Goal: Task Accomplishment & Management: Manage account settings

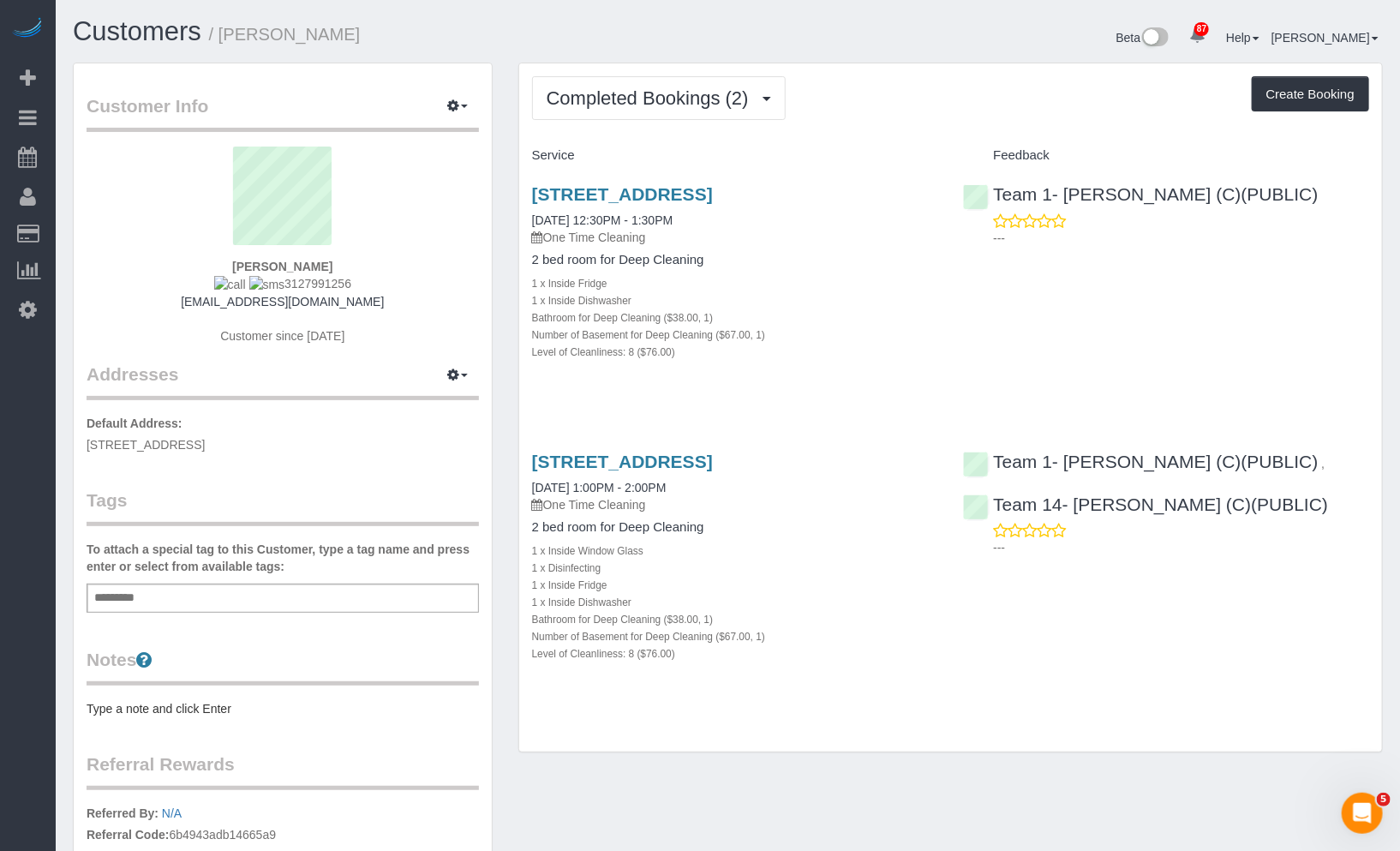
click at [262, 598] on div "Add a tag" at bounding box center [283, 598] width 393 height 29
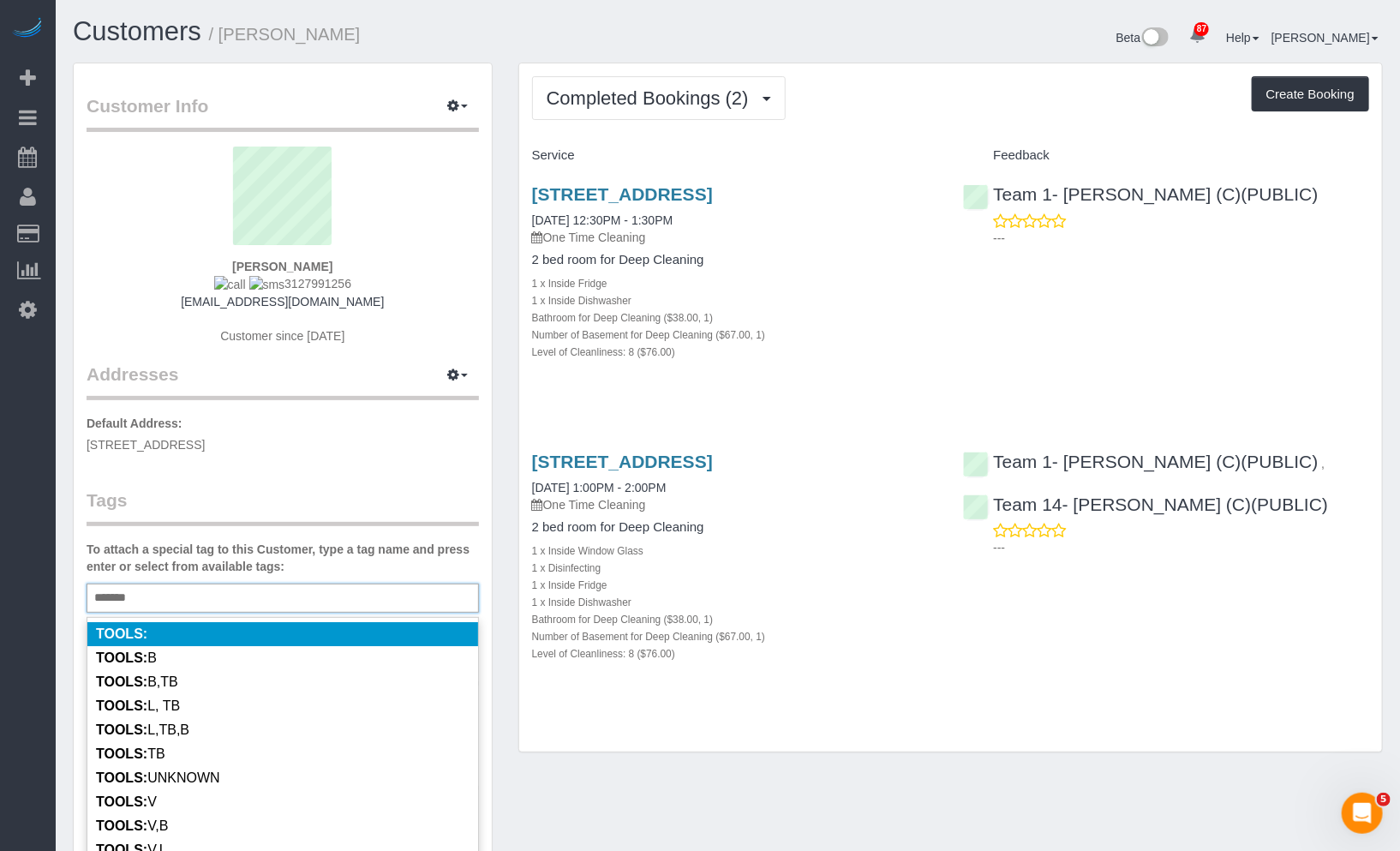
type input "********"
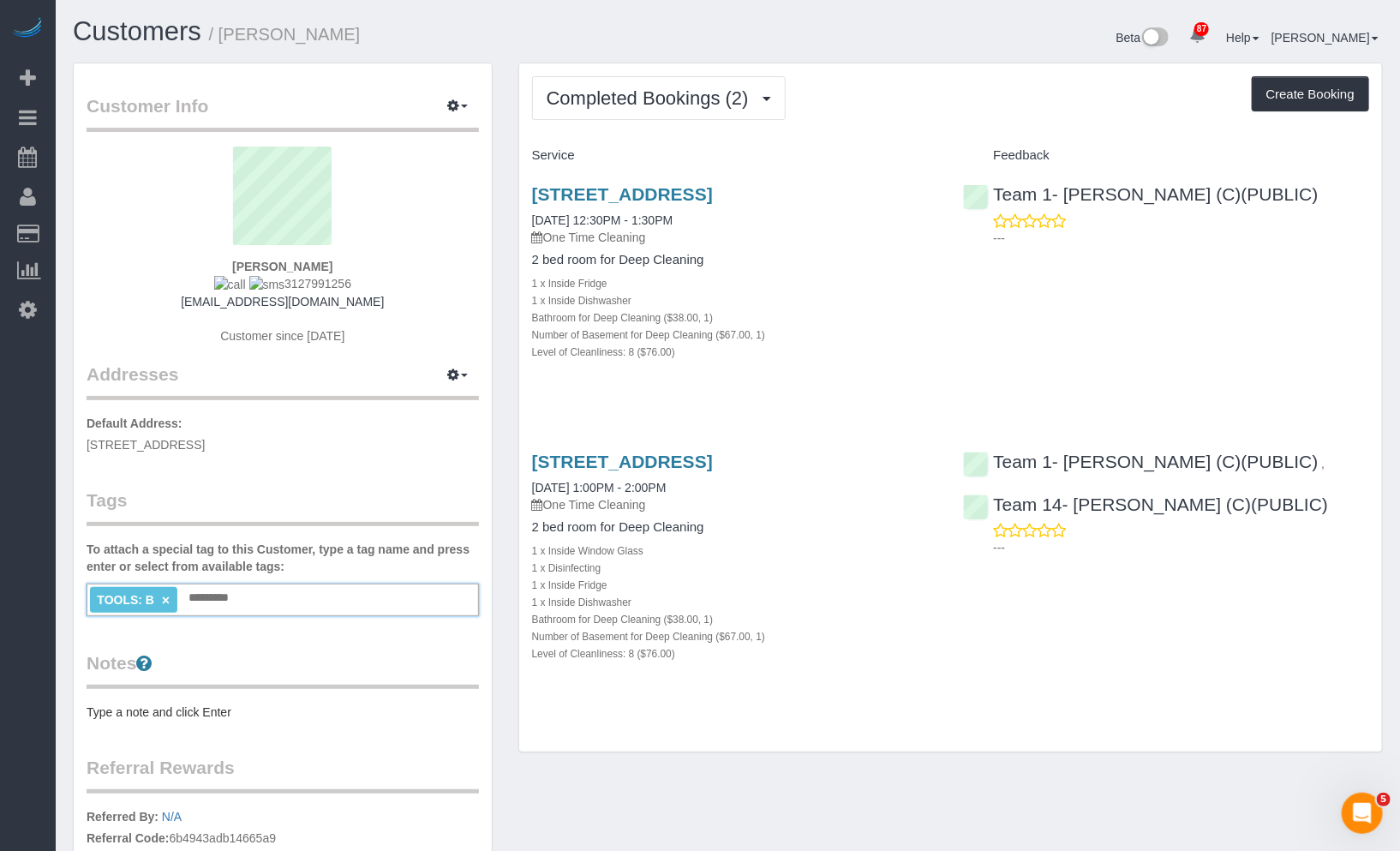
click at [122, 596] on span "TOOLS: B" at bounding box center [125, 600] width 58 height 14
click at [170, 596] on link "×" at bounding box center [166, 600] width 8 height 15
click at [170, 596] on div "Add a tag" at bounding box center [283, 598] width 393 height 29
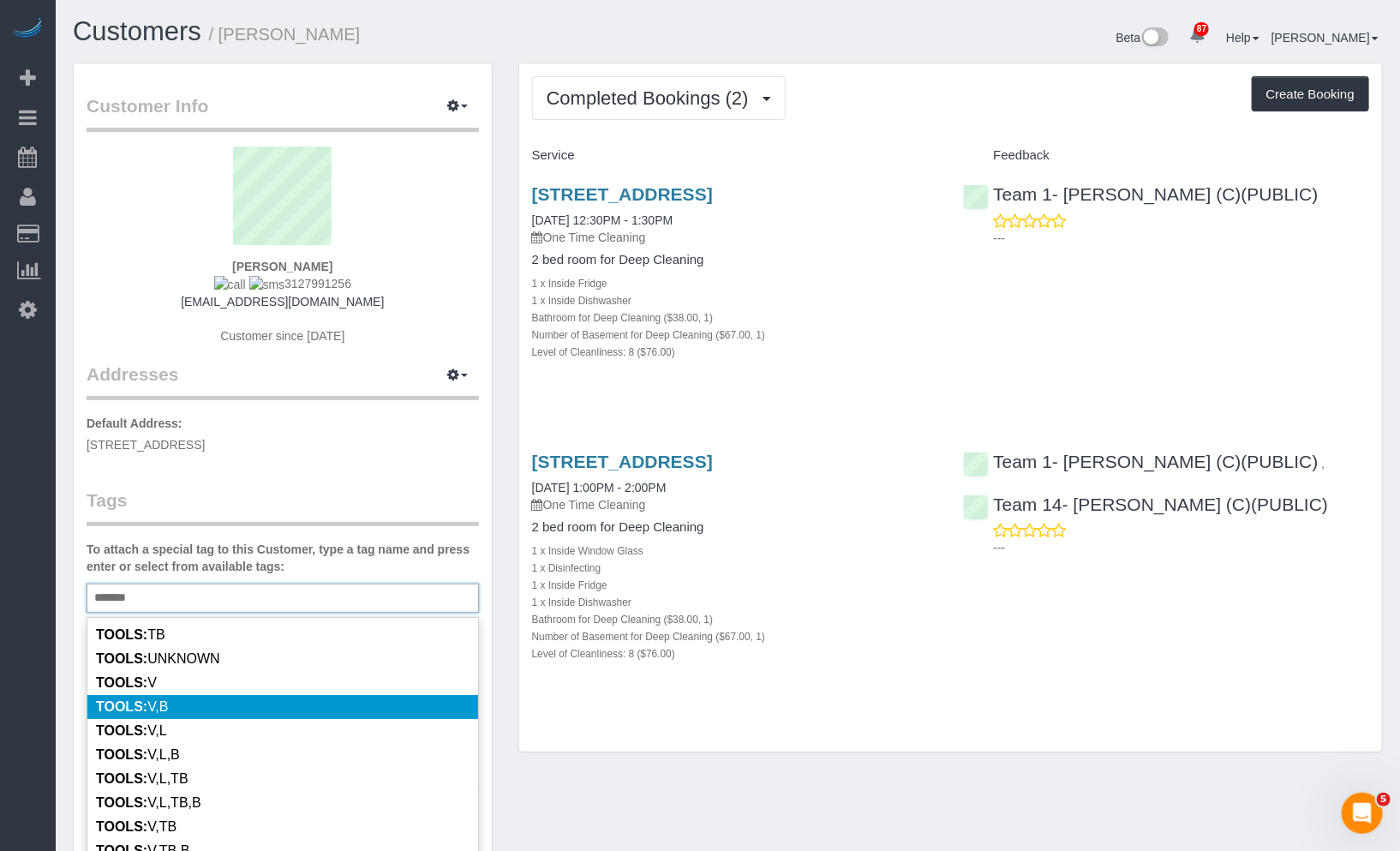
scroll to position [191, 0]
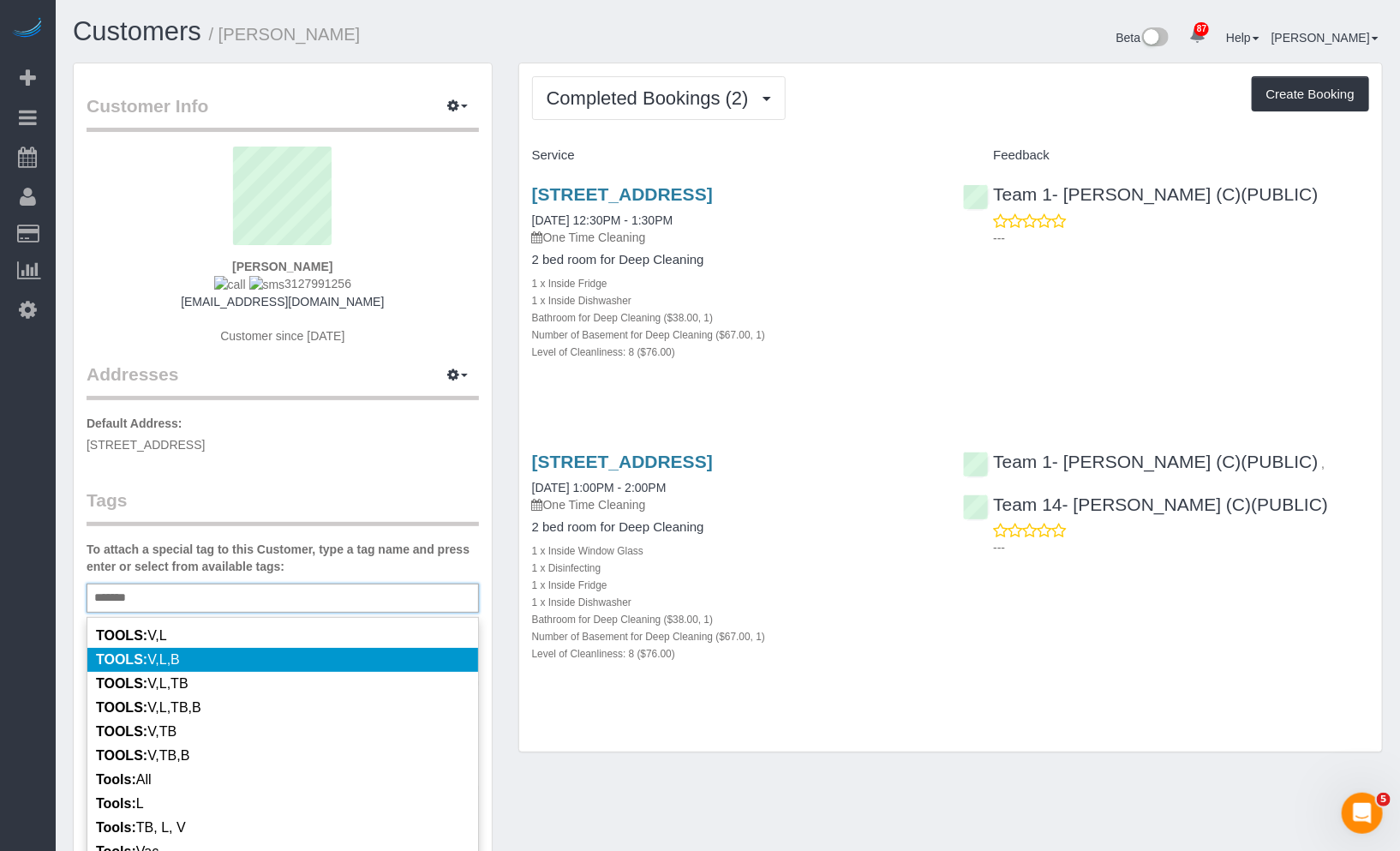
type input "******"
click at [207, 649] on li "TOOLS: V,L,B" at bounding box center [282, 660] width 391 height 24
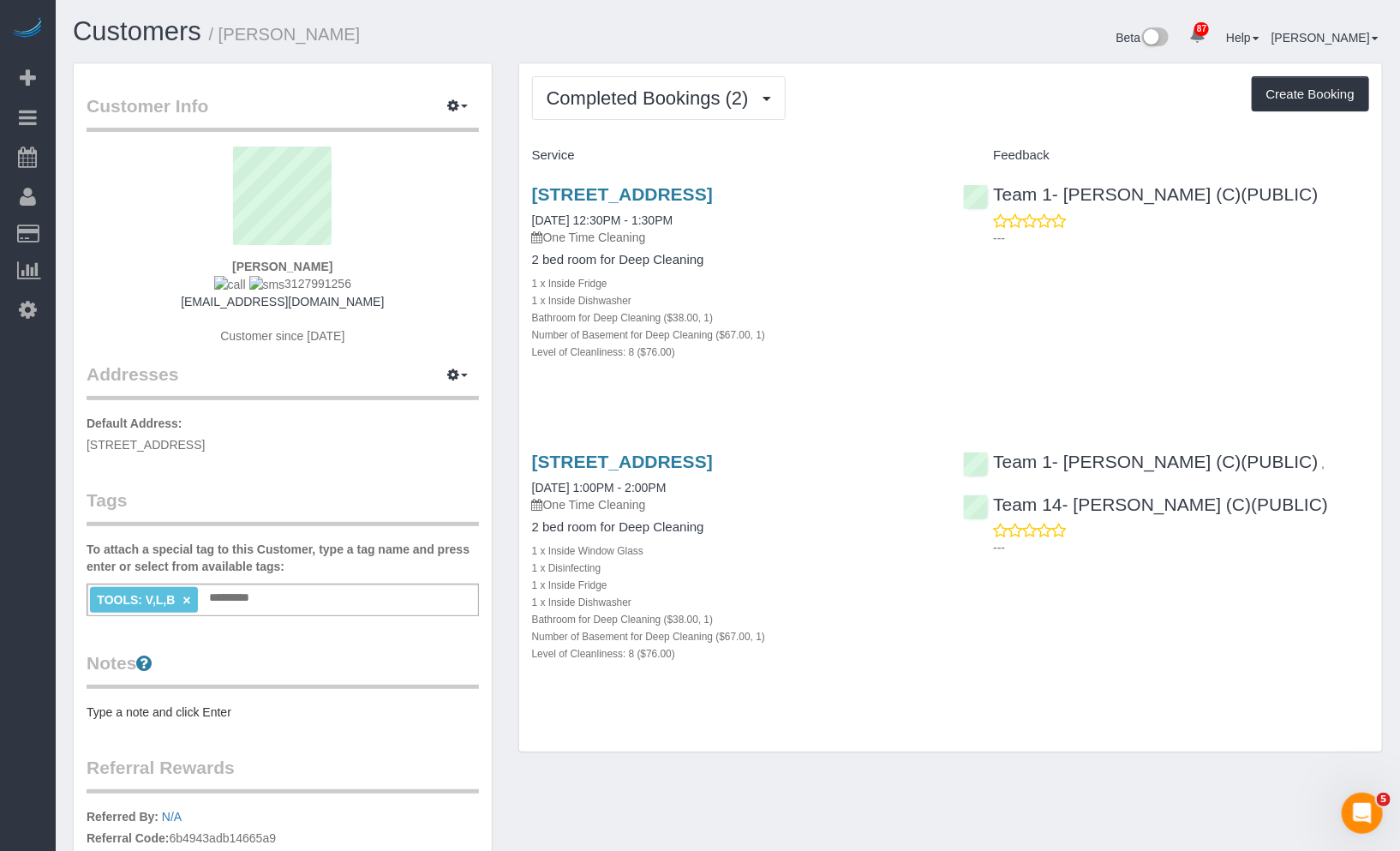
click at [813, 688] on div "2549 N Marshfield, Apt 1f, Chicago, IL 60614 09/03/2025 1:00PM - 2:00PM One Tim…" at bounding box center [736, 566] width 432 height 259
click at [294, 583] on div "TOOLS: V,L,B × Add a tag" at bounding box center [283, 599] width 393 height 32
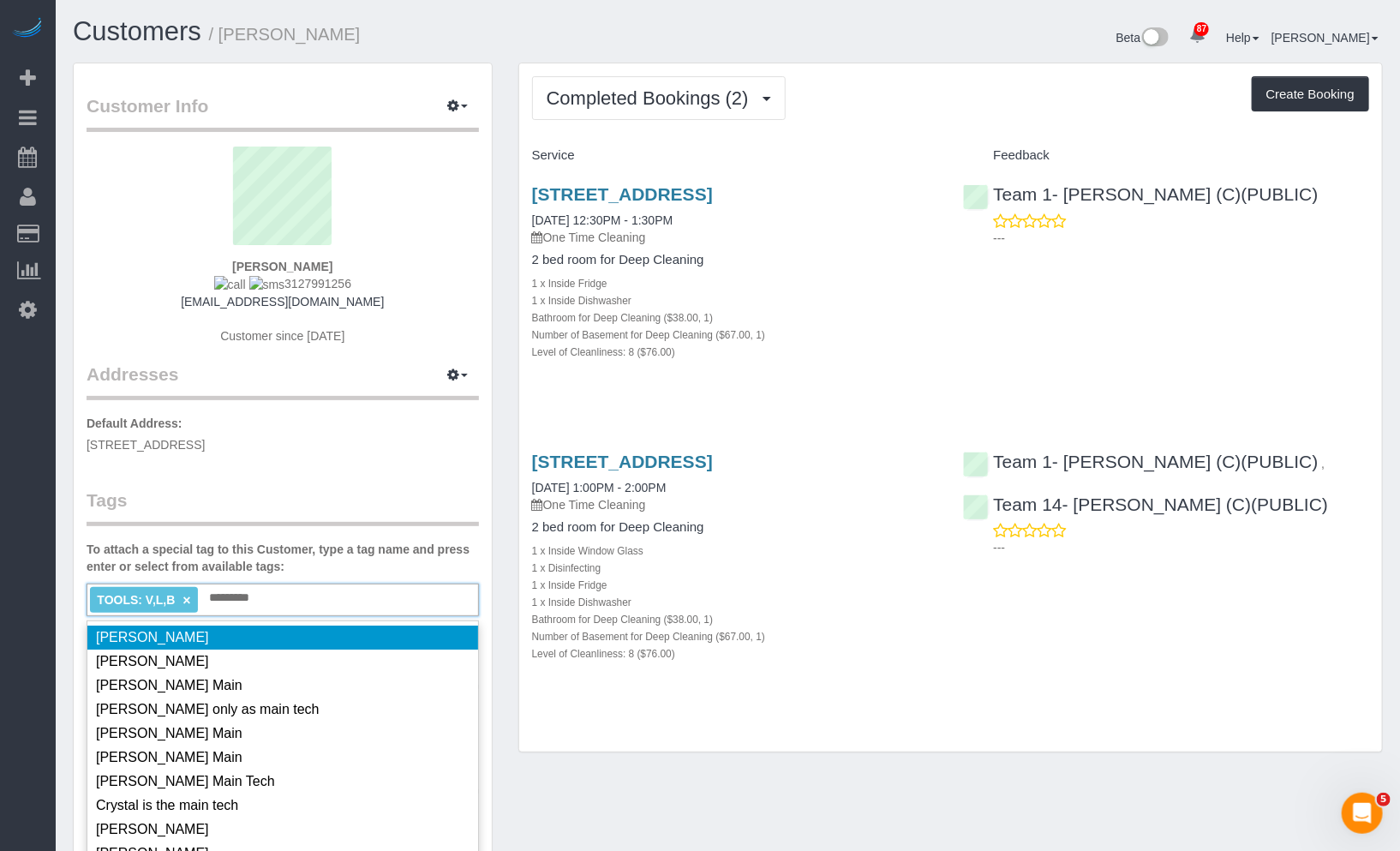
type input "**********"
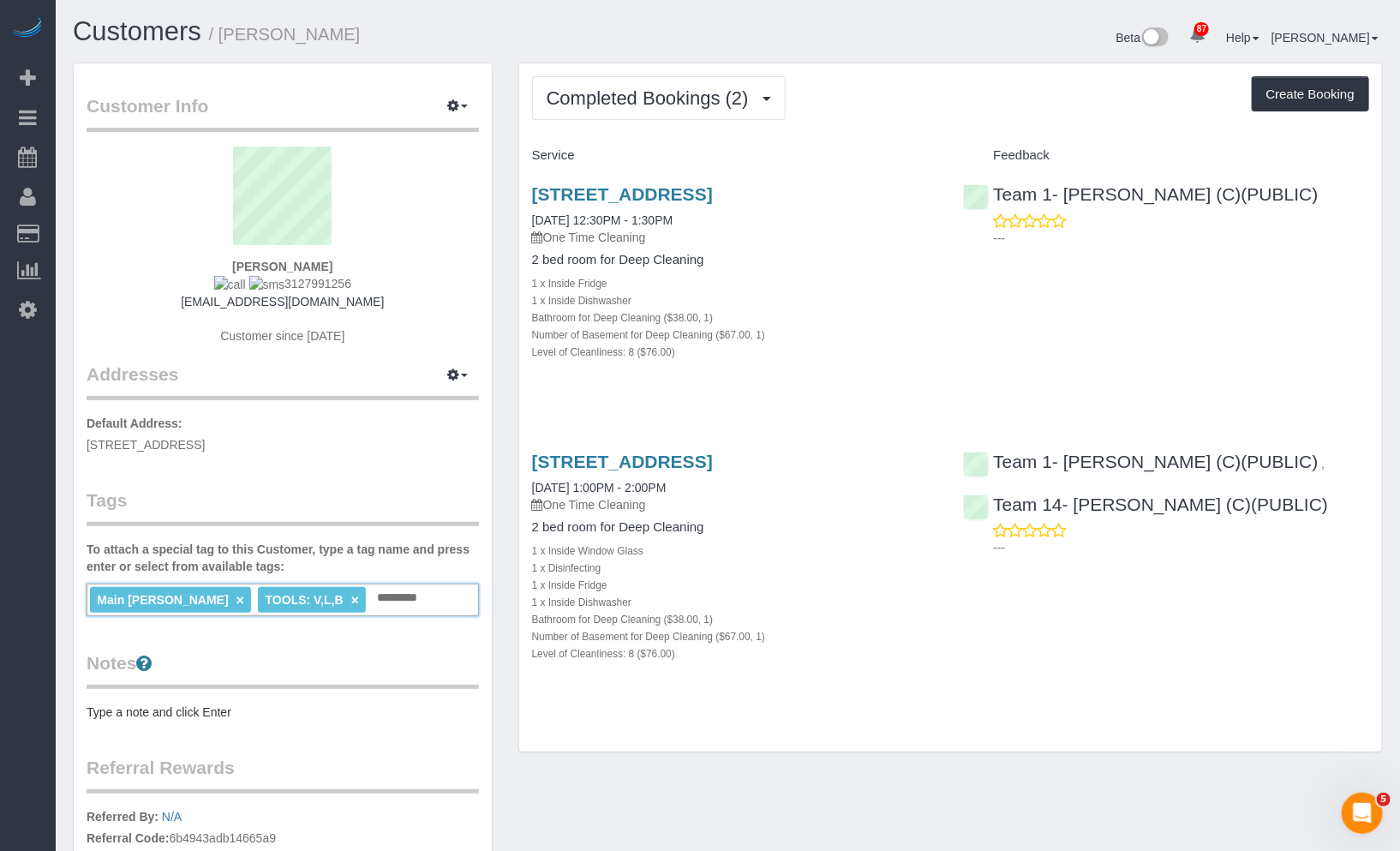
type input "*********"
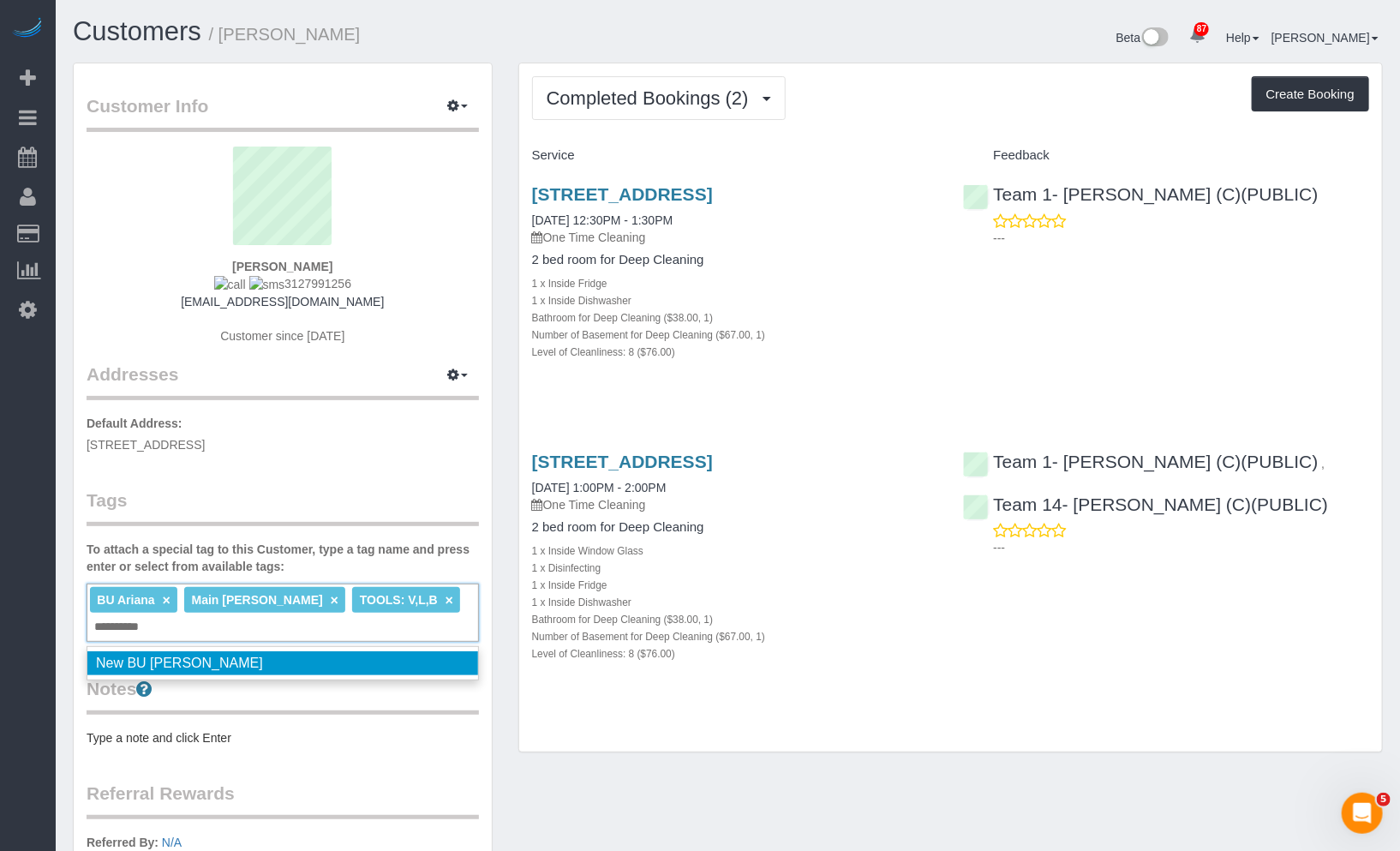
type input "**********"
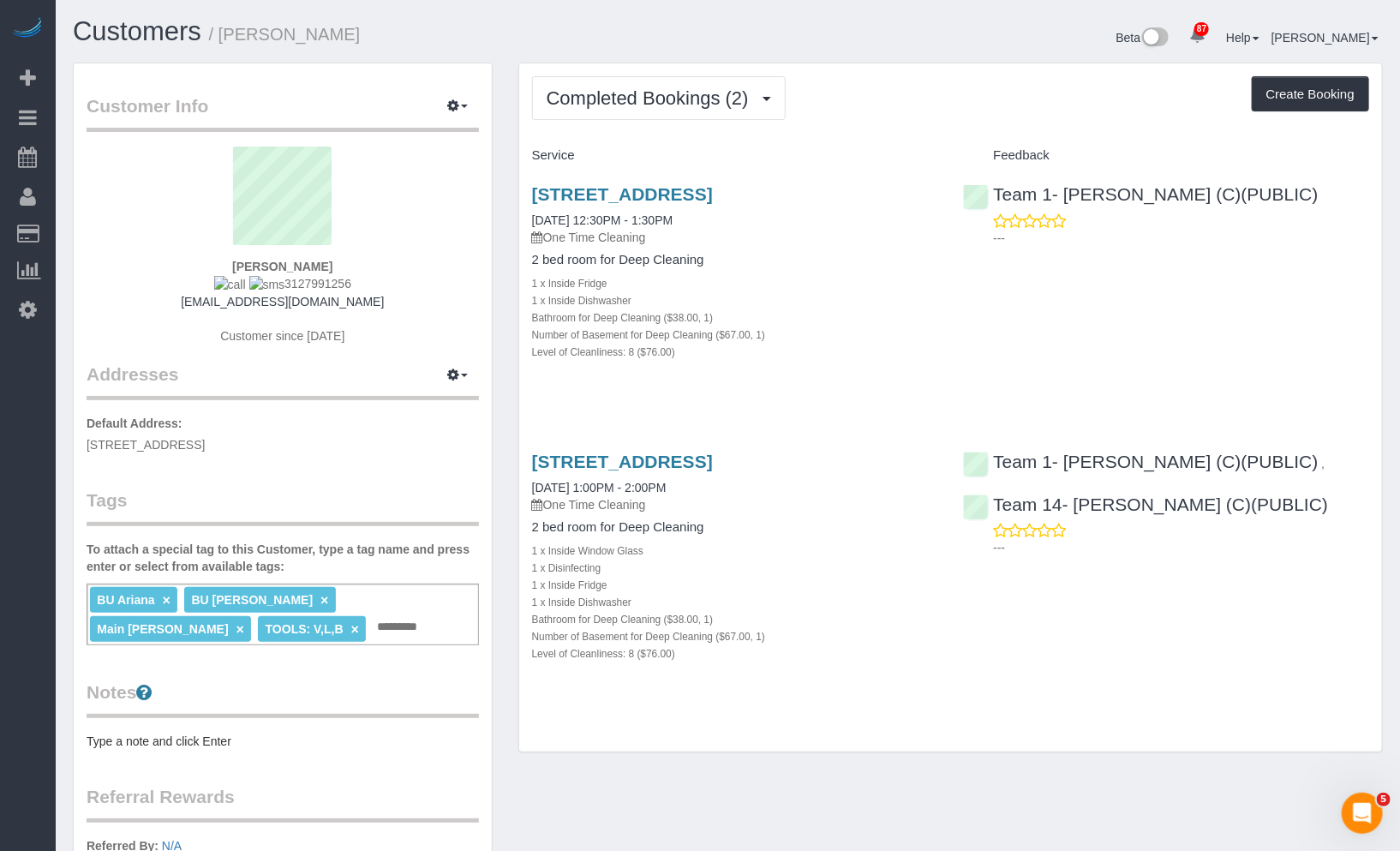
drag, startPoint x: 294, startPoint y: 278, endPoint x: 271, endPoint y: 279, distance: 23.0
click at [271, 279] on div "Vincent Buglio 3127991256 vbuglio@gmail.com Customer since 2025" at bounding box center [283, 254] width 393 height 215
copy span "3127991256"
click at [320, 593] on link "×" at bounding box center [324, 600] width 8 height 15
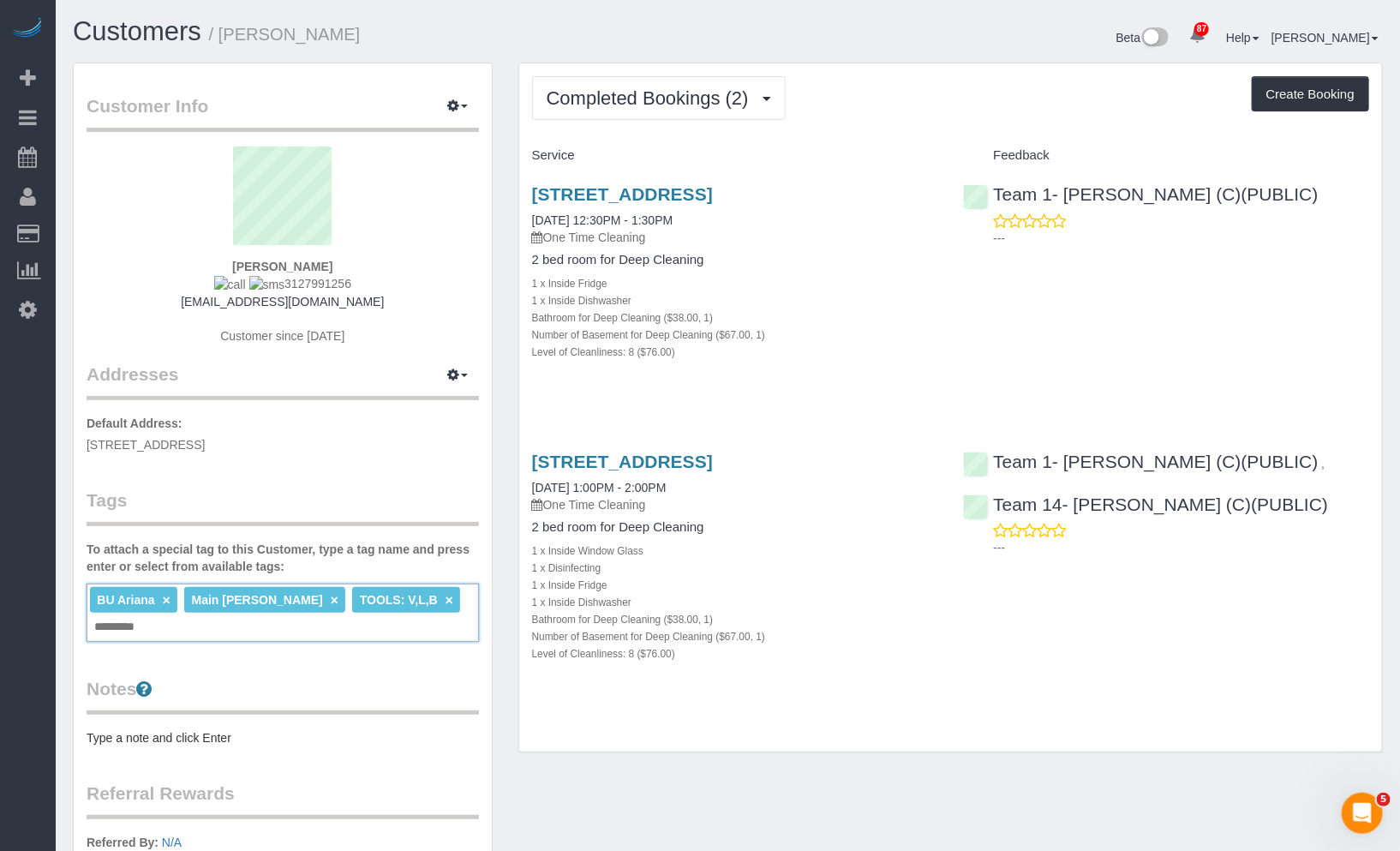
click at [149, 617] on input "text" at bounding box center [119, 627] width 60 height 22
type input "*********"
drag, startPoint x: 358, startPoint y: 282, endPoint x: 269, endPoint y: 282, distance: 89.0
click at [269, 282] on div "Vincent Buglio 3127991256 vbuglio@gmail.com Customer since 2025" at bounding box center [283, 254] width 393 height 215
copy span "3127991256"
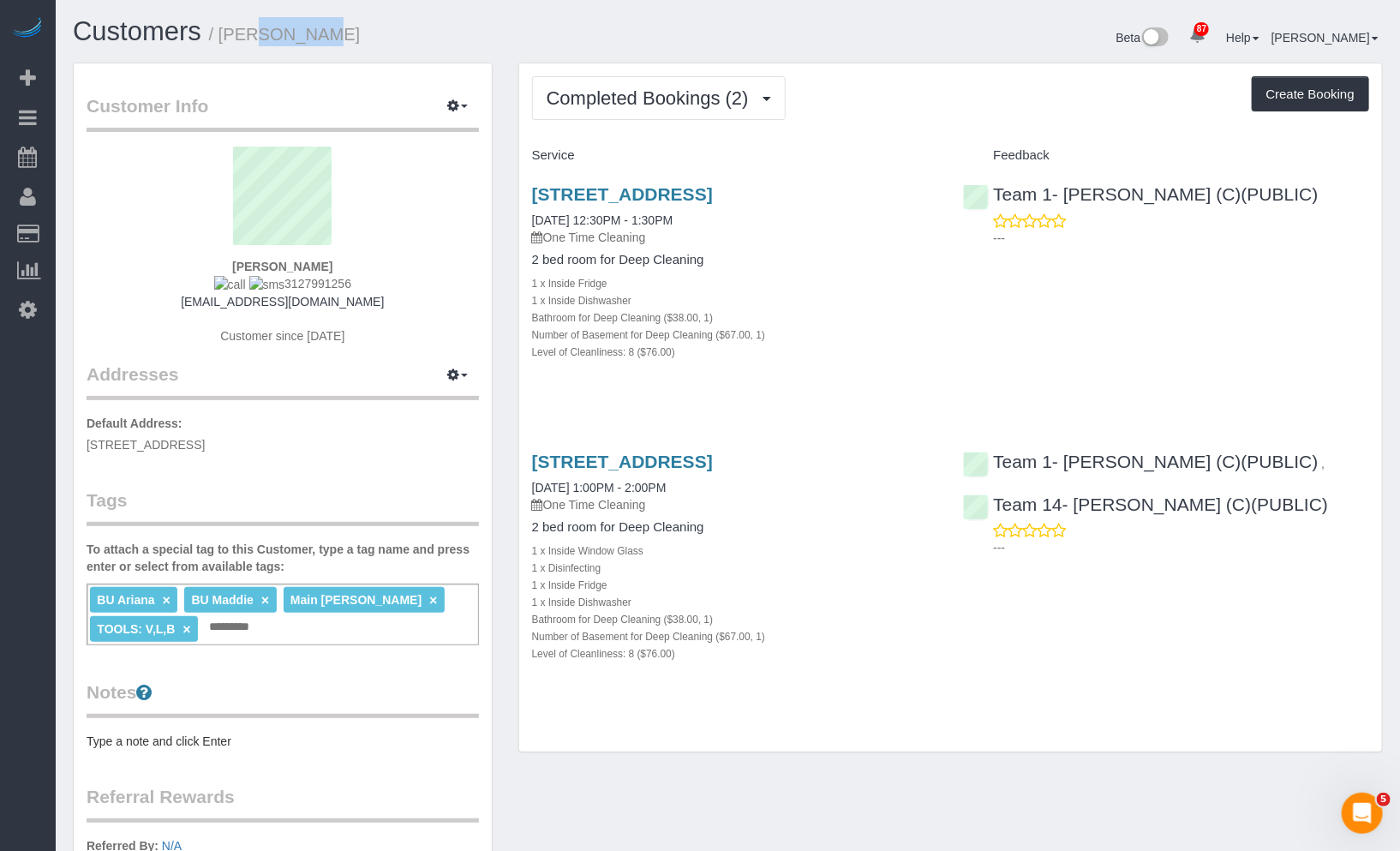
drag, startPoint x: 280, startPoint y: 35, endPoint x: 225, endPoint y: 38, distance: 55.1
click at [225, 38] on small "/ Vincent Buglio" at bounding box center [284, 33] width 151 height 19
copy small "Vincent"
click at [154, 35] on link "Customers" at bounding box center [138, 31] width 129 height 30
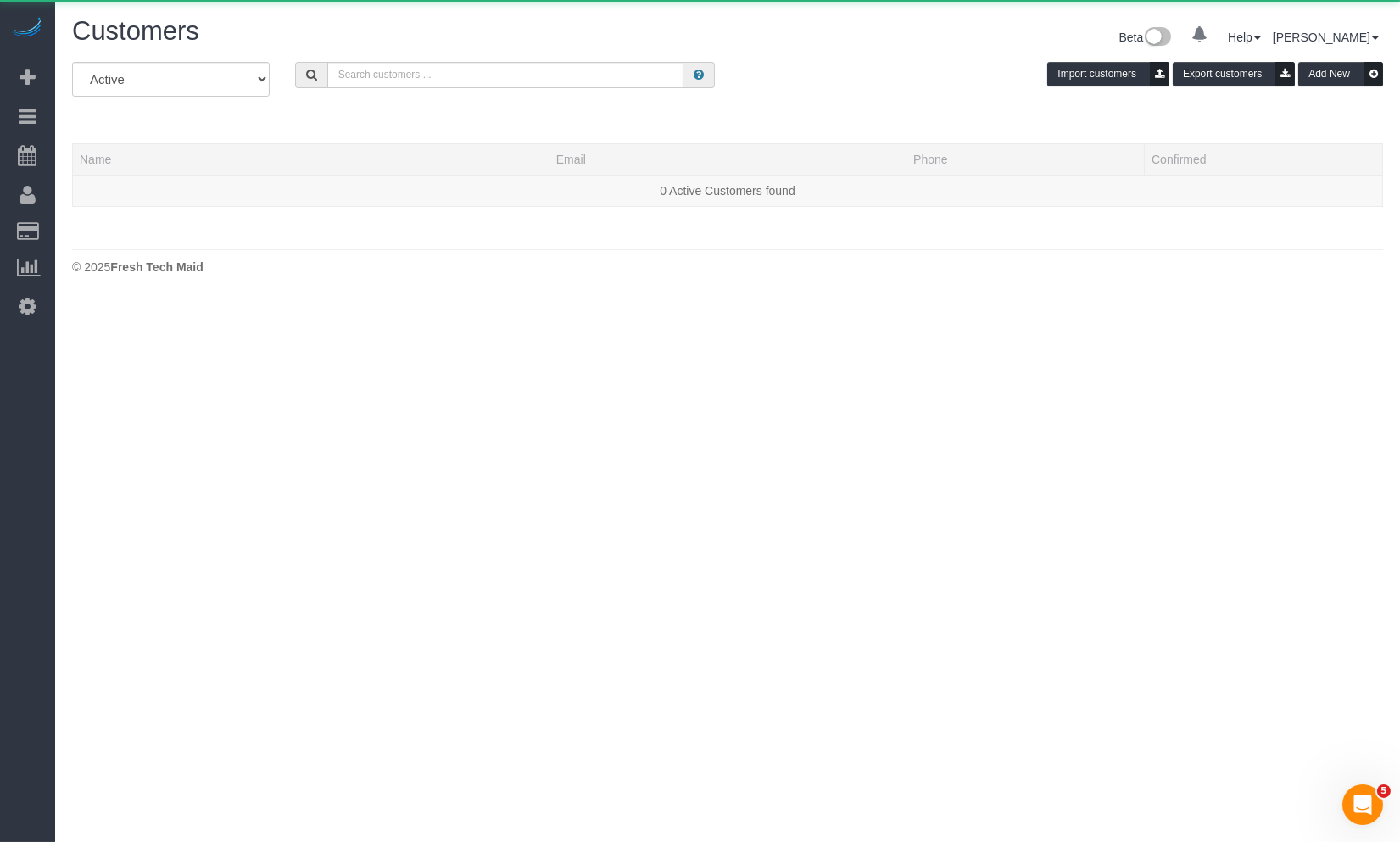
click at [393, 94] on div "All Active Archived Import customers Export customers Add New" at bounding box center [727, 85] width 1336 height 47
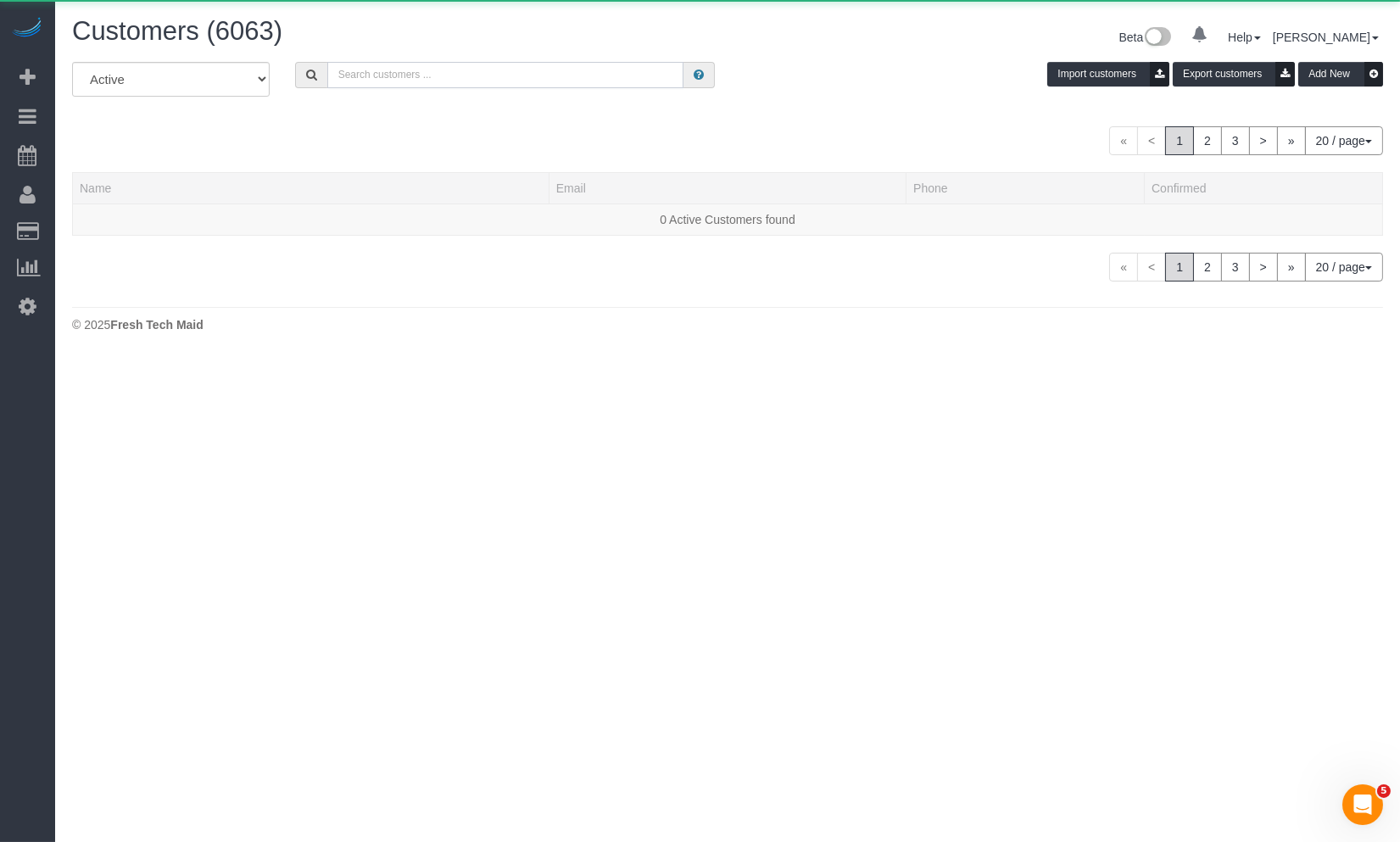
paste input "[PERSON_NAME]"
click at [404, 71] on input "[PERSON_NAME]" at bounding box center [506, 74] width 356 height 26
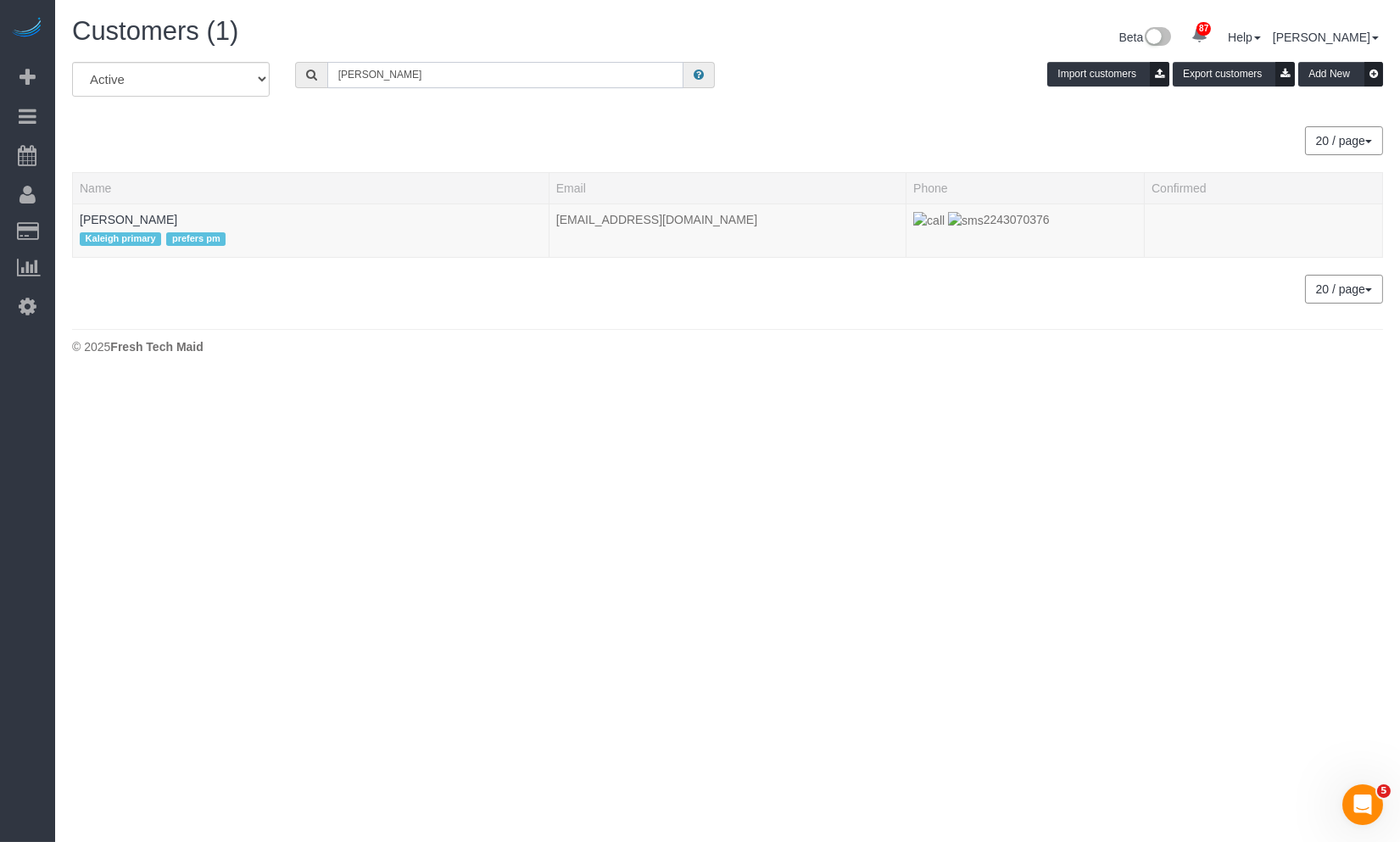
drag, startPoint x: 285, startPoint y: 63, endPoint x: 266, endPoint y: 65, distance: 19.1
click at [273, 66] on div "All Active Archived Leona Xin Import customers Export customers Add New" at bounding box center [727, 85] width 1336 height 47
paste input "[PERSON_NAME]"
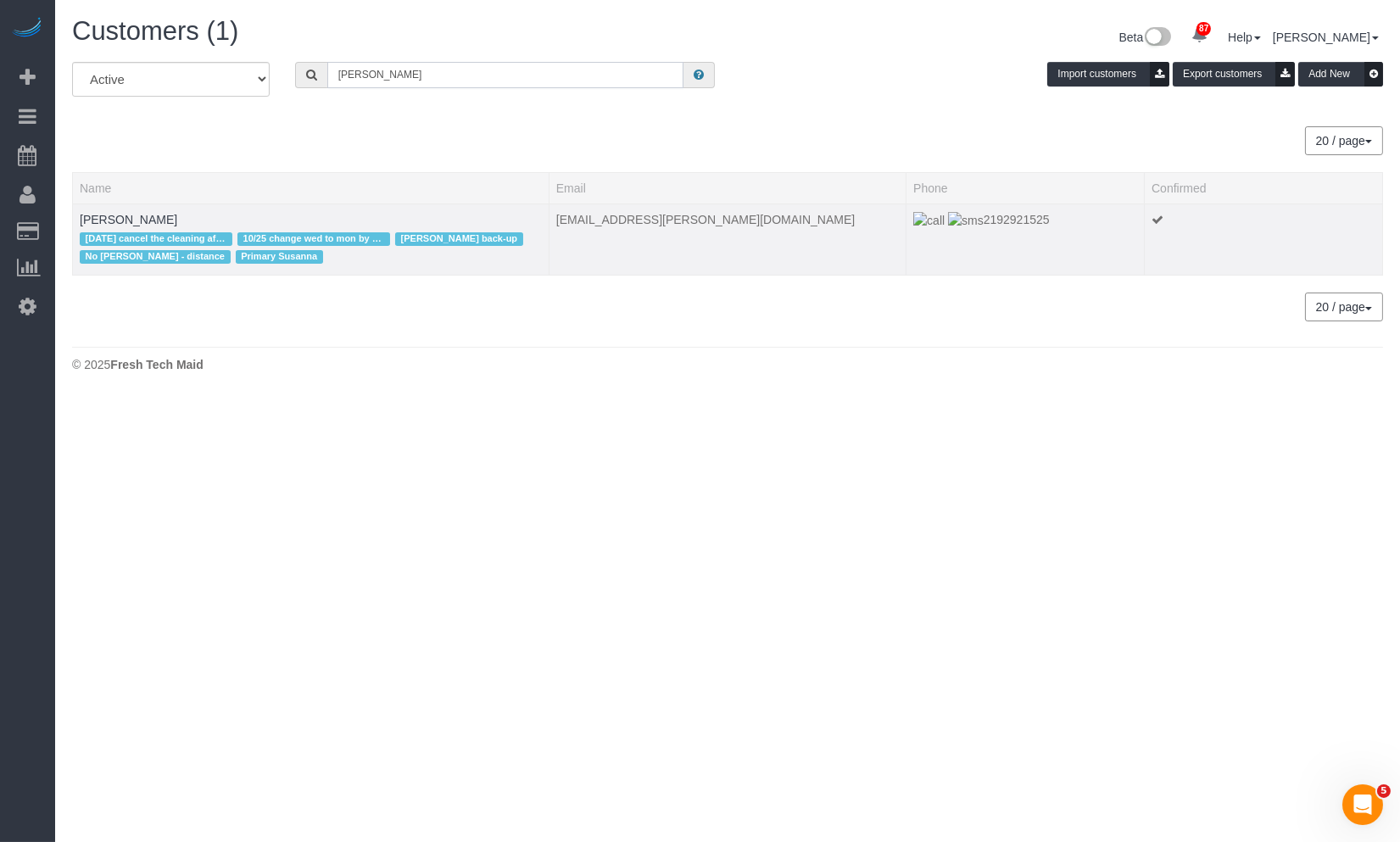
type input "[PERSON_NAME]"
click at [91, 230] on div "10/2/2024 cancel the cleaning after tech arrives 10/25 change wed to mon by jes…" at bounding box center [310, 248] width 462 height 41
click at [92, 222] on link "[PERSON_NAME]" at bounding box center [128, 219] width 98 height 14
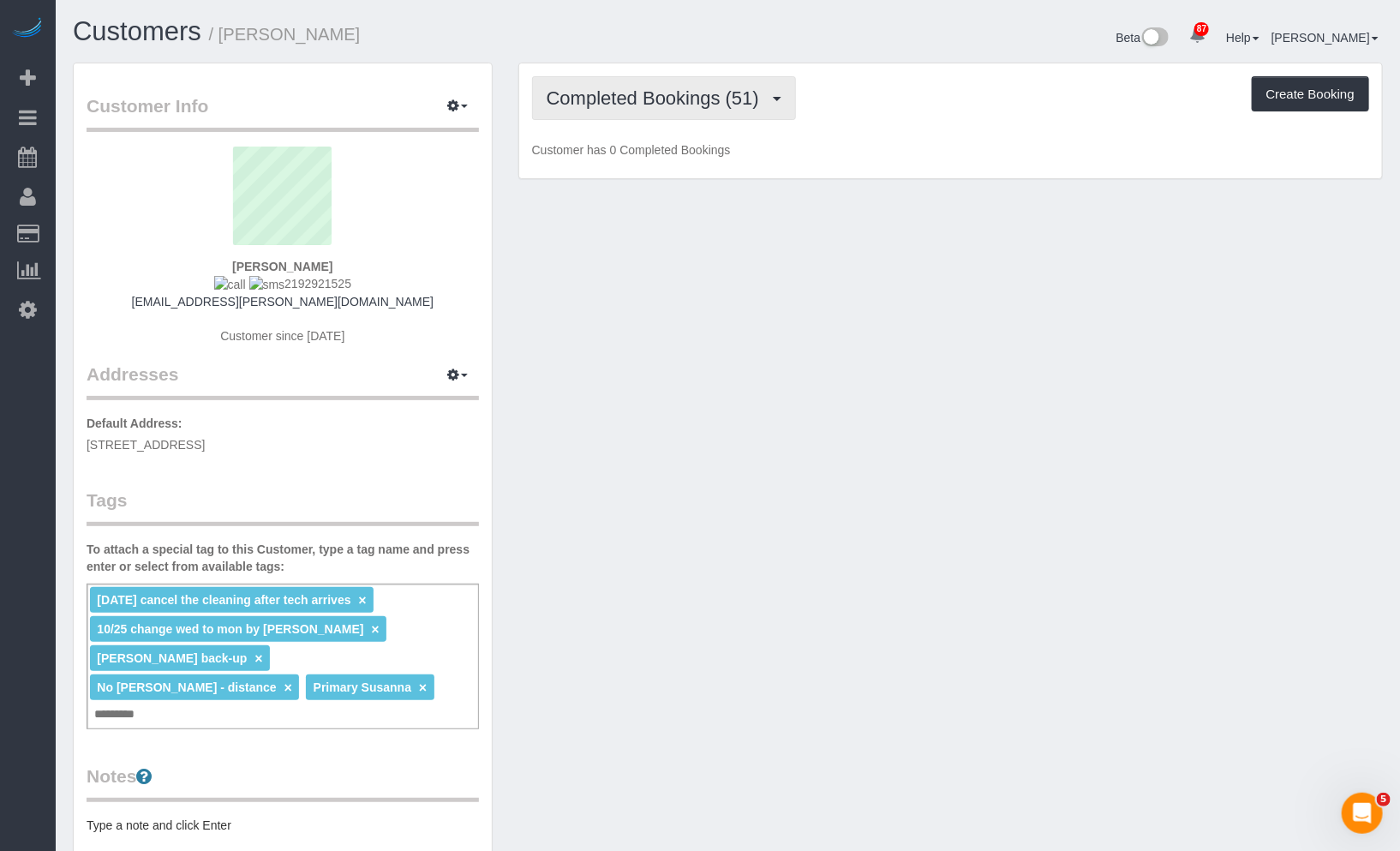
click at [707, 87] on span "Completed Bookings (51)" at bounding box center [658, 98] width 221 height 21
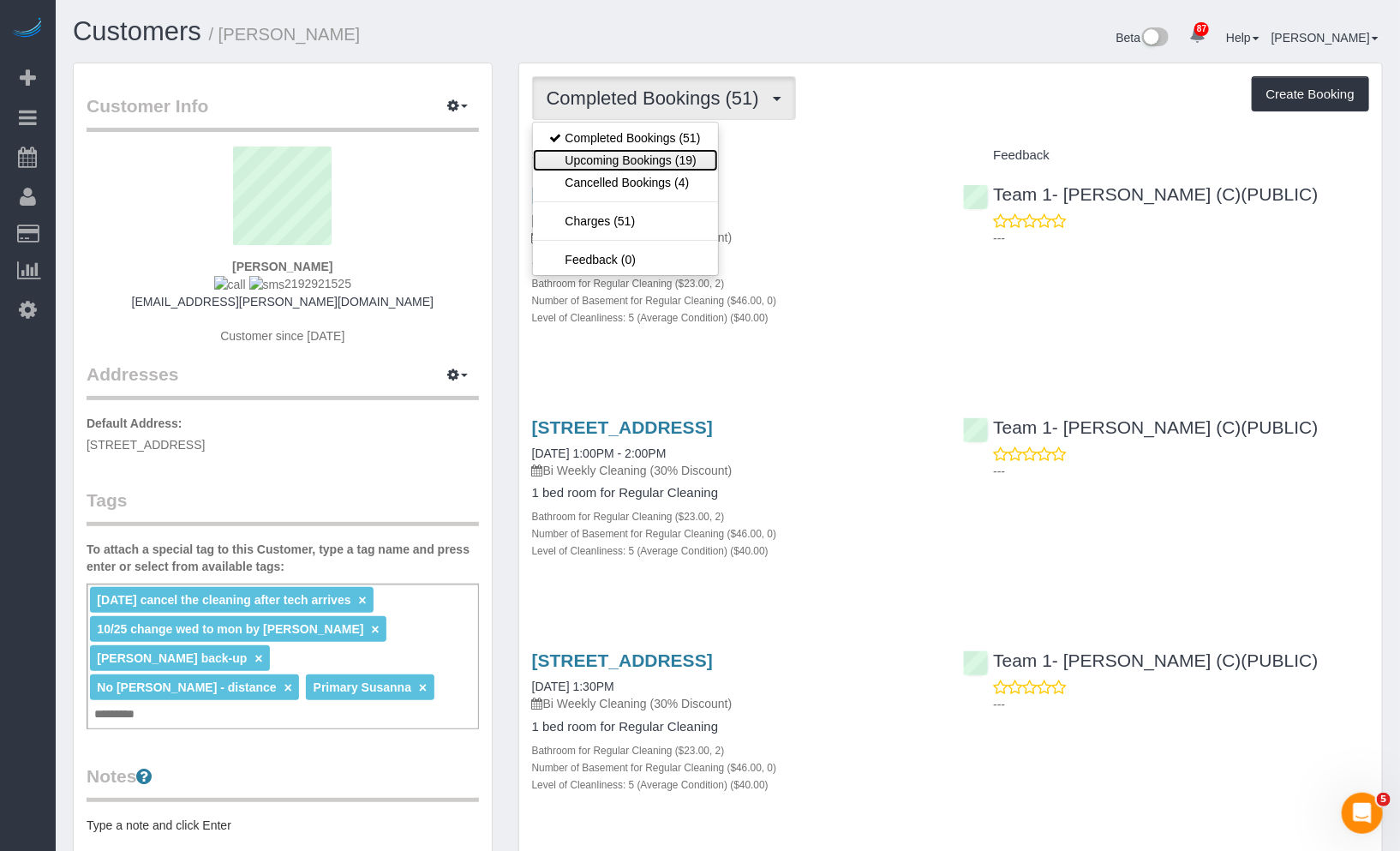
click at [675, 159] on link "Upcoming Bookings (19)" at bounding box center [625, 160] width 185 height 22
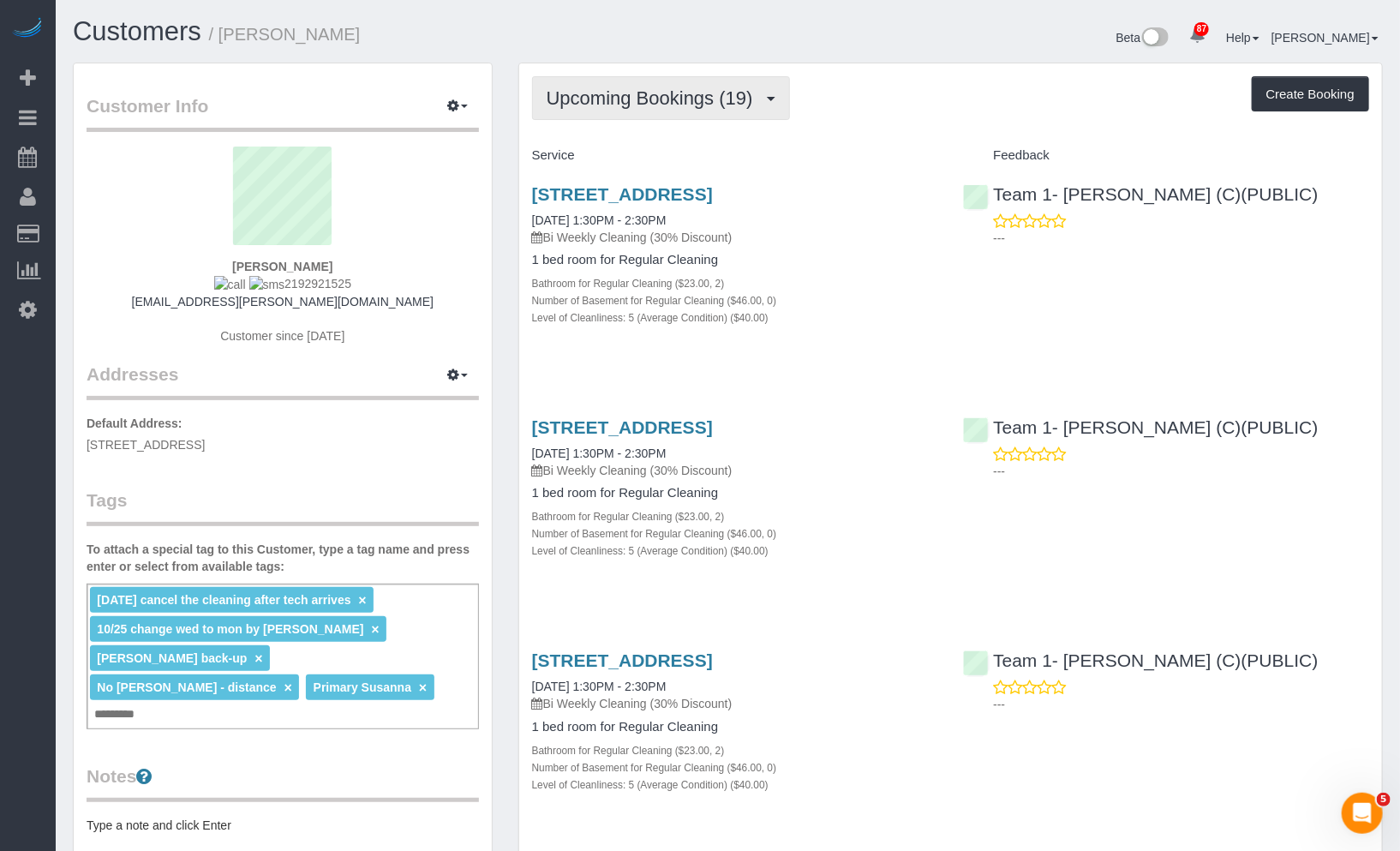
click at [656, 96] on span "Upcoming Bookings (19)" at bounding box center [655, 98] width 215 height 21
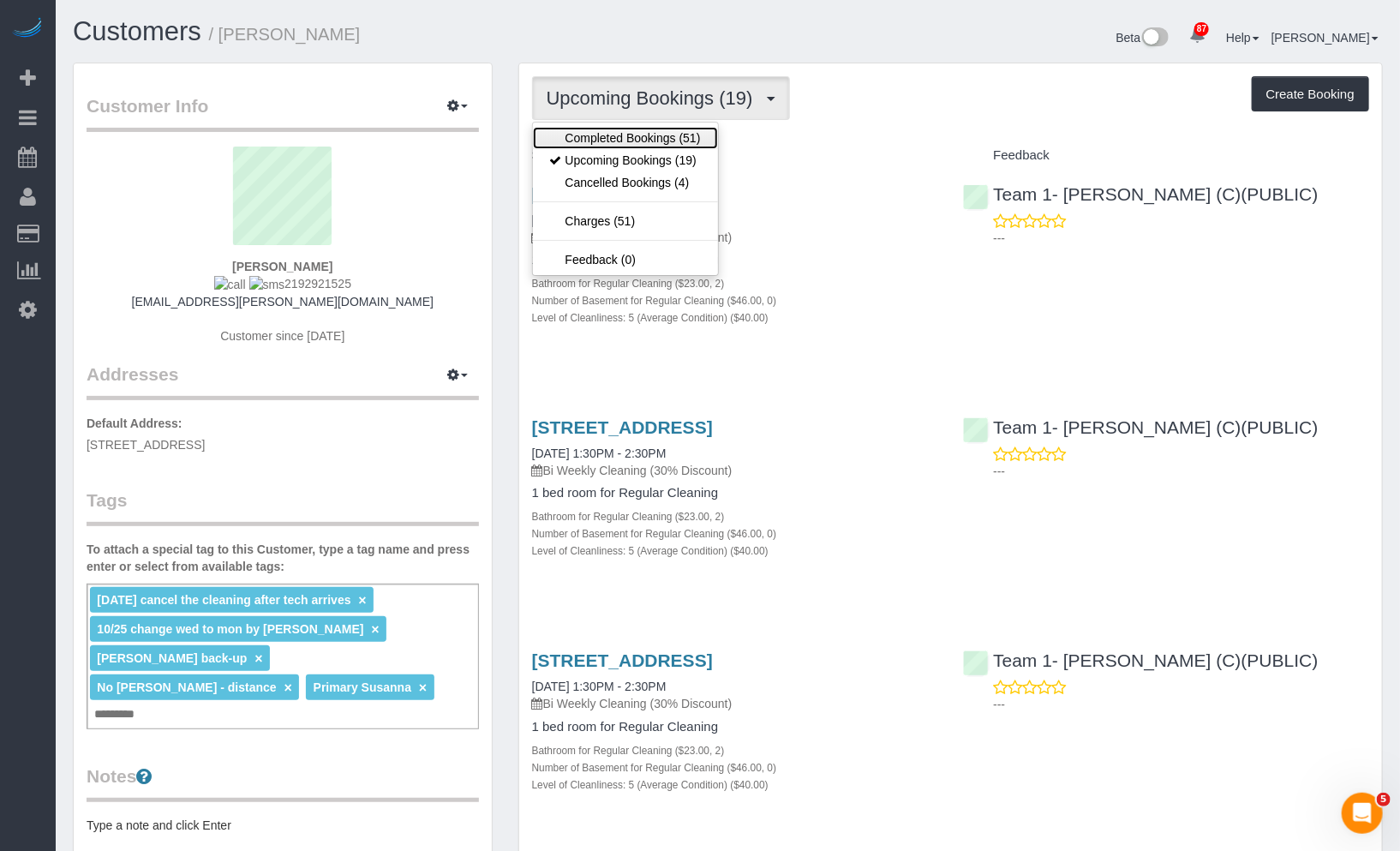
click at [660, 129] on link "Completed Bookings (51)" at bounding box center [625, 138] width 185 height 22
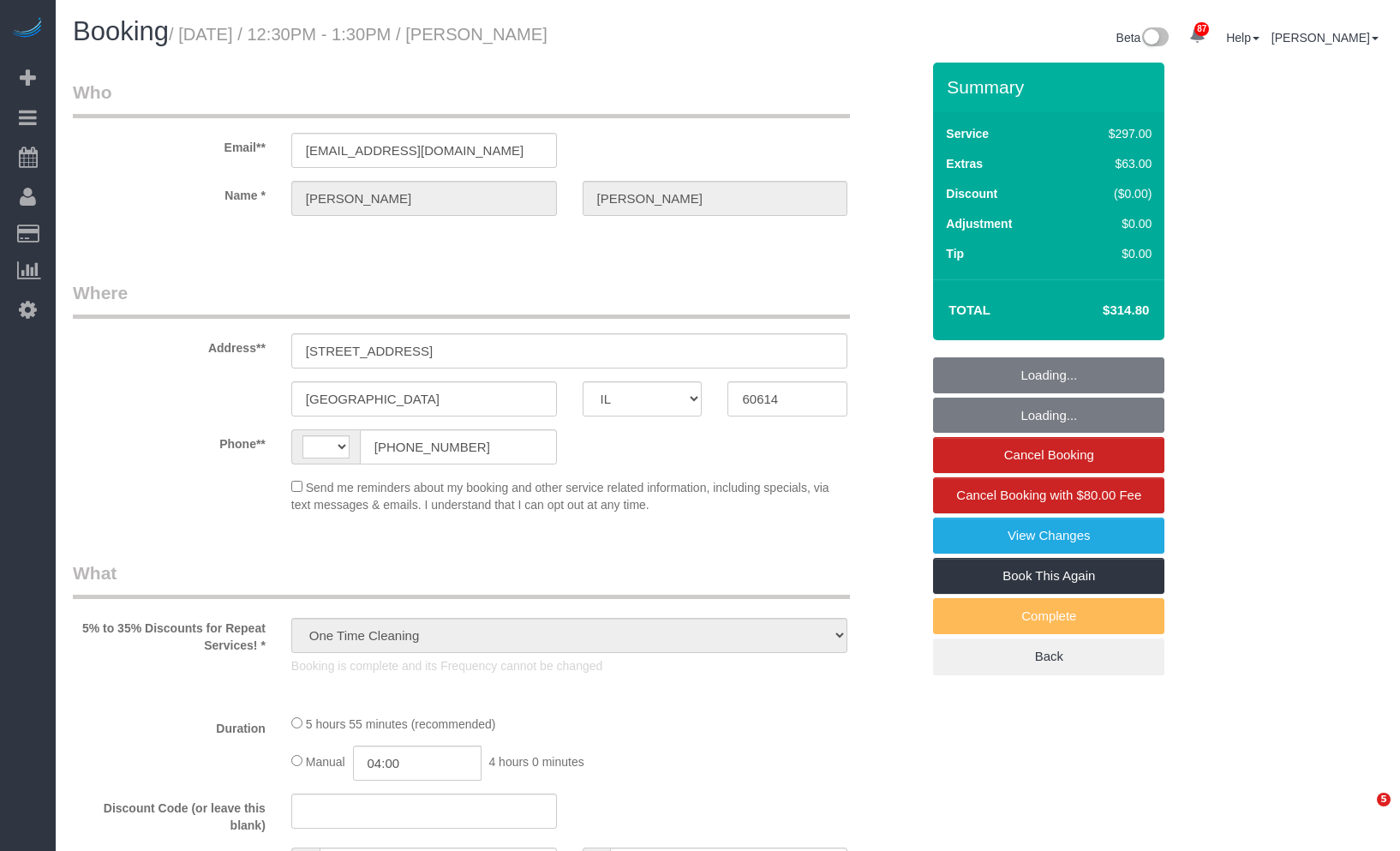
select select "IL"
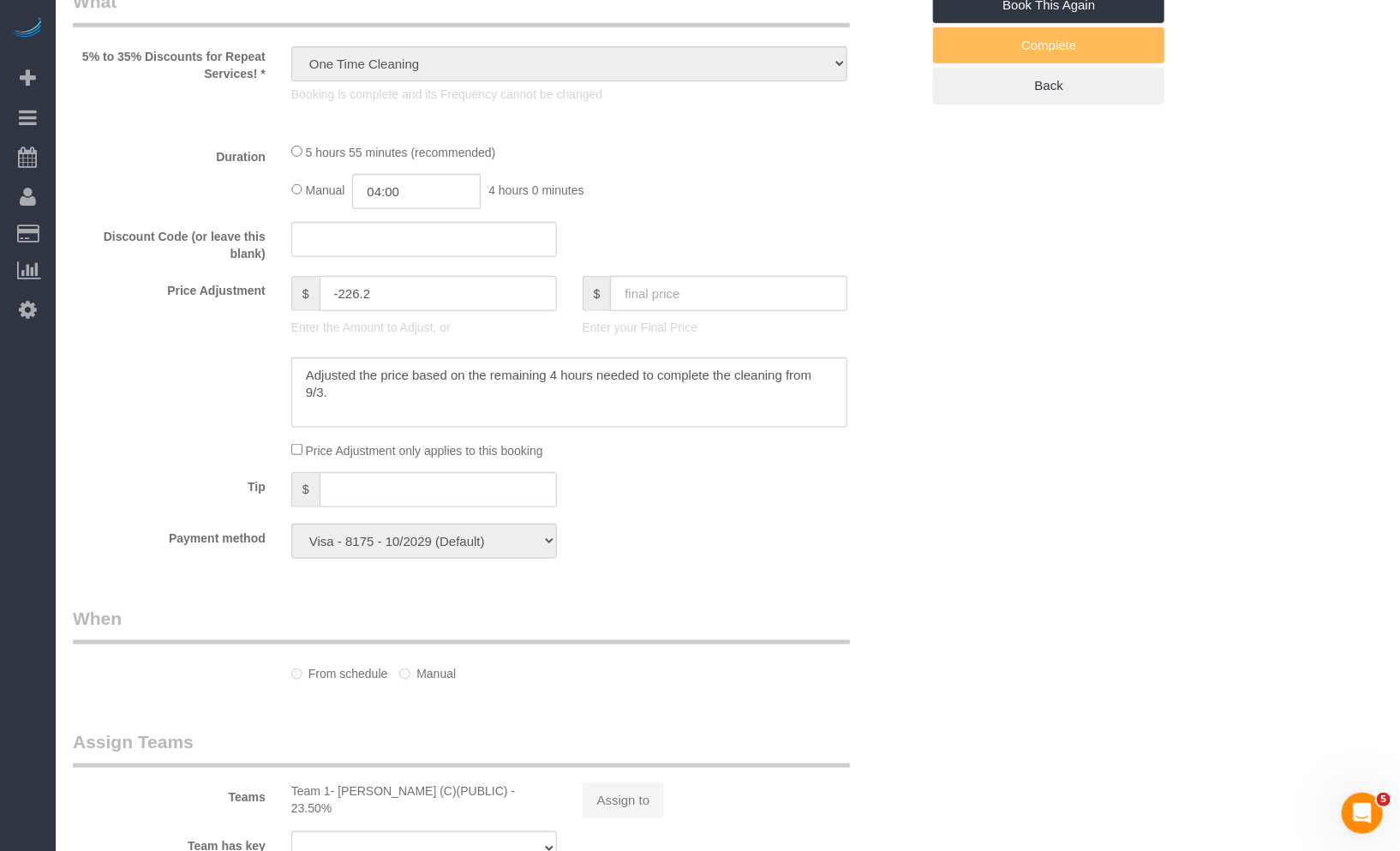
select select "string:US"
select select "spot1"
select select "number:1"
select select "number:68"
select select "number:139"
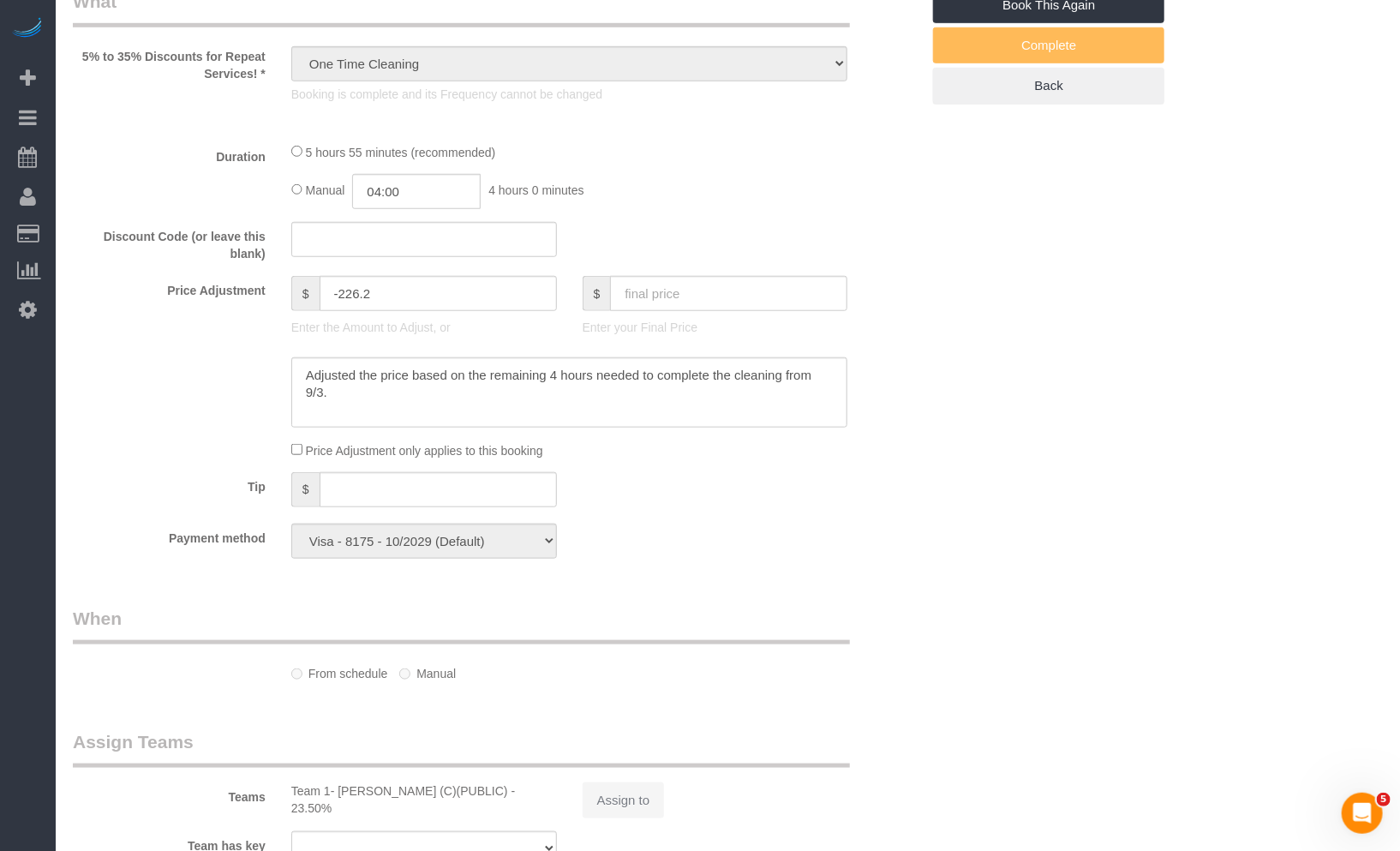
select select "number:106"
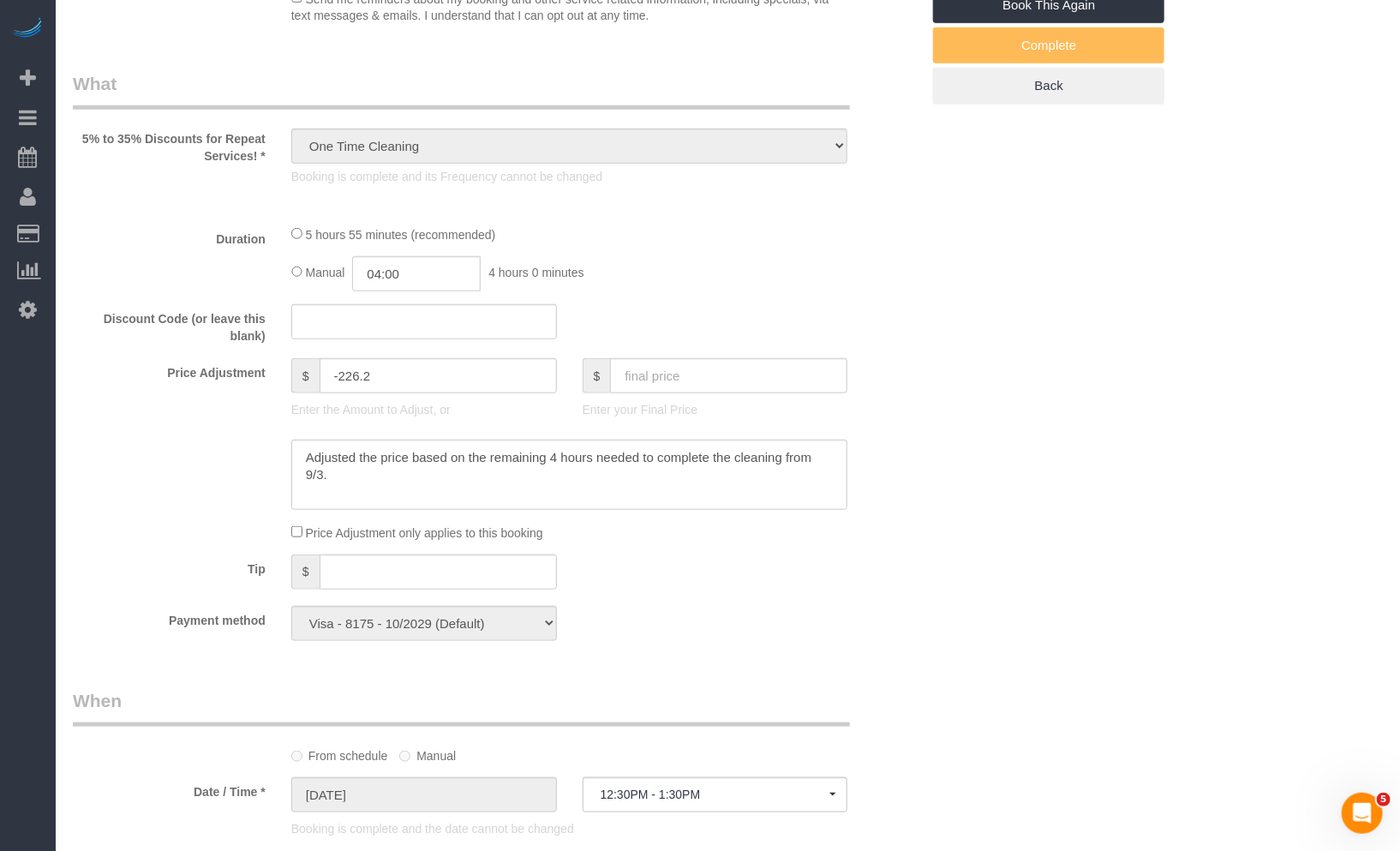
scroll to position [653, 0]
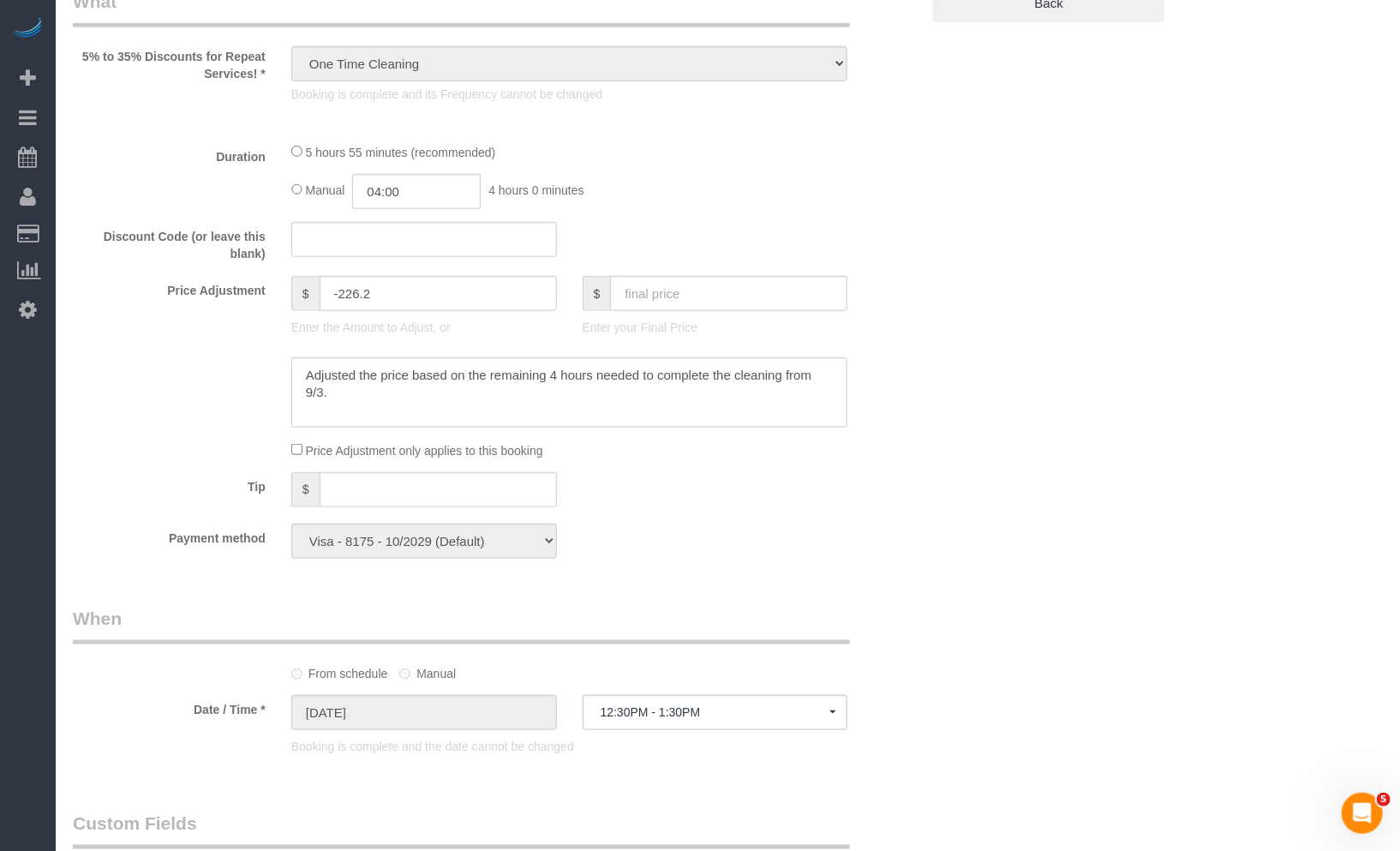
select select "513"
select select "1"
select select "8"
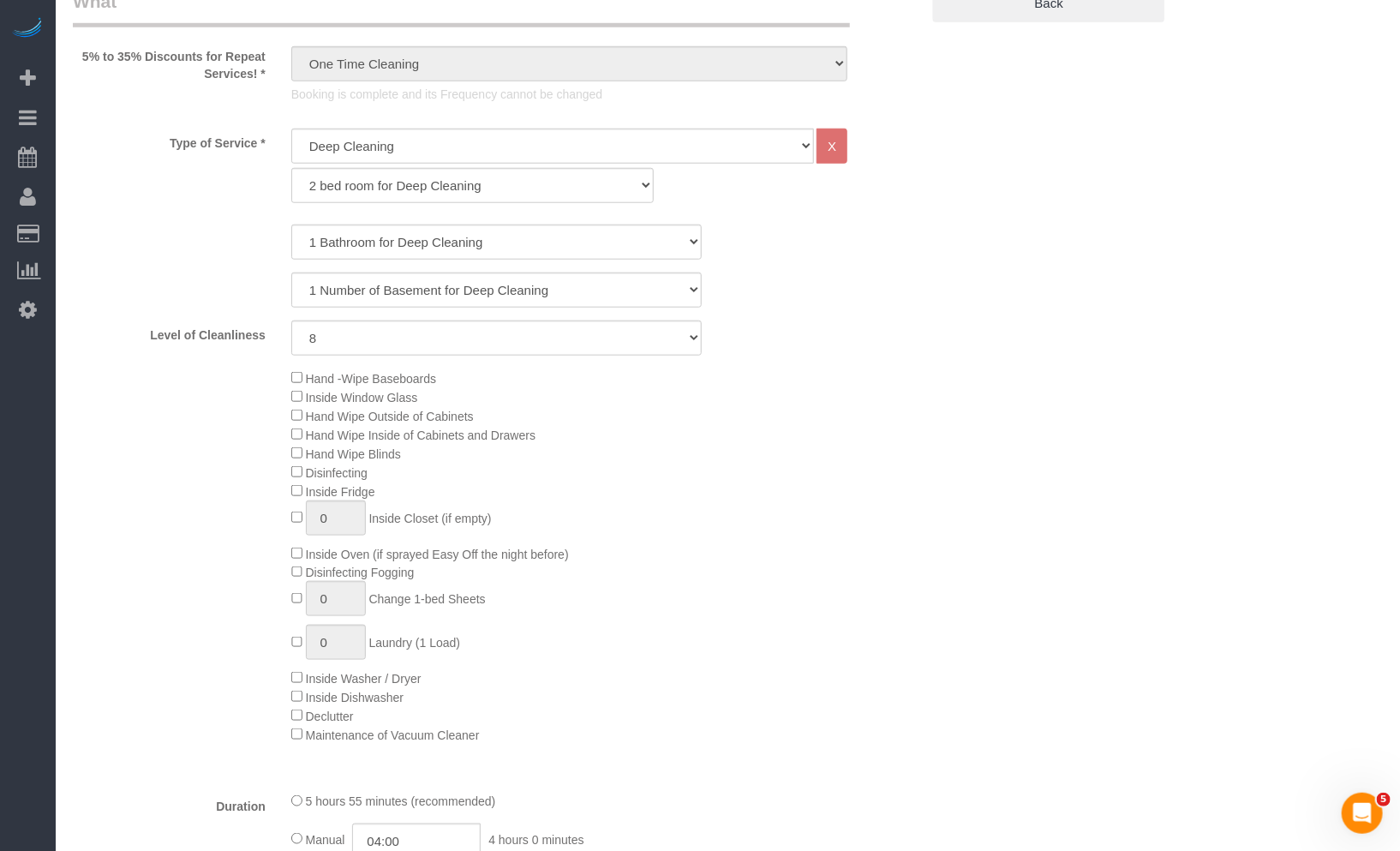
select select "spot6"
select select "object:1277"
select select "1"
select select "8"
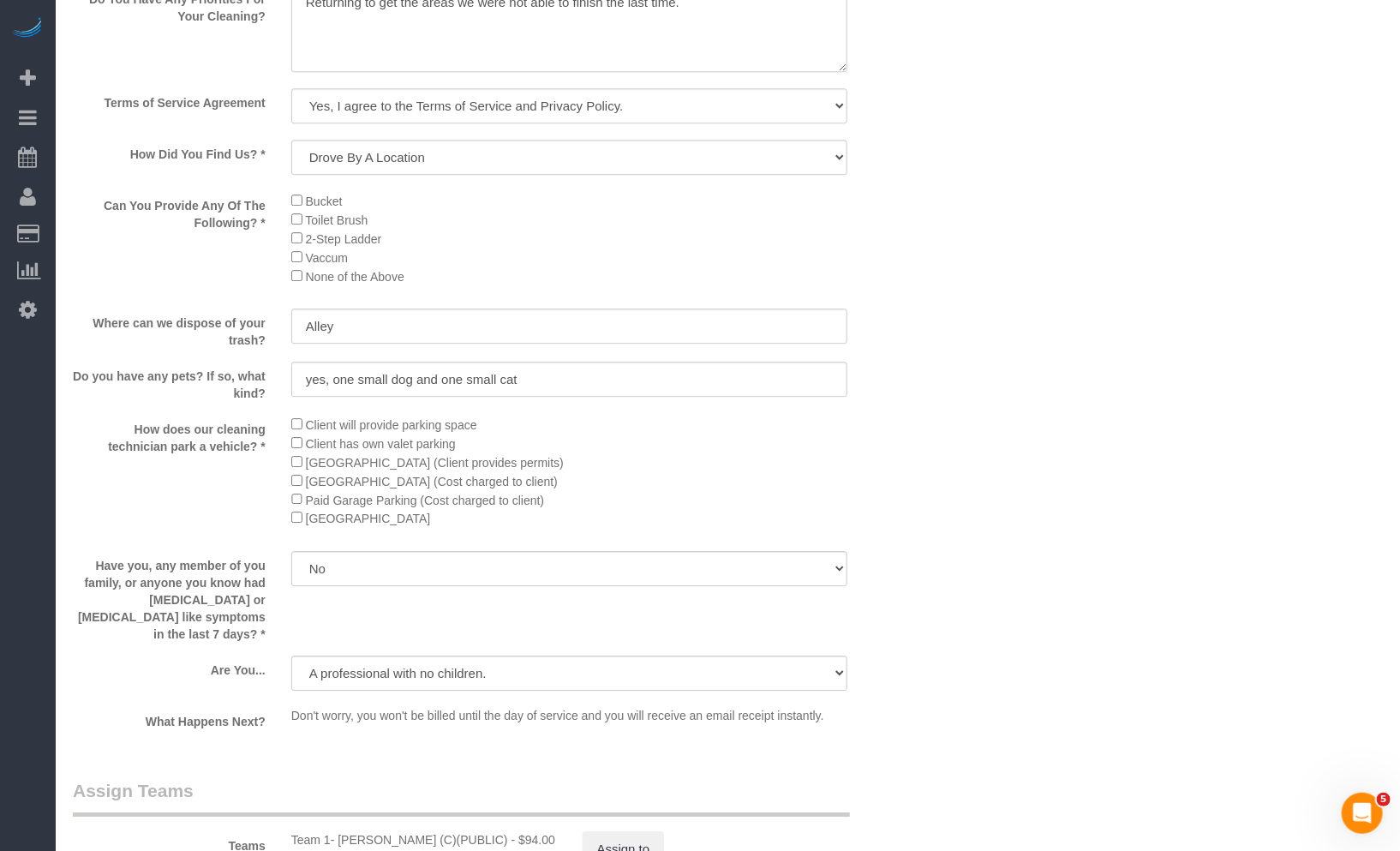
scroll to position [1523, 0]
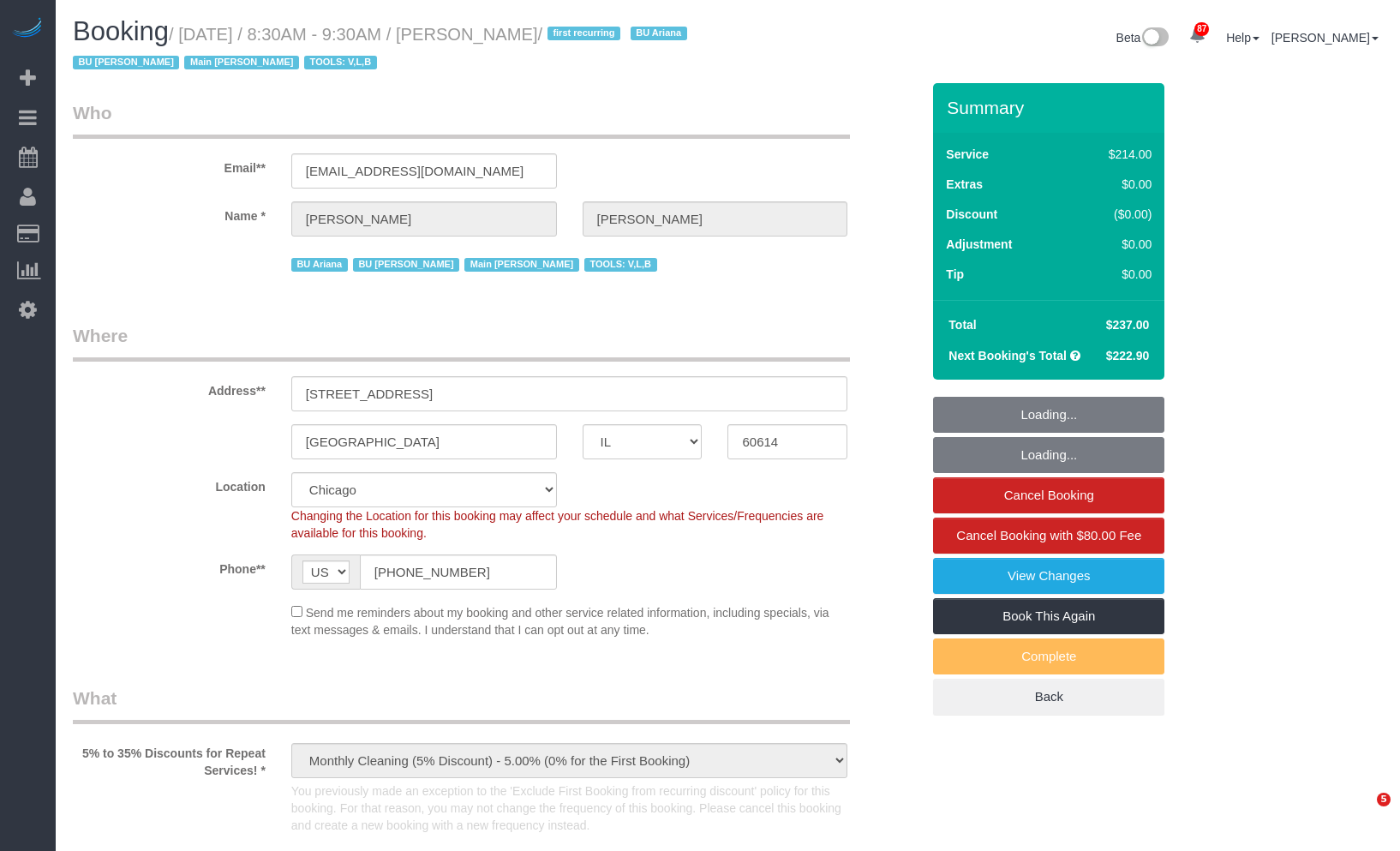
select select "IL"
select select "512"
select select "number:1"
select select "number:68"
select select "number:139"
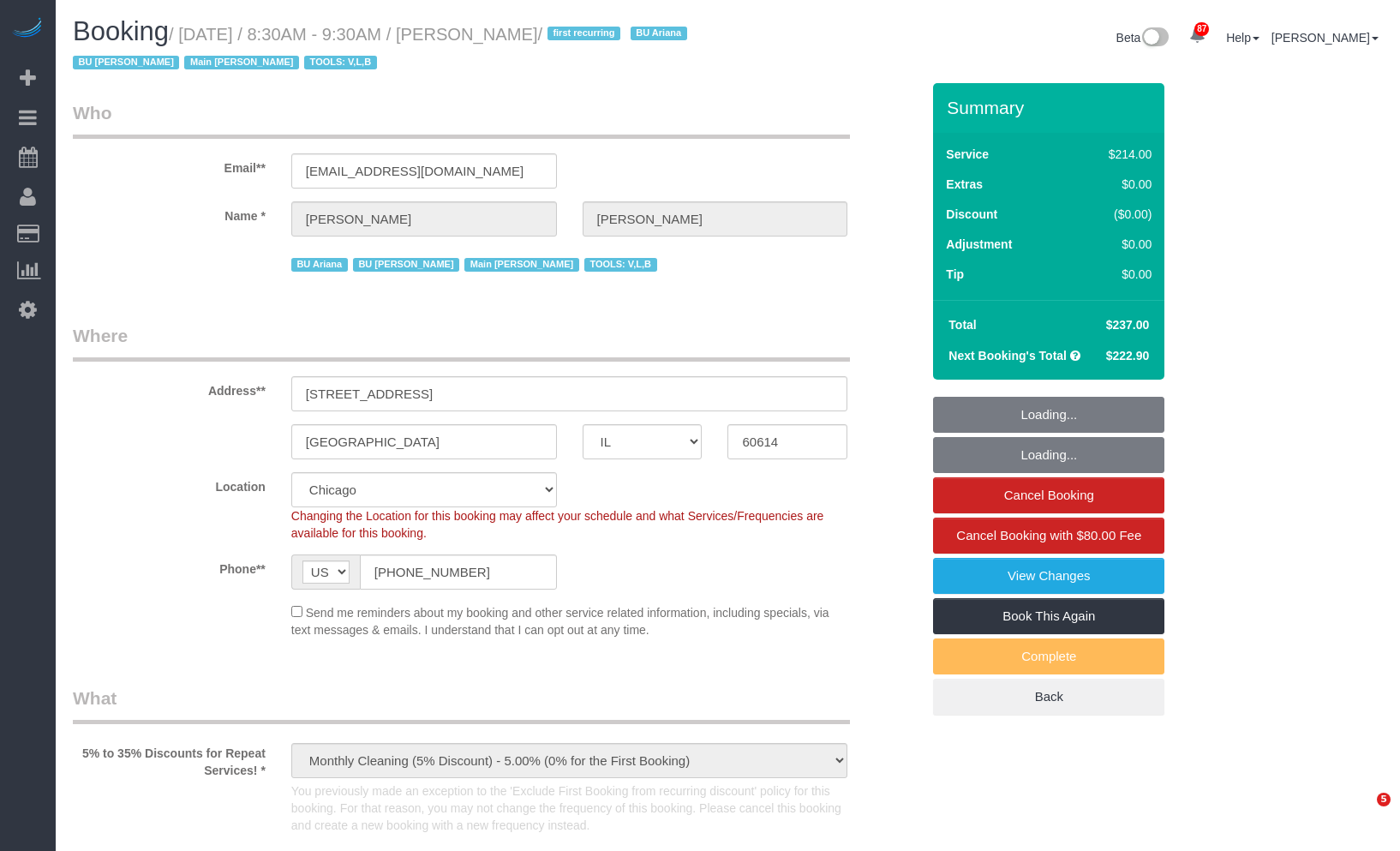
select select "number:106"
select select "5"
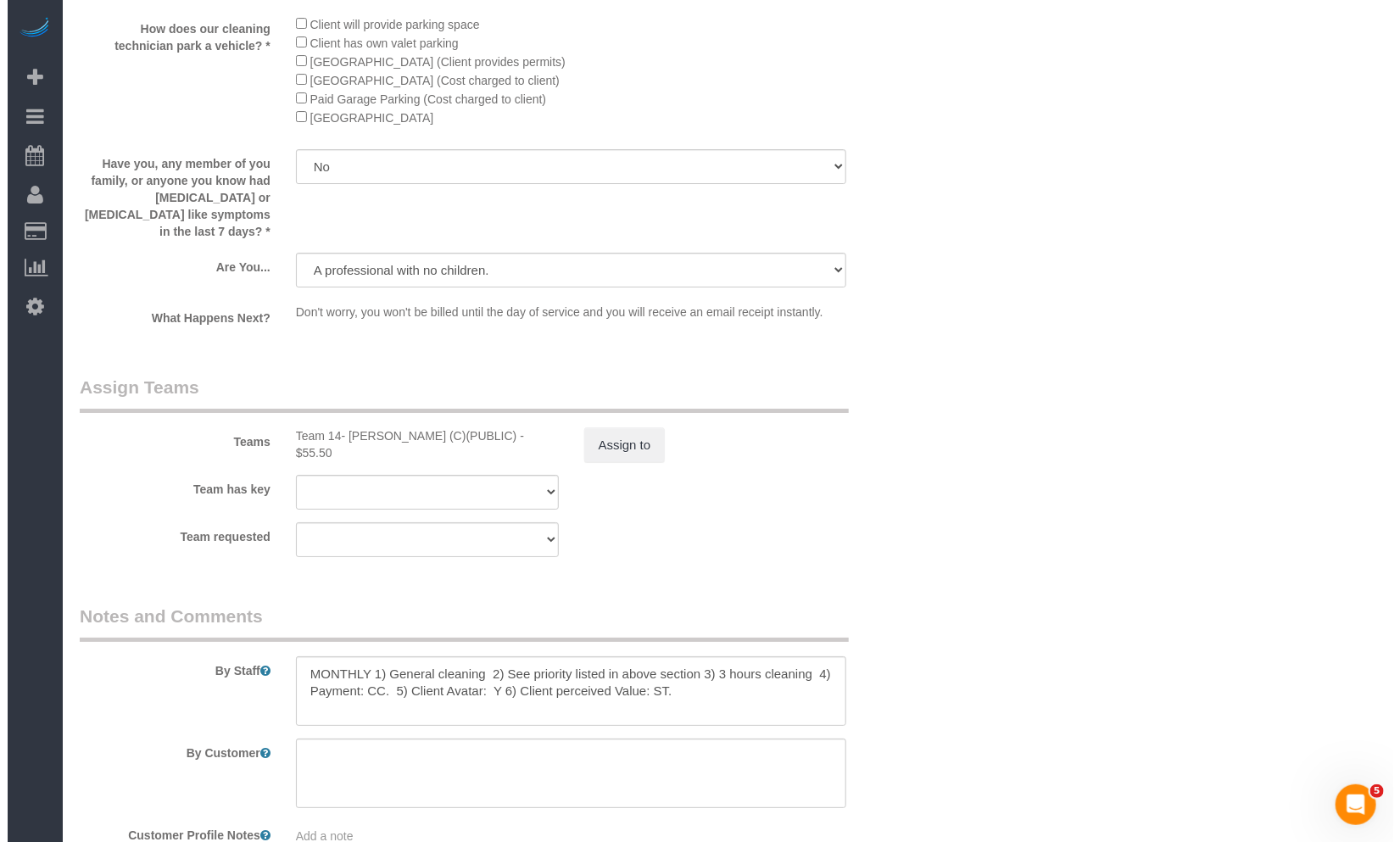
scroll to position [3056, 0]
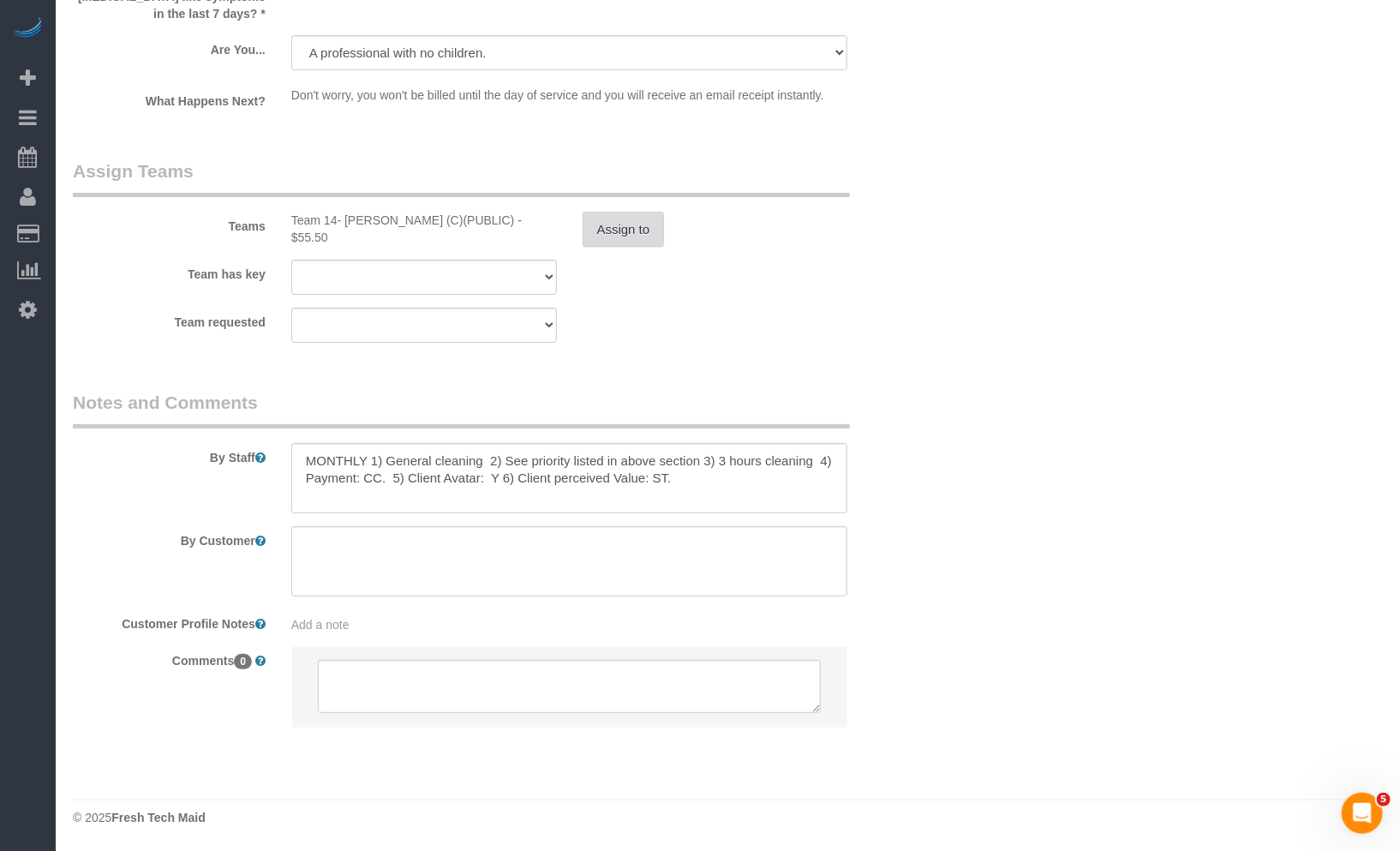
click at [622, 242] on button "Assign to" at bounding box center [623, 230] width 82 height 36
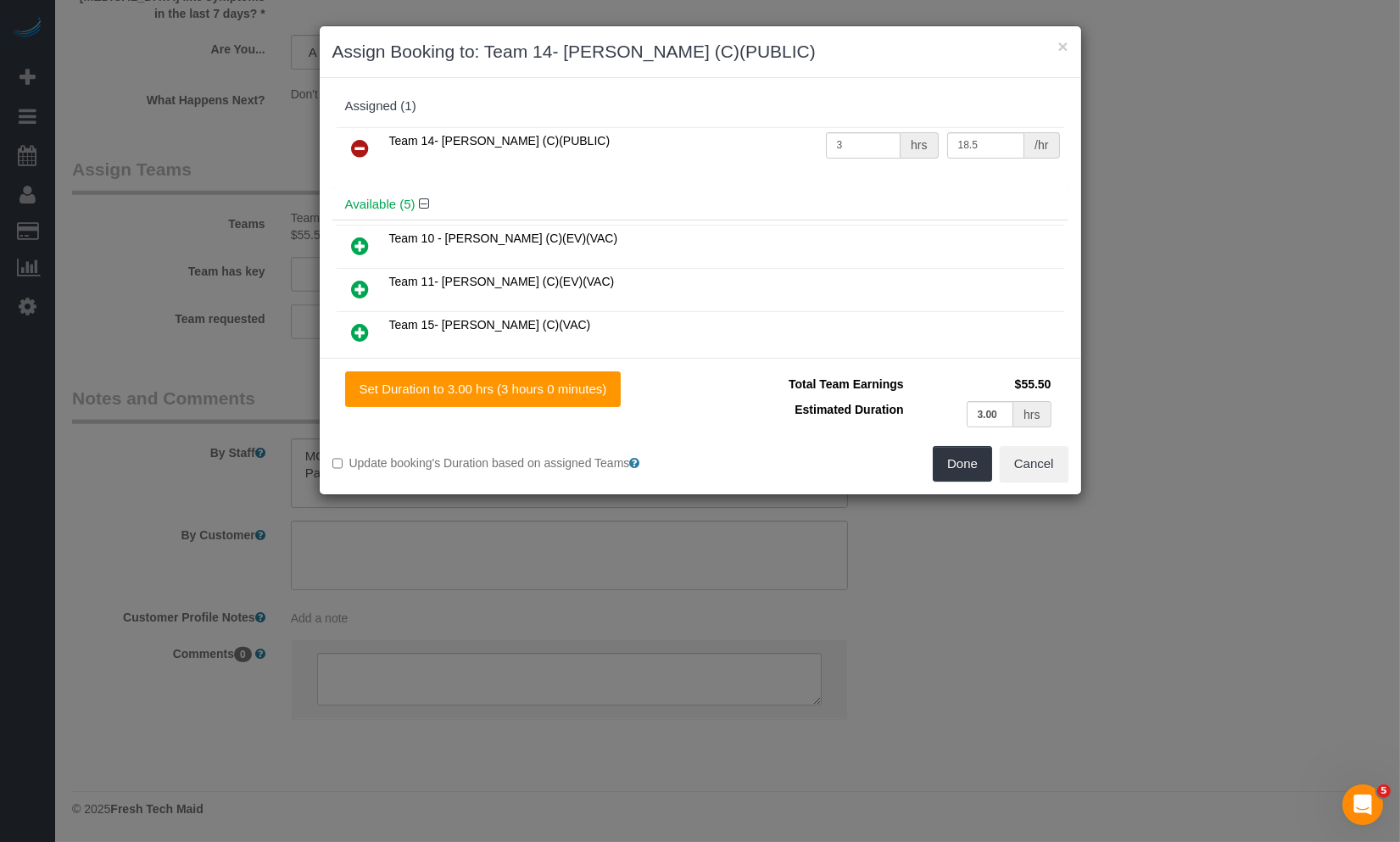
click at [363, 138] on icon at bounding box center [361, 148] width 17 height 20
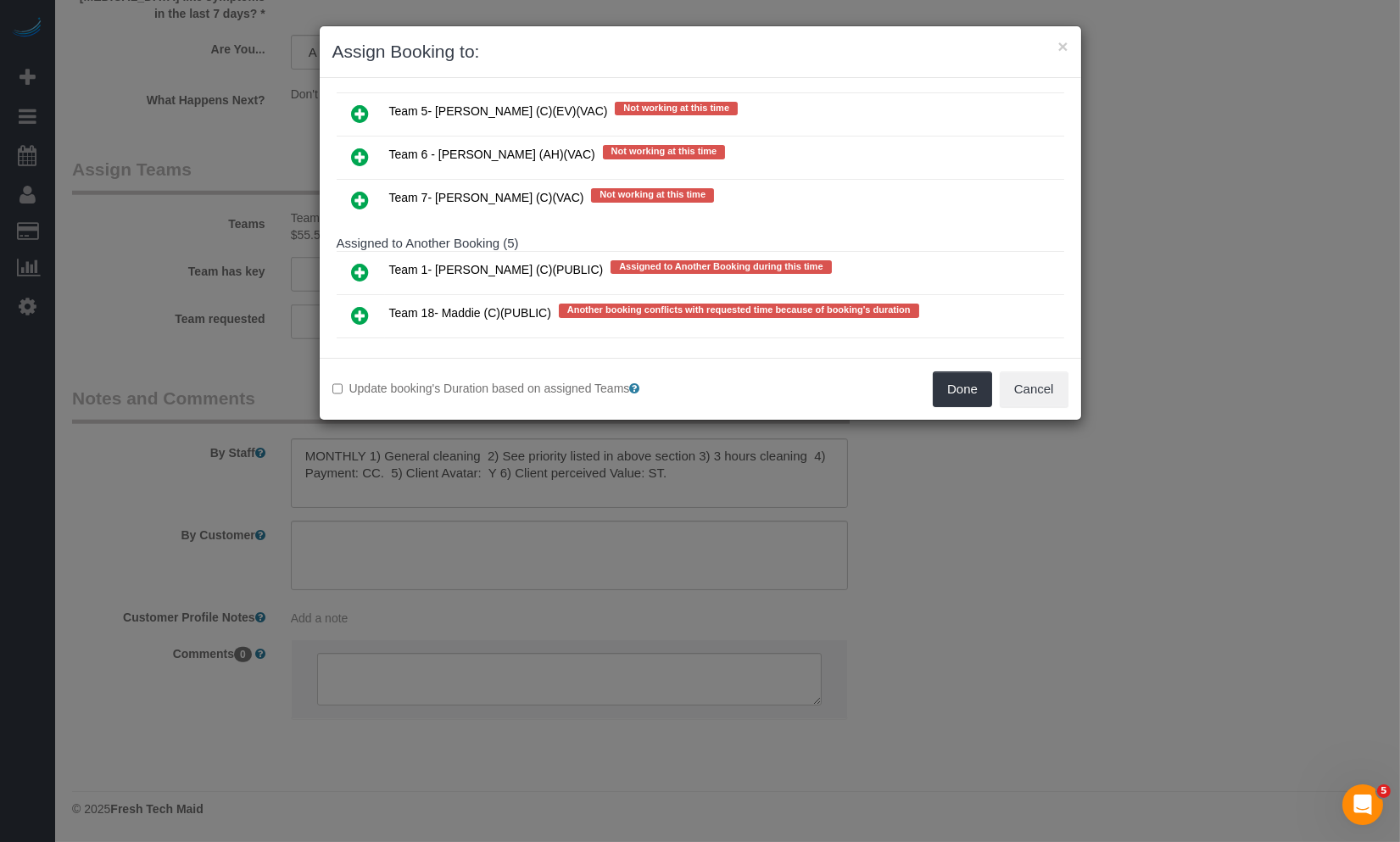
scroll to position [565, 0]
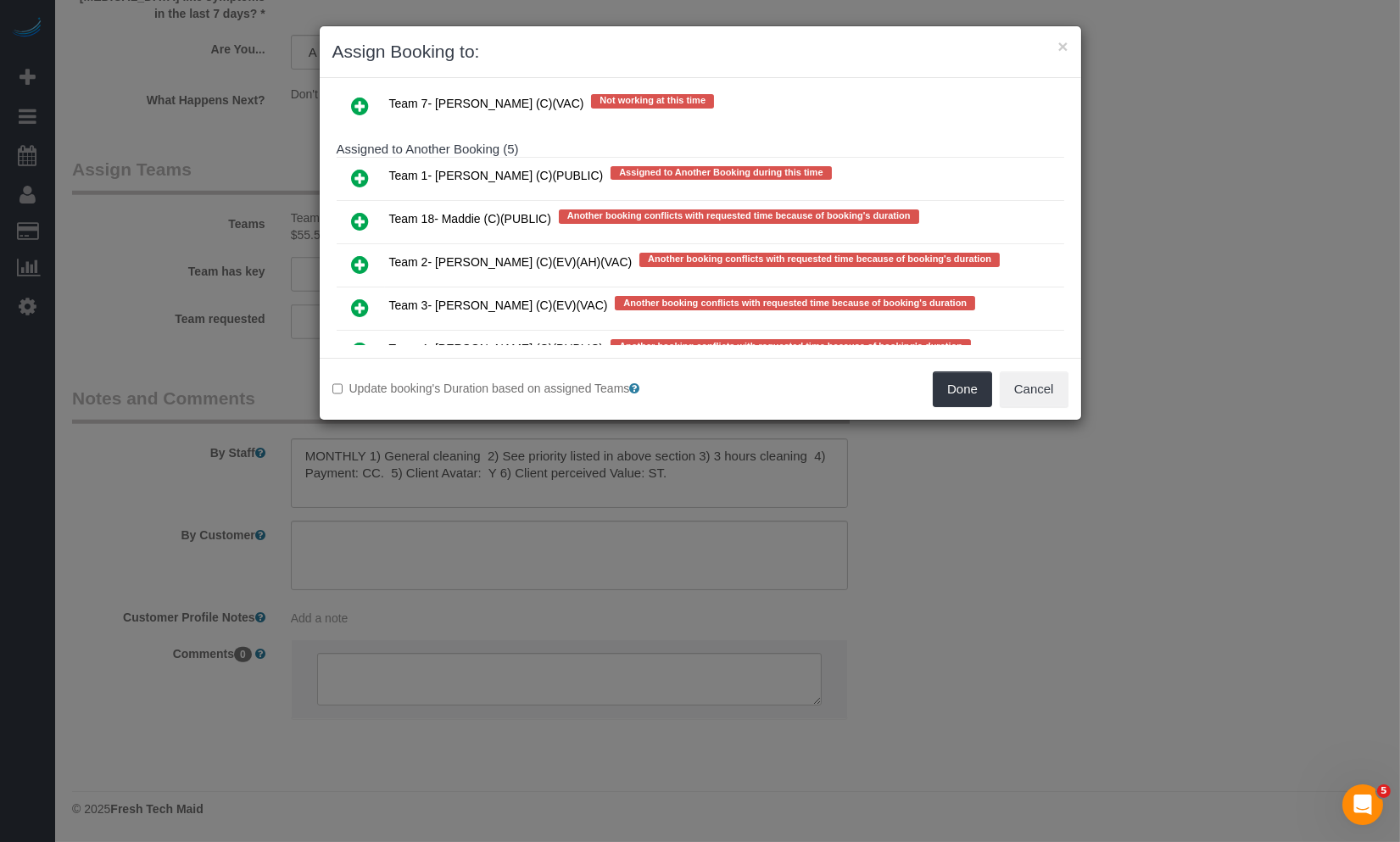
click at [357, 211] on icon at bounding box center [361, 220] width 17 height 20
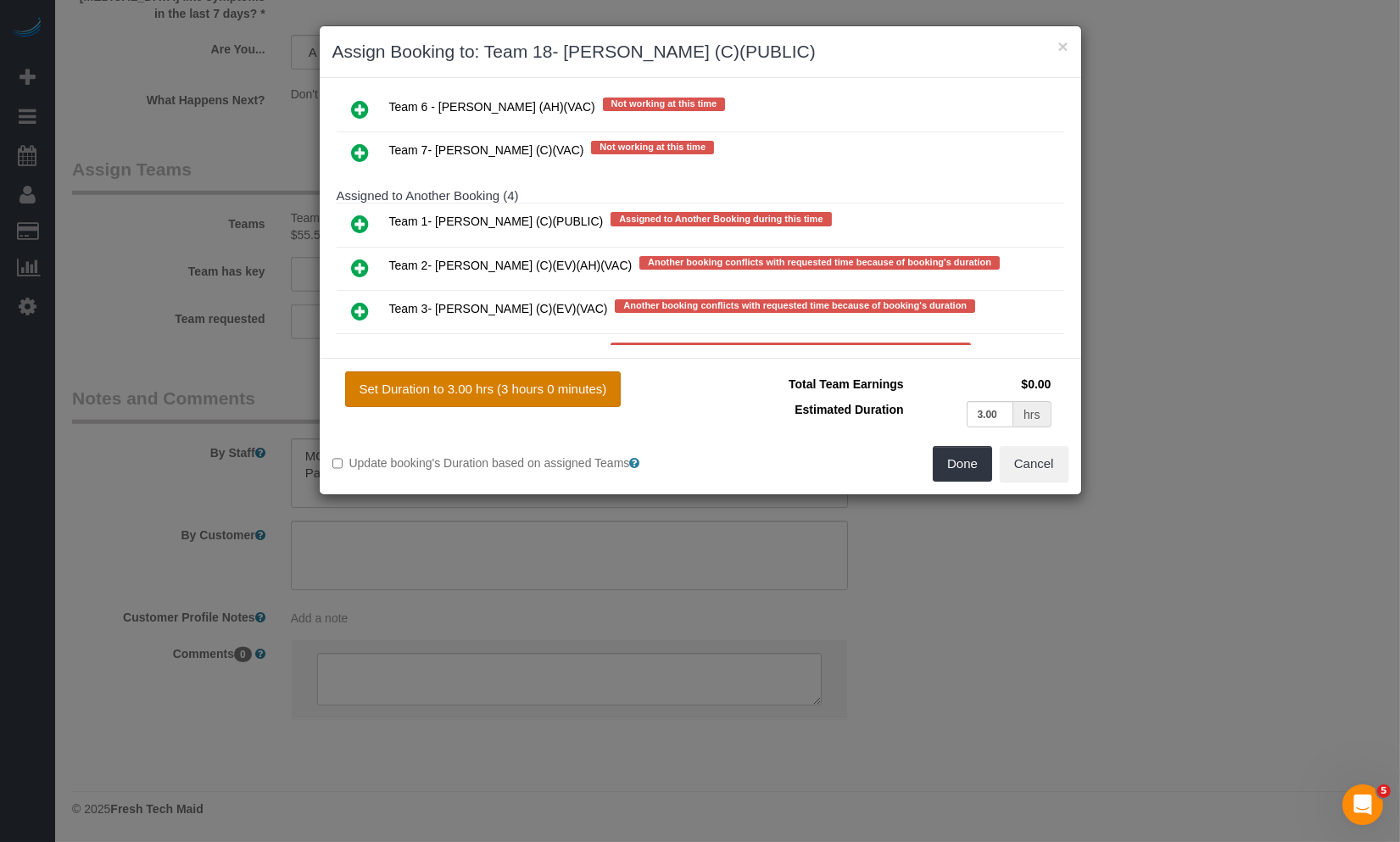
scroll to position [612, 0]
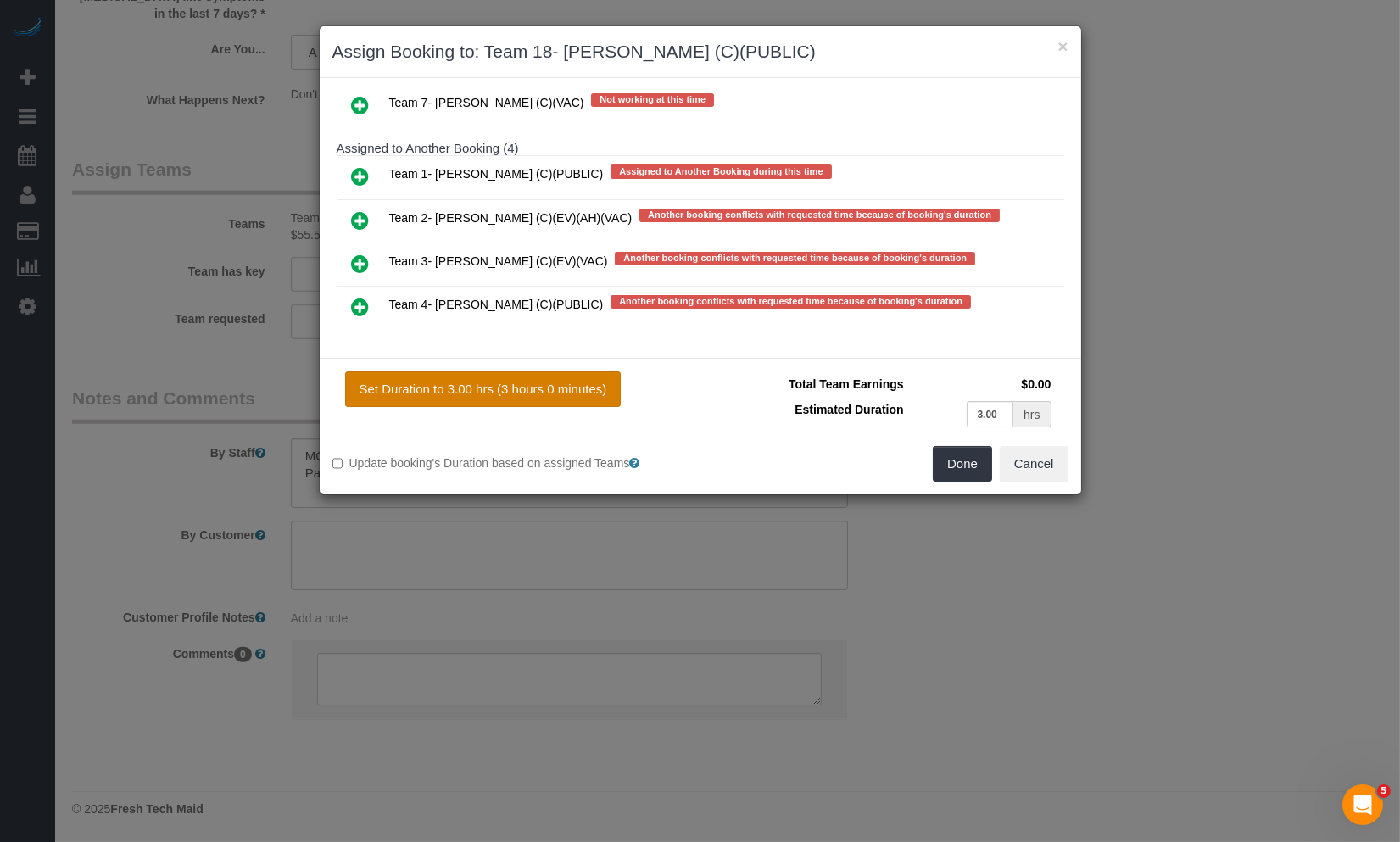
click at [588, 389] on button "Set Duration to 3.00 hrs (3 hours 0 minutes)" at bounding box center [483, 389] width 277 height 36
type input "3.00"
click at [959, 466] on button "Done" at bounding box center [962, 463] width 59 height 36
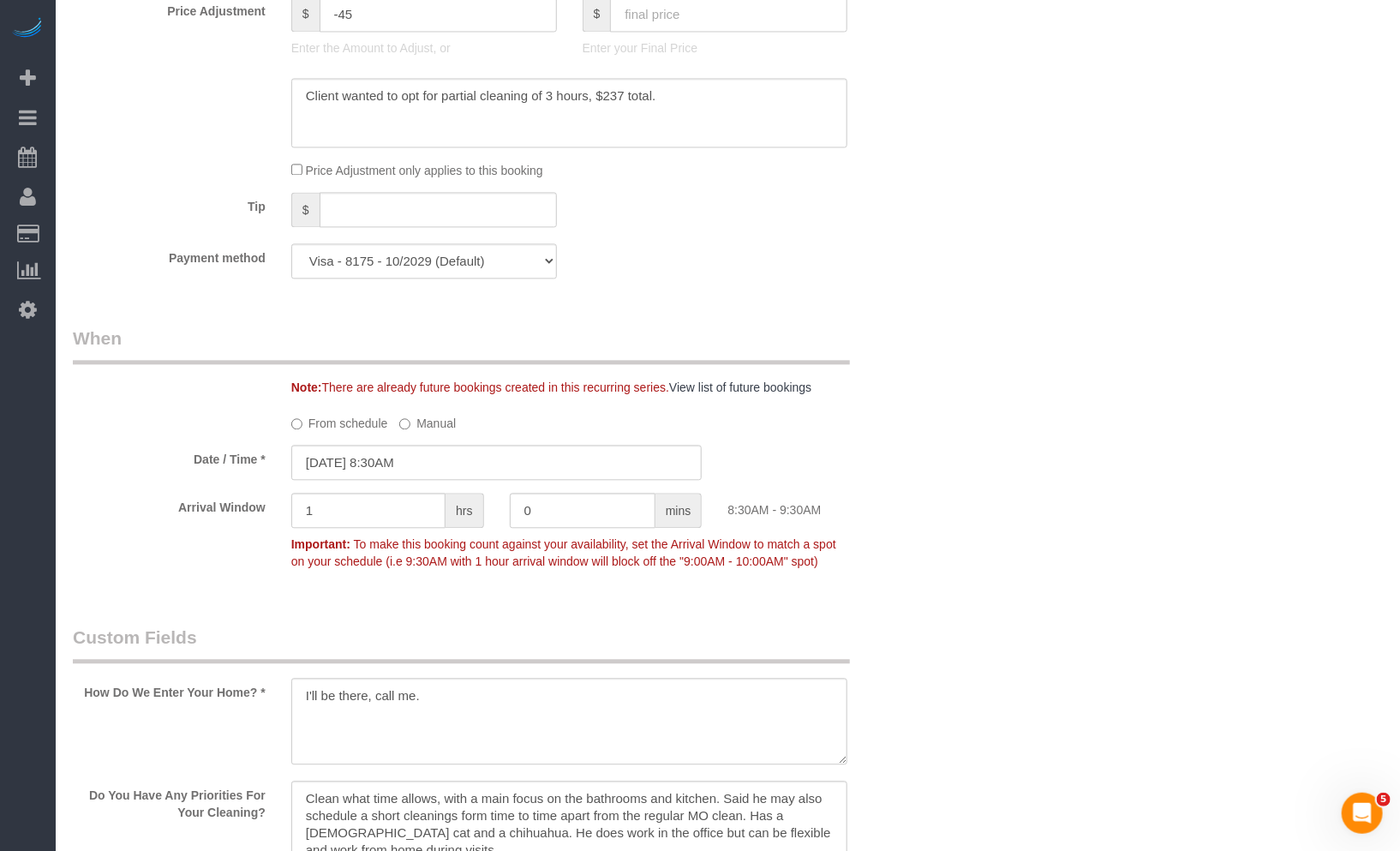
scroll to position [1755, 0]
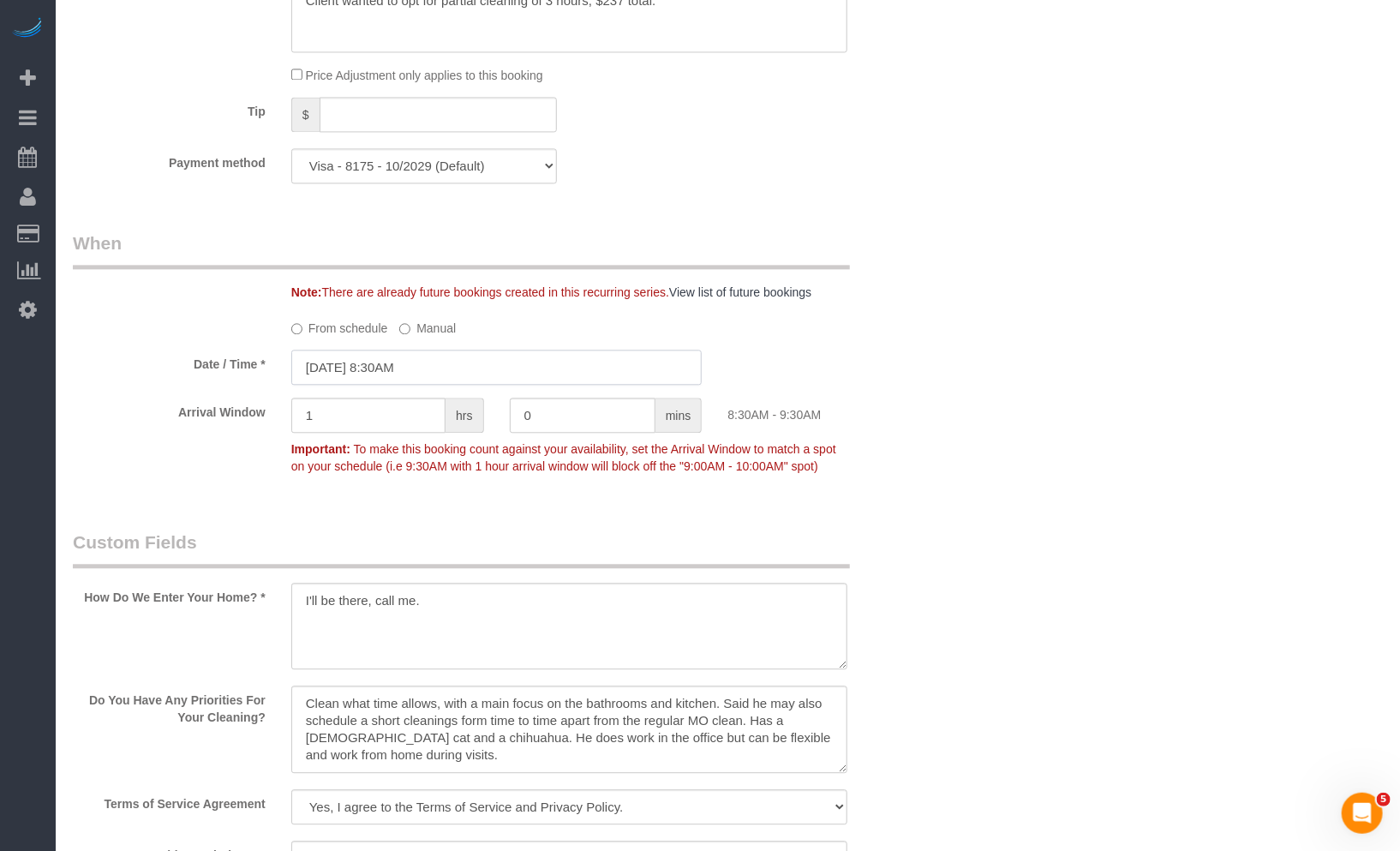
click at [390, 360] on input "10/09/2025 8:30AM" at bounding box center [496, 367] width 411 height 35
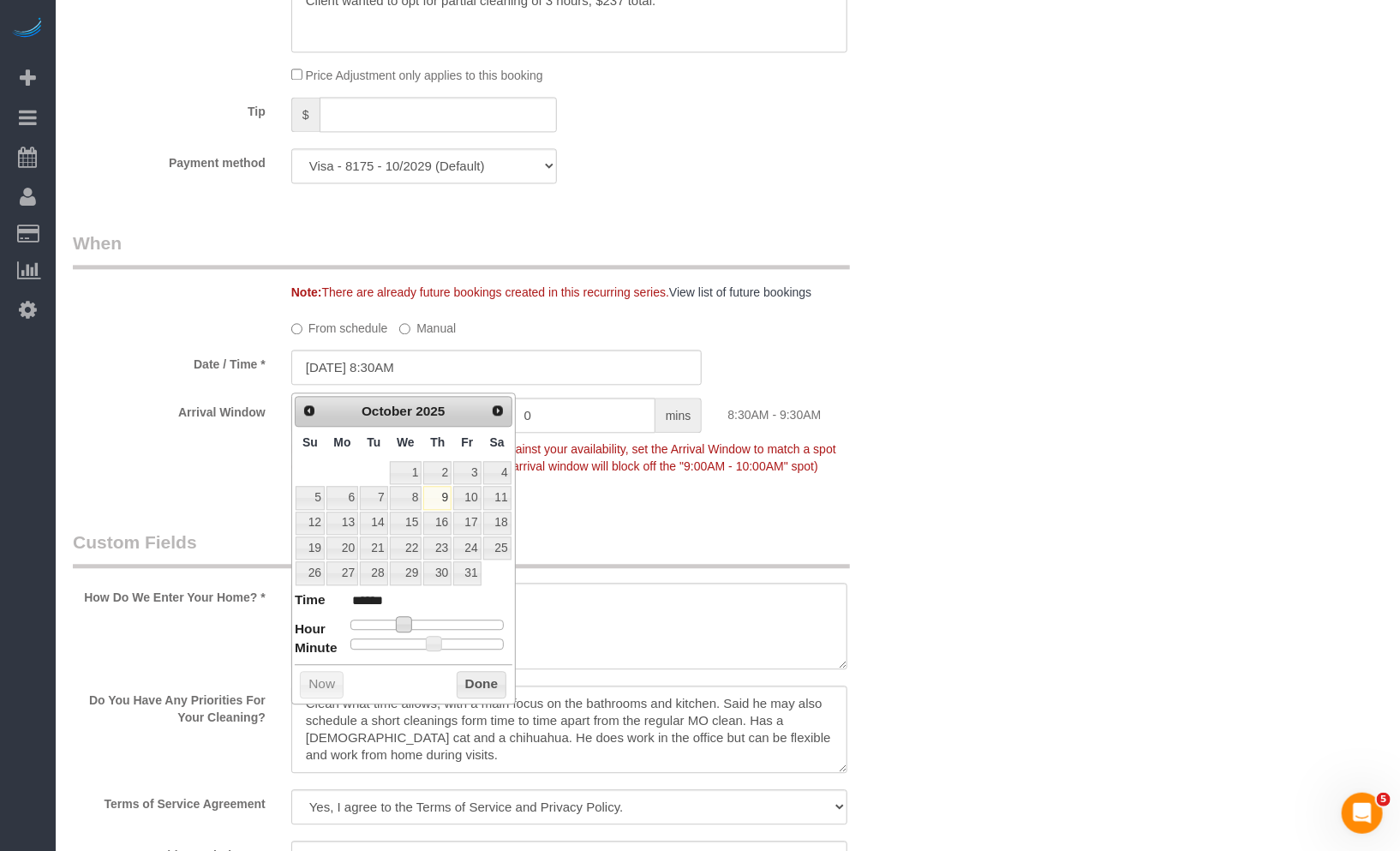
type input "10/09/2025 9:30AM"
type input "******"
type input "10/09/2025 10:30AM"
type input "*******"
type input "10/09/2025 11:30AM"
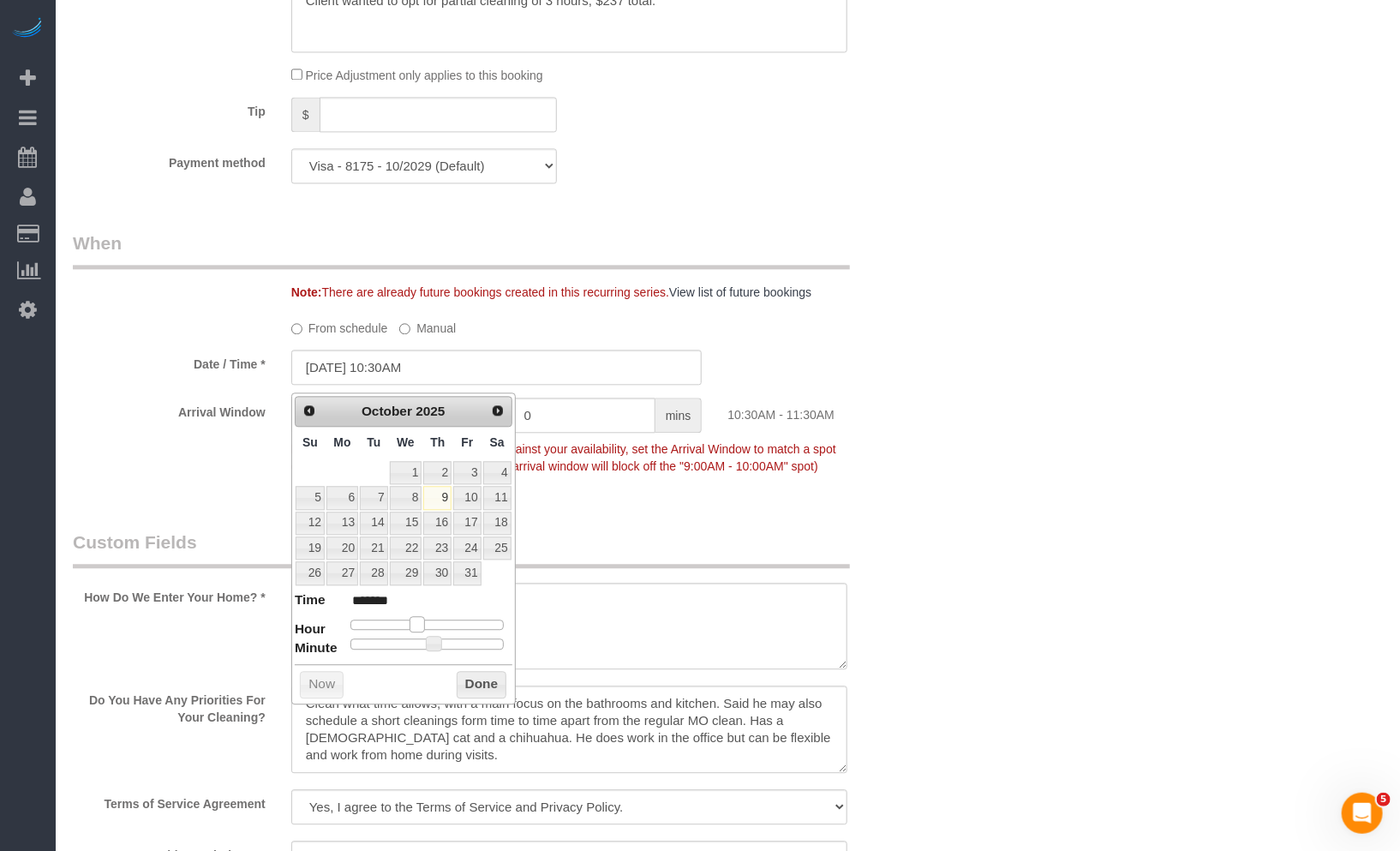
type input "*******"
type input "10/09/2025 12:30PM"
type input "*******"
drag, startPoint x: 408, startPoint y: 618, endPoint x: 434, endPoint y: 617, distance: 26.0
click at [434, 617] on span at bounding box center [430, 624] width 16 height 16
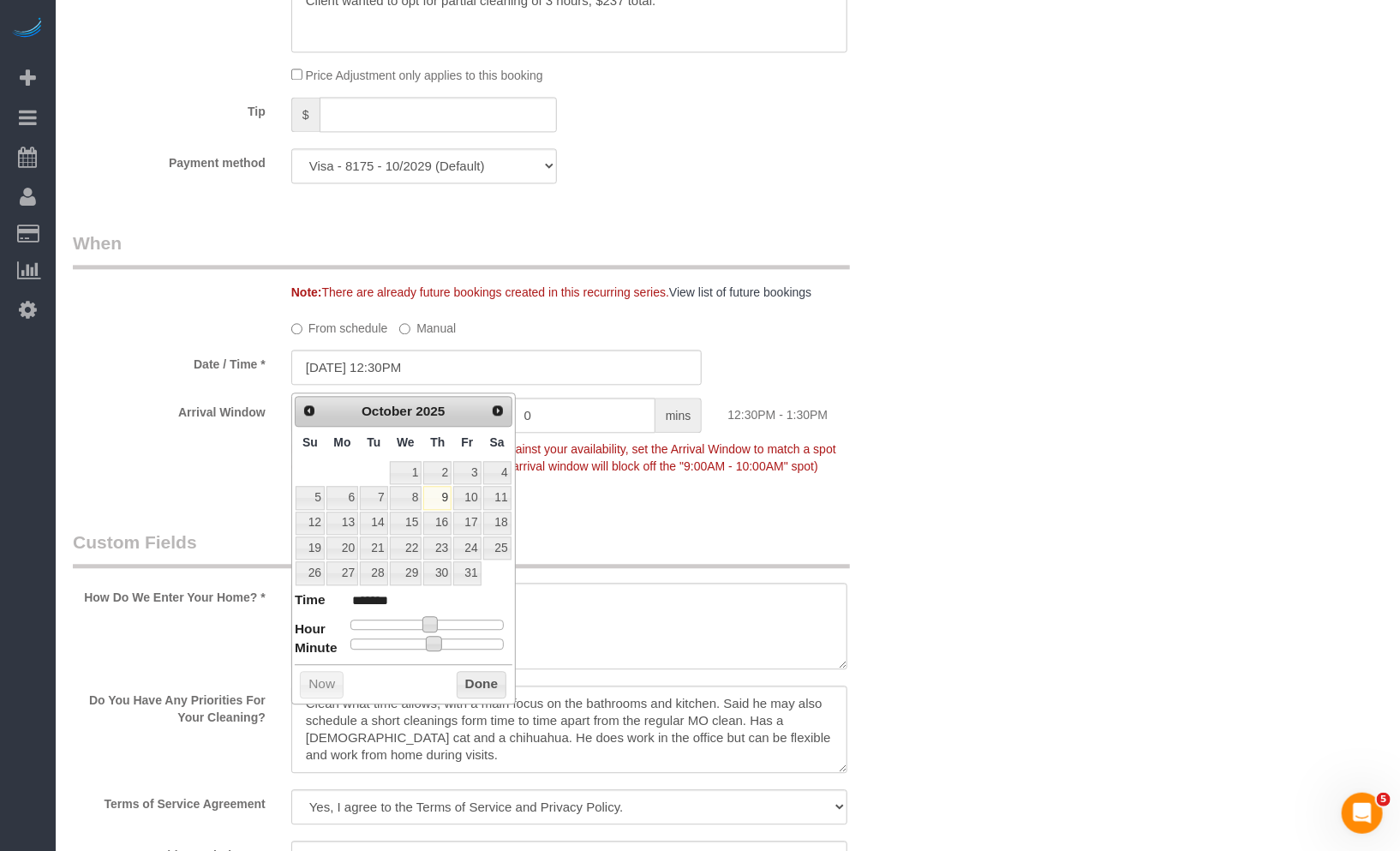
type input "10/09/2025 12:25PM"
type input "*******"
type input "10/09/2025 12:20PM"
type input "*******"
type input "10/09/2025 12:15PM"
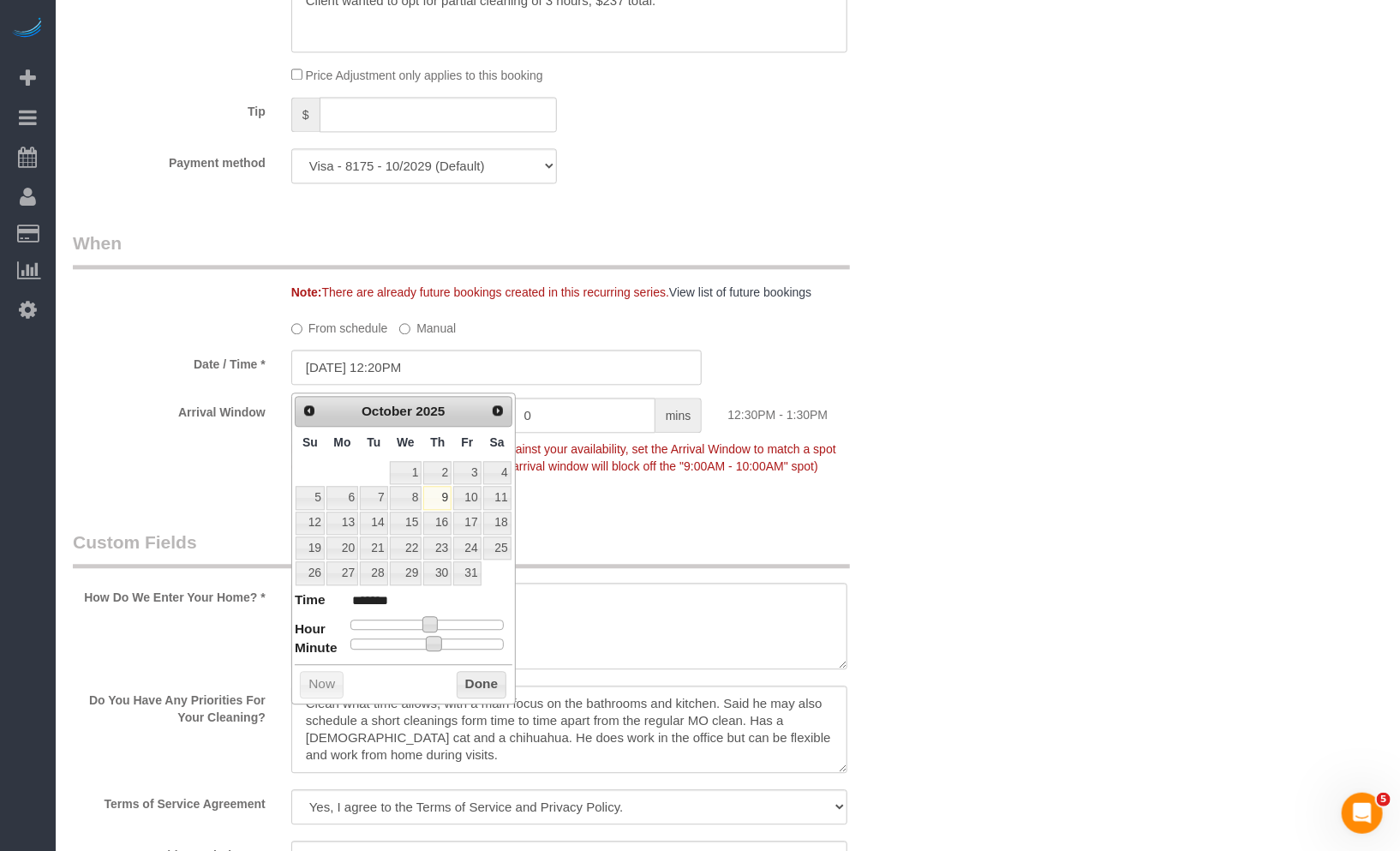
type input "*******"
type input "10/09/2025 12:10PM"
type input "*******"
type input "10/09/2025 12:00PM"
type input "*******"
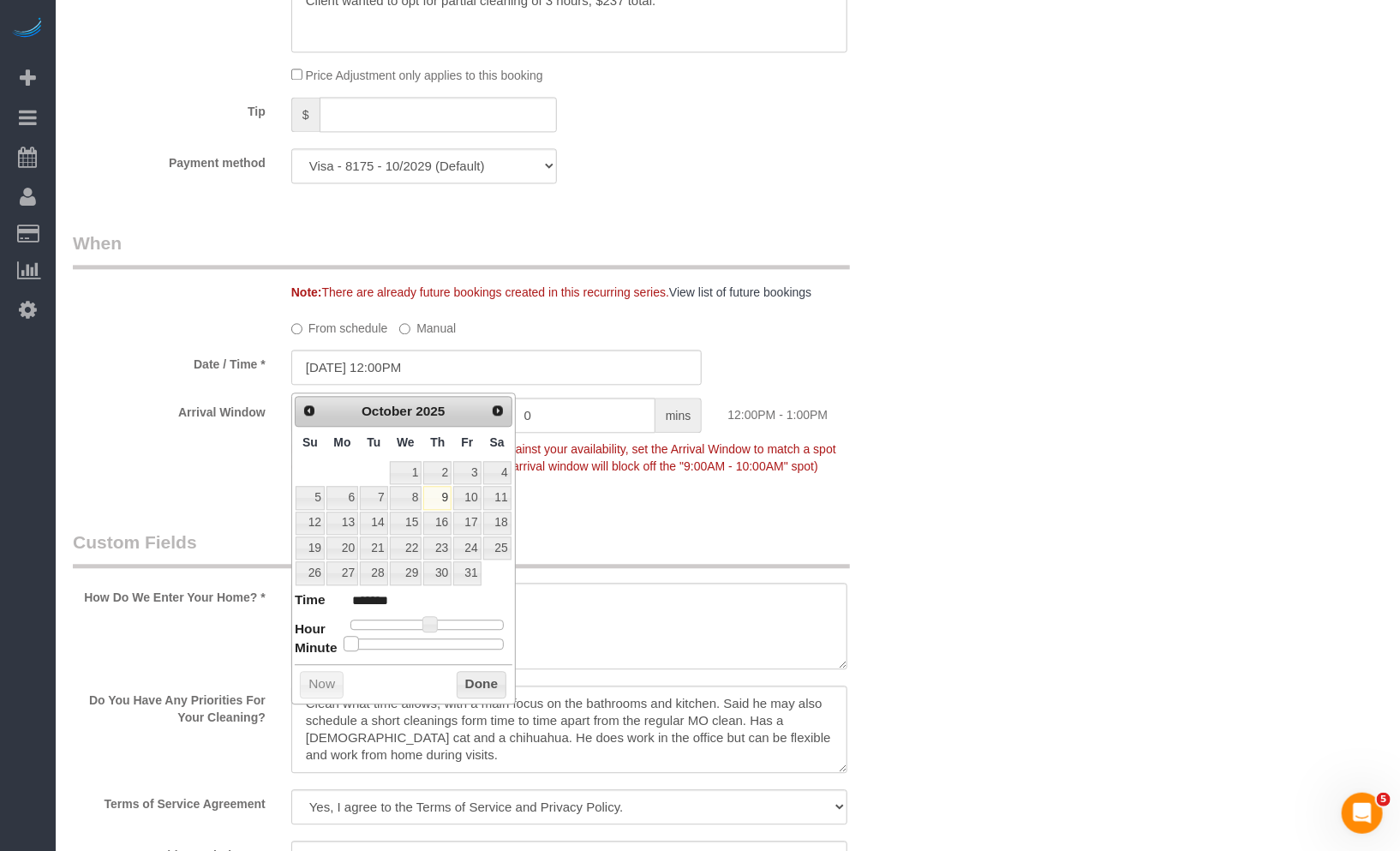
drag, startPoint x: 430, startPoint y: 639, endPoint x: 309, endPoint y: 643, distance: 121.1
click at [309, 643] on dl "Time ******* Hour Minute Second Millisecond Microsecond Time Zone ***** ***** *…" at bounding box center [403, 619] width 218 height 60
click at [484, 679] on button "Done" at bounding box center [483, 685] width 51 height 27
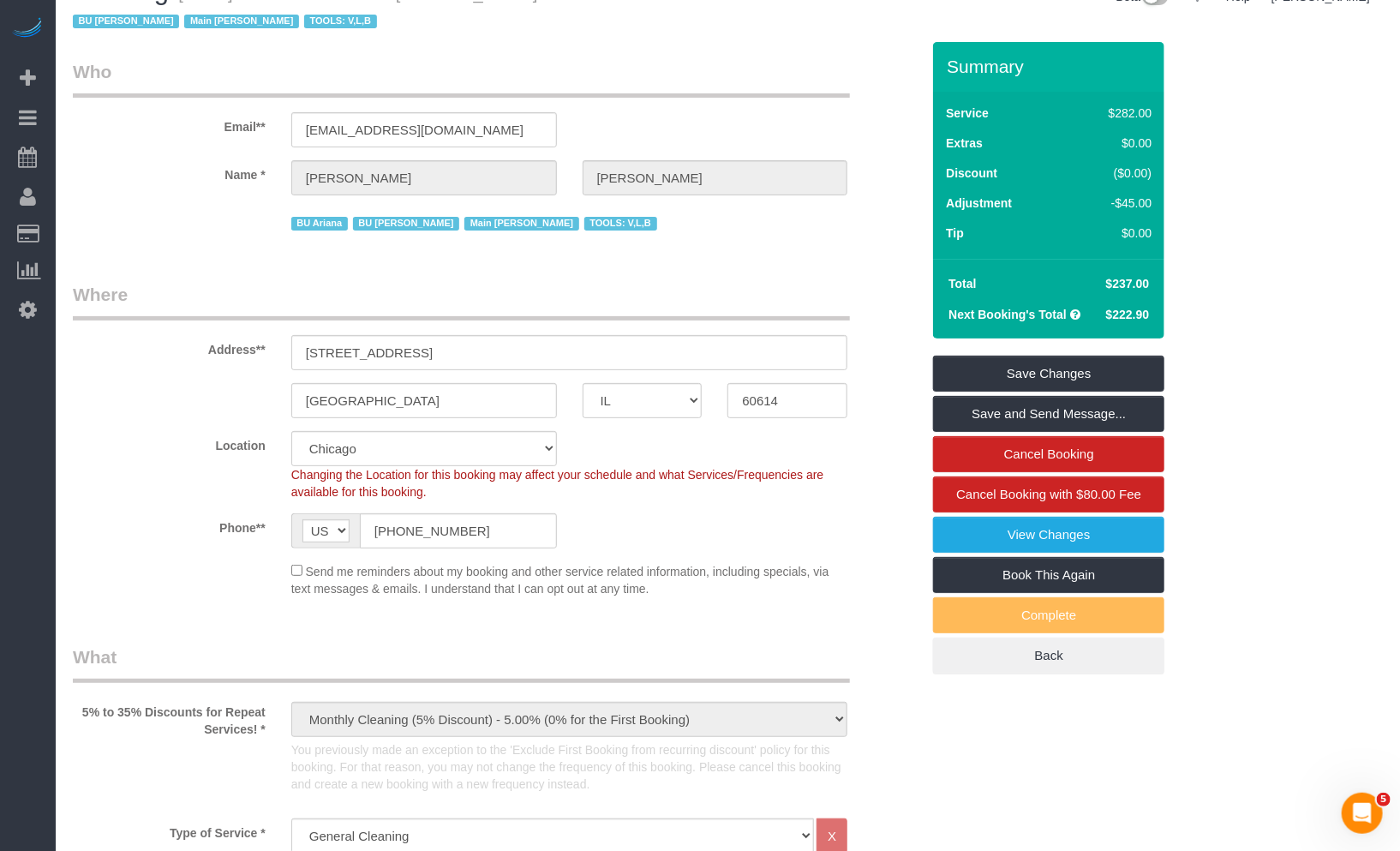
scroll to position [0, 0]
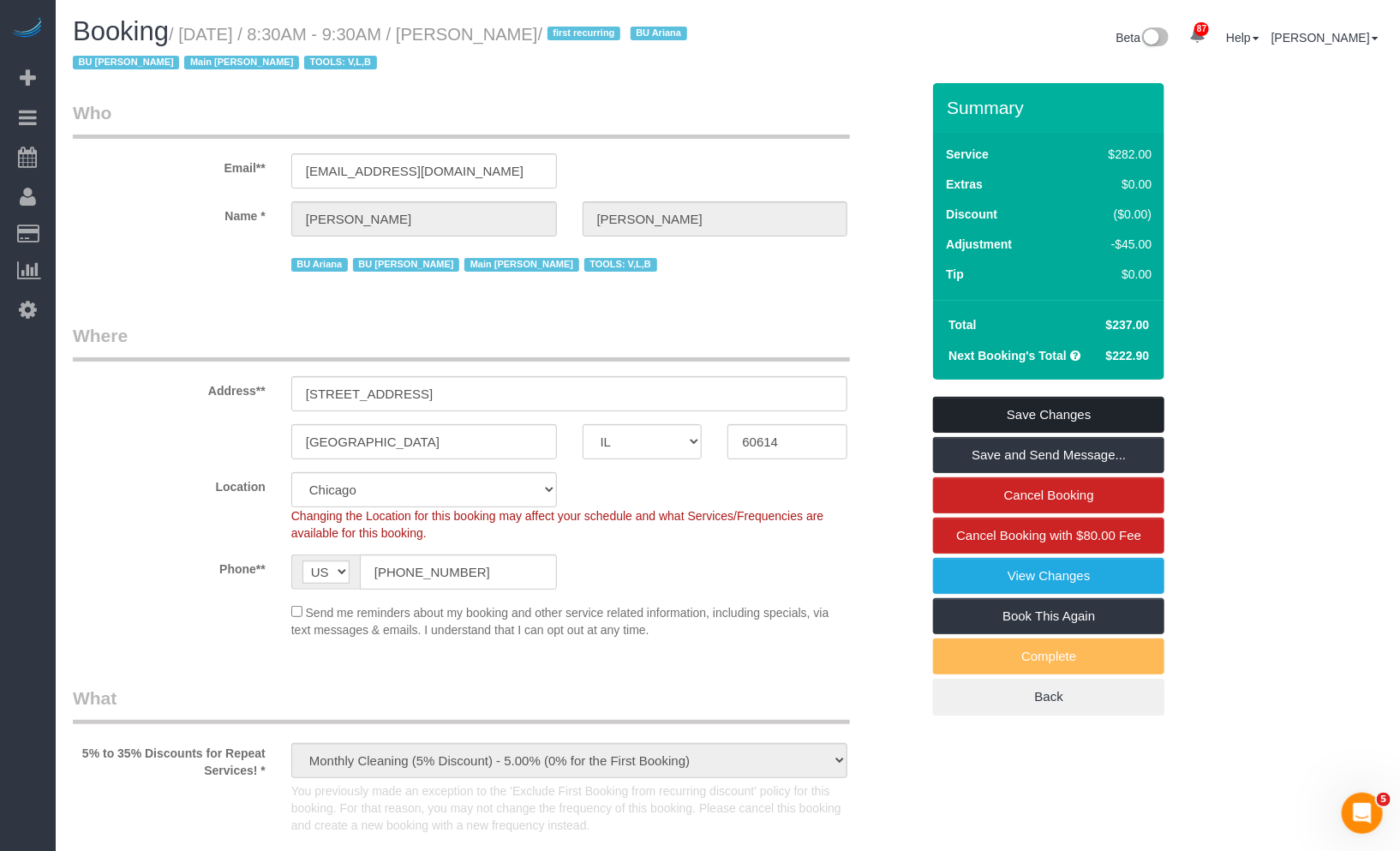
click at [1085, 422] on link "Save Changes" at bounding box center [1048, 414] width 232 height 36
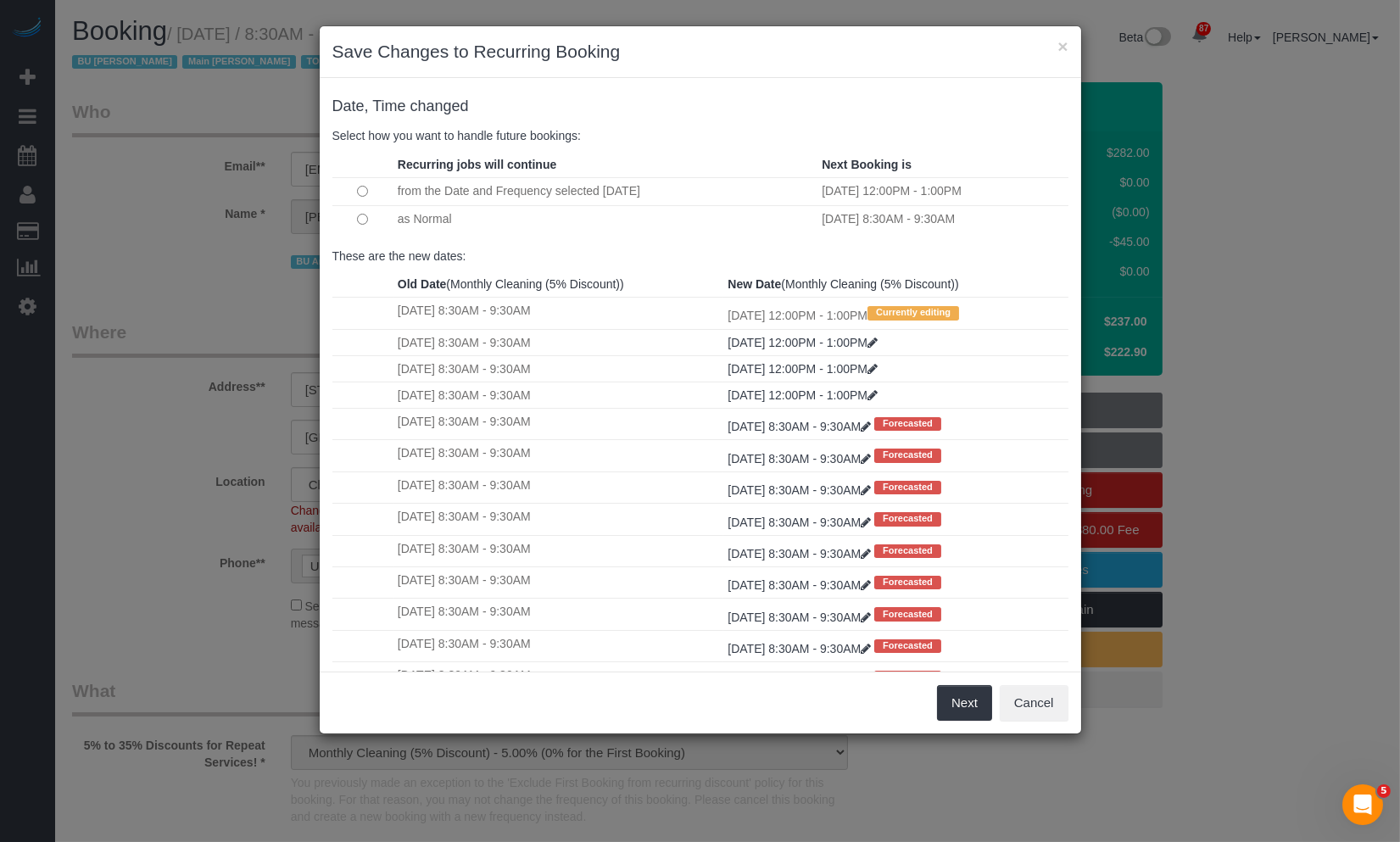
click at [403, 211] on td "as Normal" at bounding box center [605, 218] width 424 height 27
click at [369, 220] on td at bounding box center [363, 218] width 61 height 27
click at [970, 700] on button "Next" at bounding box center [964, 703] width 55 height 36
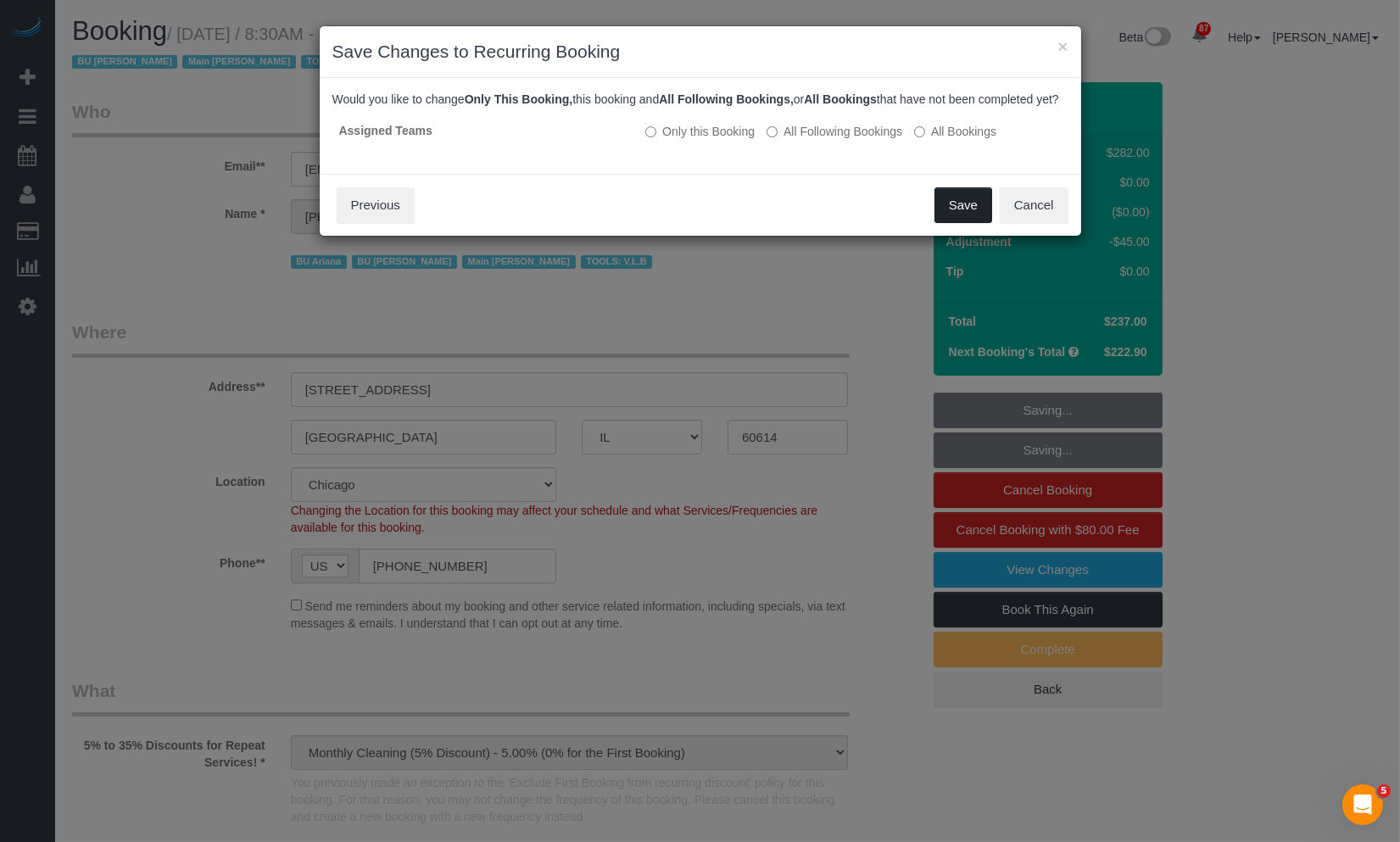
click at [954, 216] on button "Save" at bounding box center [964, 205] width 58 height 36
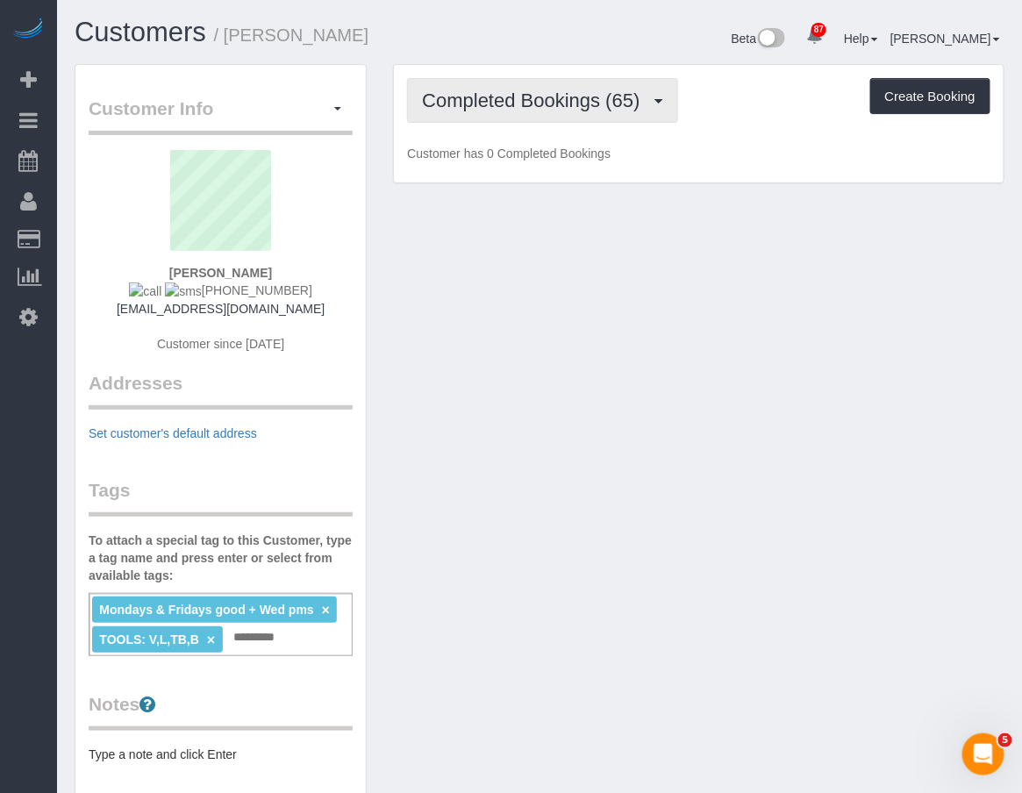
click at [474, 91] on span "Completed Bookings (65)" at bounding box center [535, 100] width 226 height 22
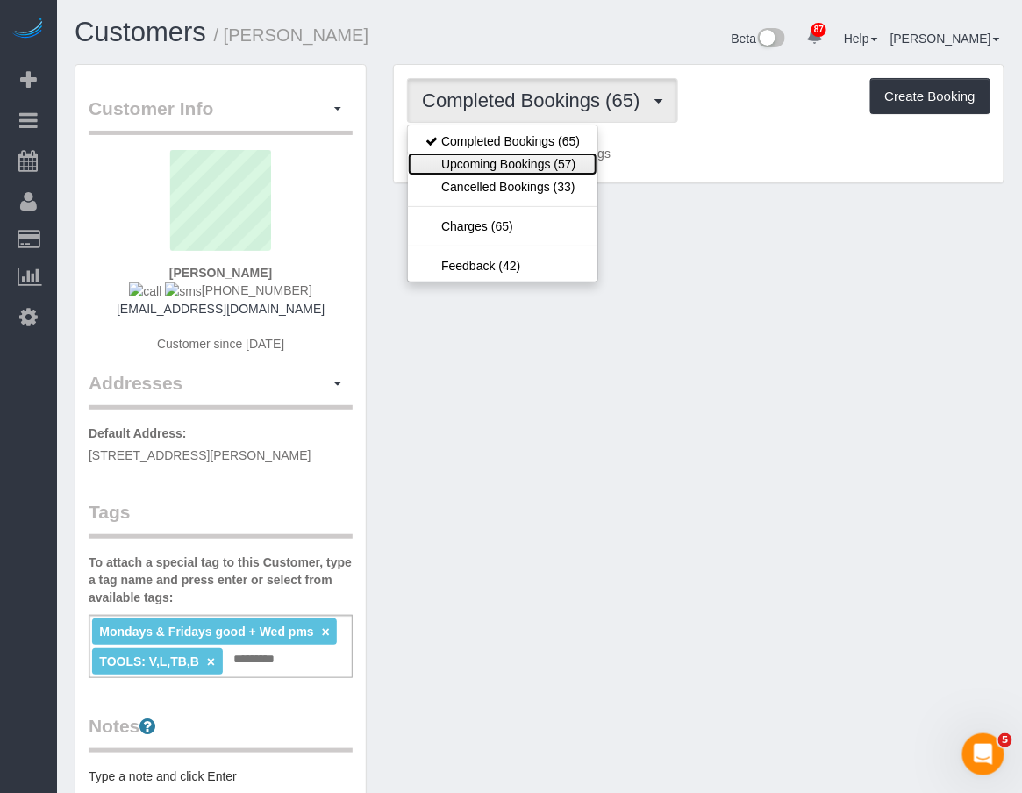
click at [494, 168] on link "Upcoming Bookings (57)" at bounding box center [502, 164] width 189 height 23
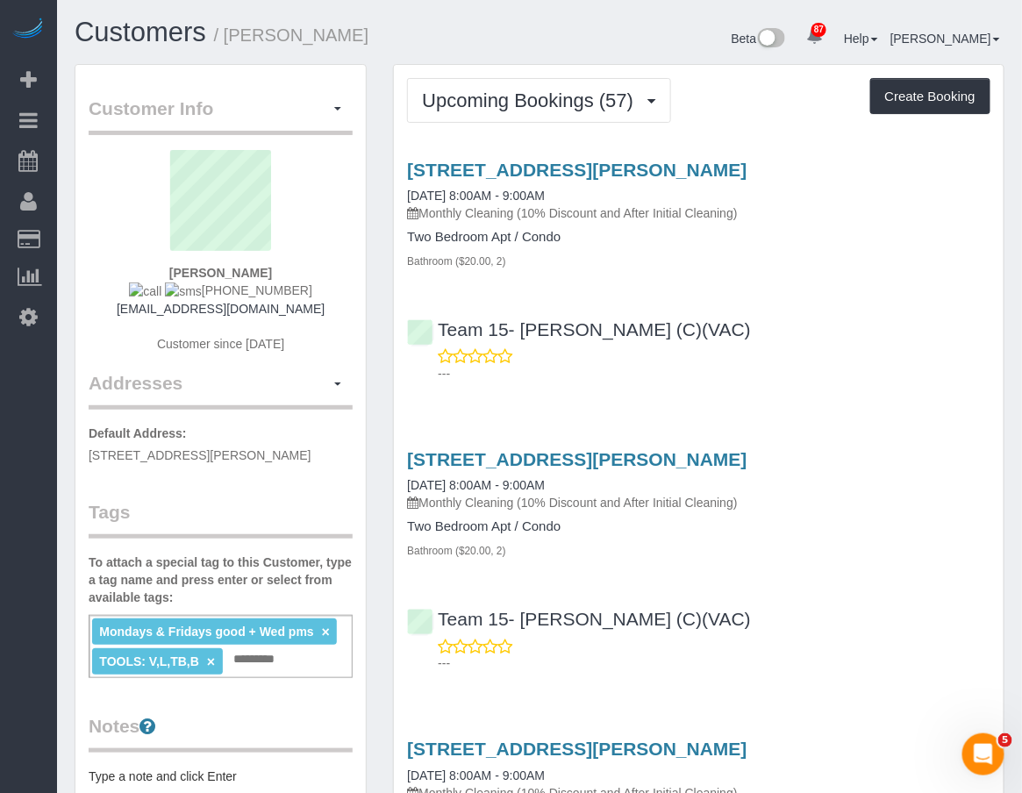
drag, startPoint x: 434, startPoint y: 36, endPoint x: 230, endPoint y: 42, distance: 204.5
click at [230, 42] on h1 "Customers / Jacquelyn McGuire" at bounding box center [301, 33] width 452 height 30
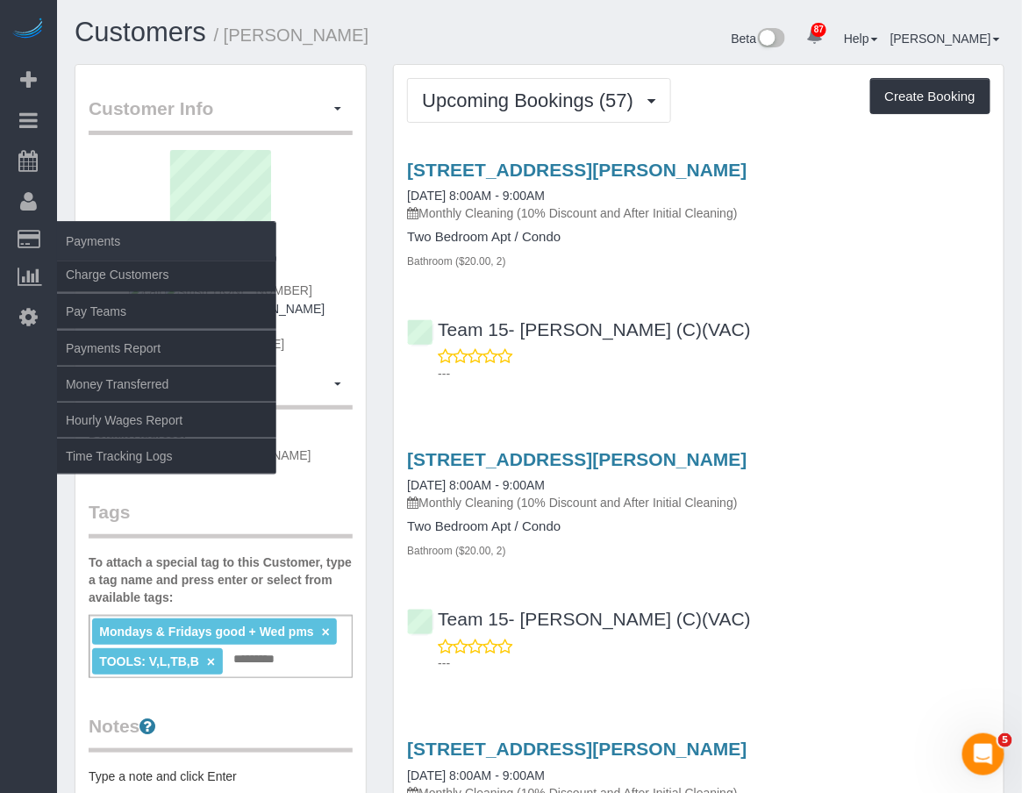
copy small "Jacquelyn McGuire"
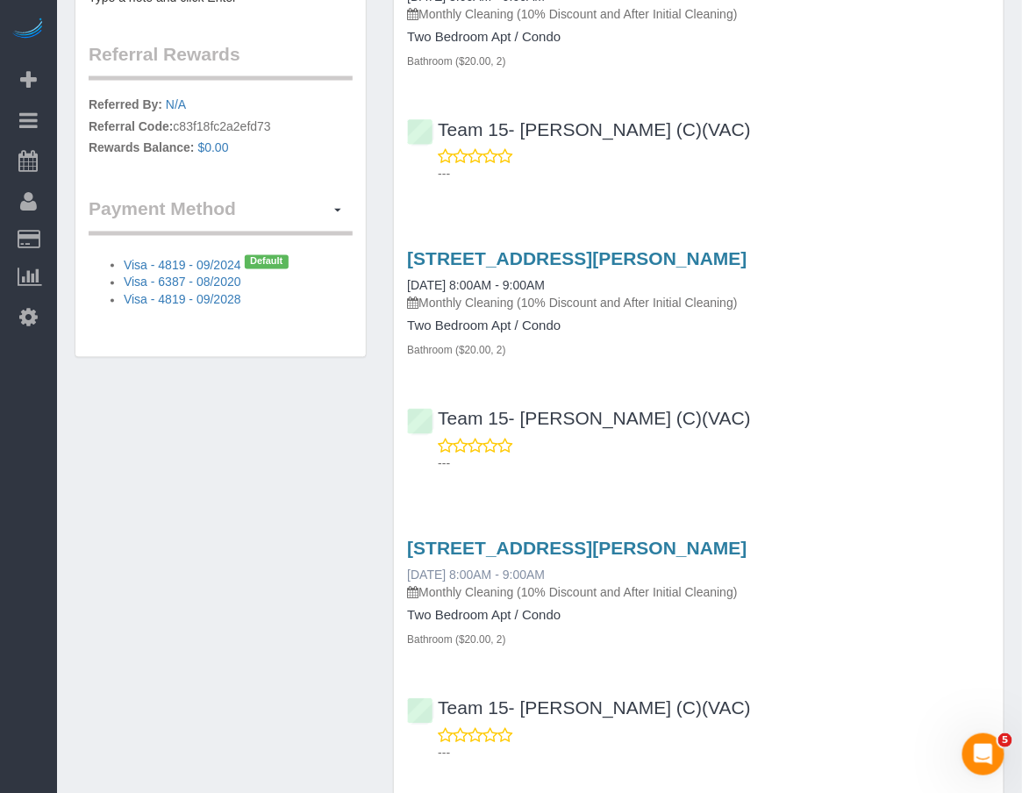
scroll to position [877, 0]
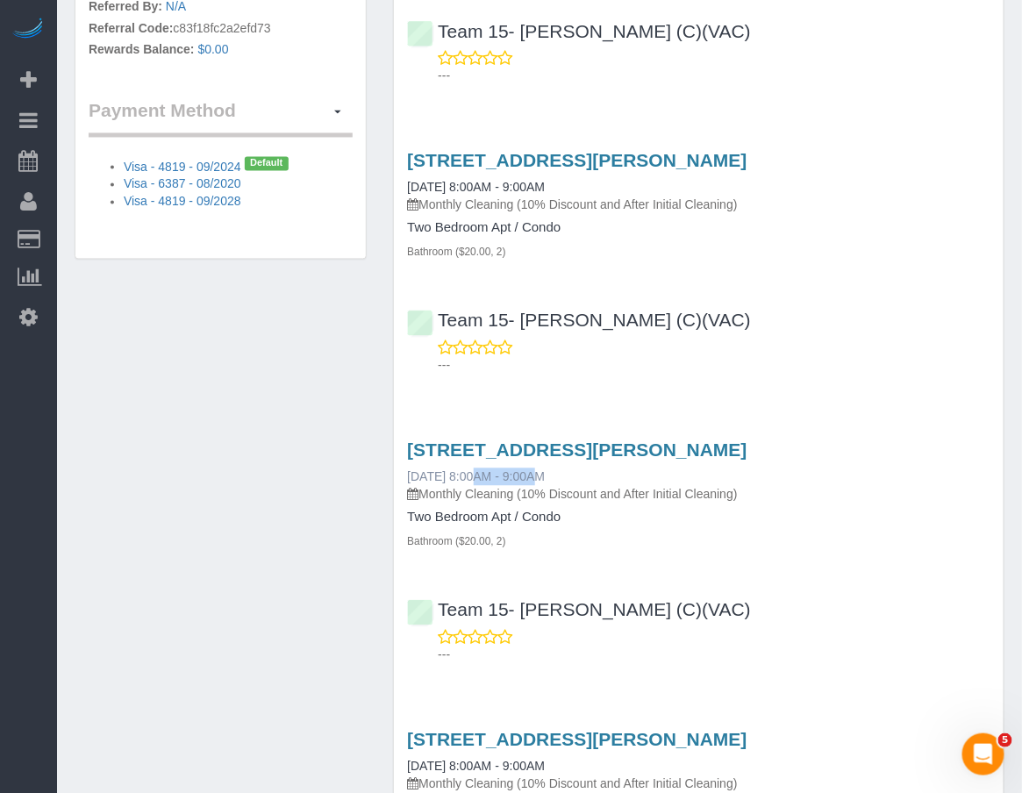
drag, startPoint x: 393, startPoint y: 480, endPoint x: 468, endPoint y: 482, distance: 75.5
click at [468, 482] on div "2241 Sherman Ave., Evanston, IL 60201 02/13/2026 8:00AM - 9:00AM Monthly Cleani…" at bounding box center [699, 495] width 610 height 110
copy link "02/13/2026"
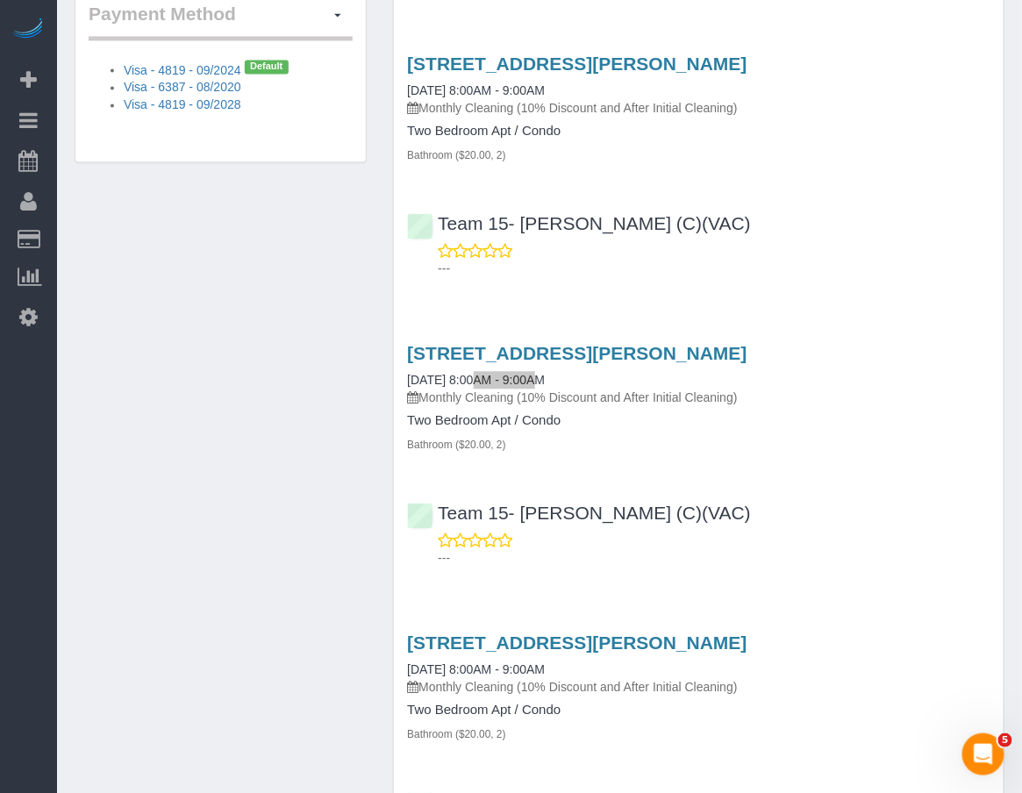
scroll to position [1169, 0]
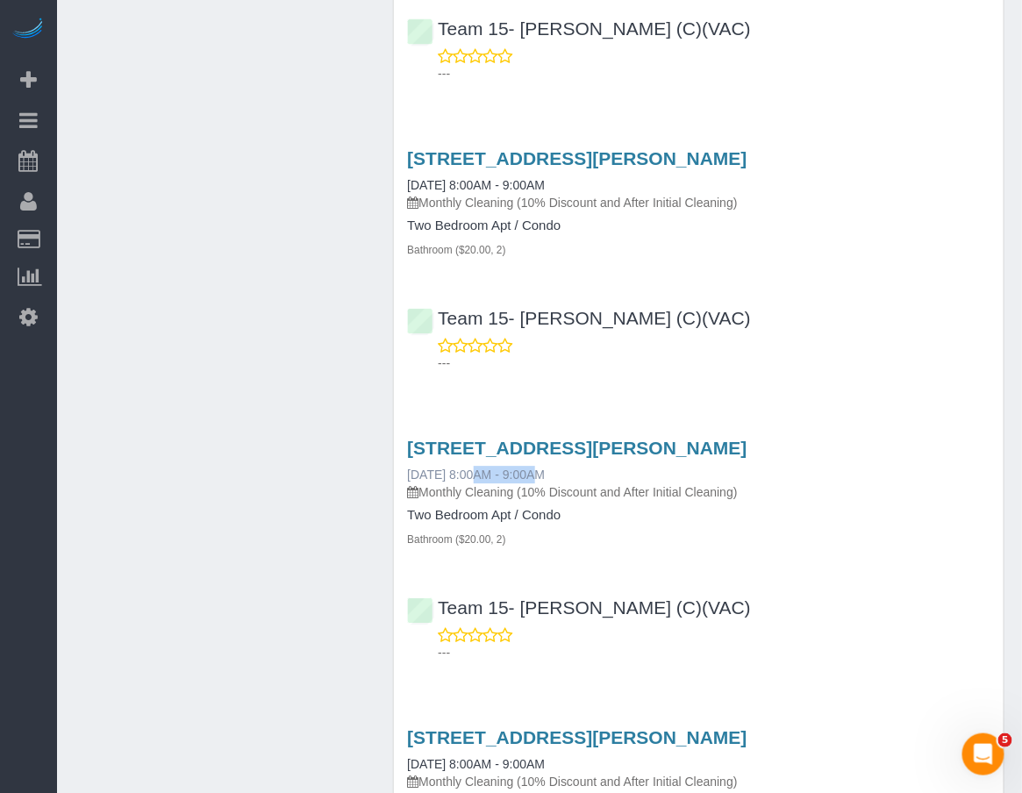
drag, startPoint x: 408, startPoint y: 475, endPoint x: 468, endPoint y: 477, distance: 59.7
click at [468, 477] on div "2241 Sherman Ave., Evanston, IL 60201 03/13/2026 8:00AM - 9:00AM Monthly Cleani…" at bounding box center [699, 493] width 610 height 110
copy link "03/13/2026"
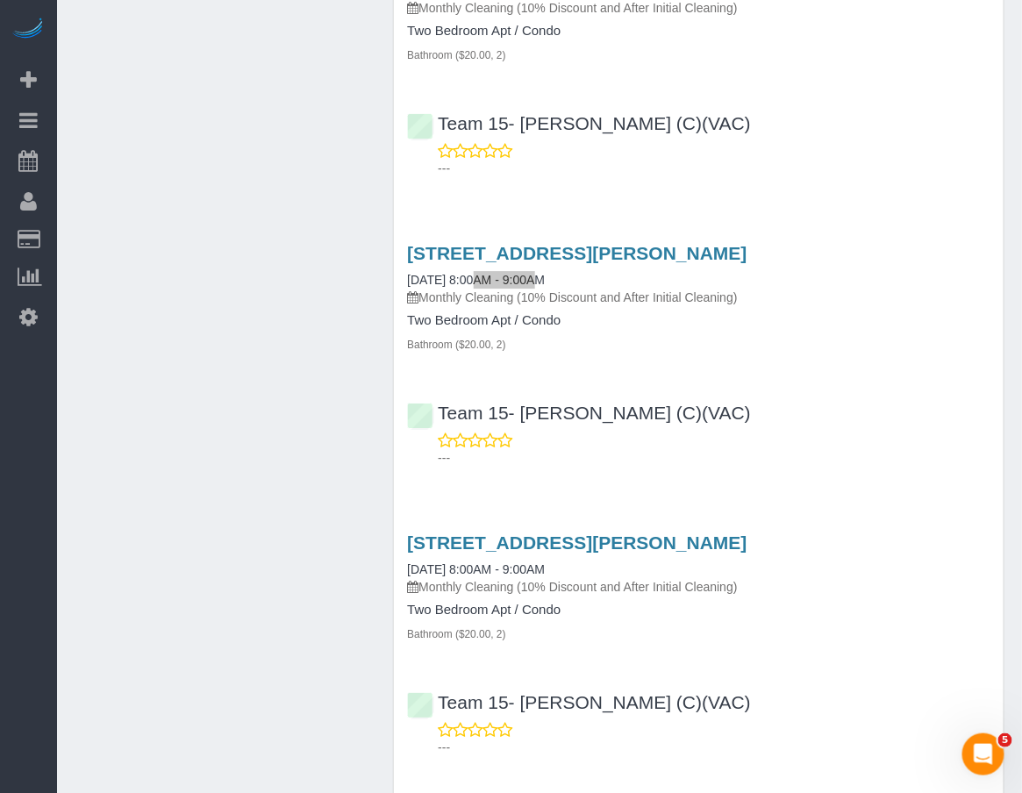
scroll to position [1461, 0]
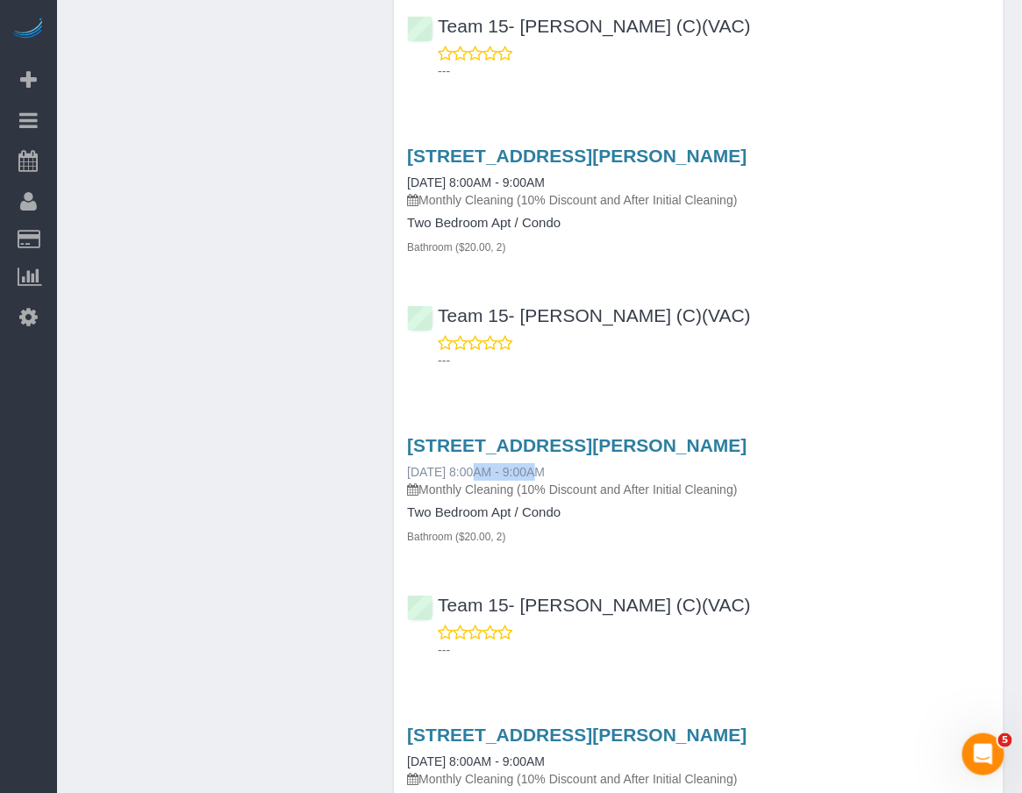
drag, startPoint x: 397, startPoint y: 472, endPoint x: 467, endPoint y: 475, distance: 69.3
click at [467, 475] on div "2241 Sherman Ave., Evanston, IL 60201 04/10/2026 8:00AM - 9:00AM Monthly Cleani…" at bounding box center [699, 490] width 610 height 110
copy link "04/10/2026"
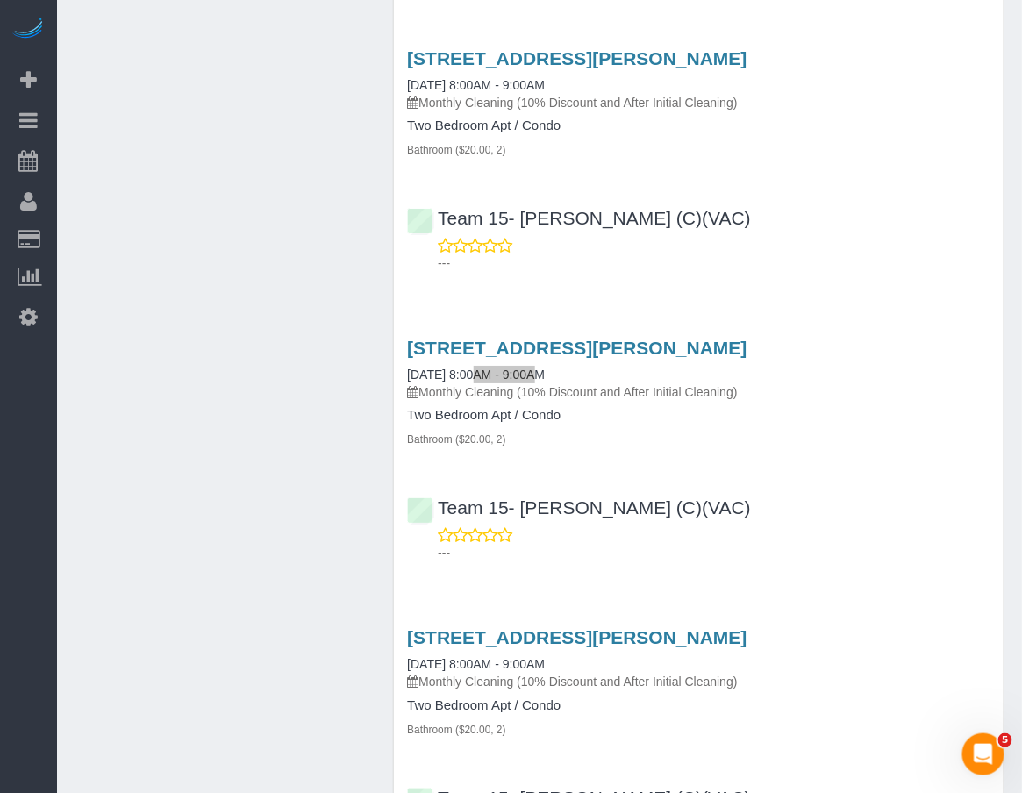
scroll to position [1754, 0]
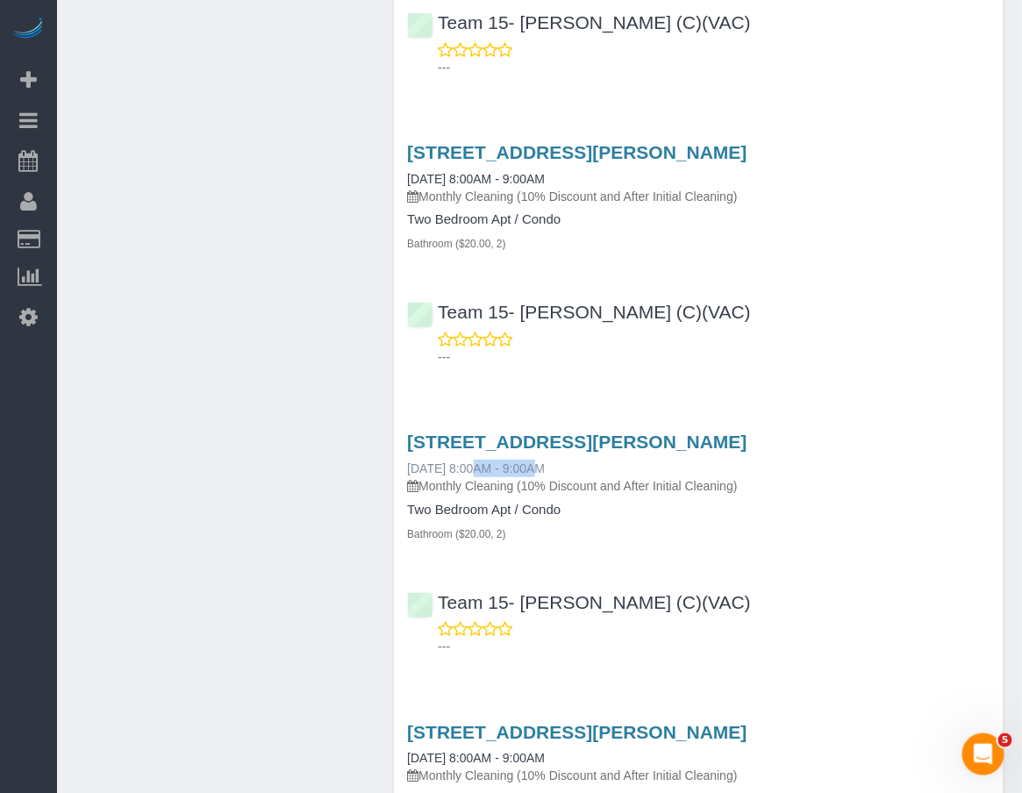
drag, startPoint x: 397, startPoint y: 470, endPoint x: 468, endPoint y: 476, distance: 71.3
click at [468, 476] on div "2241 Sherman Ave., Evanston, IL 60201 05/08/2026 8:00AM - 9:00AM Monthly Cleani…" at bounding box center [699, 487] width 610 height 110
copy link "05/08/2026"
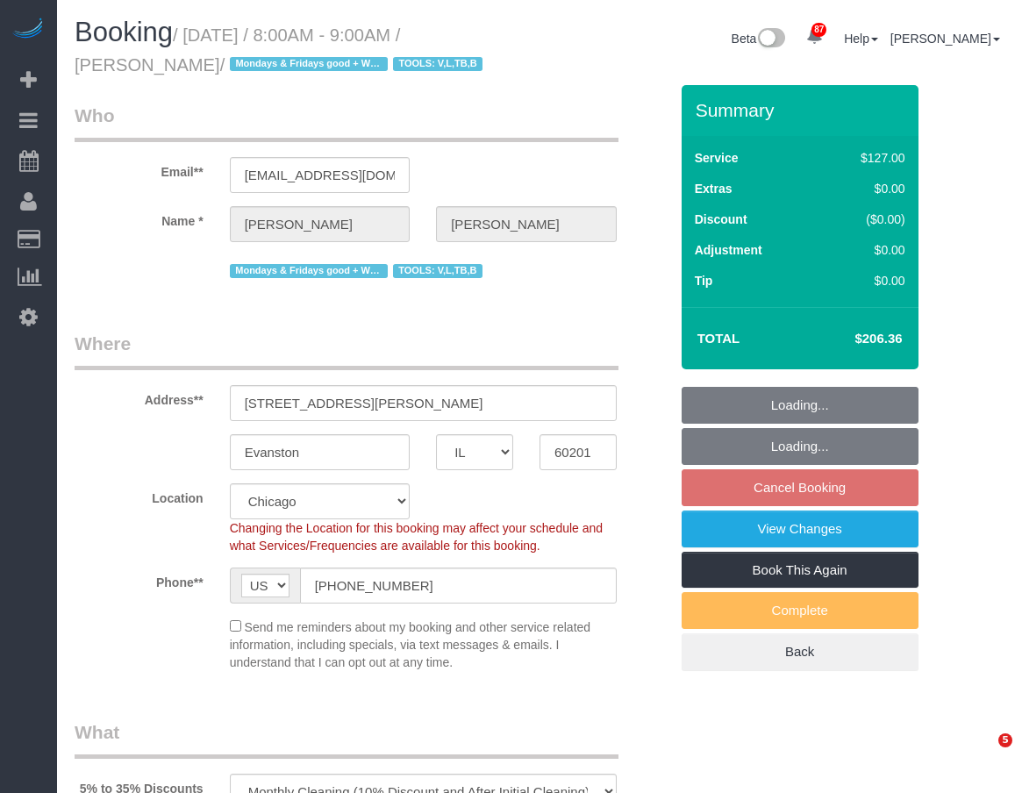
select select "IL"
select select "spot1"
select select "number:1"
select select "number:69"
select select "number:139"
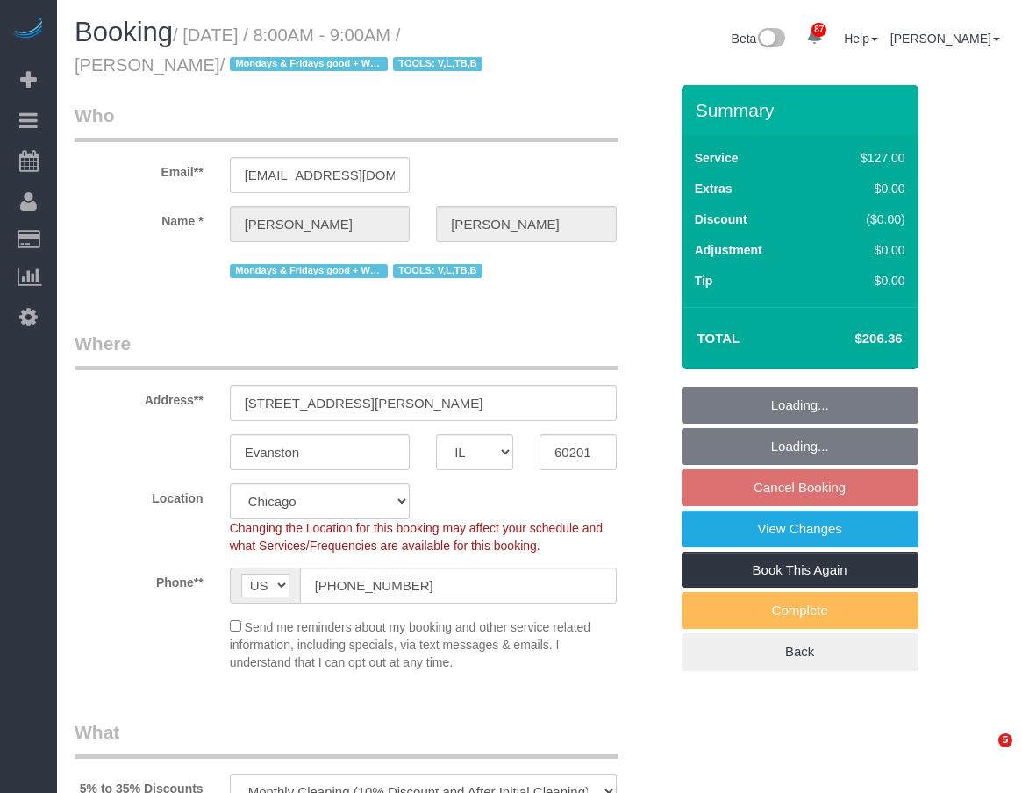
select select "number:98"
select select "number:141"
select select "number:143"
select select "2"
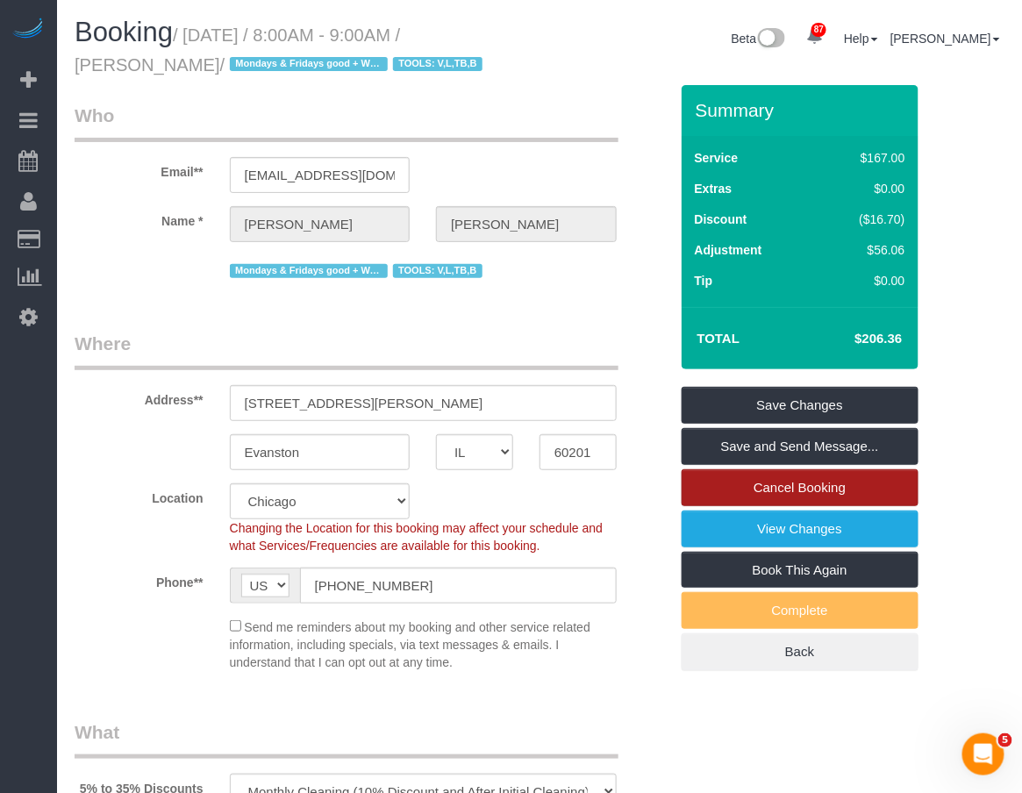
click at [830, 488] on link "Cancel Booking" at bounding box center [800, 487] width 237 height 37
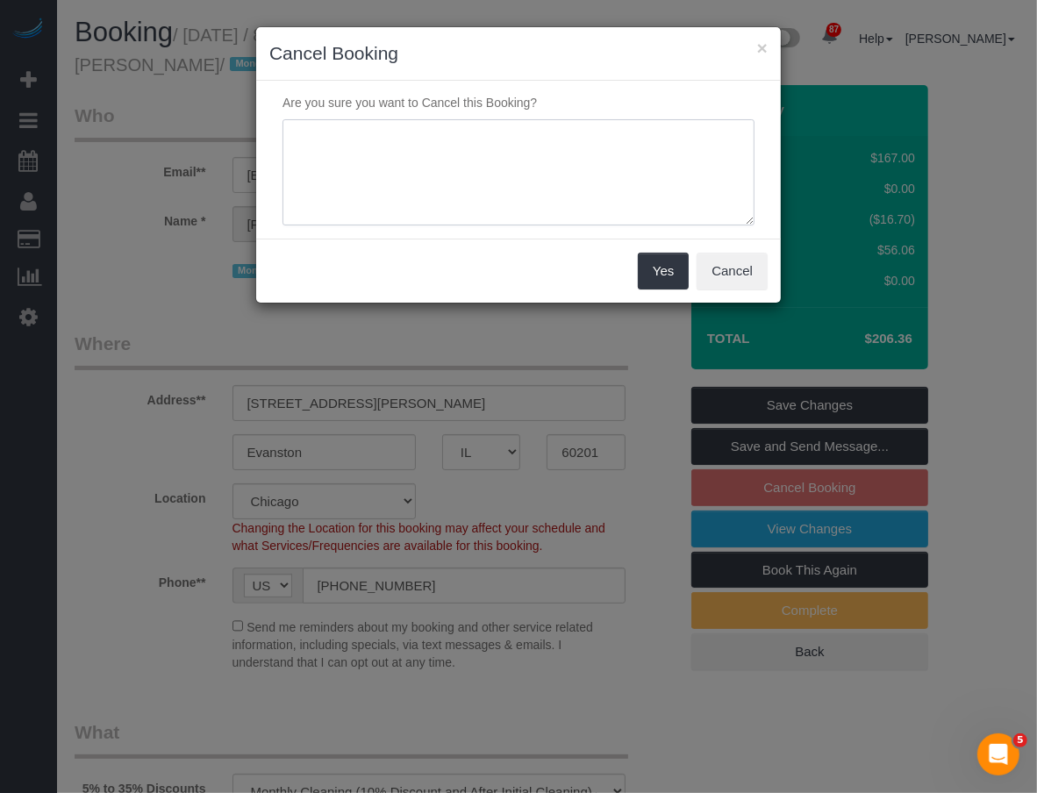
click at [475, 182] on textarea at bounding box center [518, 172] width 472 height 107
paste textarea "out of town, but schedule a Mid-May cleaning"
click at [344, 177] on textarea at bounding box center [518, 172] width 472 height 107
drag, startPoint x: 307, startPoint y: 134, endPoint x: 235, endPoint y: 121, distance: 73.1
click at [250, 125] on div "× Cancel Booking Are you sure you want to Cancel this Booking? Yes Cancel" at bounding box center [518, 396] width 1037 height 793
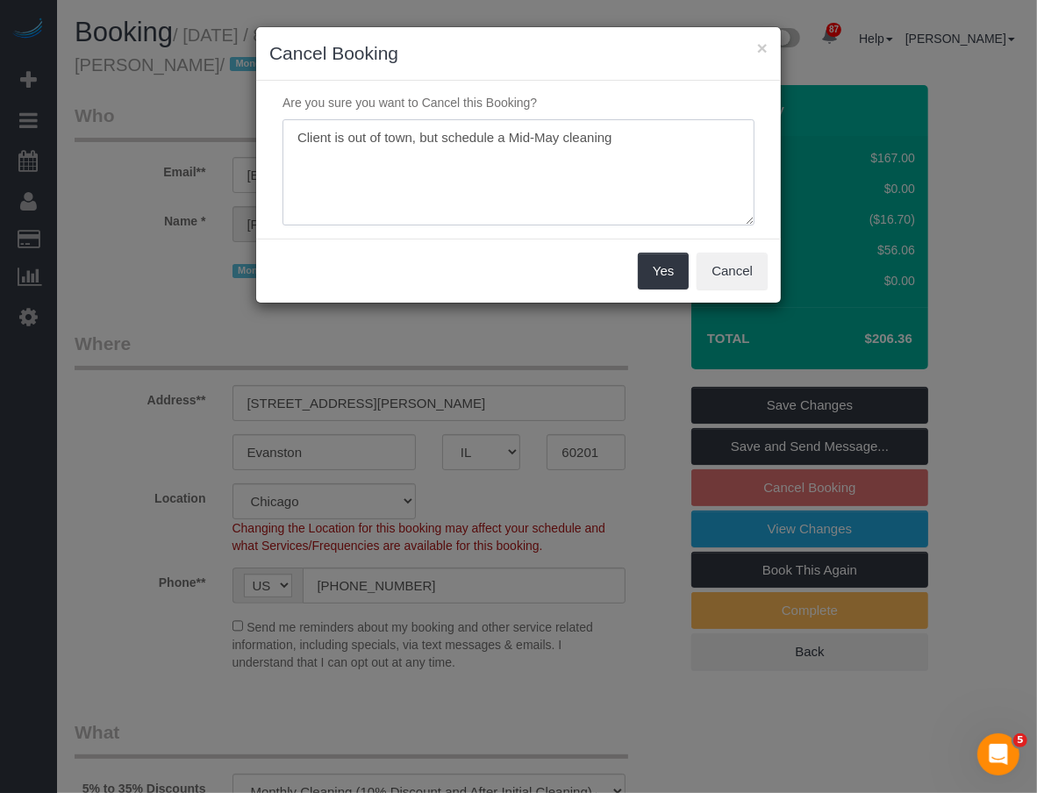
drag, startPoint x: 415, startPoint y: 140, endPoint x: 514, endPoint y: 135, distance: 99.3
click at [514, 135] on textarea at bounding box center [518, 172] width 472 height 107
click at [732, 130] on textarea at bounding box center [518, 172] width 472 height 107
type textarea "Client is out of town, will be back to resume service Mid-May cleaning."
click at [656, 270] on button "Yes" at bounding box center [663, 271] width 51 height 37
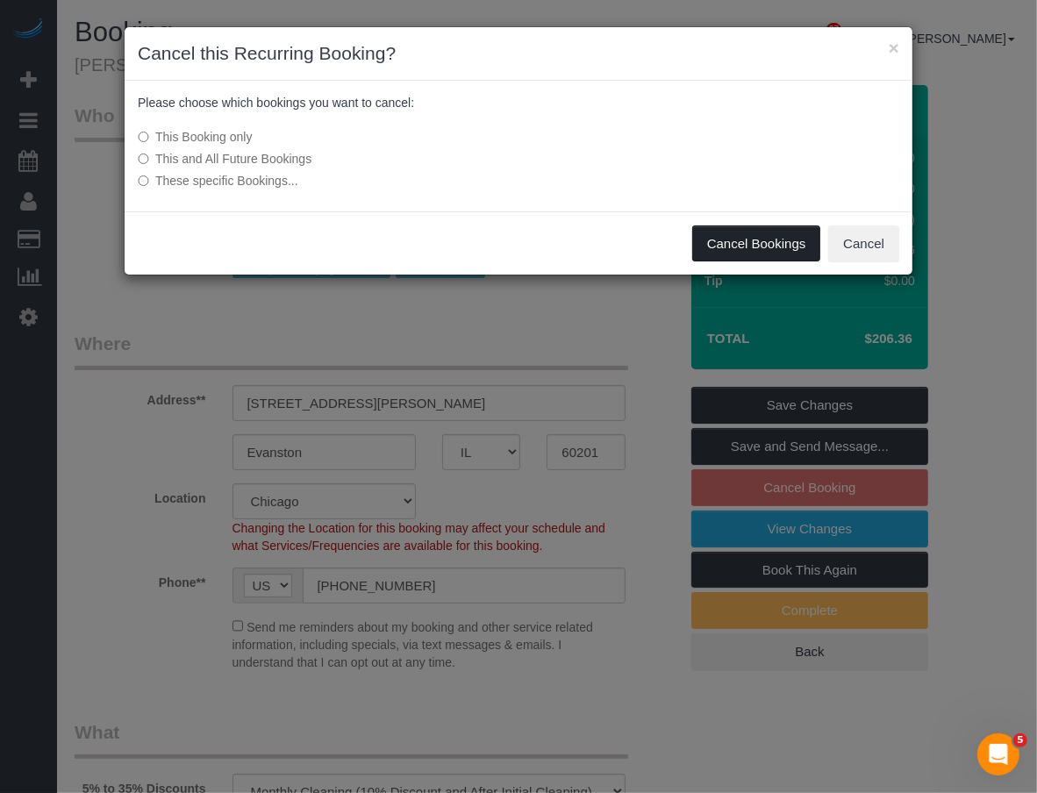
click at [741, 246] on button "Cancel Bookings" at bounding box center [756, 243] width 129 height 37
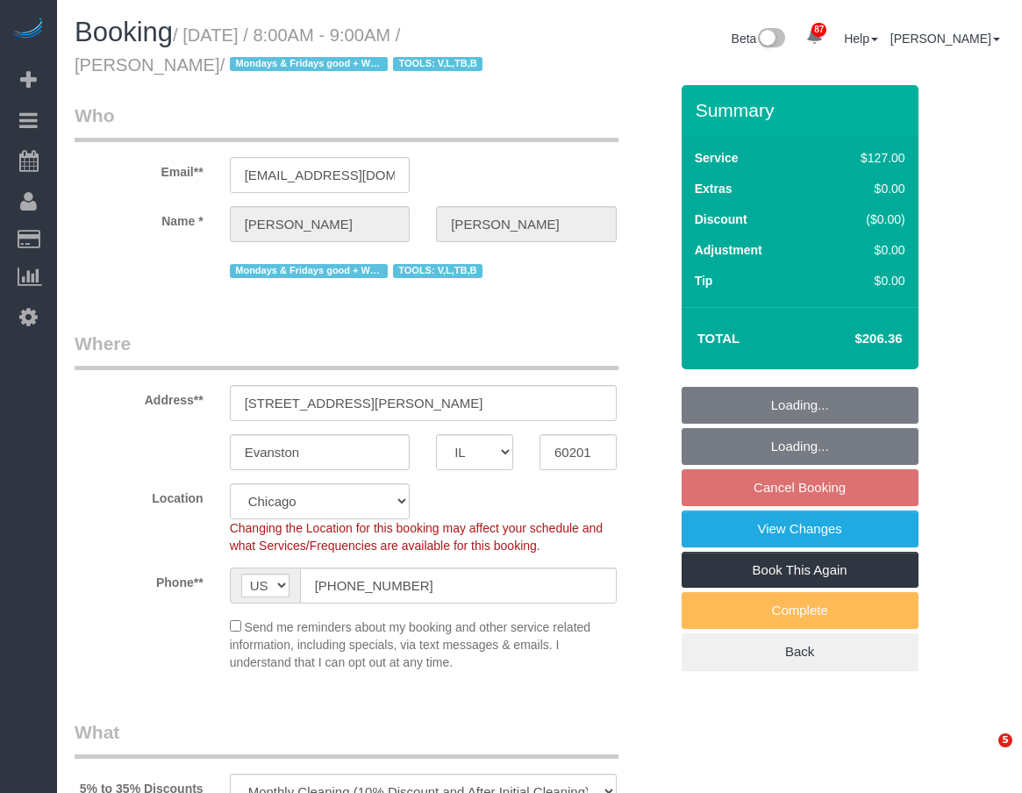
select select "IL"
select select "2"
select select "spot1"
select select "number:1"
select select "number:69"
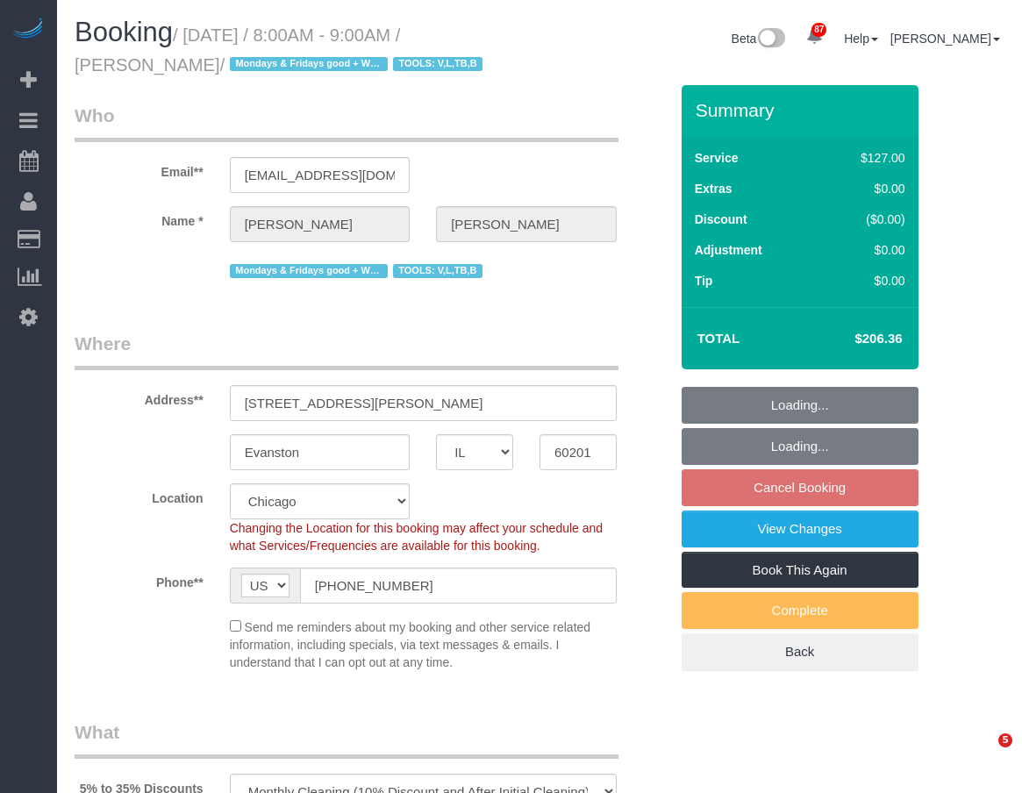
select select "number:139"
select select "number:98"
select select "number:141"
select select "number:143"
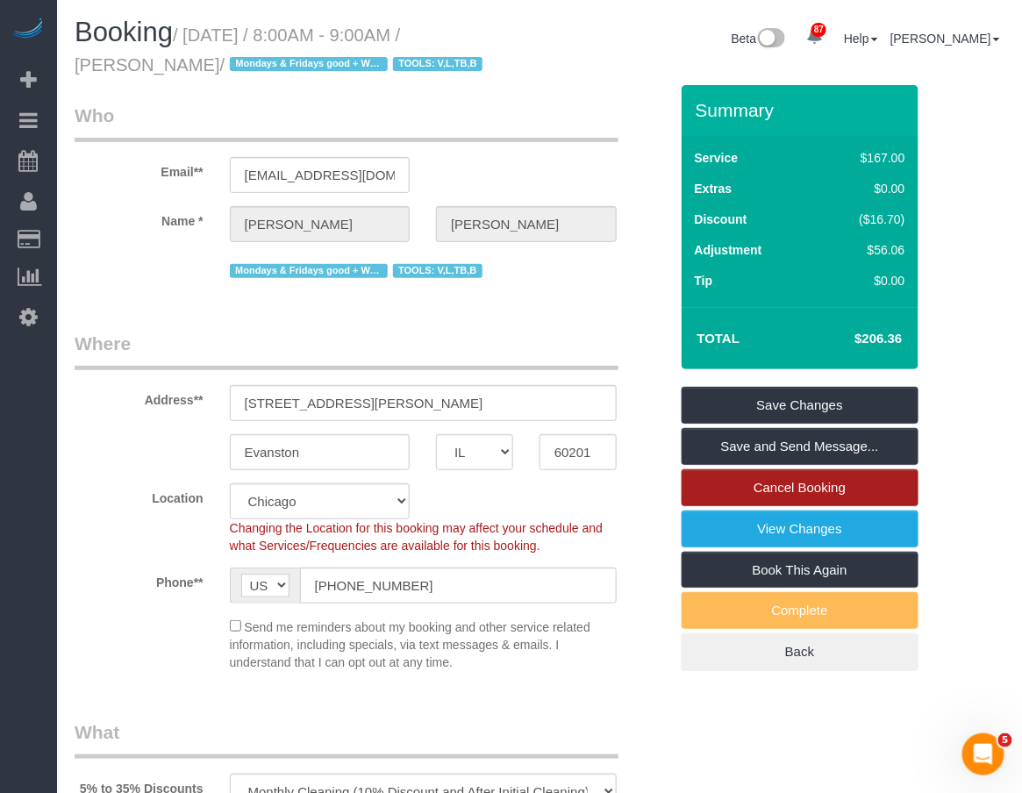
click at [822, 492] on link "Cancel Booking" at bounding box center [800, 487] width 237 height 37
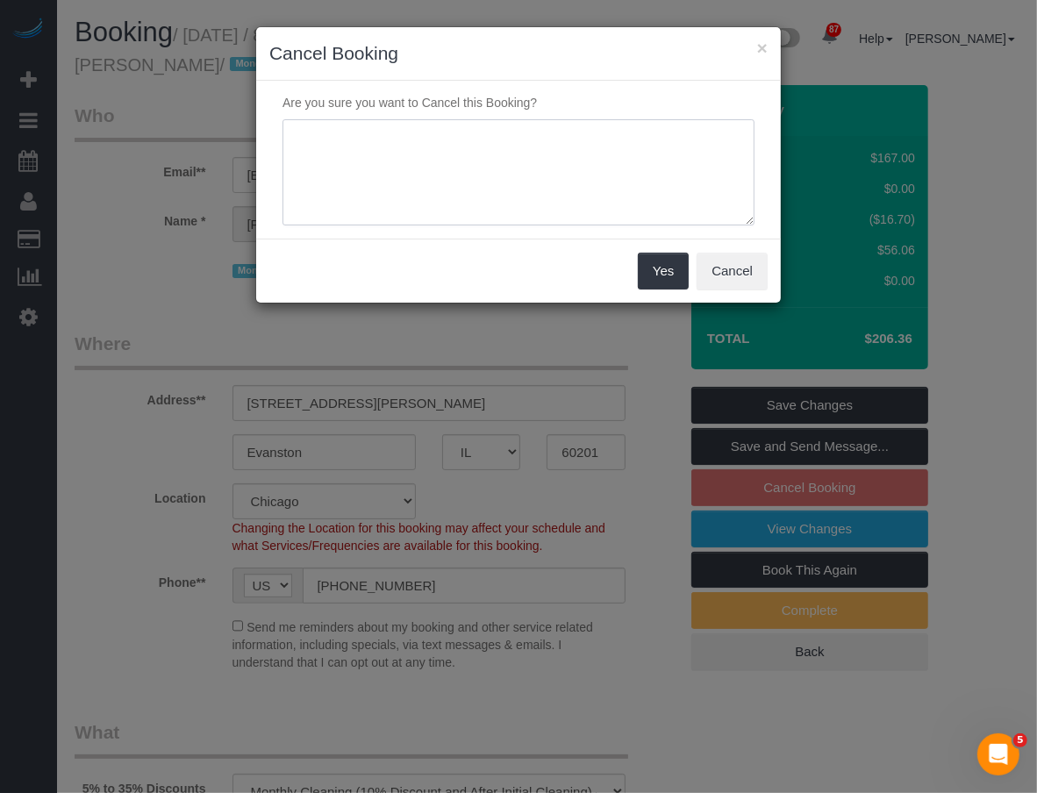
click at [458, 154] on textarea at bounding box center [518, 172] width 472 height 107
paste textarea "Client is out of town, will be back to resume service Mid-May cleaning."
type textarea "Client is out of town, will be back to resume service Mid-May cleaning."
click at [660, 275] on button "Yes" at bounding box center [663, 271] width 51 height 37
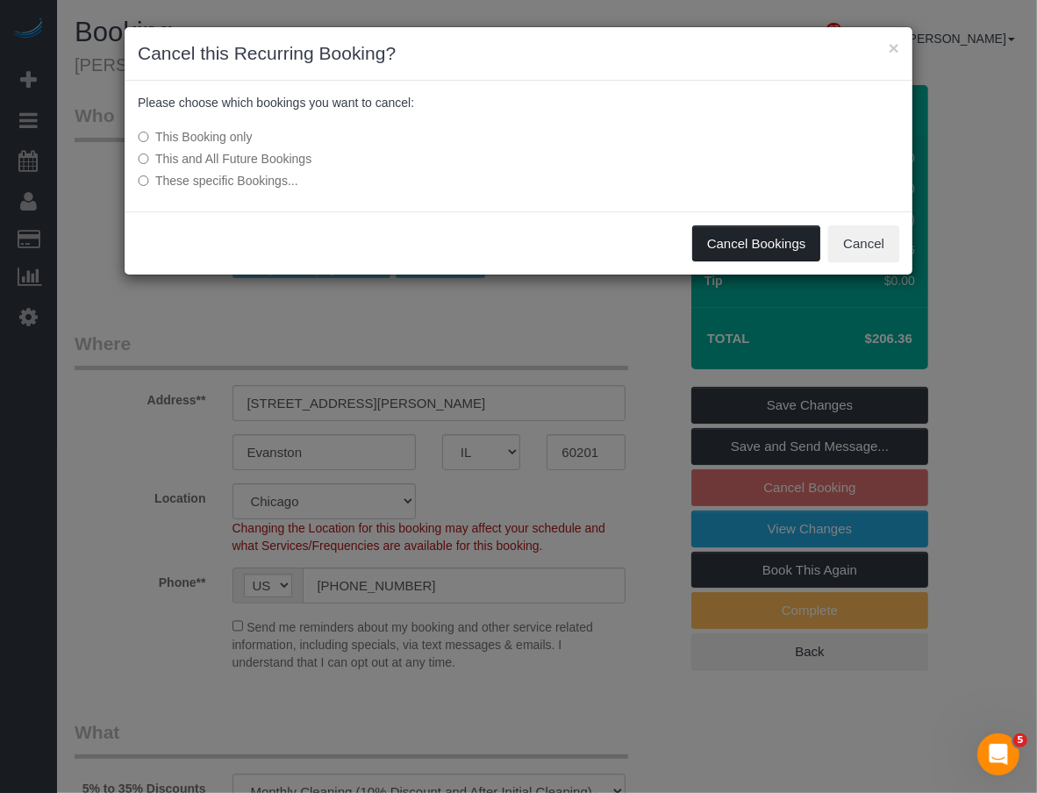
click at [755, 232] on button "Cancel Bookings" at bounding box center [756, 243] width 129 height 37
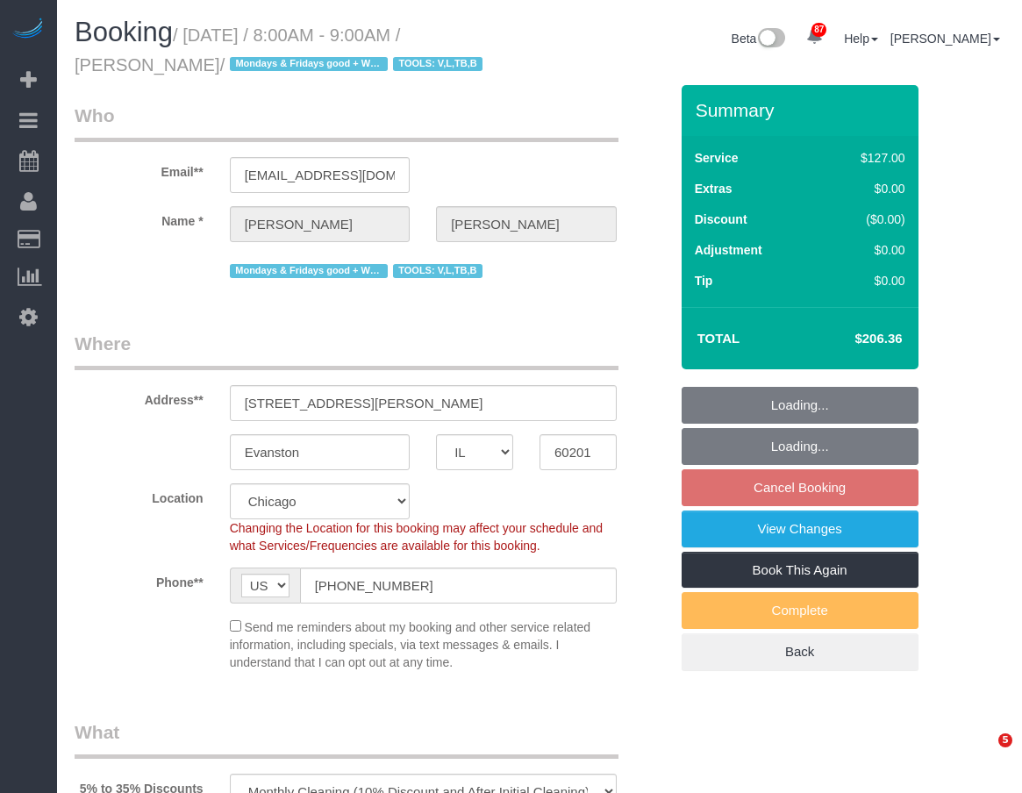
select select "IL"
select select "2"
select select "spot1"
select select "number:1"
select select "number:69"
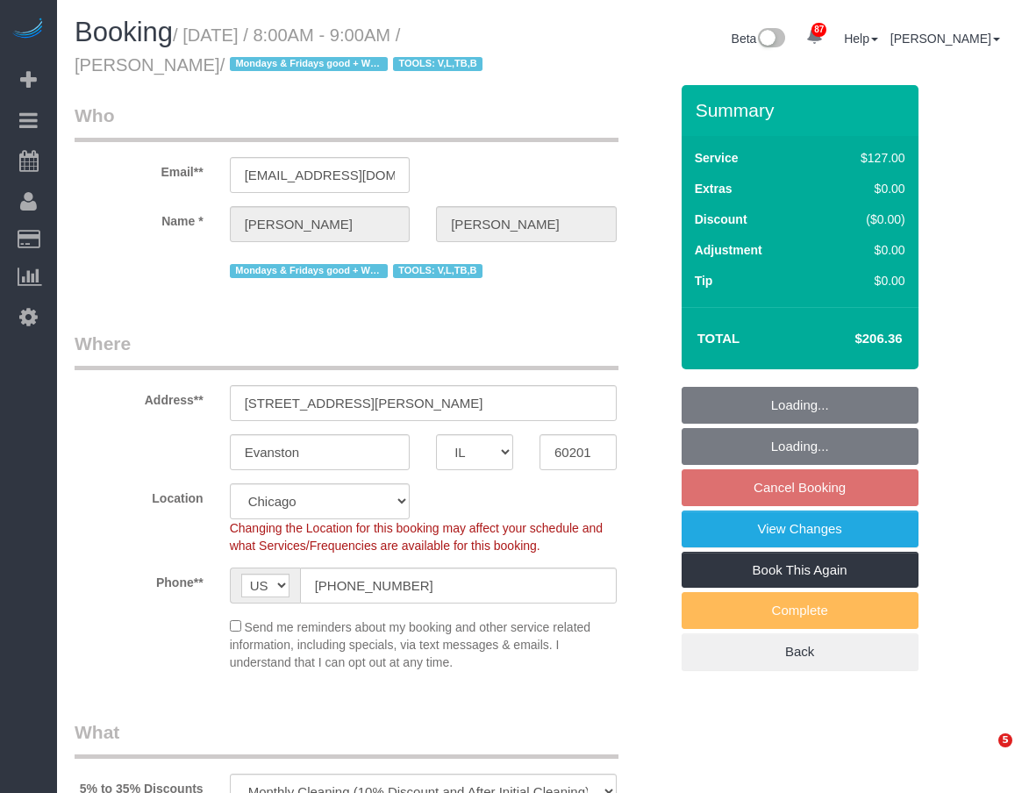
select select "number:139"
select select "number:98"
select select "number:141"
select select "number:143"
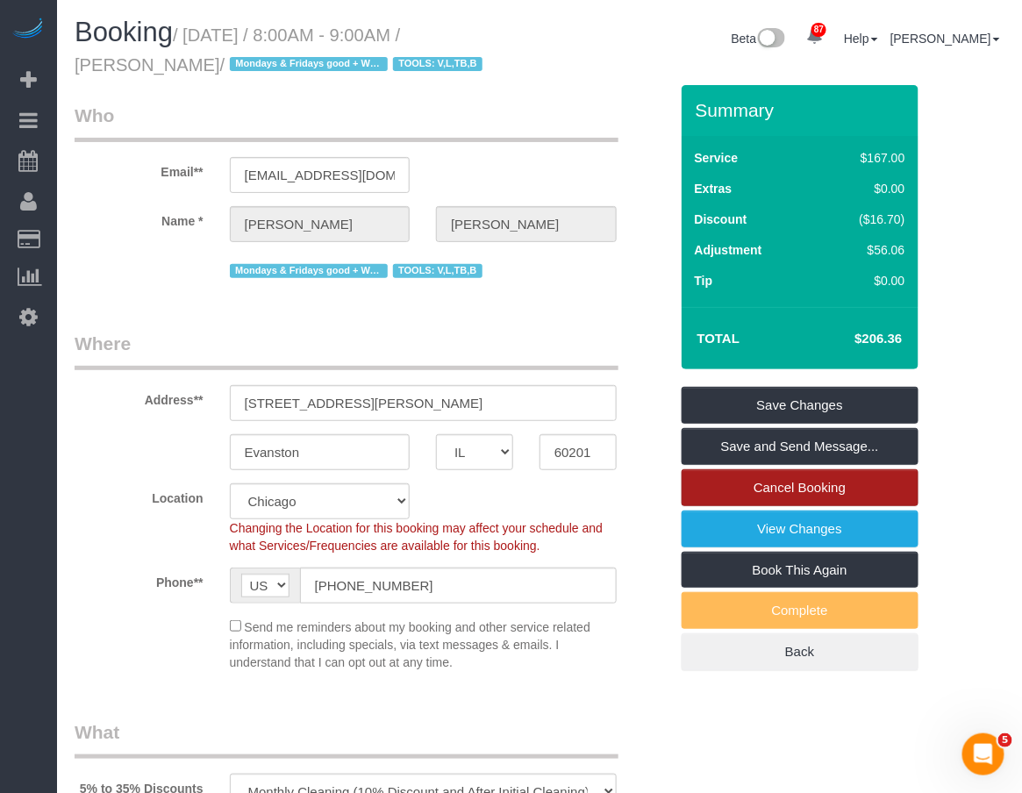
click at [832, 484] on link "Cancel Booking" at bounding box center [800, 487] width 237 height 37
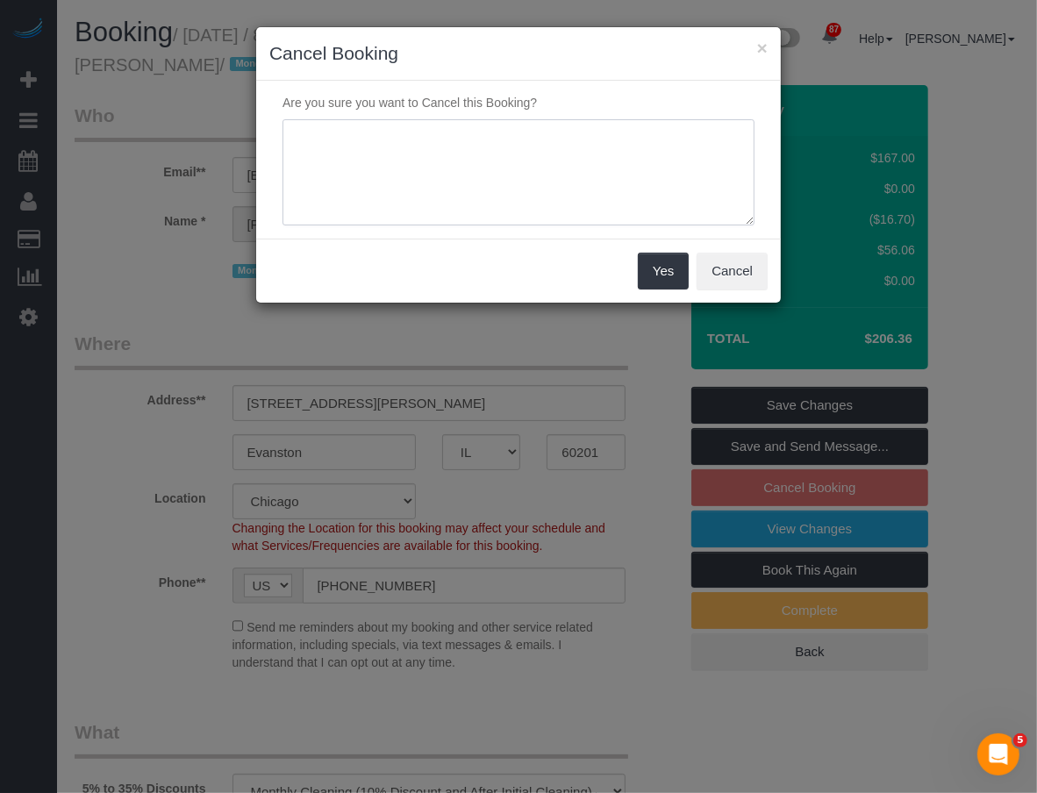
click at [366, 158] on textarea at bounding box center [518, 172] width 472 height 107
paste textarea "Client is out of town, will be back to resume service Mid-May cleaning."
type textarea "Client is out of town, will be back to resume service Mid-May cleaning."
click at [653, 265] on button "Yes" at bounding box center [663, 271] width 51 height 37
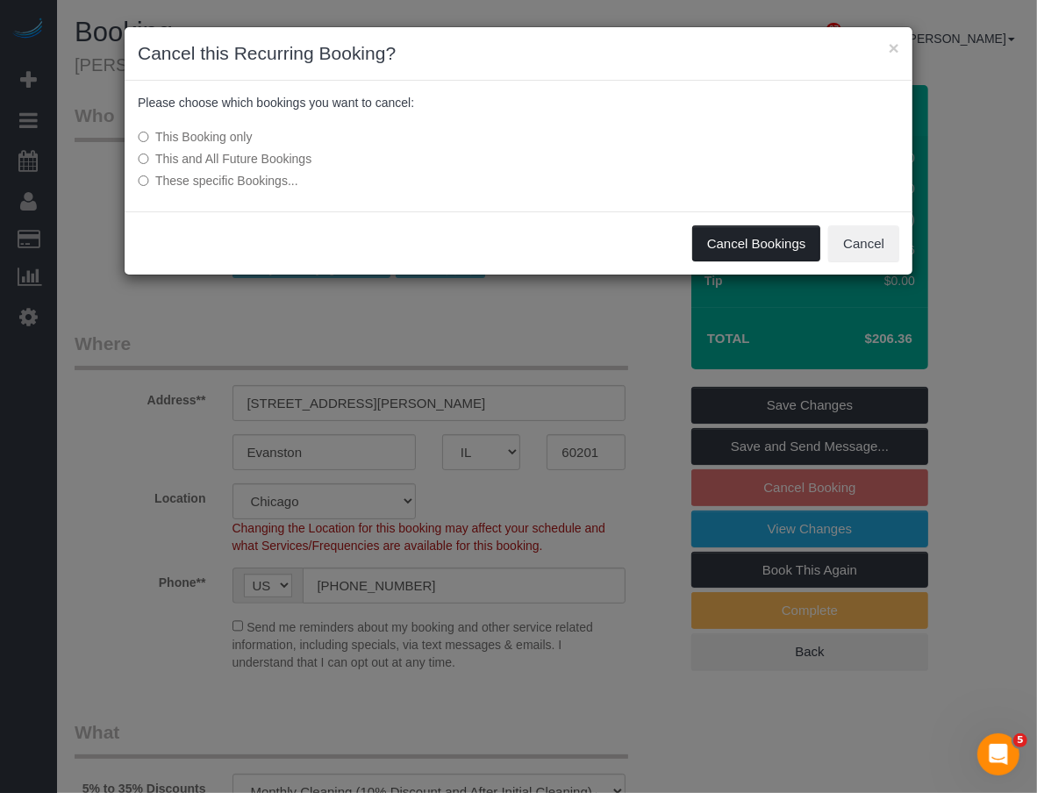
click at [758, 234] on button "Cancel Bookings" at bounding box center [756, 243] width 129 height 37
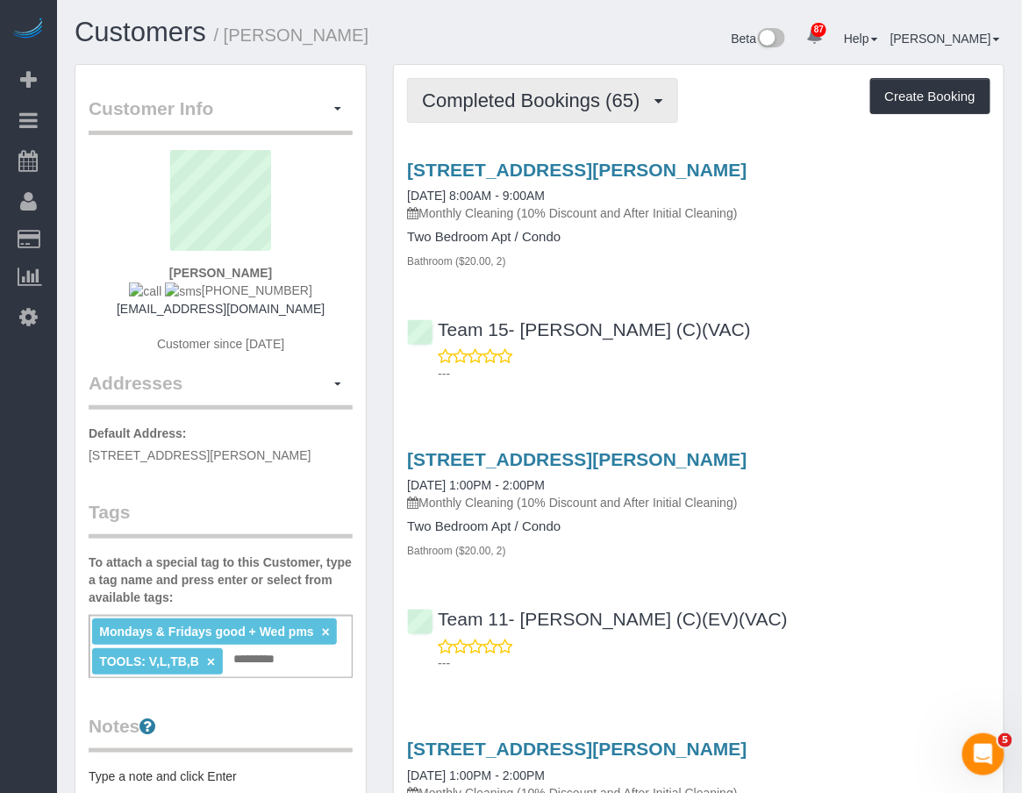
click at [632, 123] on button "Completed Bookings (65)" at bounding box center [542, 100] width 270 height 45
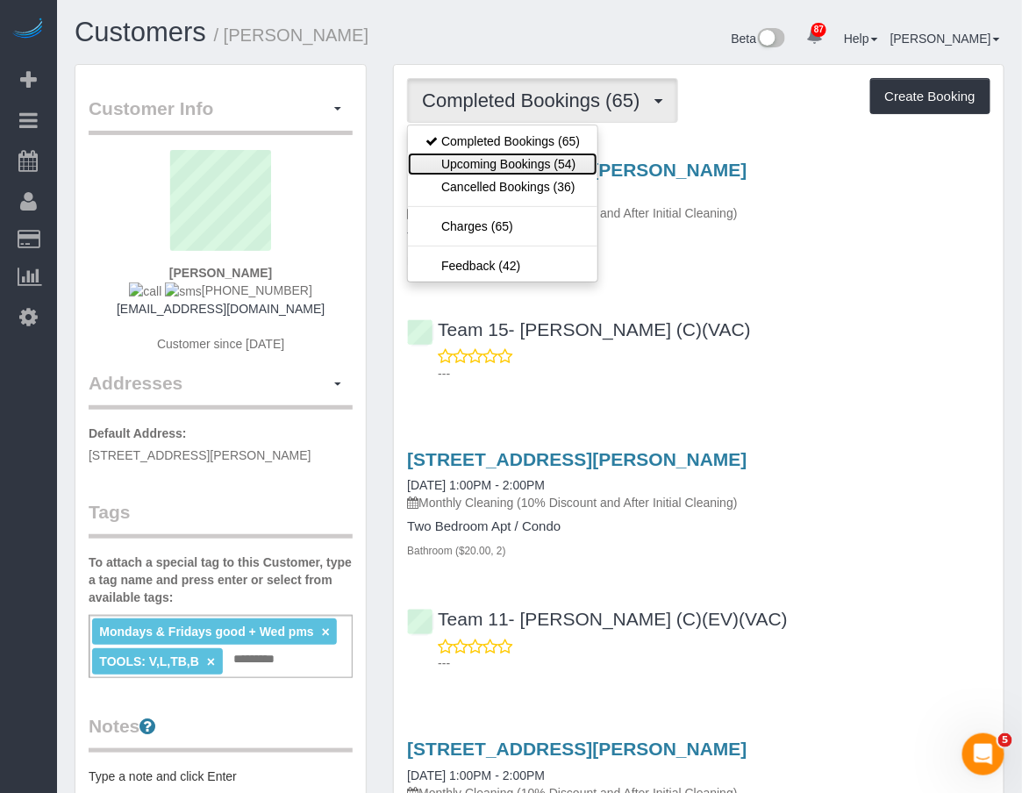
click at [544, 156] on link "Upcoming Bookings (54)" at bounding box center [502, 164] width 189 height 23
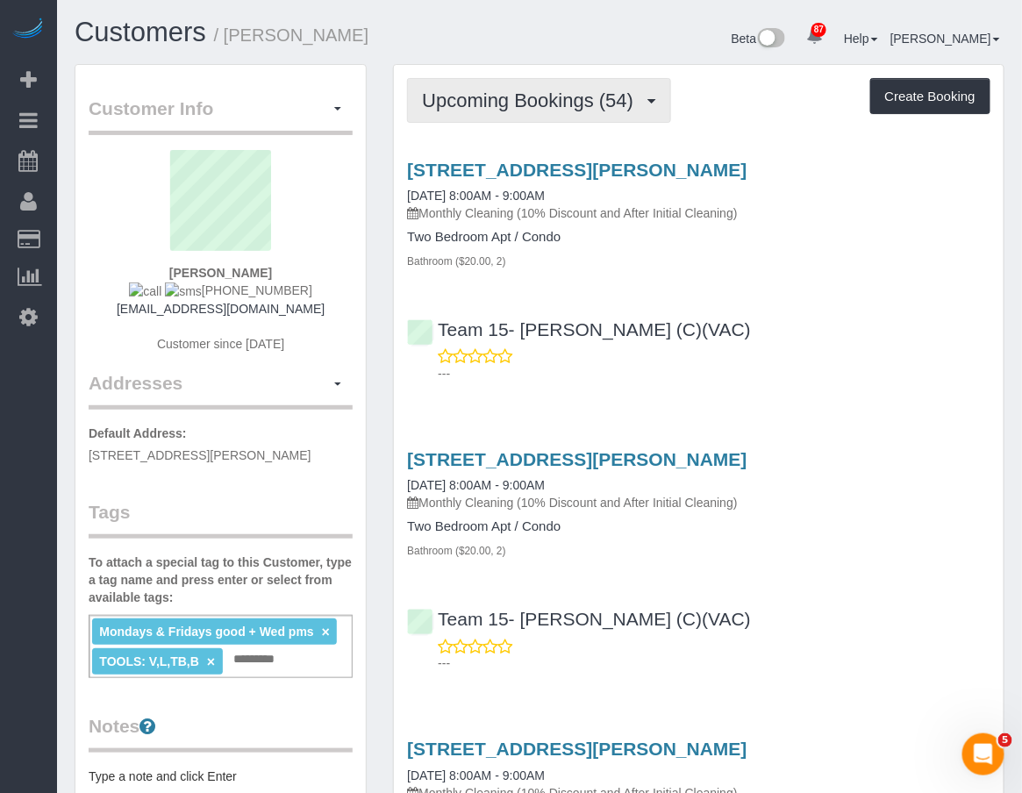
click at [549, 112] on button "Upcoming Bookings (54)" at bounding box center [539, 100] width 264 height 45
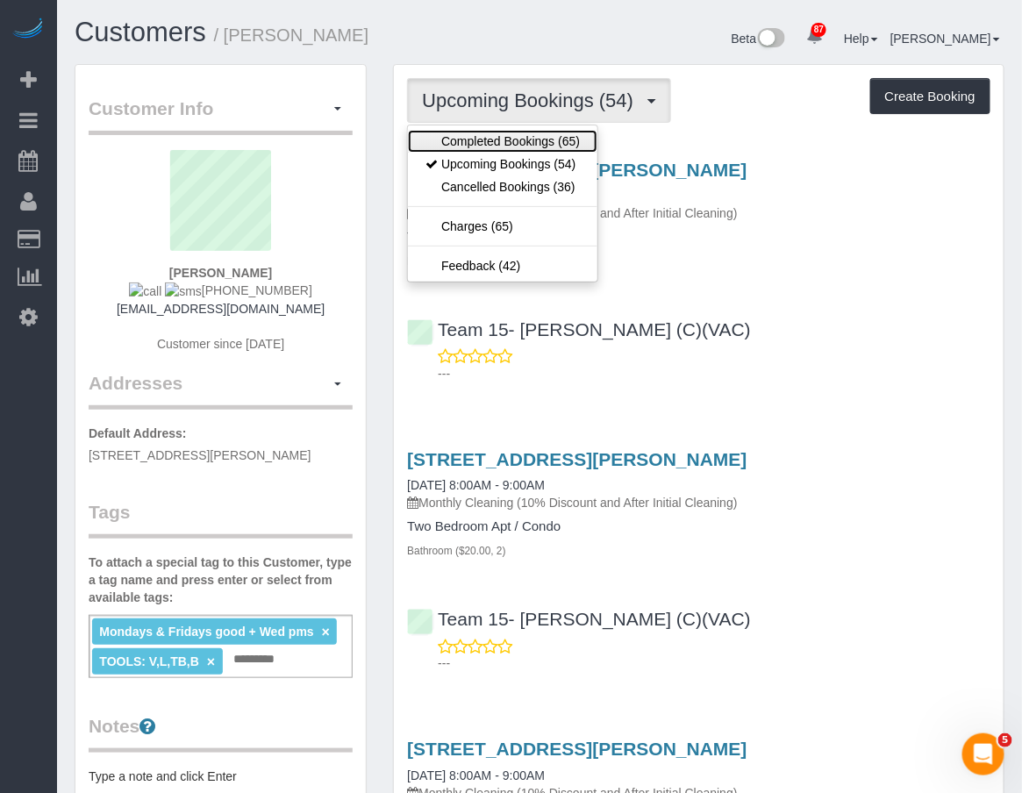
click at [536, 140] on link "Completed Bookings (65)" at bounding box center [502, 141] width 189 height 23
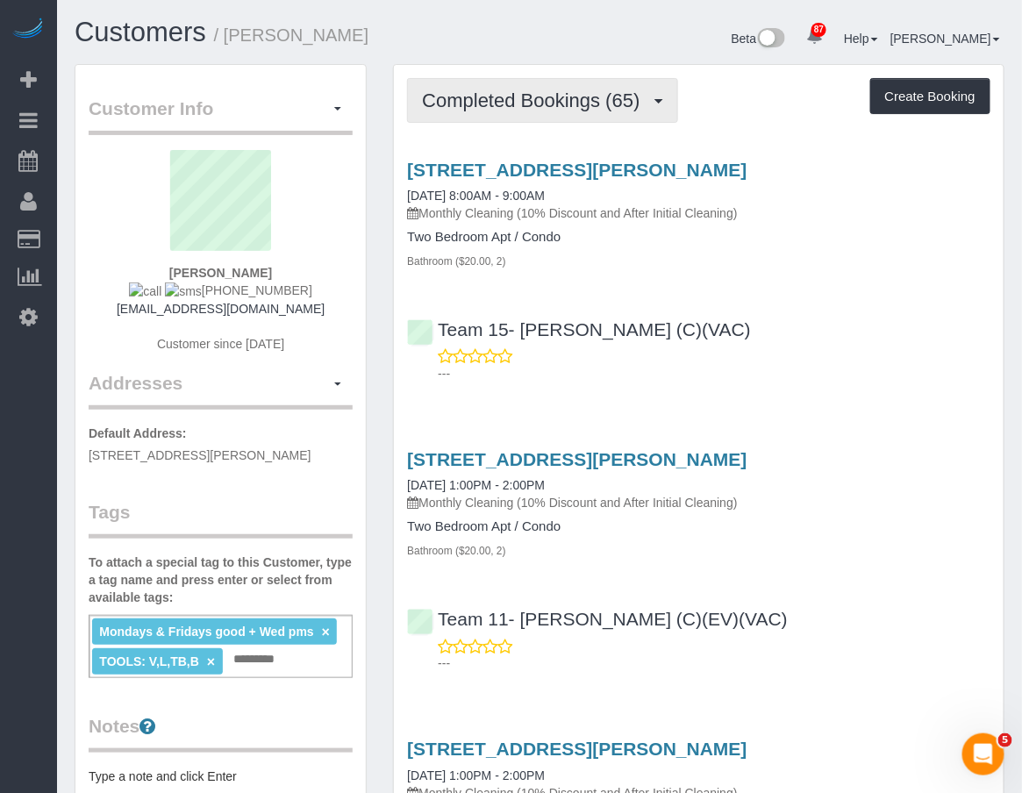
click at [510, 93] on span "Completed Bookings (65)" at bounding box center [535, 100] width 226 height 22
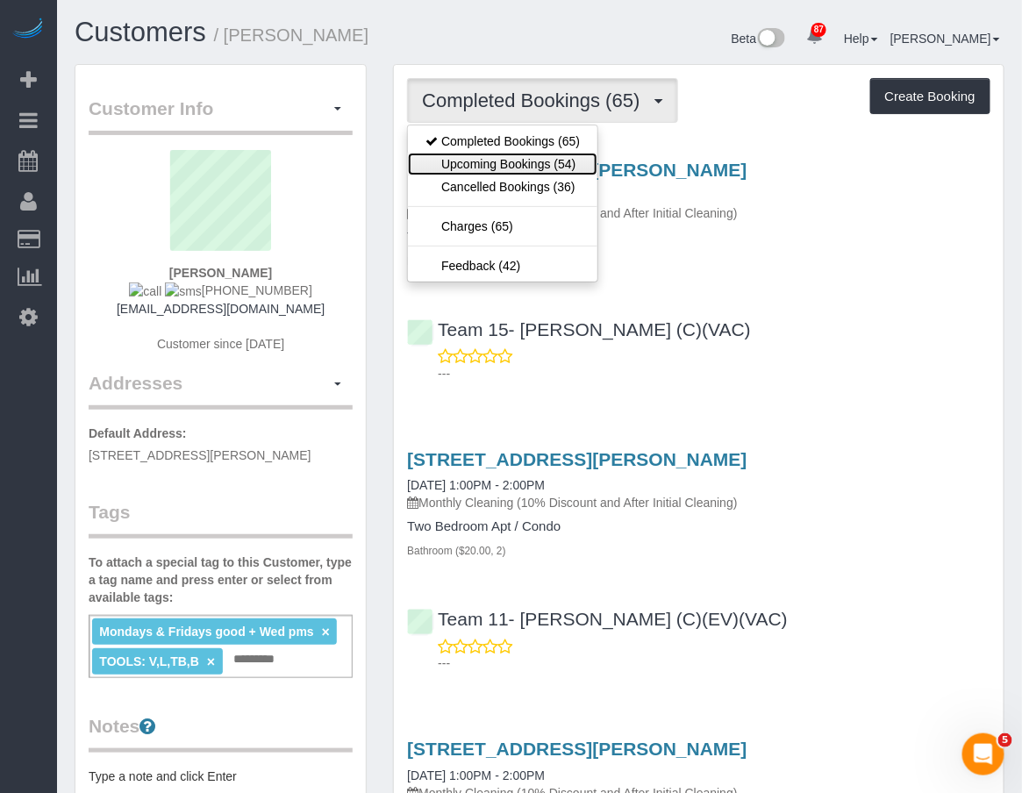
click at [507, 161] on link "Upcoming Bookings (54)" at bounding box center [502, 164] width 189 height 23
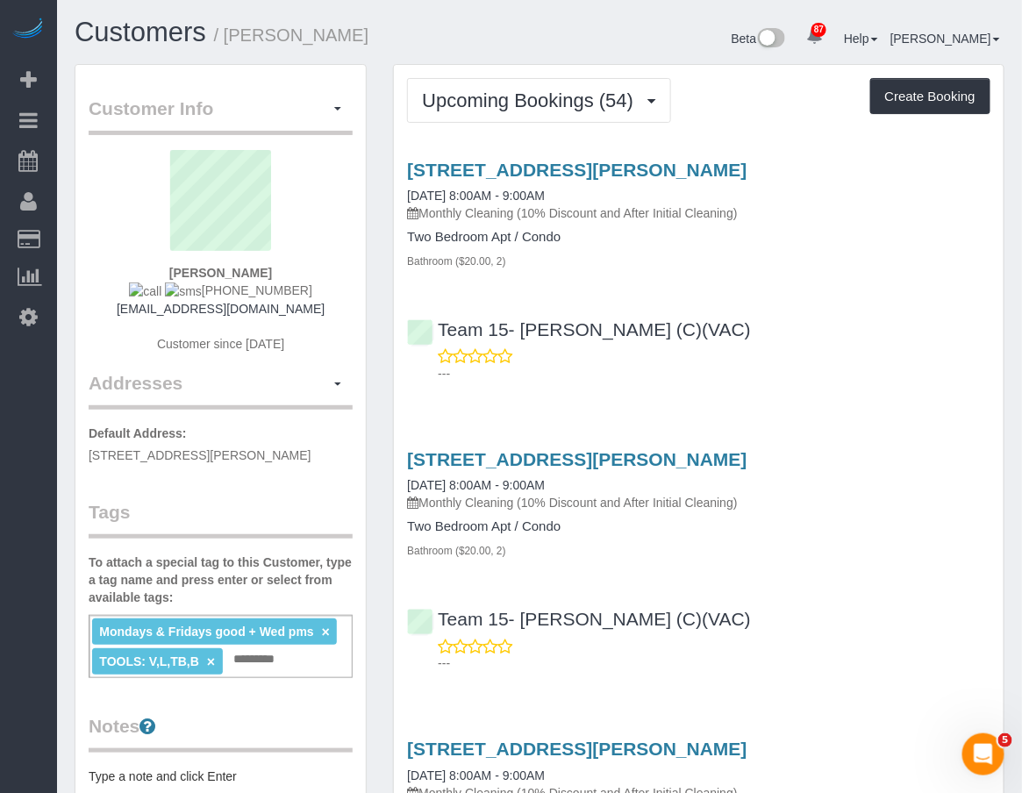
drag, startPoint x: 567, startPoint y: 57, endPoint x: 563, endPoint y: 74, distance: 17.2
click at [567, 57] on div "Beta 87 Your Notifications You have 0 alerts × You have 1 to charge for 10/07/2…" at bounding box center [778, 41] width 478 height 46
click at [565, 82] on button "Upcoming Bookings (54)" at bounding box center [539, 100] width 264 height 45
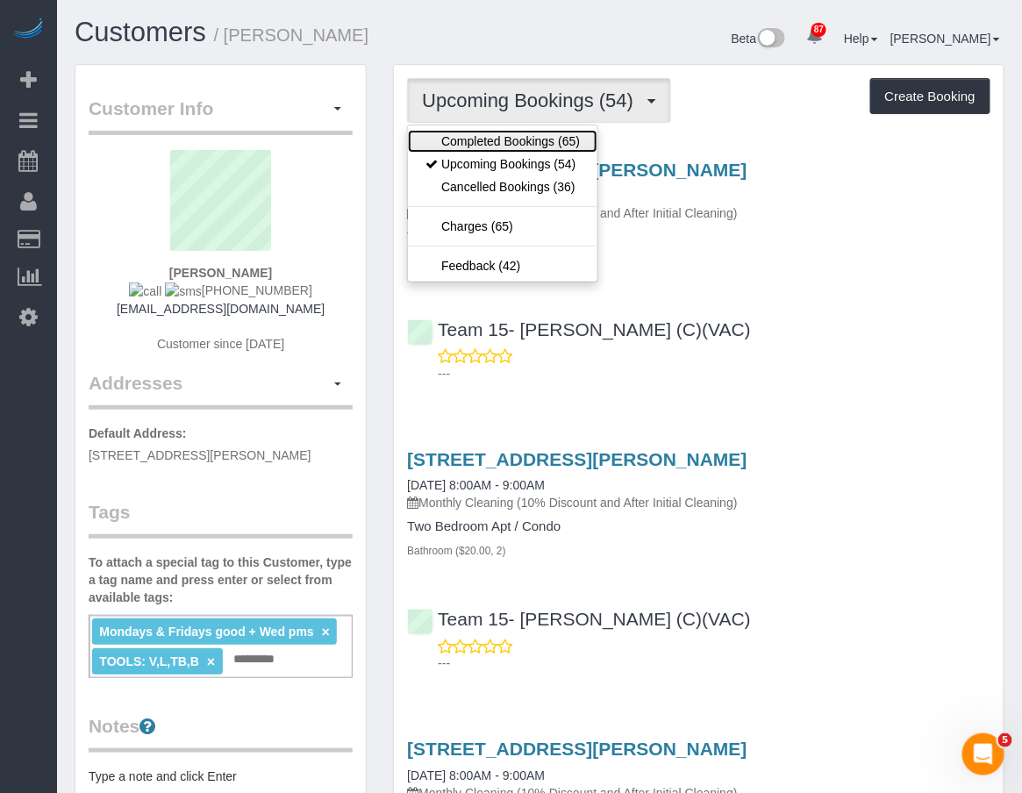
click at [549, 137] on link "Completed Bookings (65)" at bounding box center [502, 141] width 189 height 23
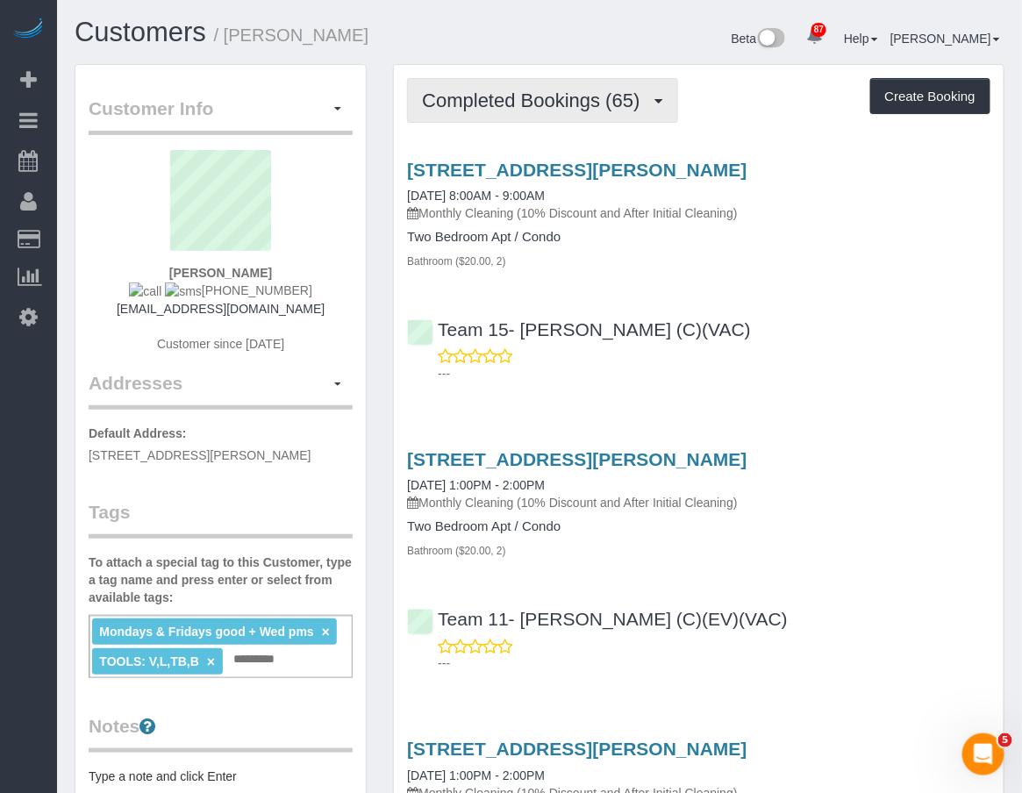
click at [489, 106] on span "Completed Bookings (65)" at bounding box center [535, 100] width 226 height 22
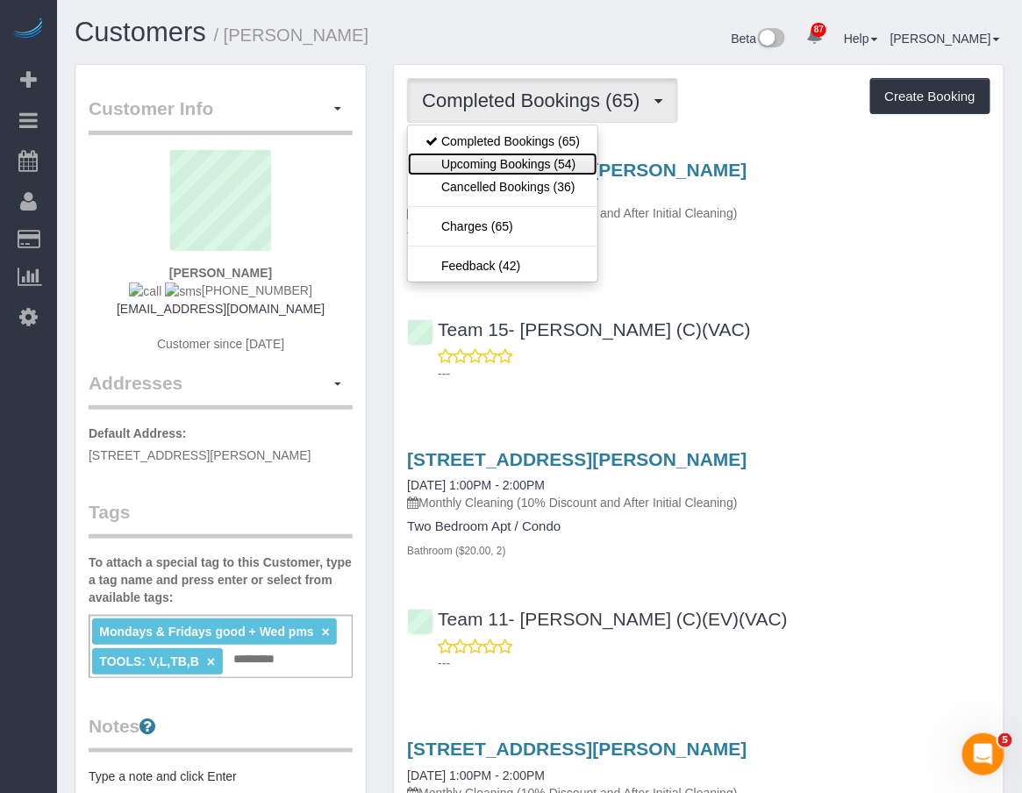
click at [498, 168] on link "Upcoming Bookings (54)" at bounding box center [502, 164] width 189 height 23
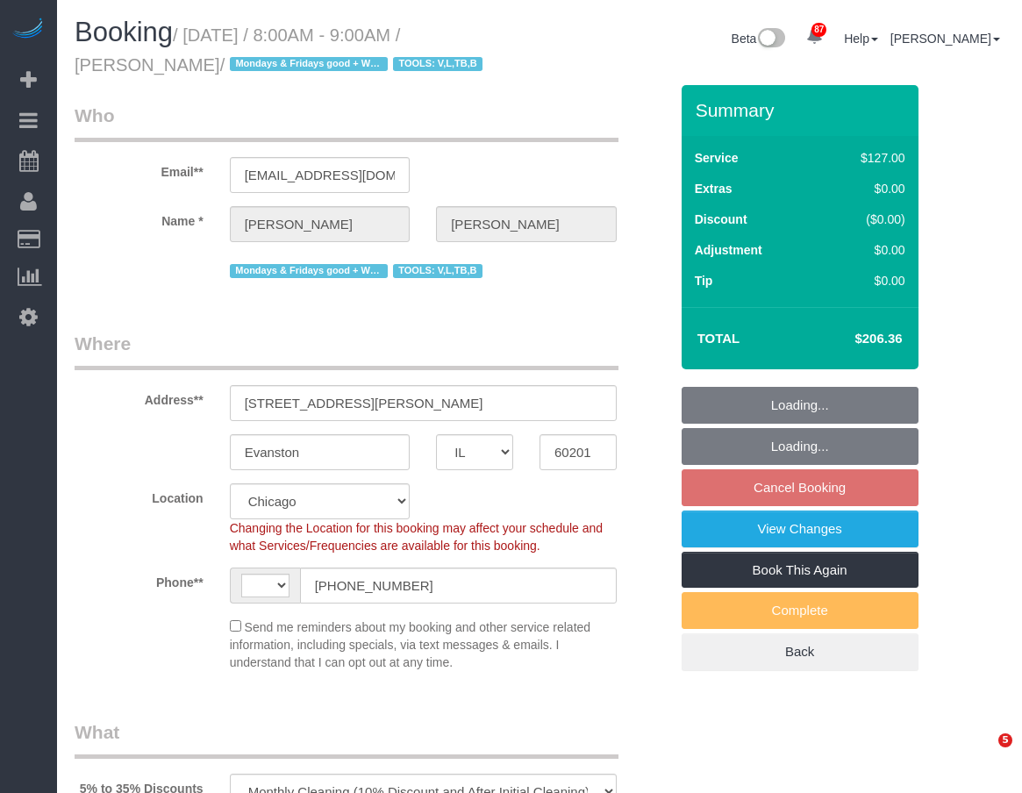
select select "IL"
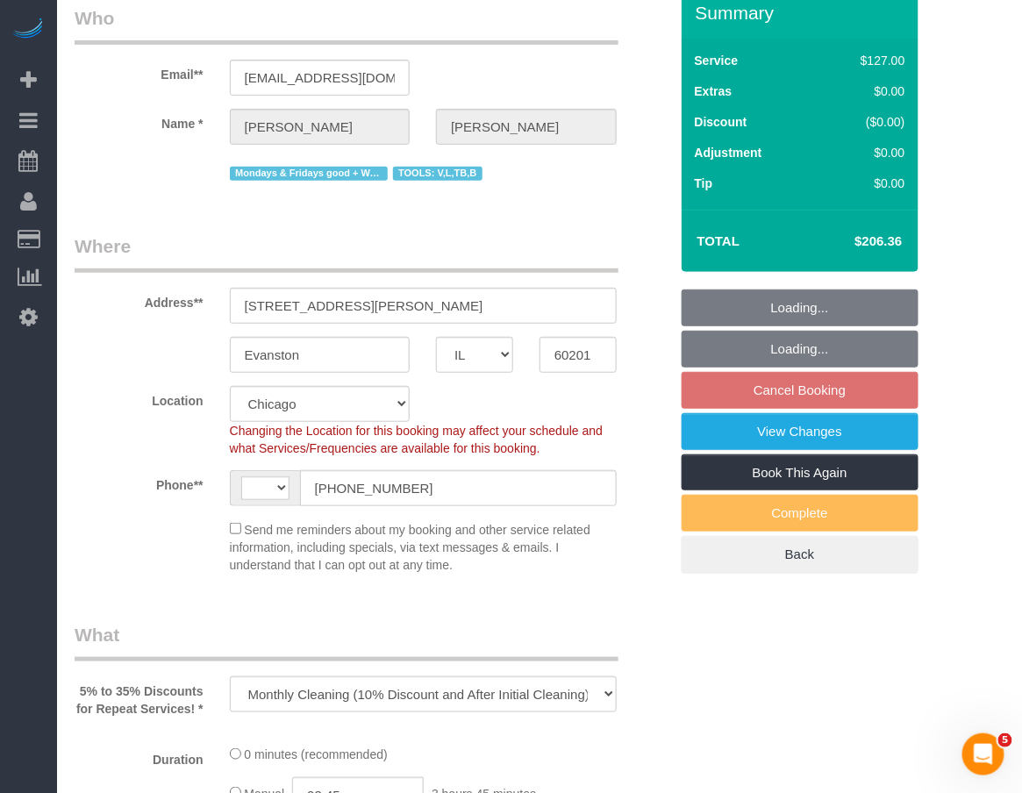
select select "object:853"
select select "number:1"
select select "number:69"
select select "number:139"
select select "number:98"
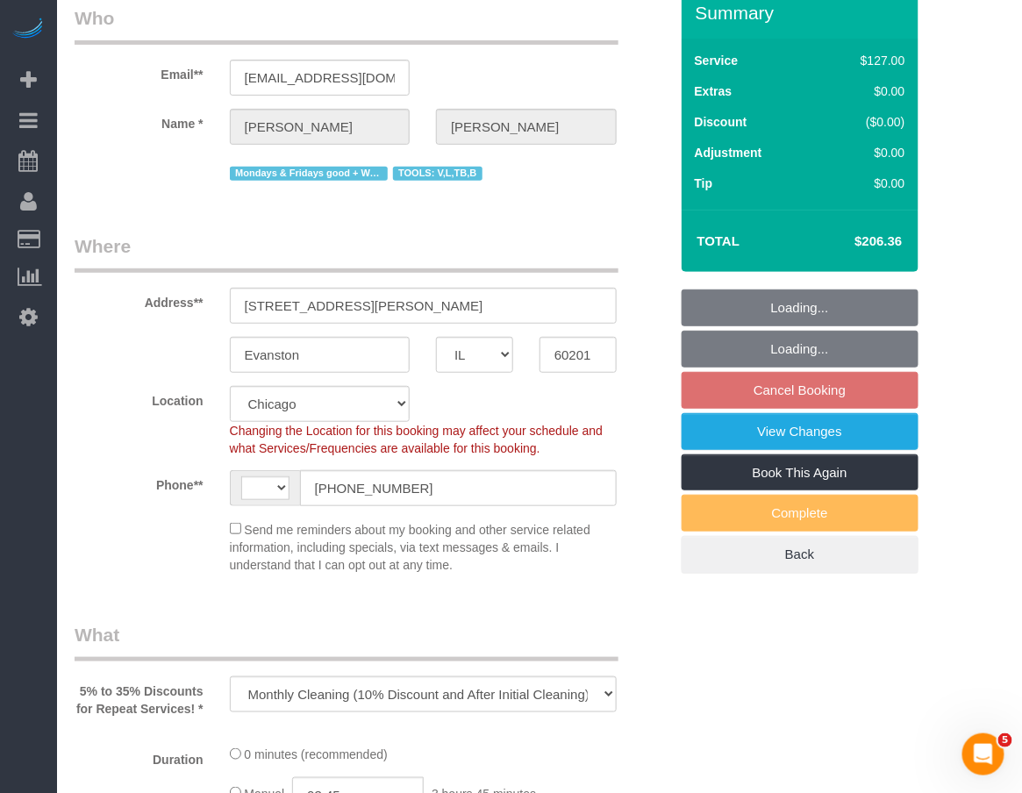
select select "number:141"
select select "number:143"
select select "string:[GEOGRAPHIC_DATA]"
select select "2"
select select "spot1"
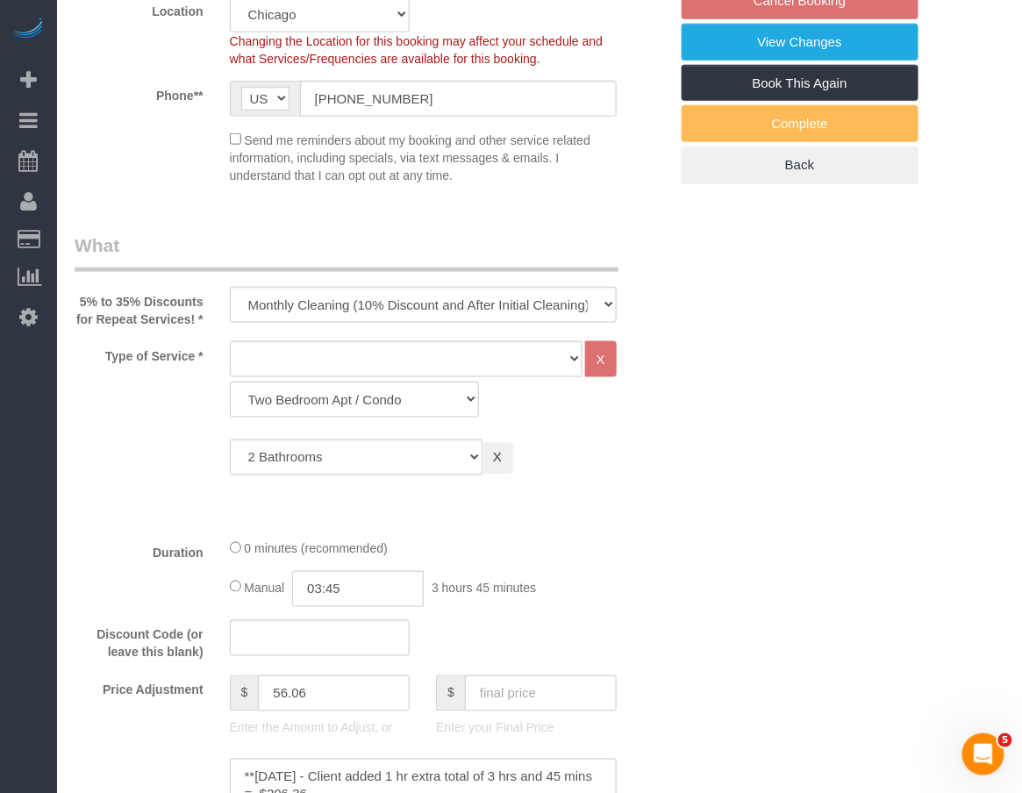
select select "2"
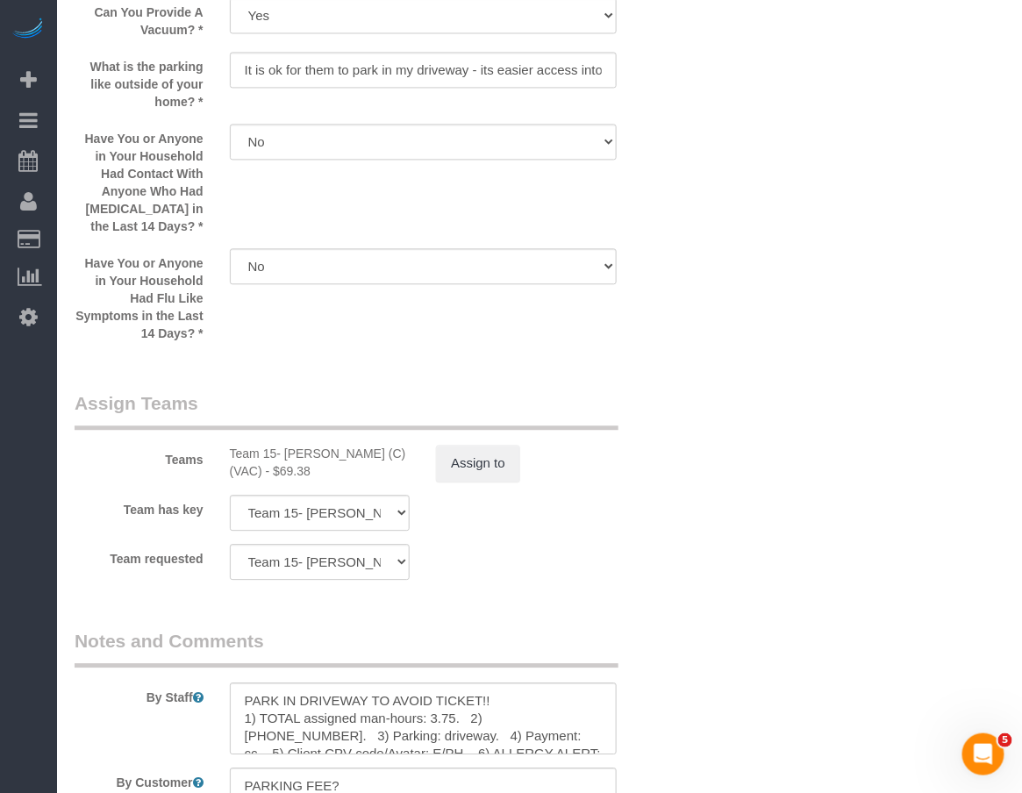
scroll to position [2923, 0]
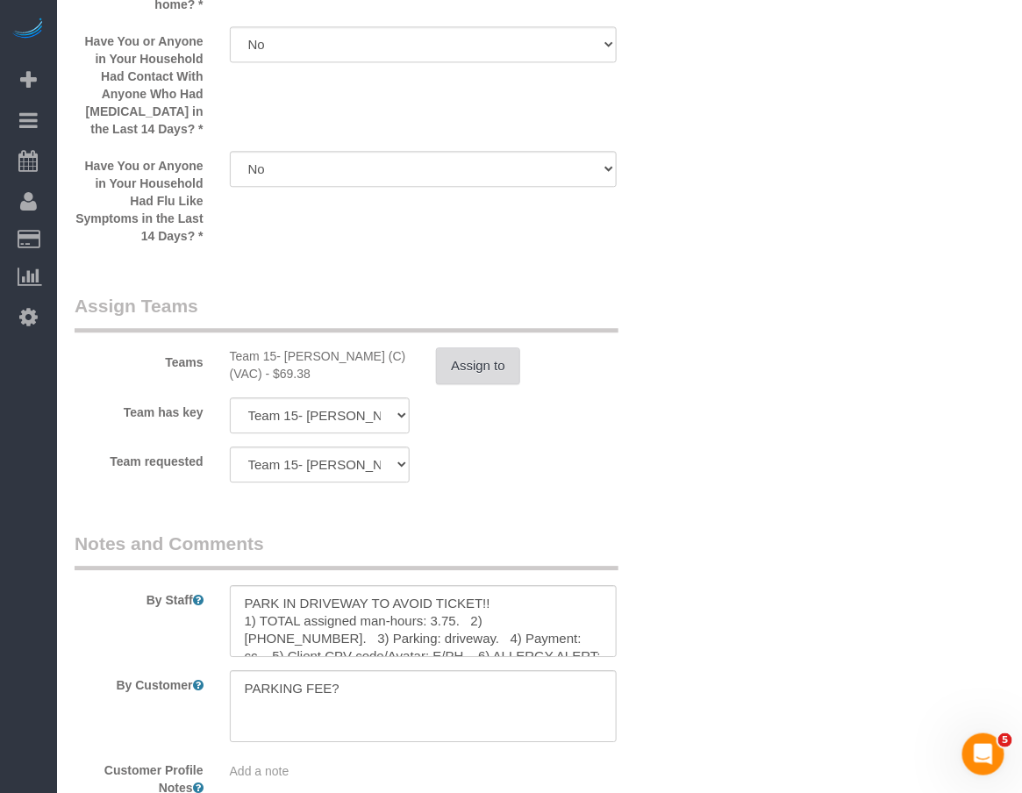
click at [492, 366] on button "Assign to" at bounding box center [478, 365] width 84 height 37
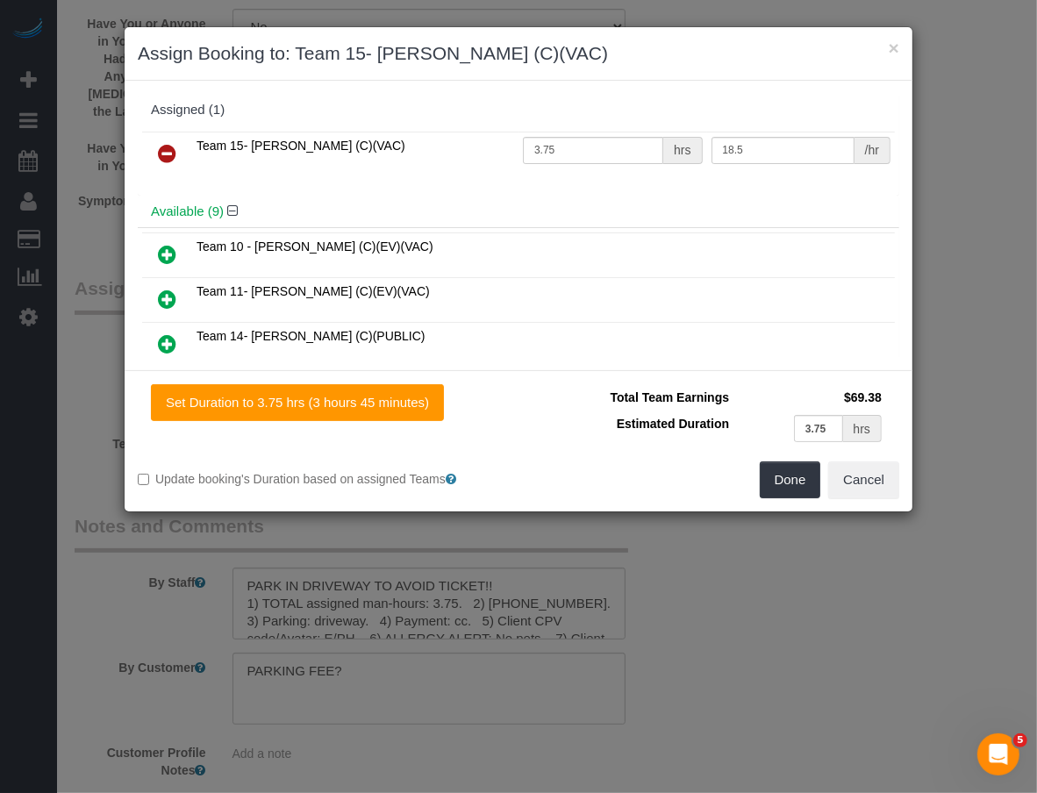
click at [165, 152] on icon at bounding box center [167, 153] width 18 height 21
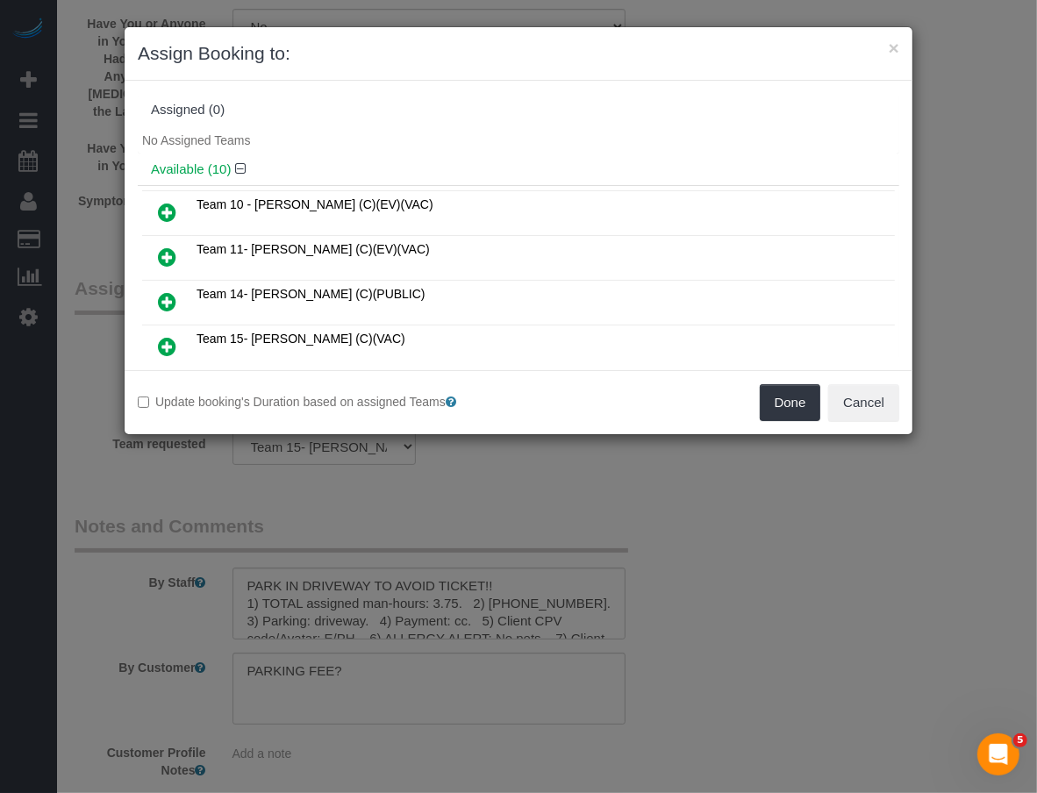
click at [169, 211] on icon at bounding box center [167, 212] width 18 height 21
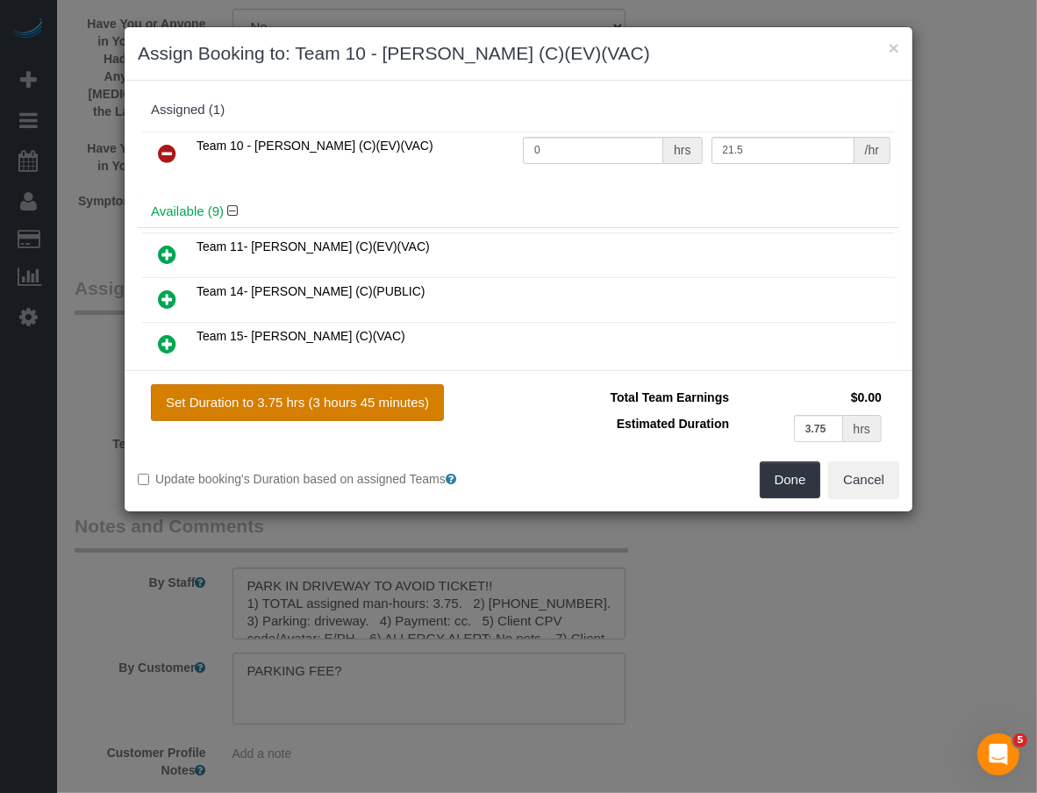
drag, startPoint x: 362, startPoint y: 397, endPoint x: 392, endPoint y: 410, distance: 32.6
click at [363, 397] on button "Set Duration to 3.75 hrs (3 hours 45 minutes)" at bounding box center [297, 402] width 293 height 37
type input "3.75"
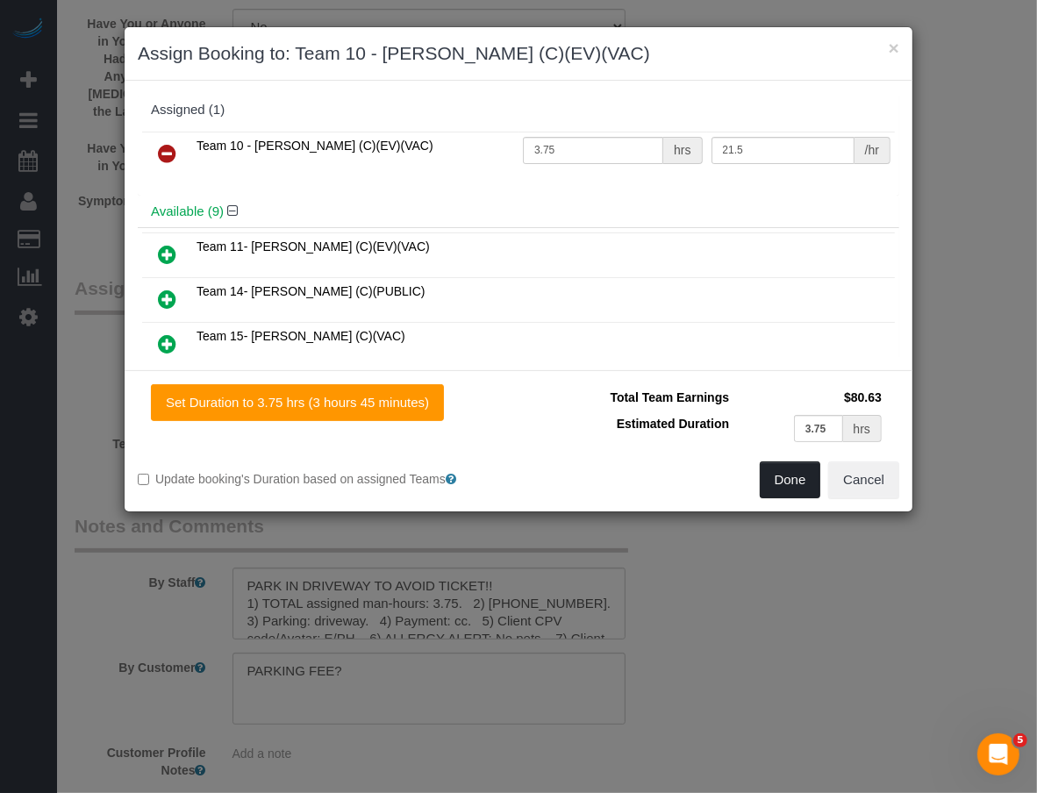
click at [784, 475] on button "Done" at bounding box center [790, 479] width 61 height 37
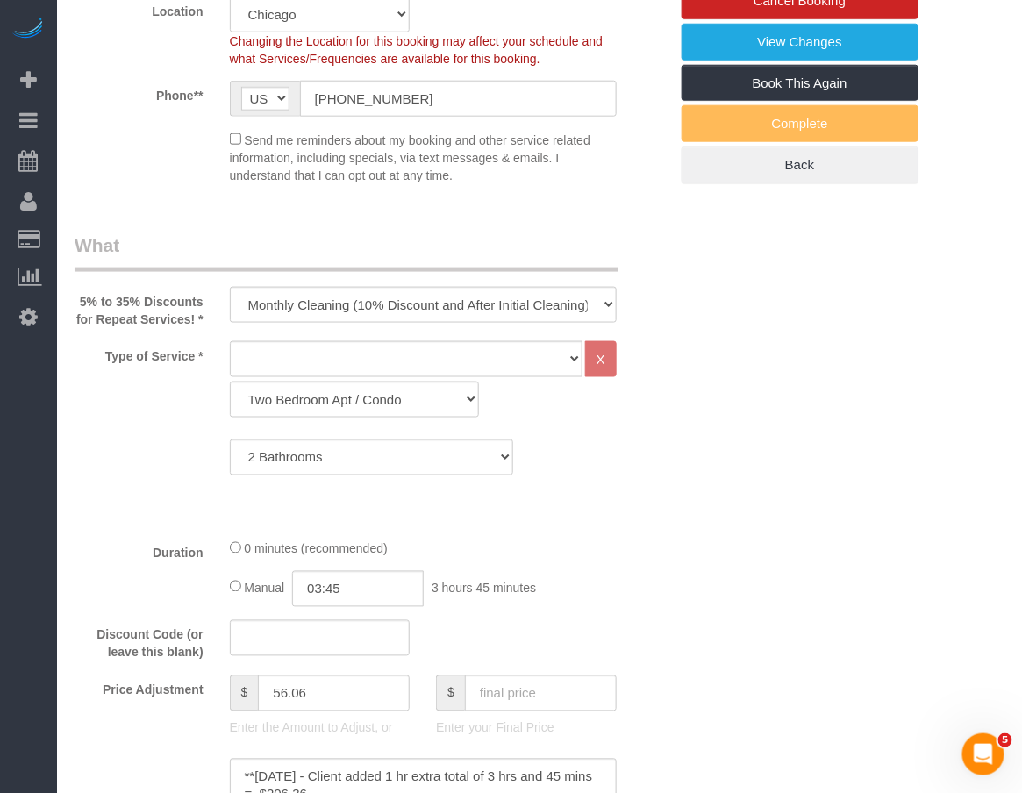
scroll to position [0, 0]
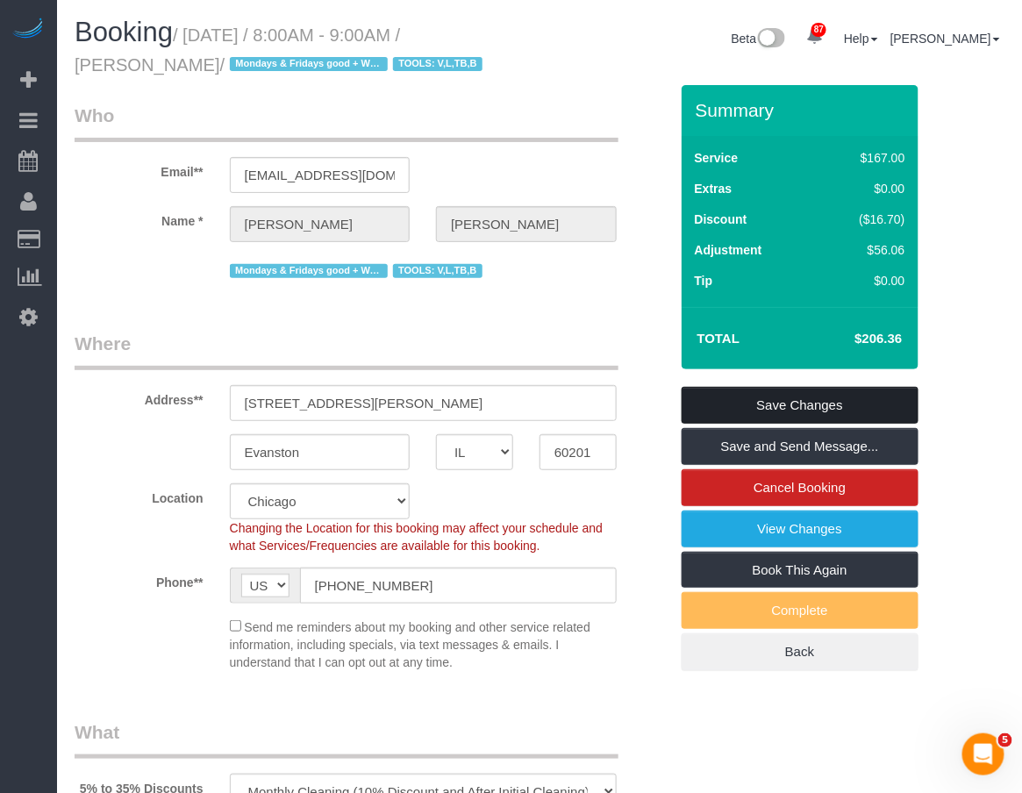
click at [765, 403] on link "Save Changes" at bounding box center [800, 405] width 237 height 37
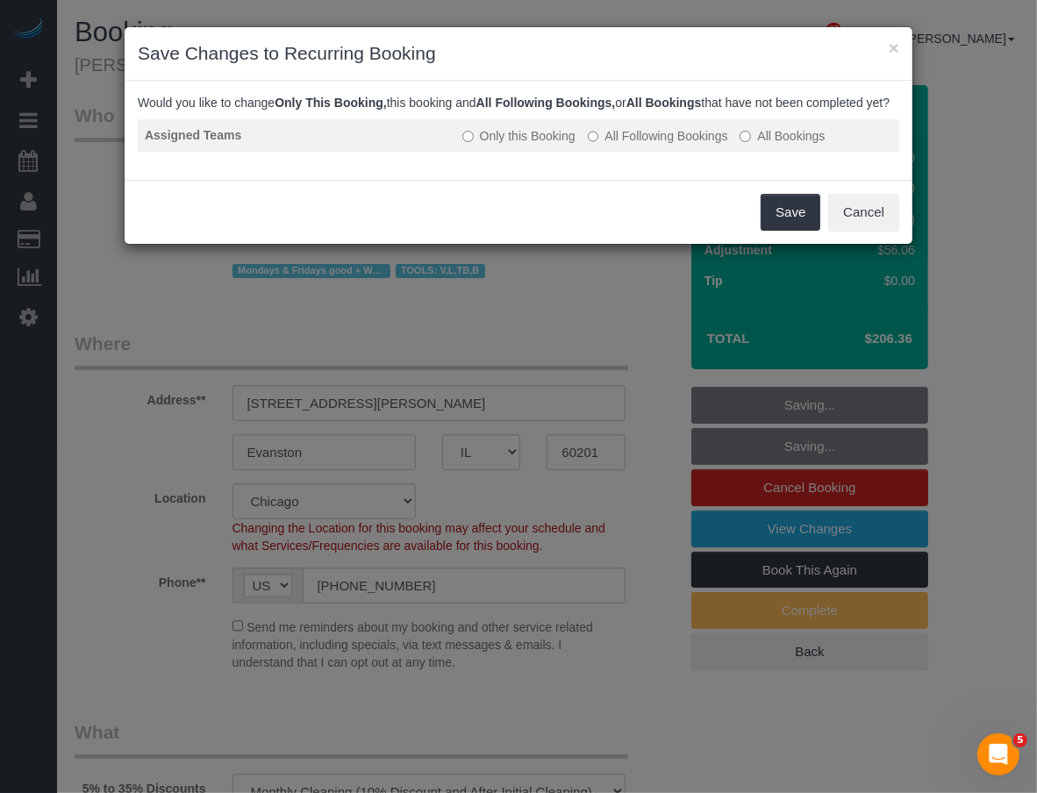
click at [708, 145] on label "All Following Bookings" at bounding box center [658, 136] width 140 height 18
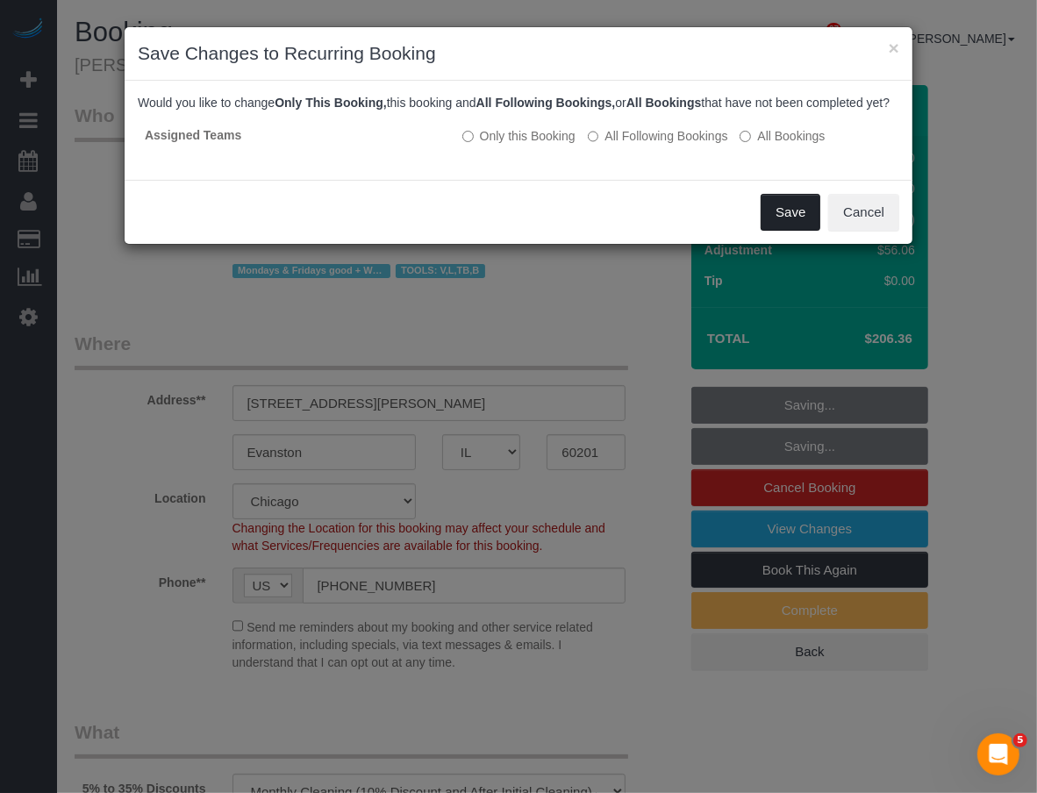
click at [800, 216] on button "Save" at bounding box center [790, 212] width 60 height 37
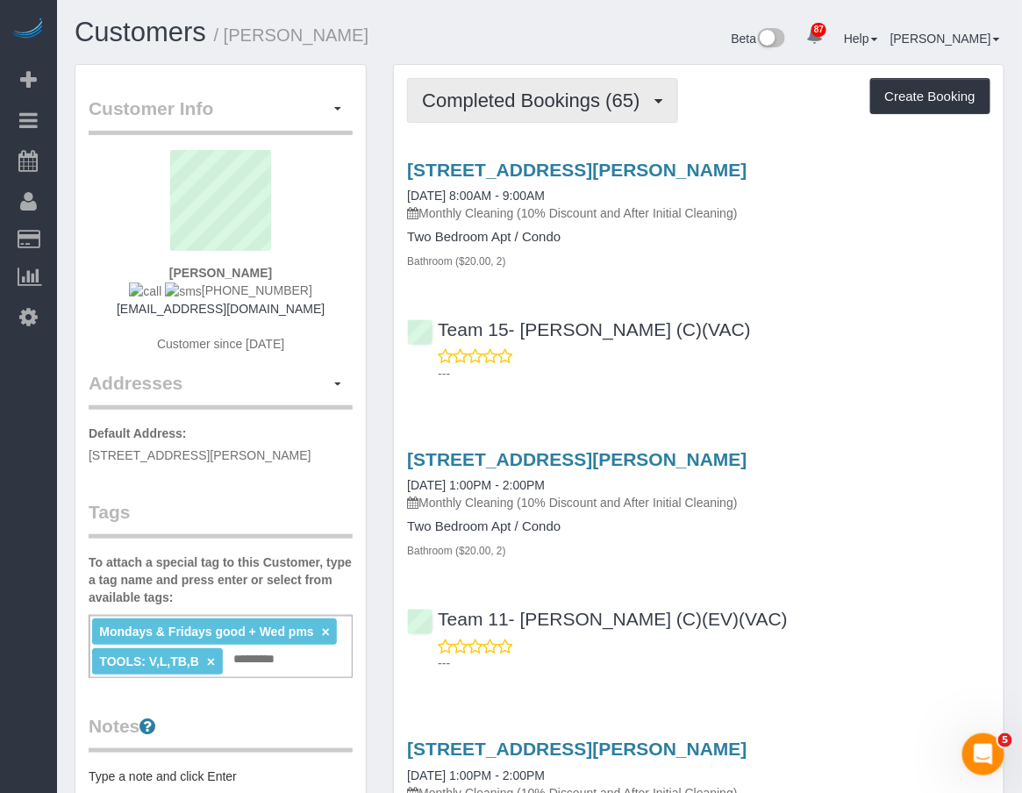
click at [516, 92] on span "Completed Bookings (65)" at bounding box center [535, 100] width 226 height 22
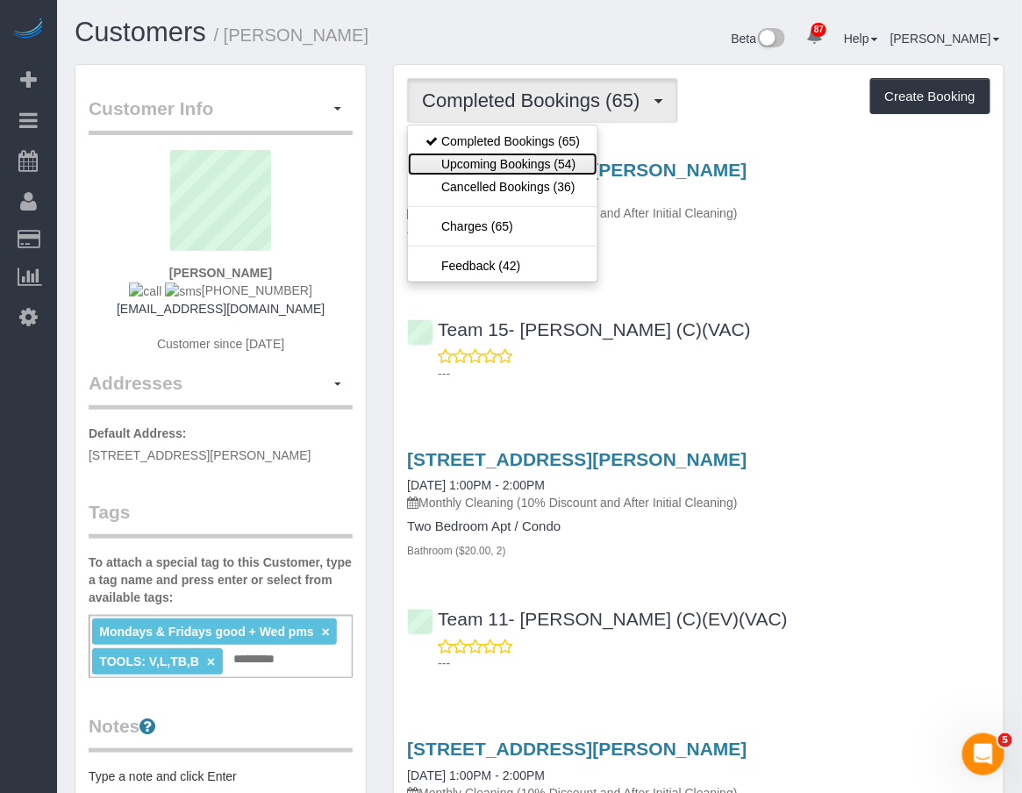
click at [523, 172] on link "Upcoming Bookings (54)" at bounding box center [502, 164] width 189 height 23
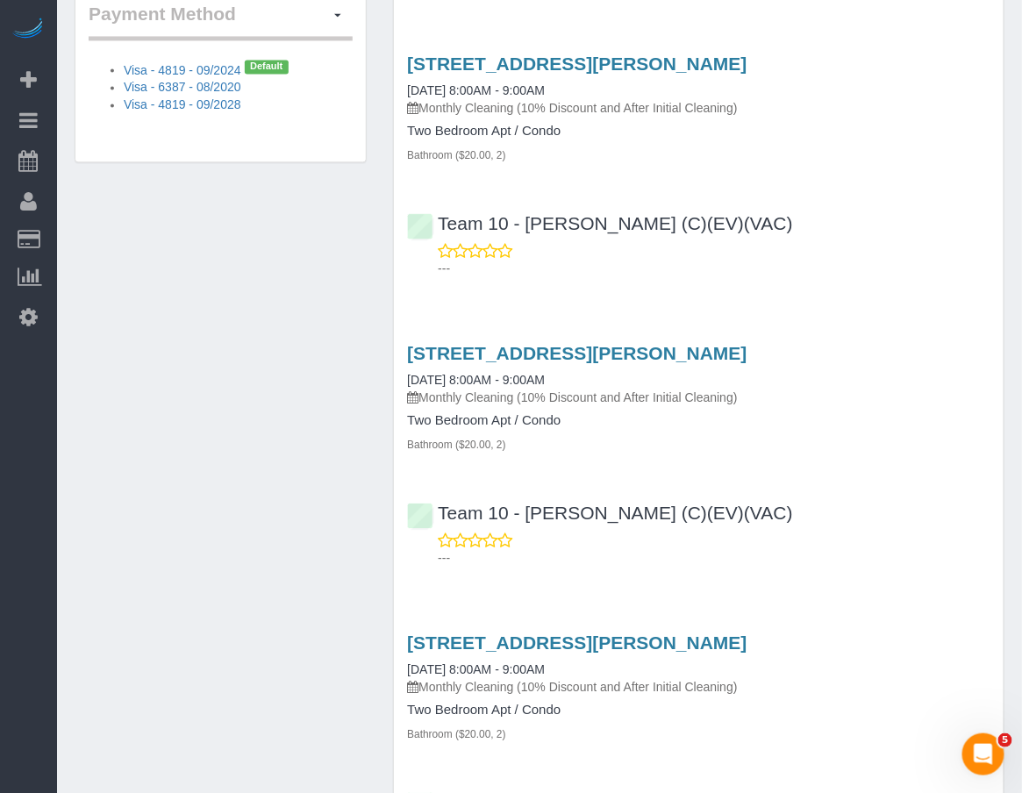
scroll to position [487, 0]
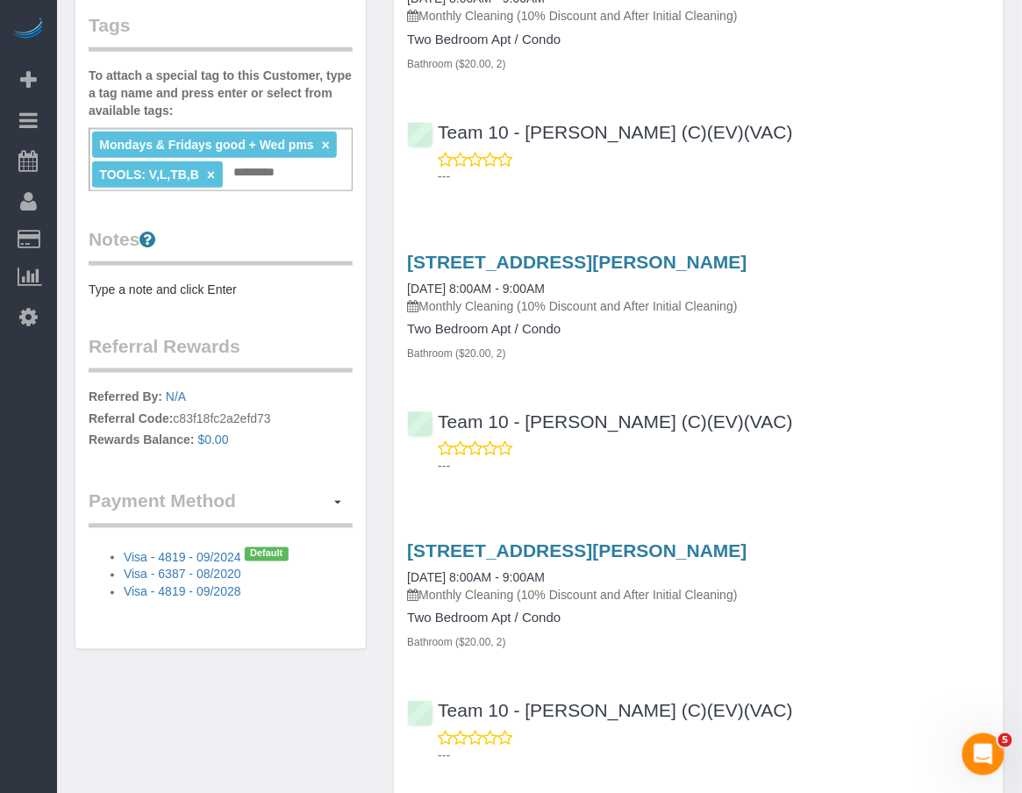
click at [256, 170] on input "text" at bounding box center [260, 172] width 61 height 23
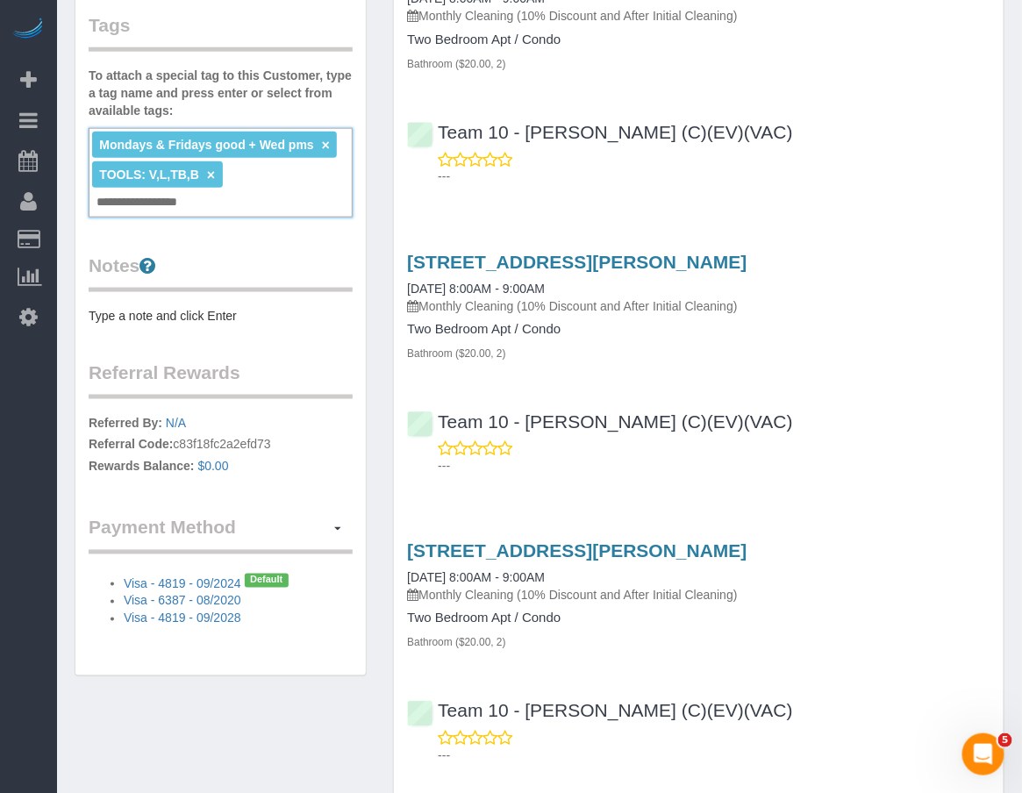
type input "**********"
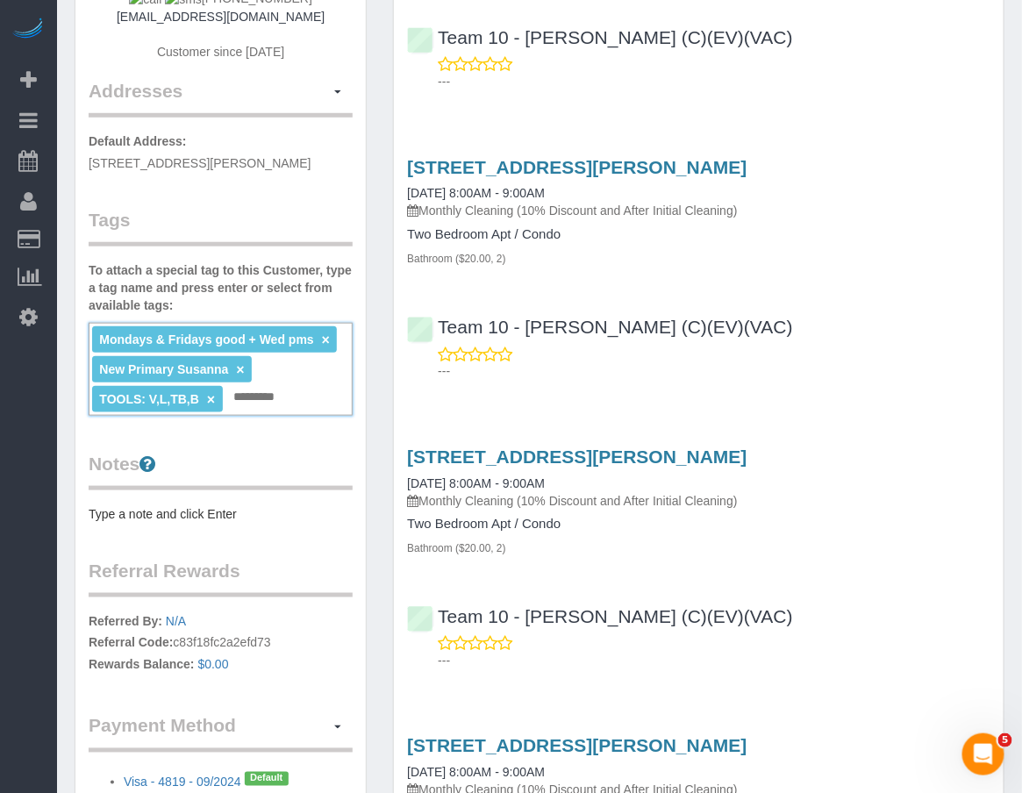
scroll to position [0, 0]
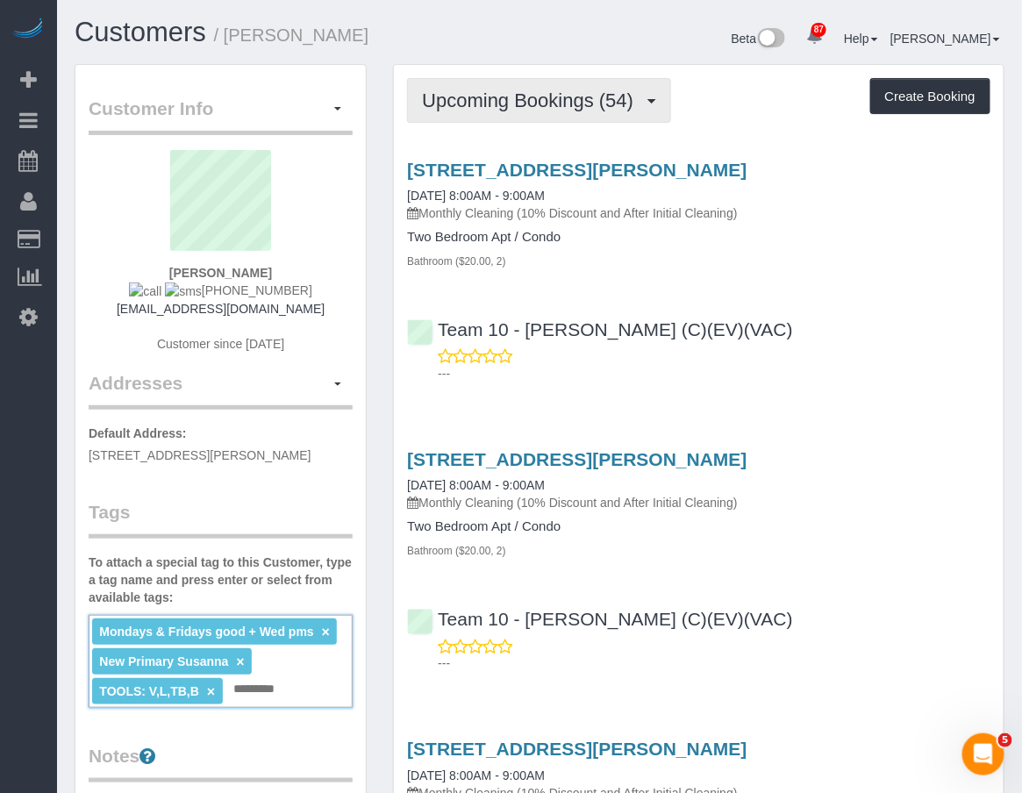
click at [522, 96] on span "Upcoming Bookings (54)" at bounding box center [532, 100] width 220 height 22
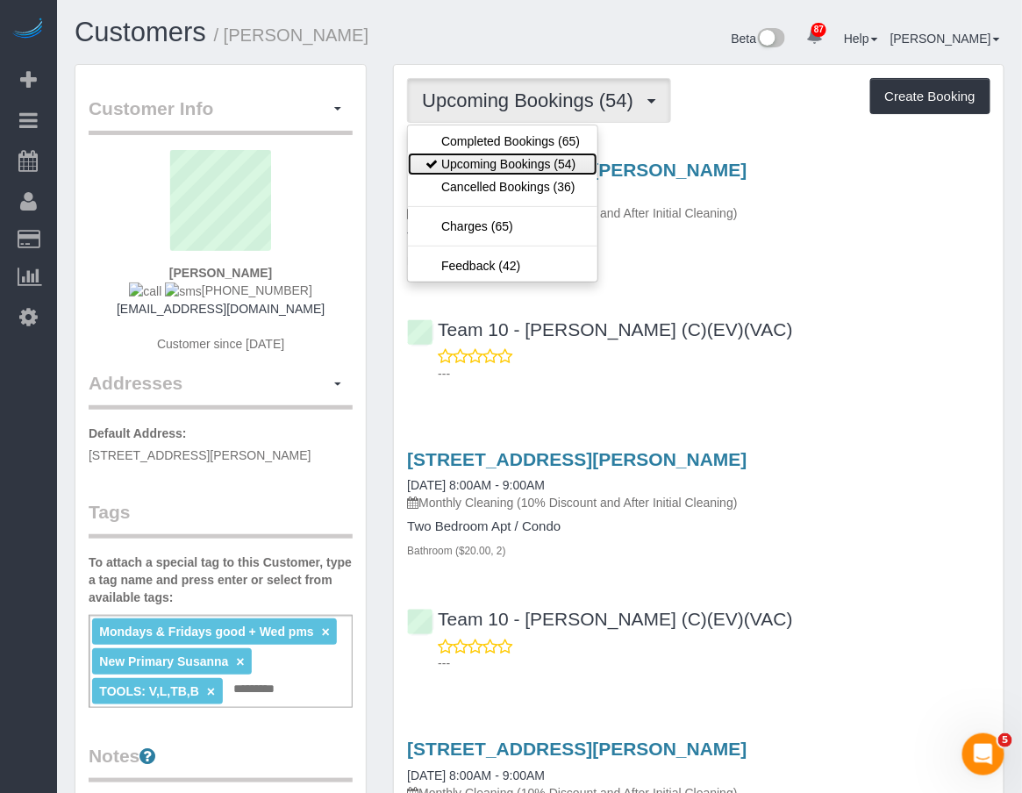
click at [526, 161] on link "Upcoming Bookings (54)" at bounding box center [502, 164] width 189 height 23
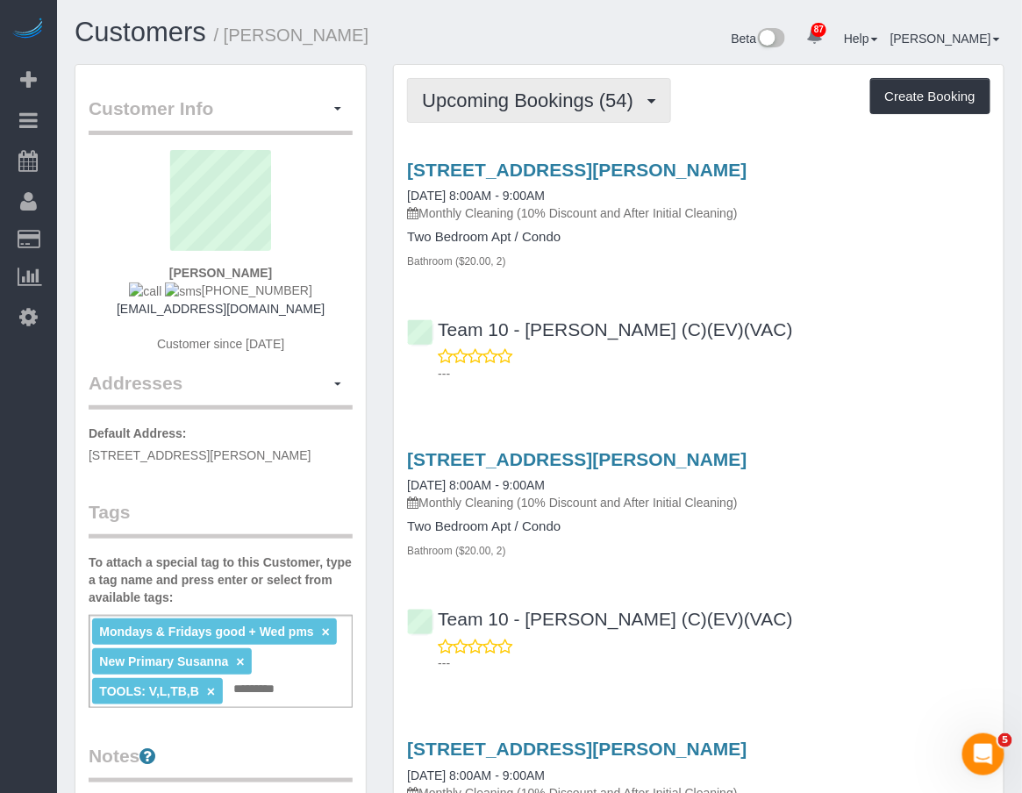
click at [567, 105] on span "Upcoming Bookings (54)" at bounding box center [532, 100] width 220 height 22
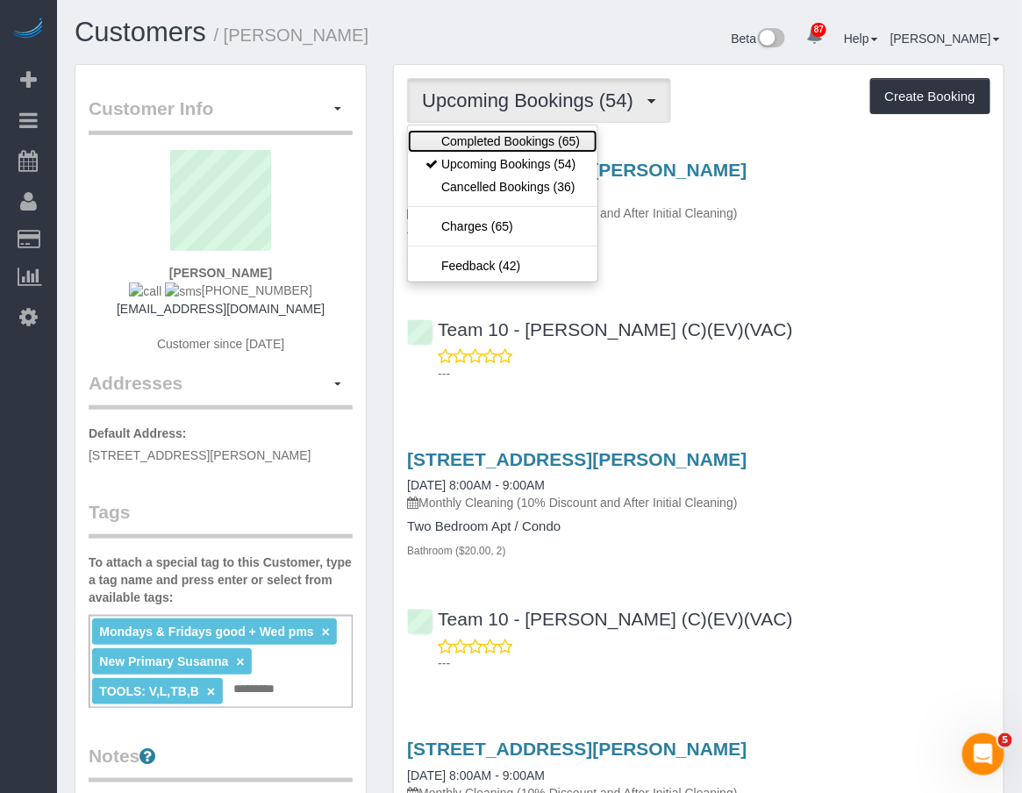
click at [557, 145] on link "Completed Bookings (65)" at bounding box center [502, 141] width 189 height 23
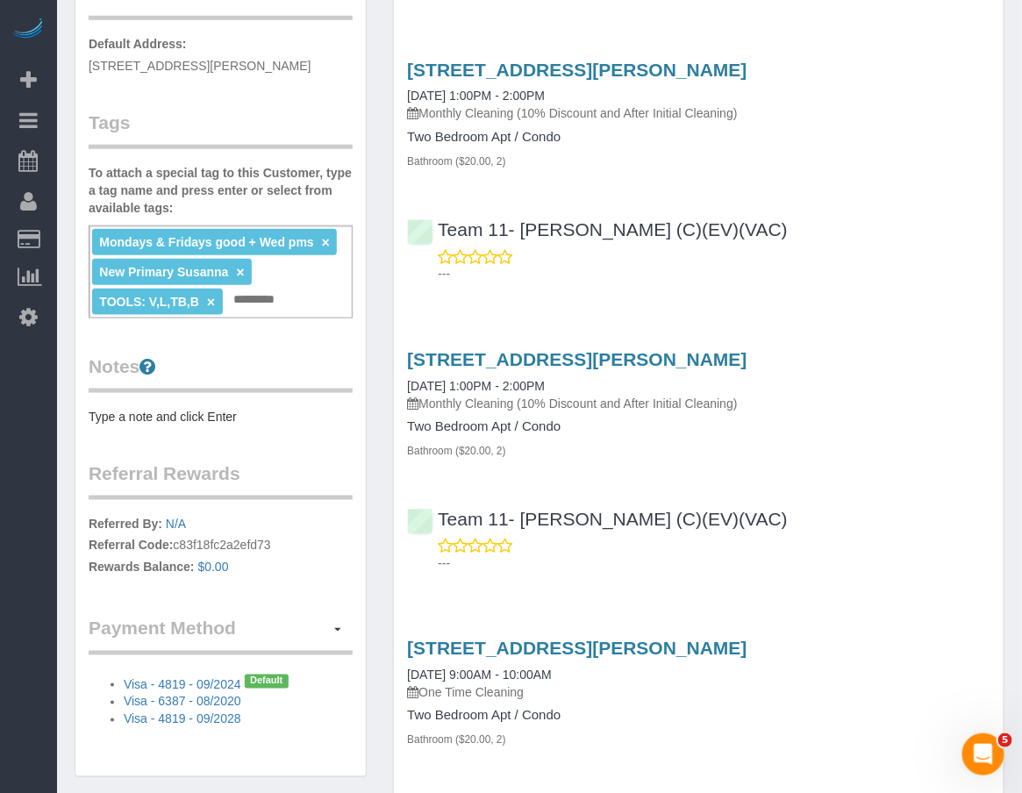
scroll to position [97, 0]
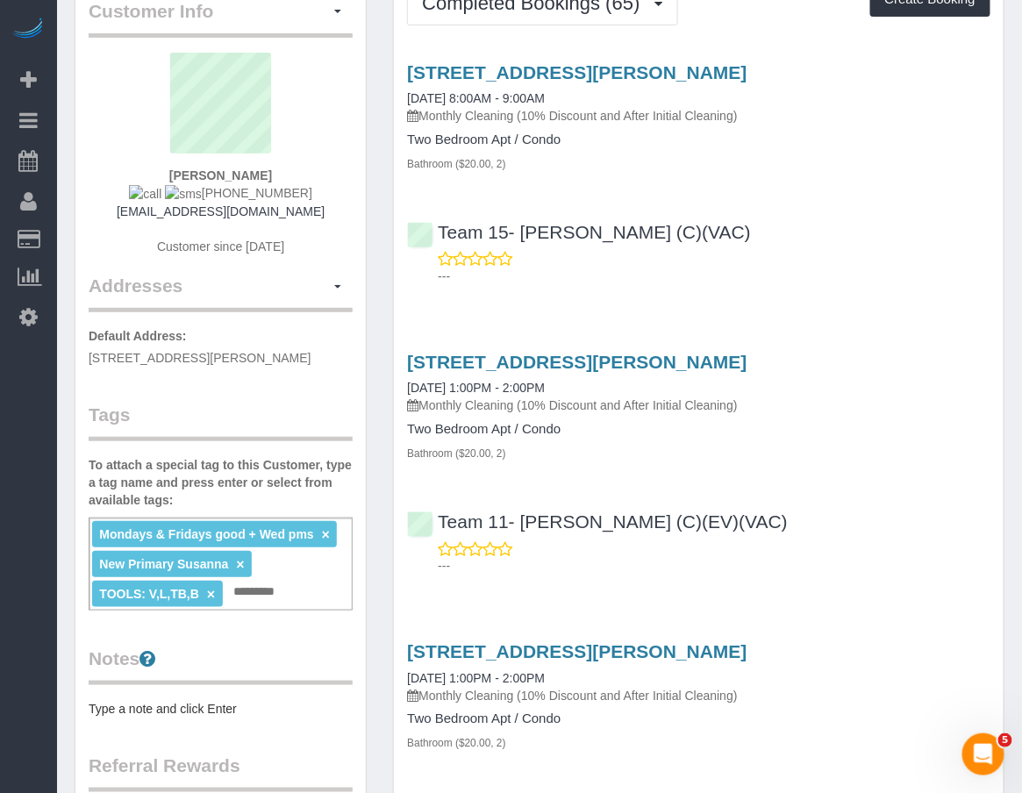
click at [264, 597] on input "text" at bounding box center [260, 592] width 61 height 23
type input "**********"
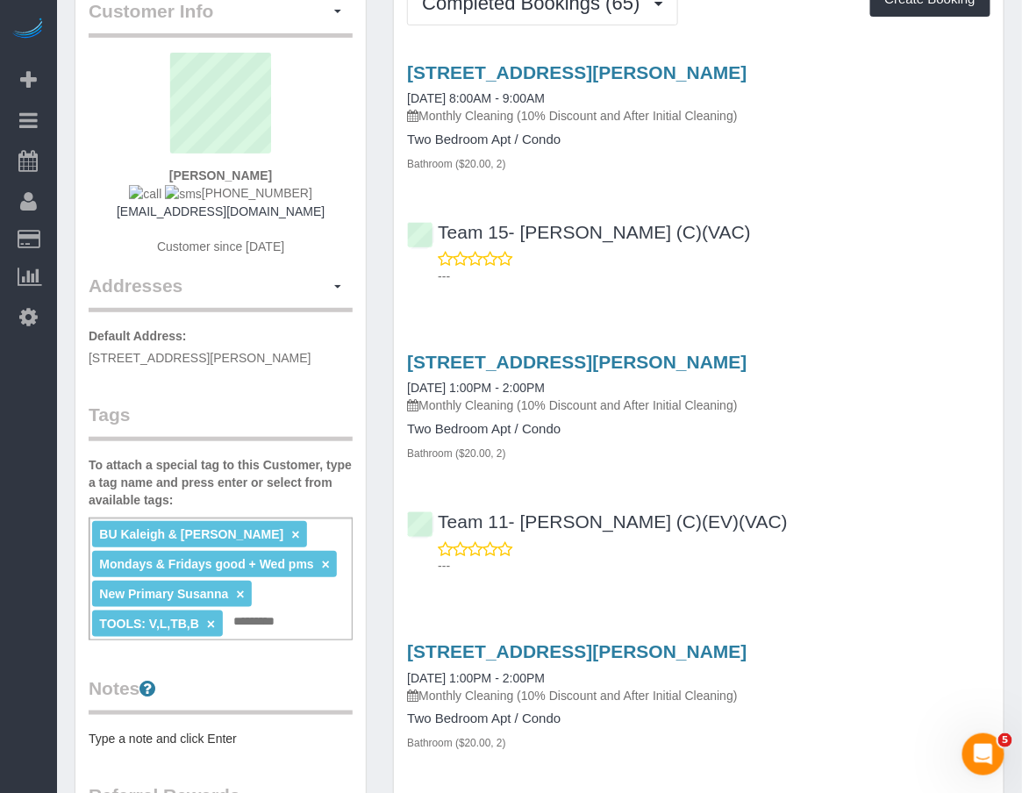
scroll to position [0, 0]
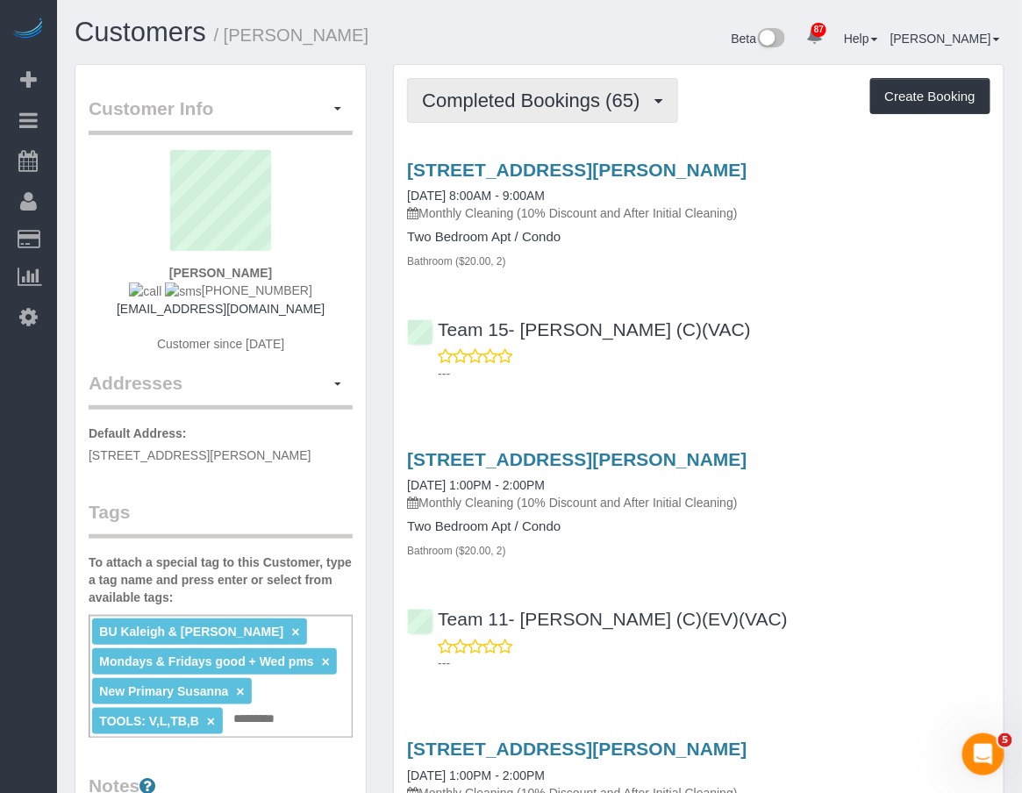
click at [511, 110] on span "Completed Bookings (65)" at bounding box center [535, 100] width 226 height 22
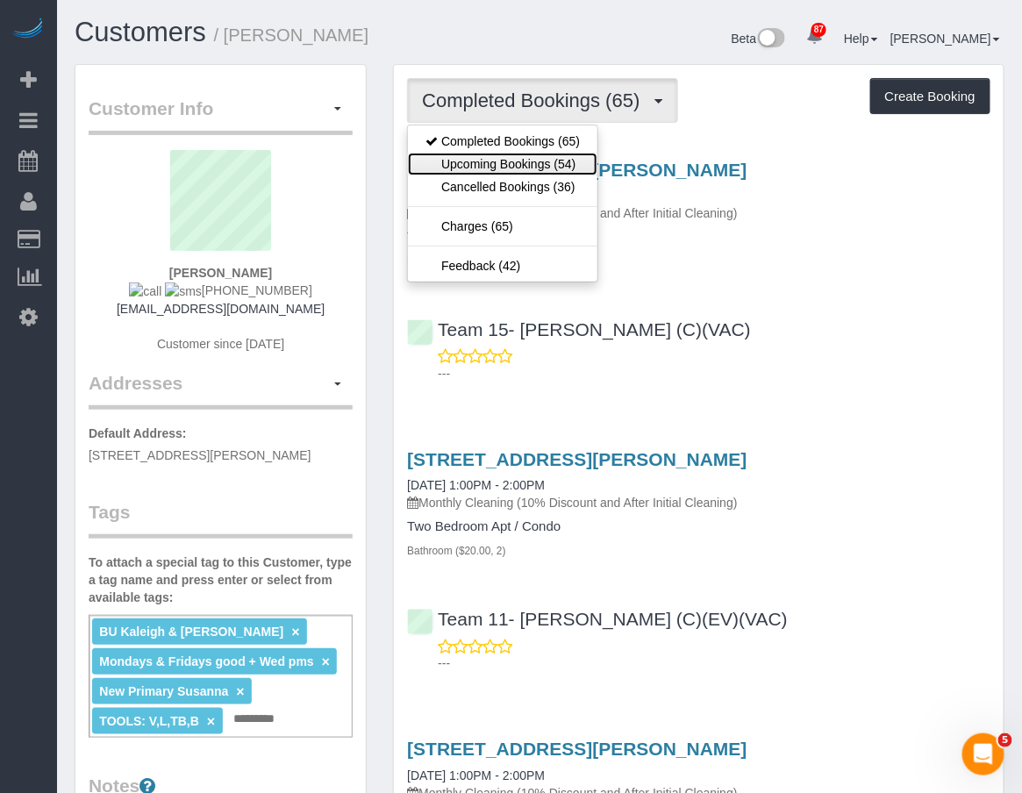
click at [514, 167] on link "Upcoming Bookings (54)" at bounding box center [502, 164] width 189 height 23
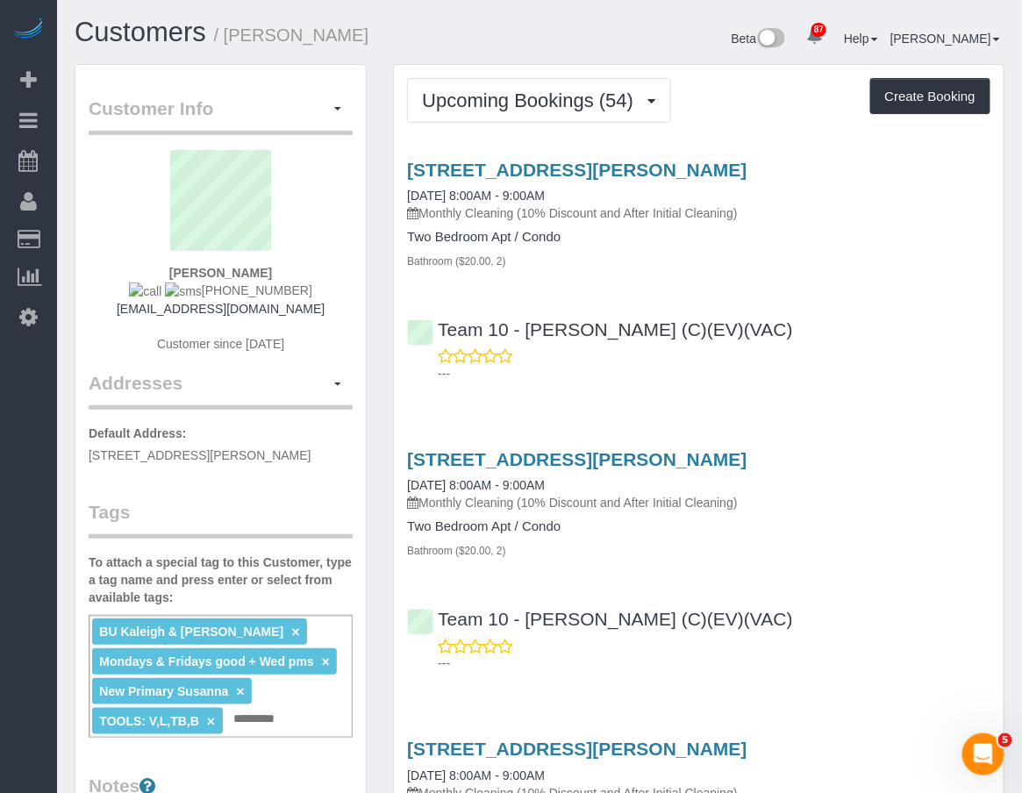
drag, startPoint x: 603, startPoint y: 169, endPoint x: 402, endPoint y: 155, distance: 201.3
click at [402, 155] on div "2241 Sherman Ave., Evanston, IL 60201 10/24/2025 8:00AM - 9:00AM Monthly Cleani…" at bounding box center [699, 268] width 610 height 246
copy link "2241 Sherman Ave., Evanston, IL 60201"
click at [907, 258] on div "Bathroom ($20.00, 2)" at bounding box center [698, 261] width 583 height 18
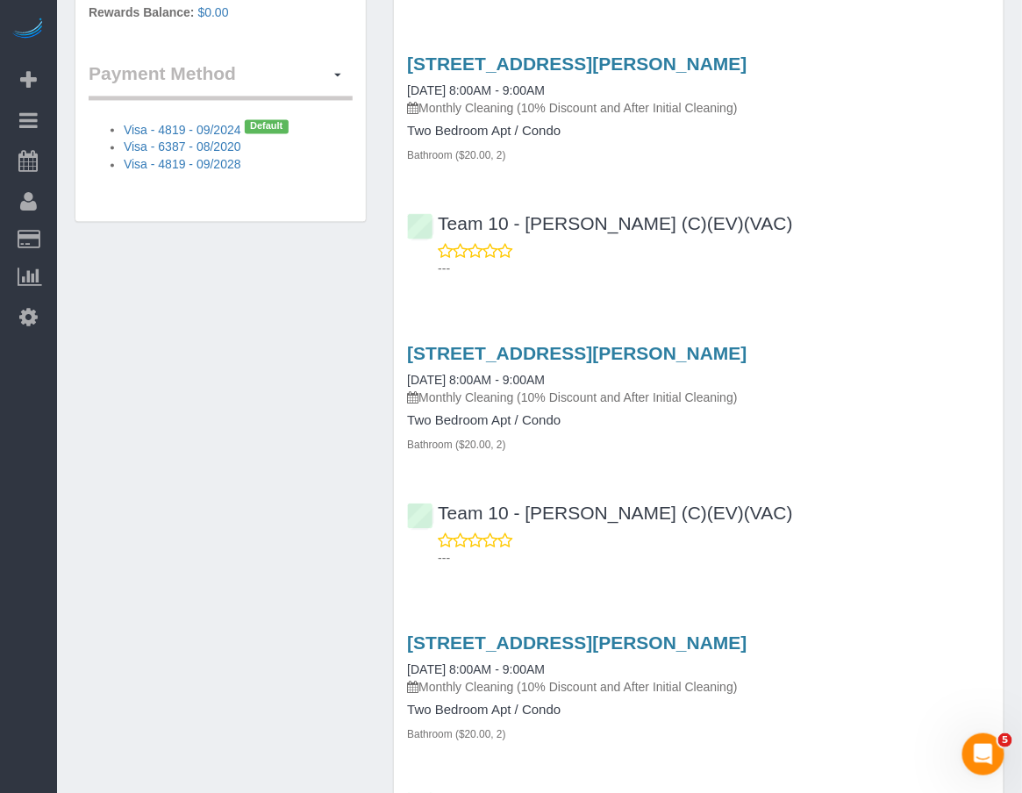
scroll to position [1072, 0]
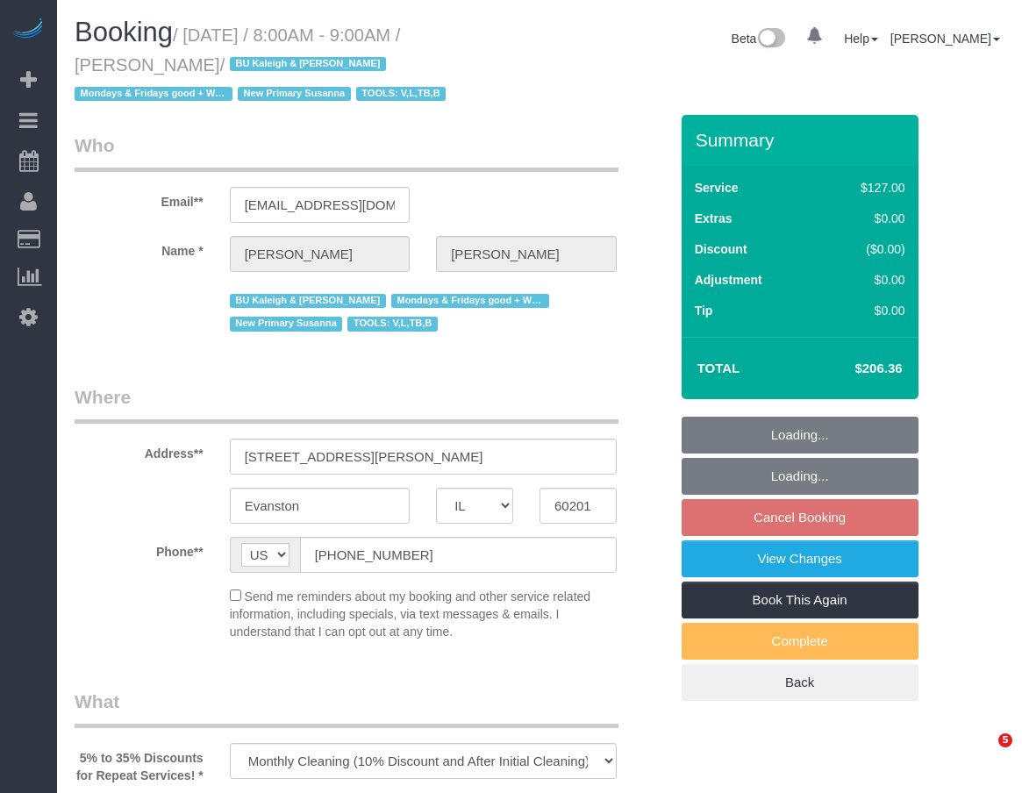
select select "IL"
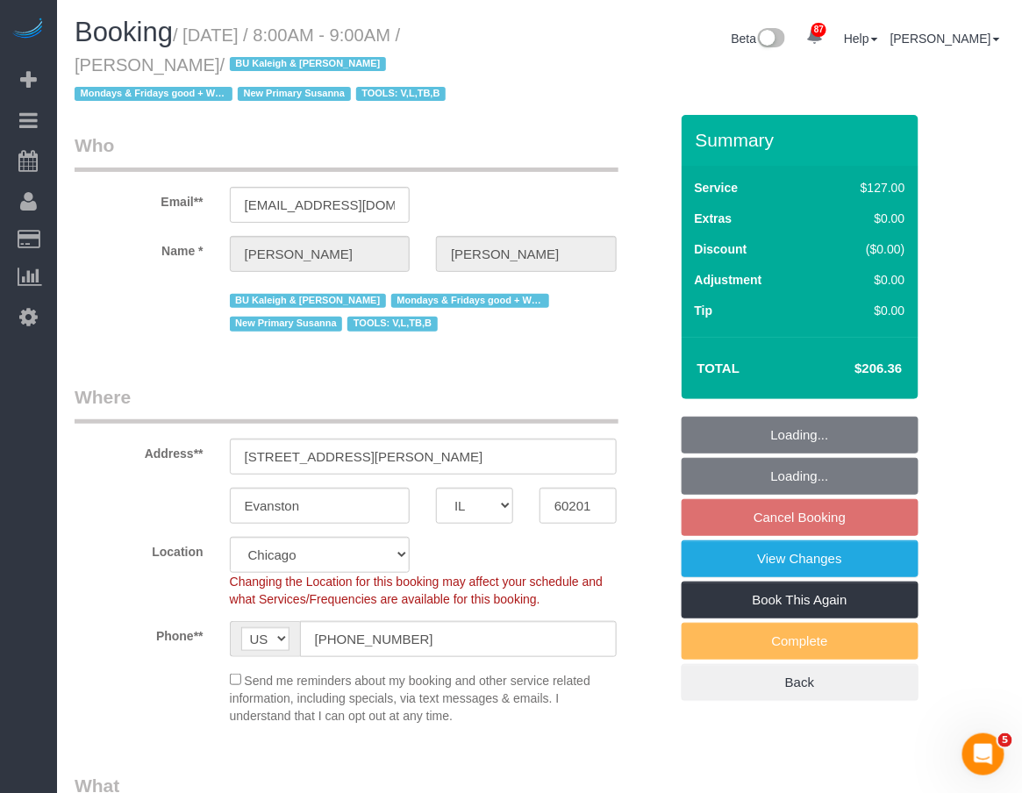
select select "object:872"
select select "string:fspay-6c77bf81-346e-472f-9a55-2aa5e0ba6592"
select select "2"
select select "number:1"
select select "number:69"
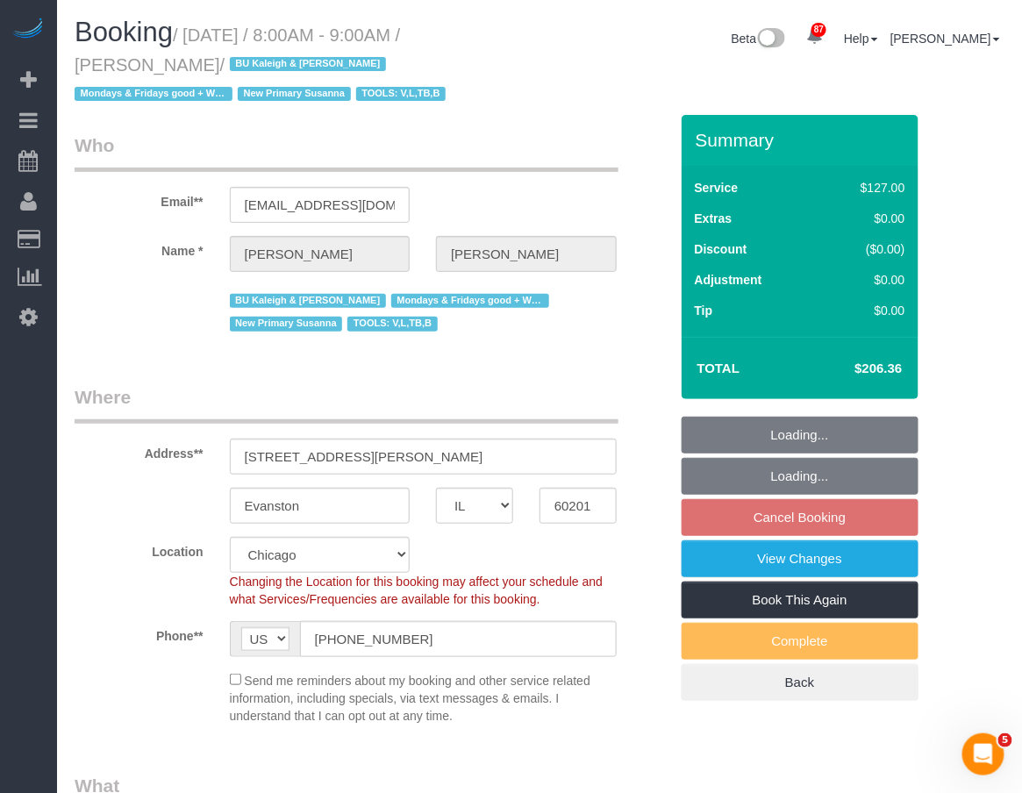
select select "number:139"
select select "number:98"
select select "number:141"
select select "number:143"
select select "spot1"
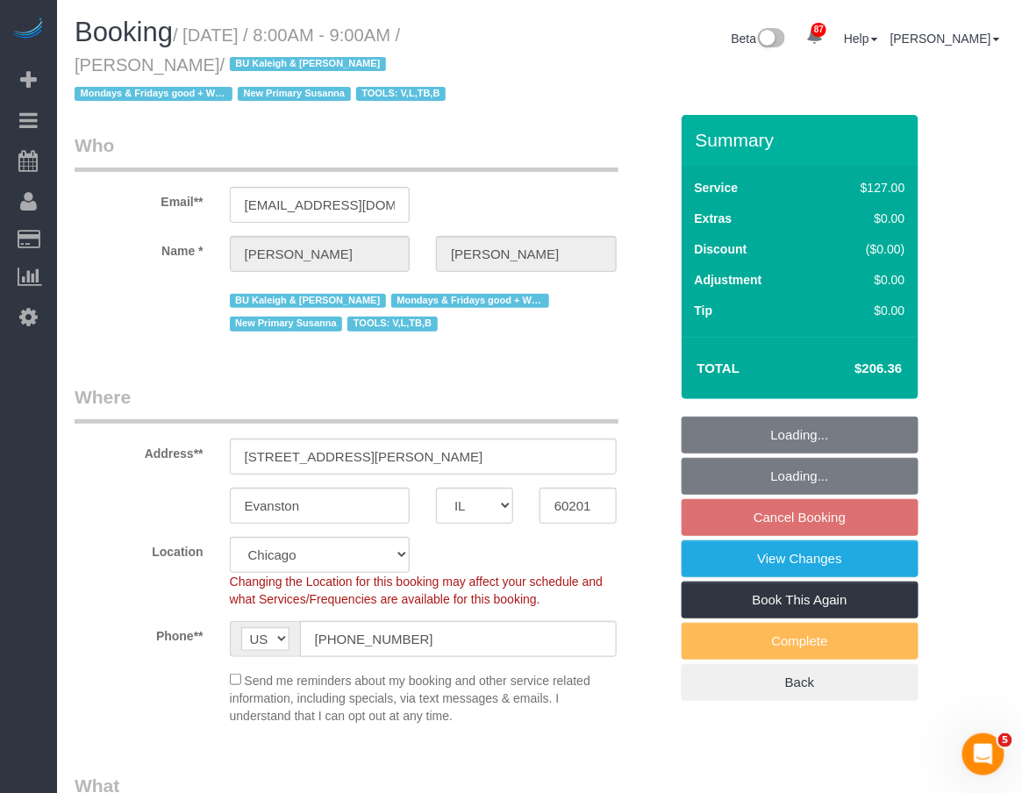
select select "2"
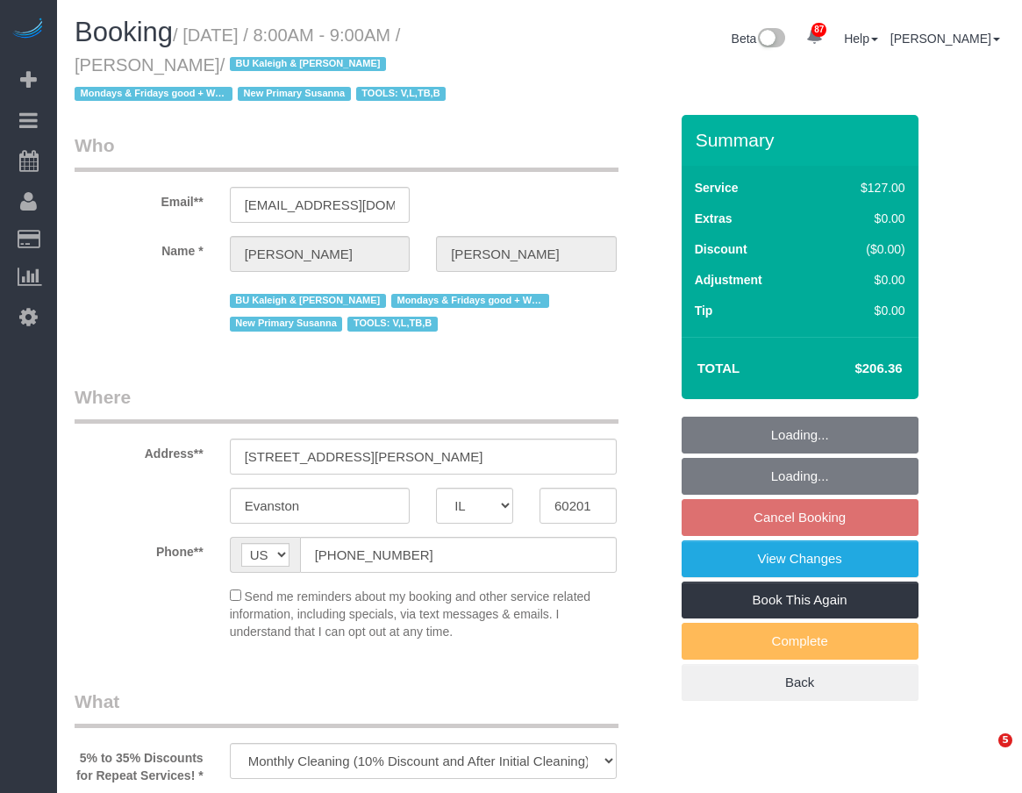
select select "IL"
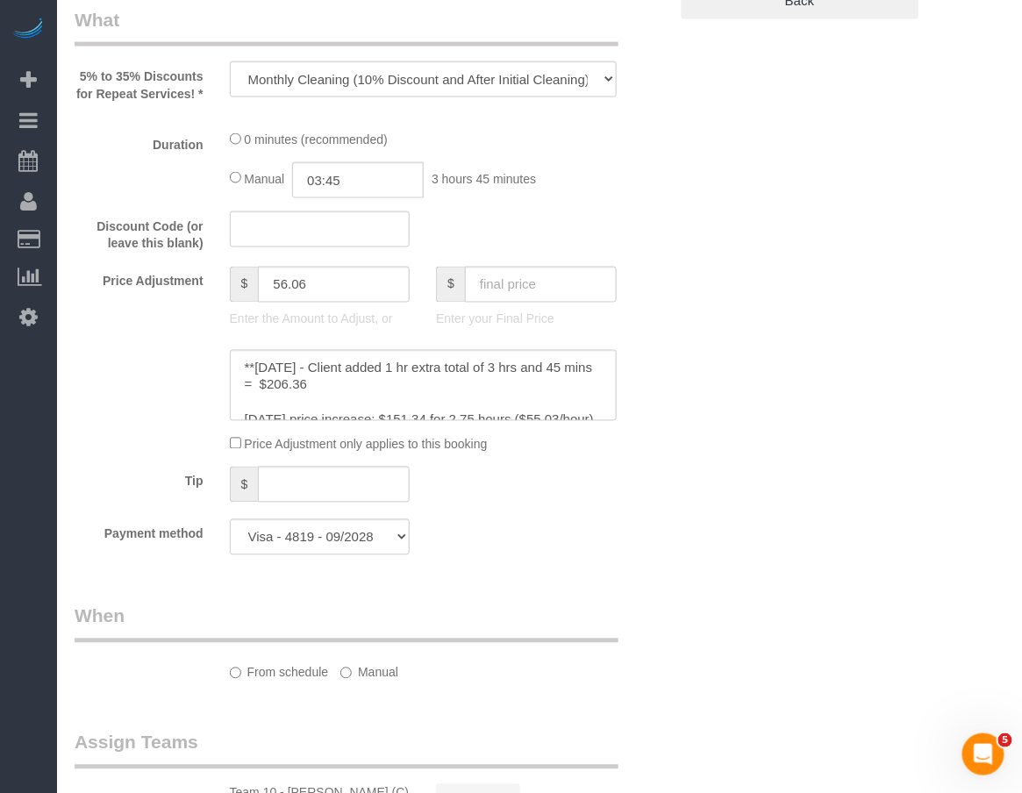
select select "number:1"
select select "number:69"
select select "number:139"
select select "number:98"
select select "number:141"
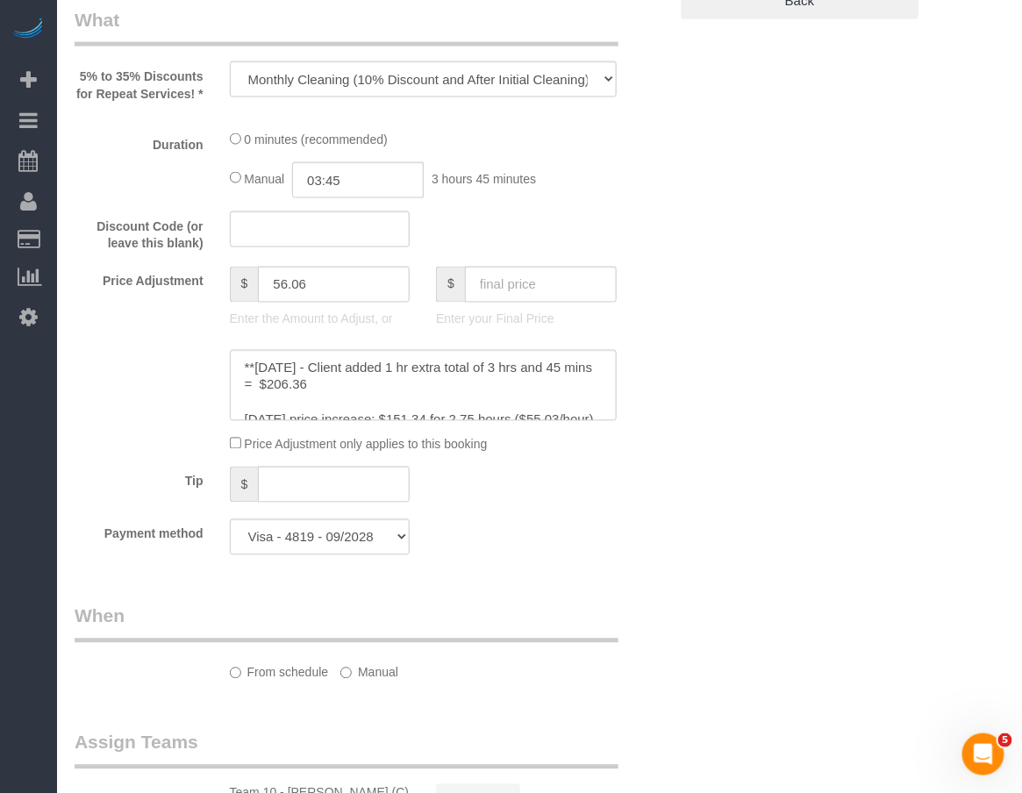
select select "number:143"
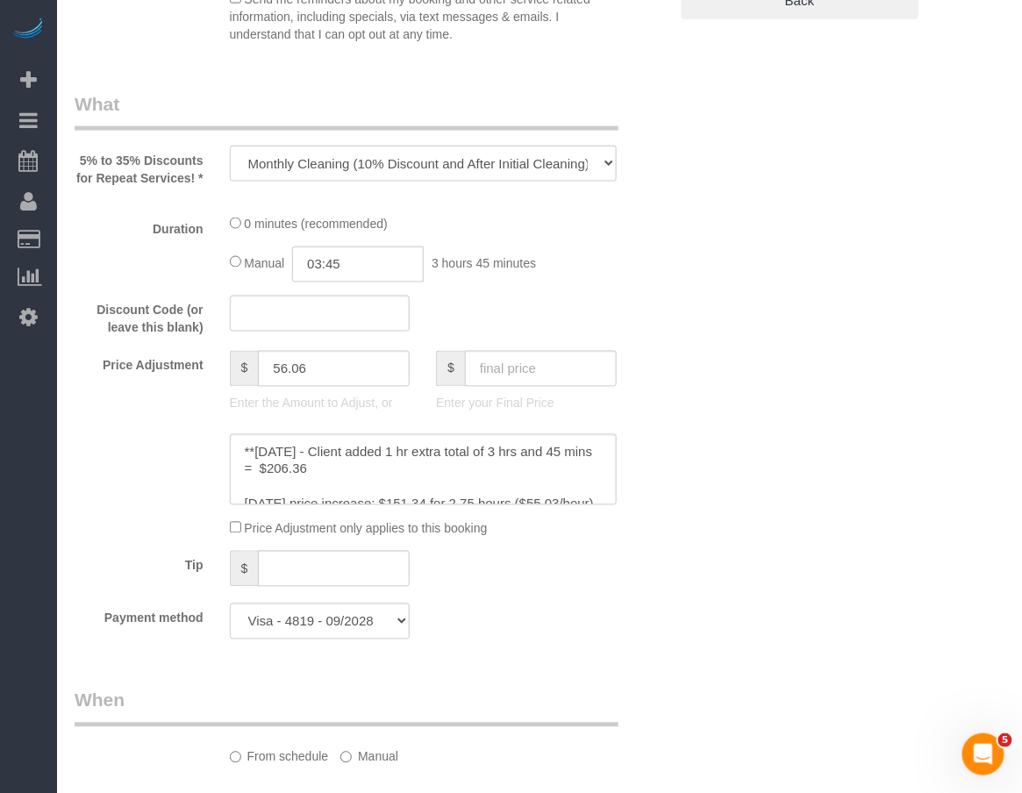
select select "object:1108"
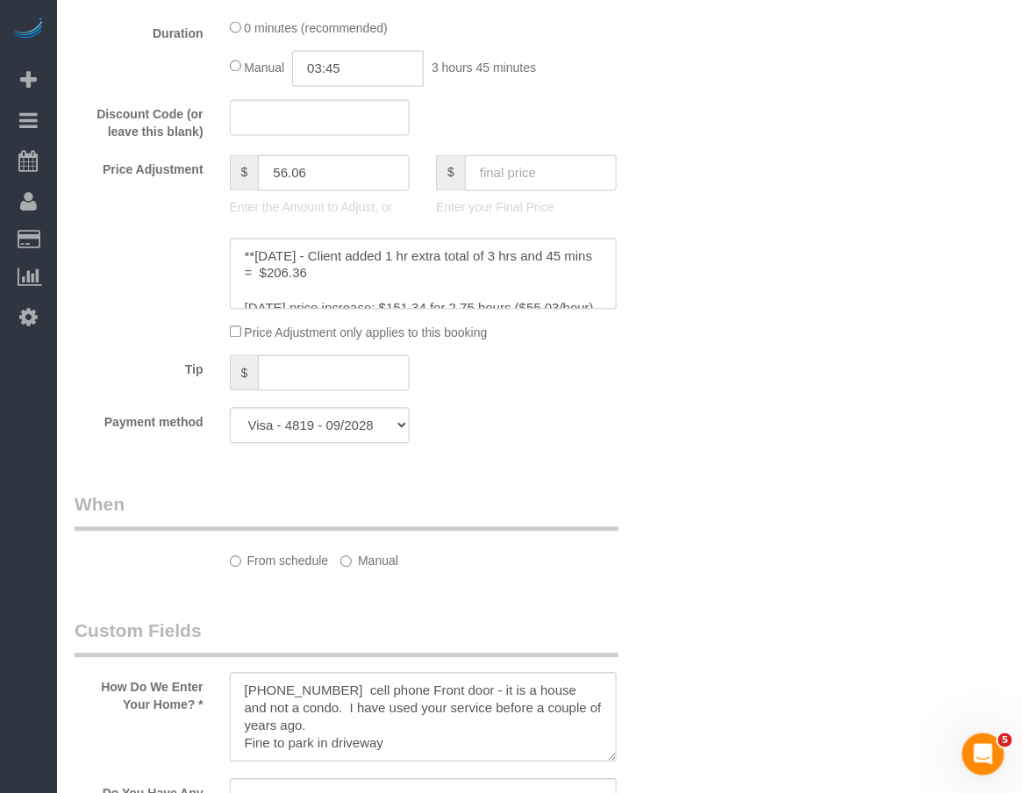
scroll to position [1548, 0]
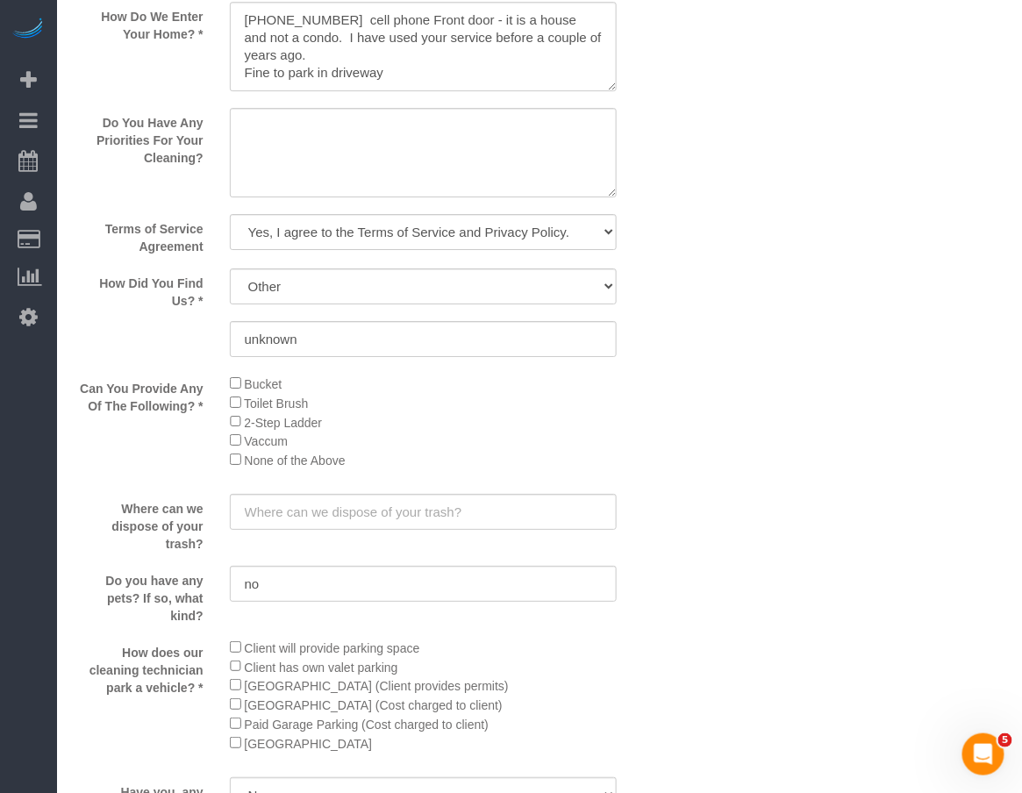
select select "2"
select select "spot1"
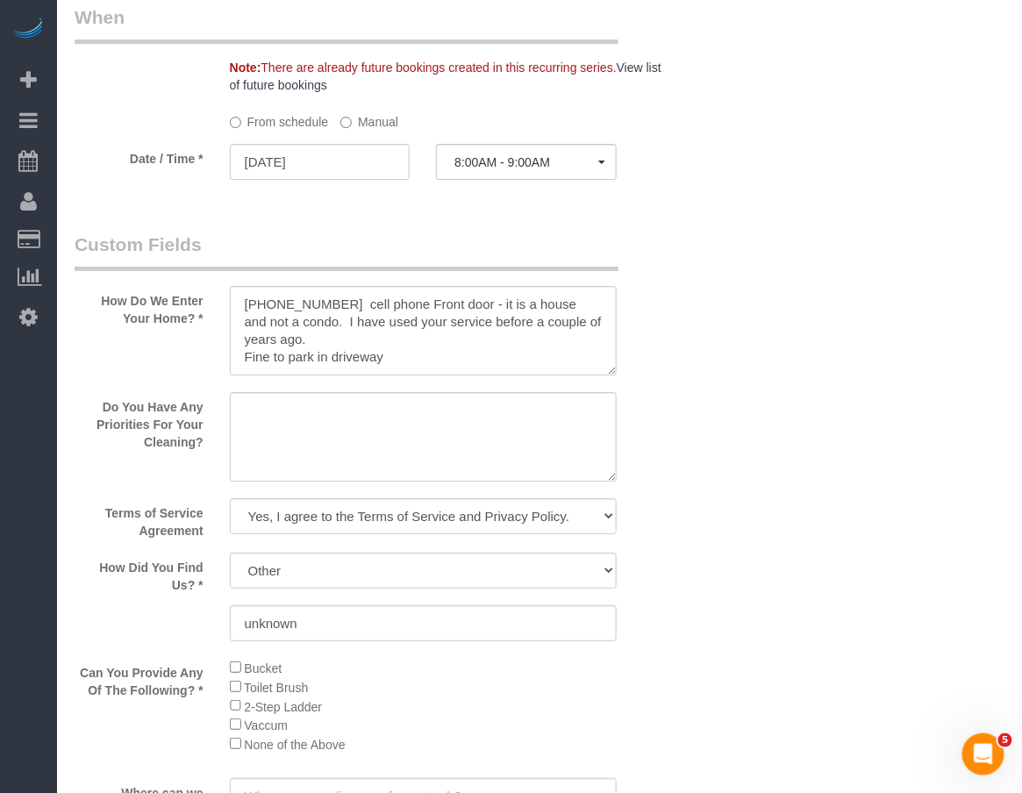
select select "2"
click at [382, 131] on label "Manual" at bounding box center [369, 119] width 58 height 24
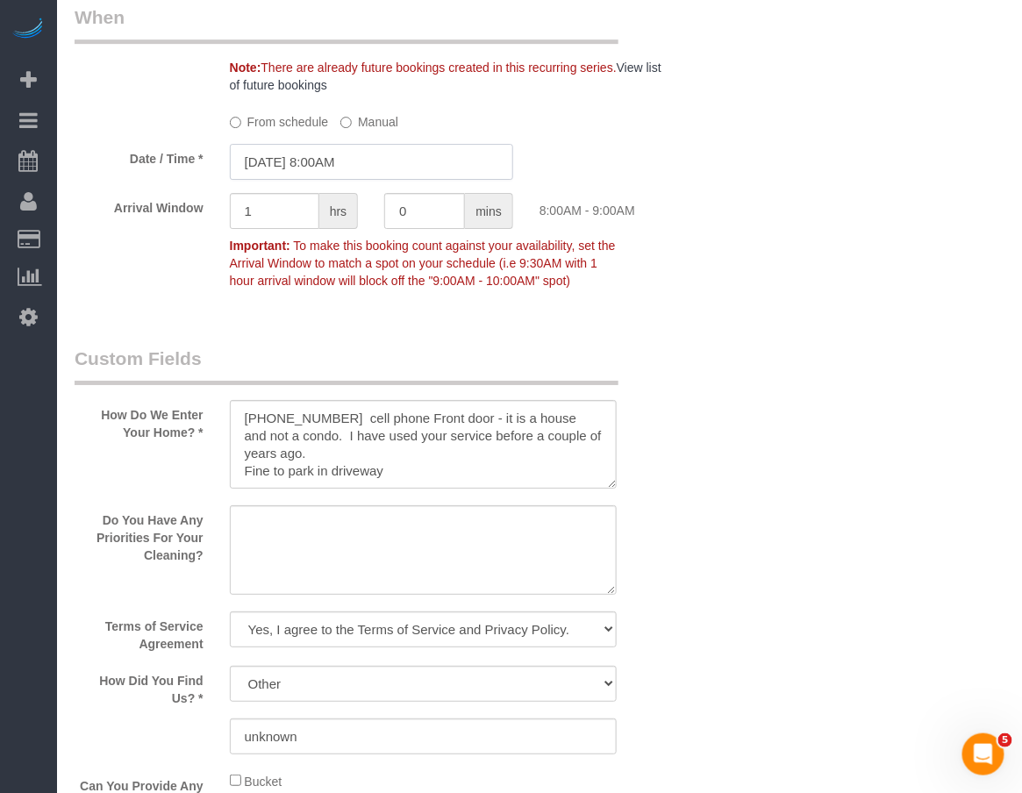
click at [370, 180] on input "05/08/2026 8:00AM" at bounding box center [371, 162] width 283 height 36
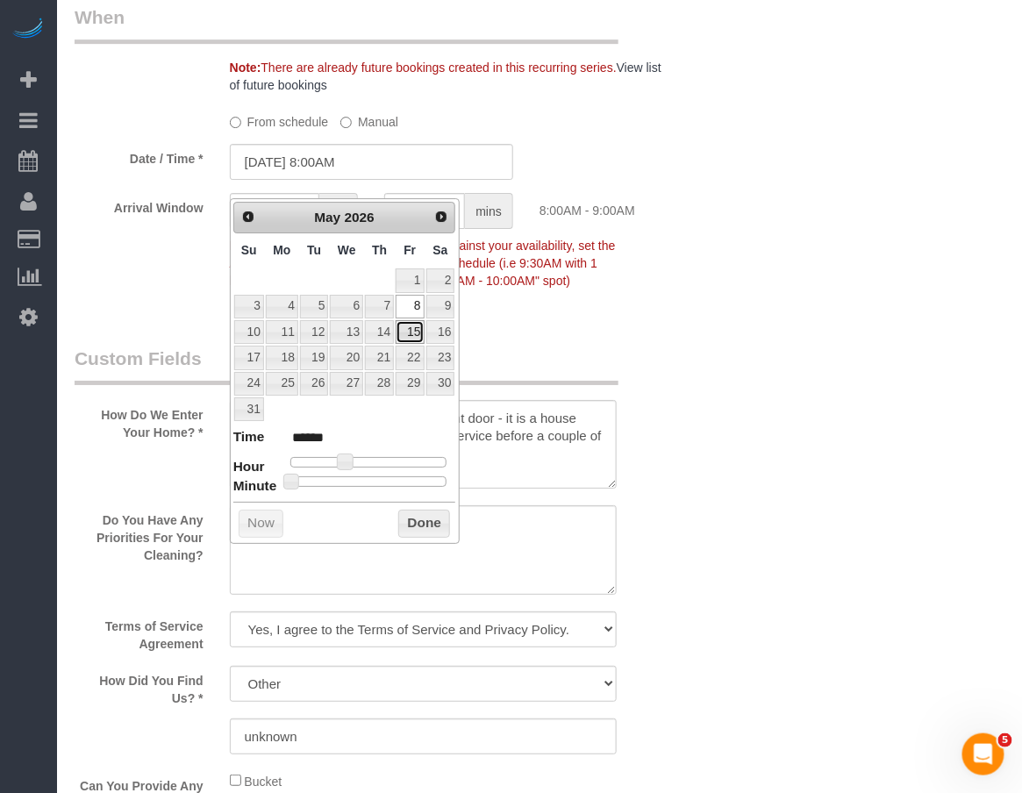
click at [404, 332] on link "15" at bounding box center [410, 332] width 28 height 24
type input "05/15/2026 8:00AM"
drag, startPoint x: 421, startPoint y: 531, endPoint x: 424, endPoint y: 520, distance: 10.8
click at [421, 531] on button "Done" at bounding box center [424, 524] width 52 height 28
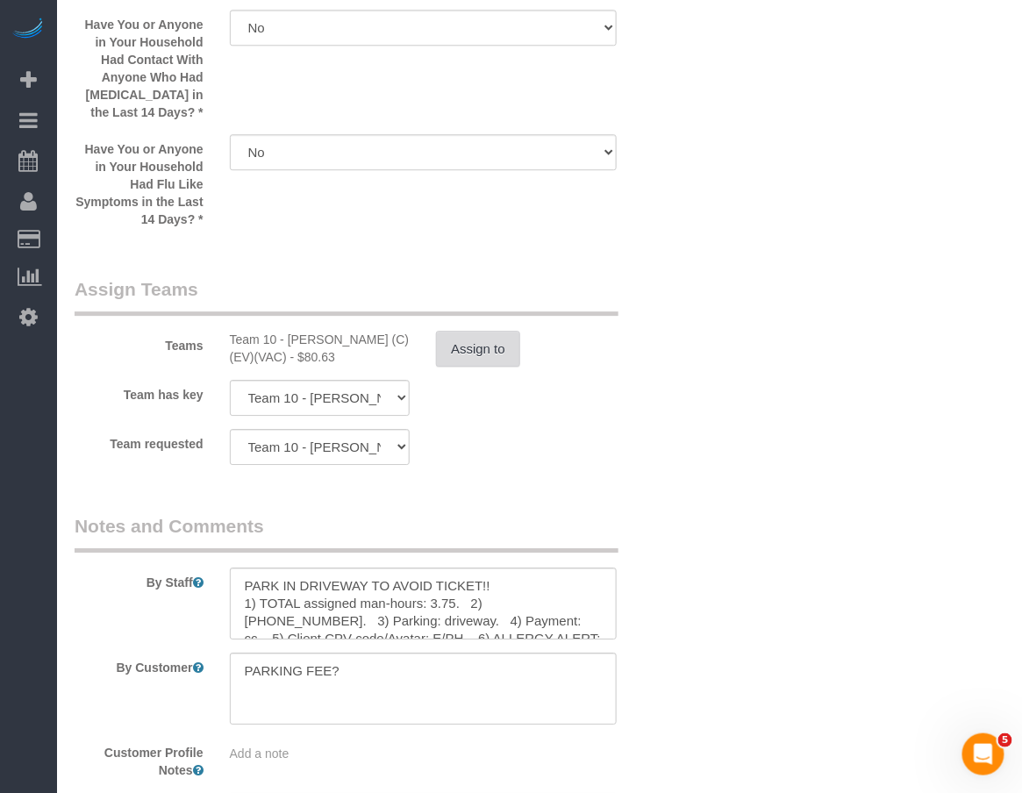
click at [462, 368] on button "Assign to" at bounding box center [478, 349] width 84 height 37
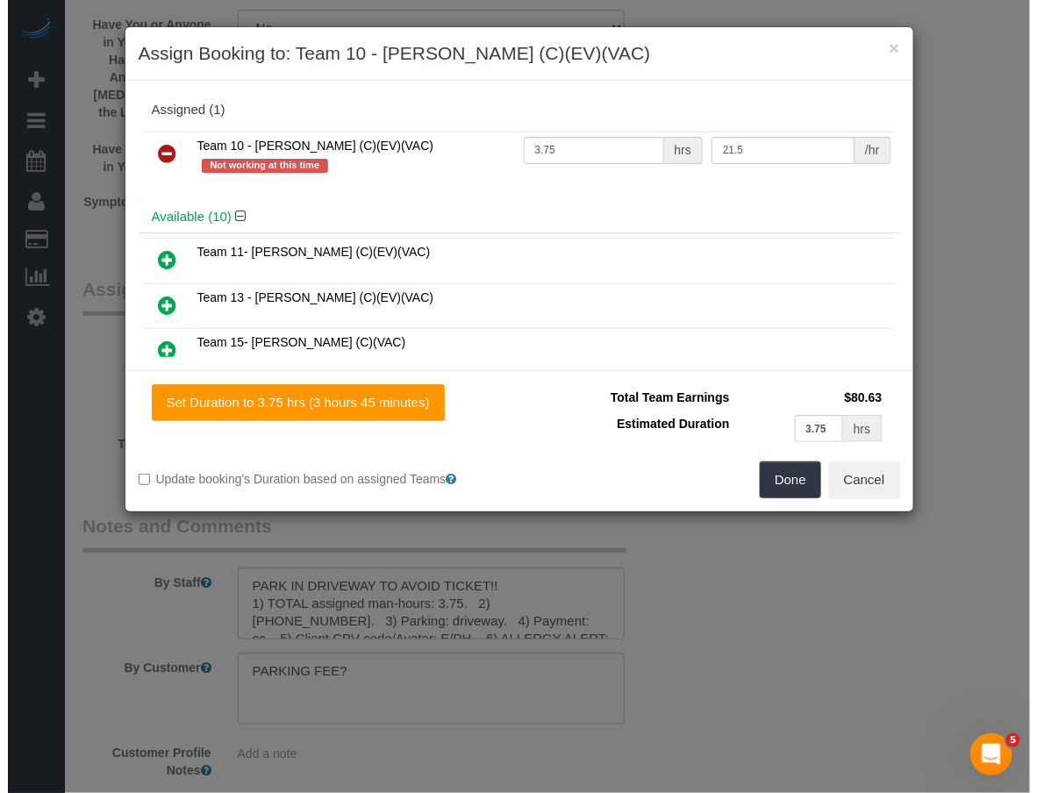
scroll to position [3090, 0]
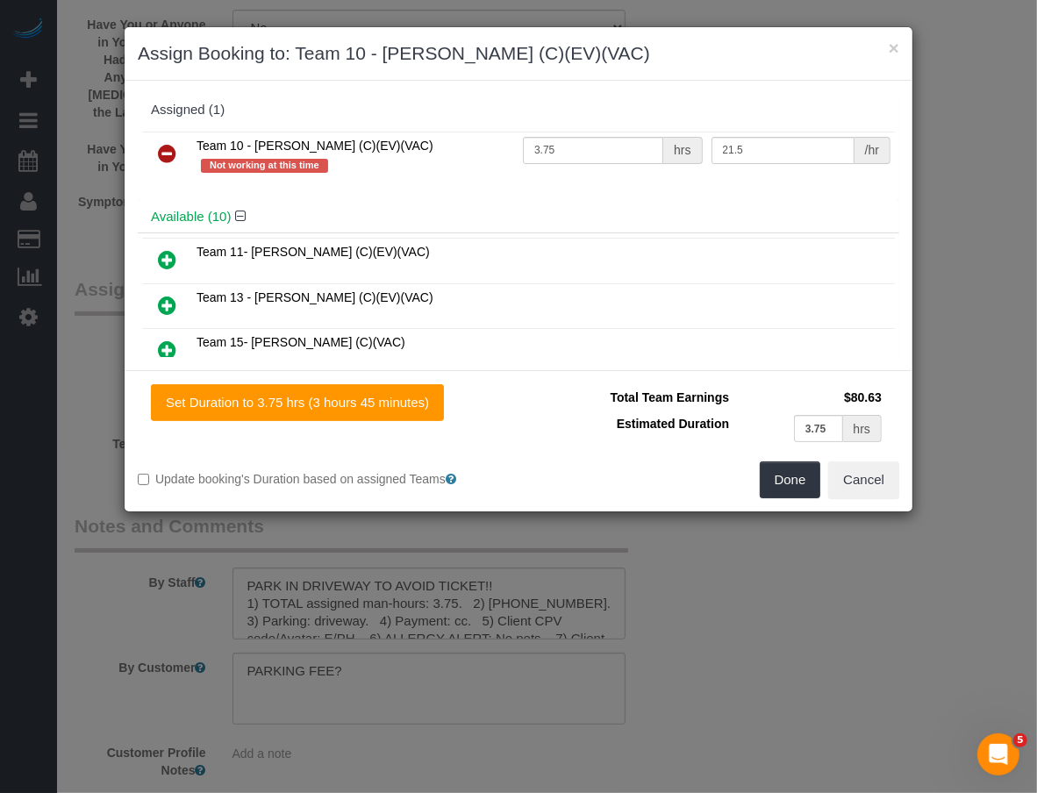
click at [165, 154] on icon at bounding box center [167, 153] width 18 height 21
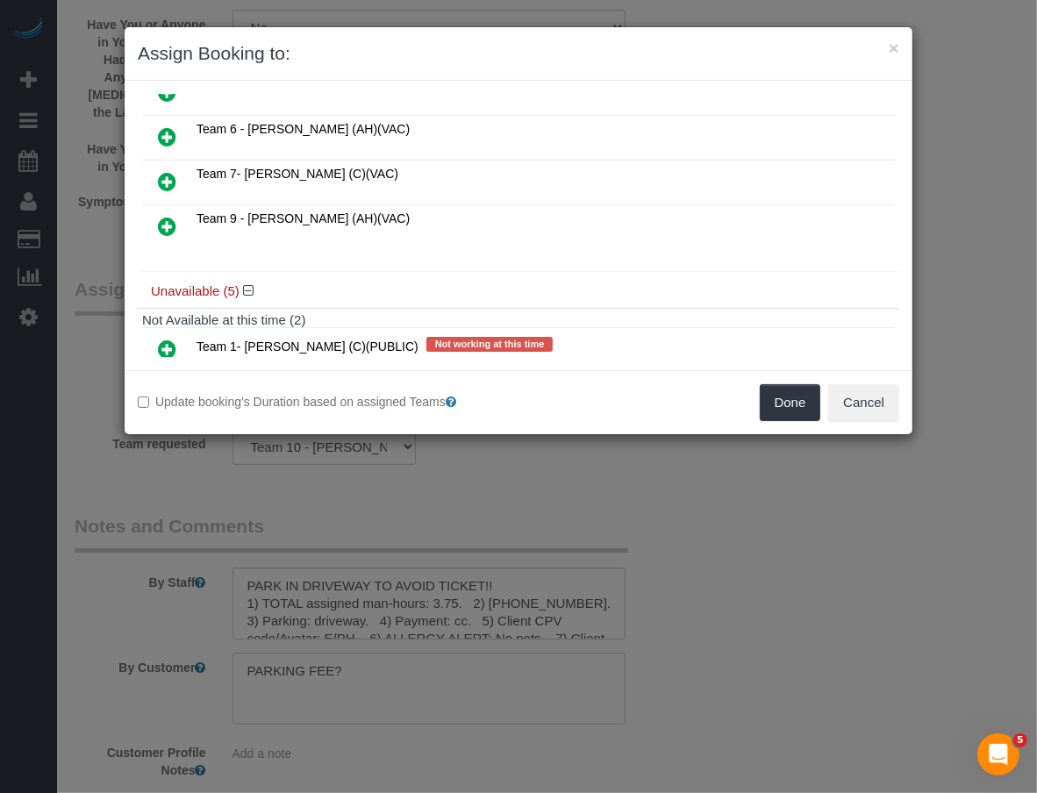
scroll to position [0, 0]
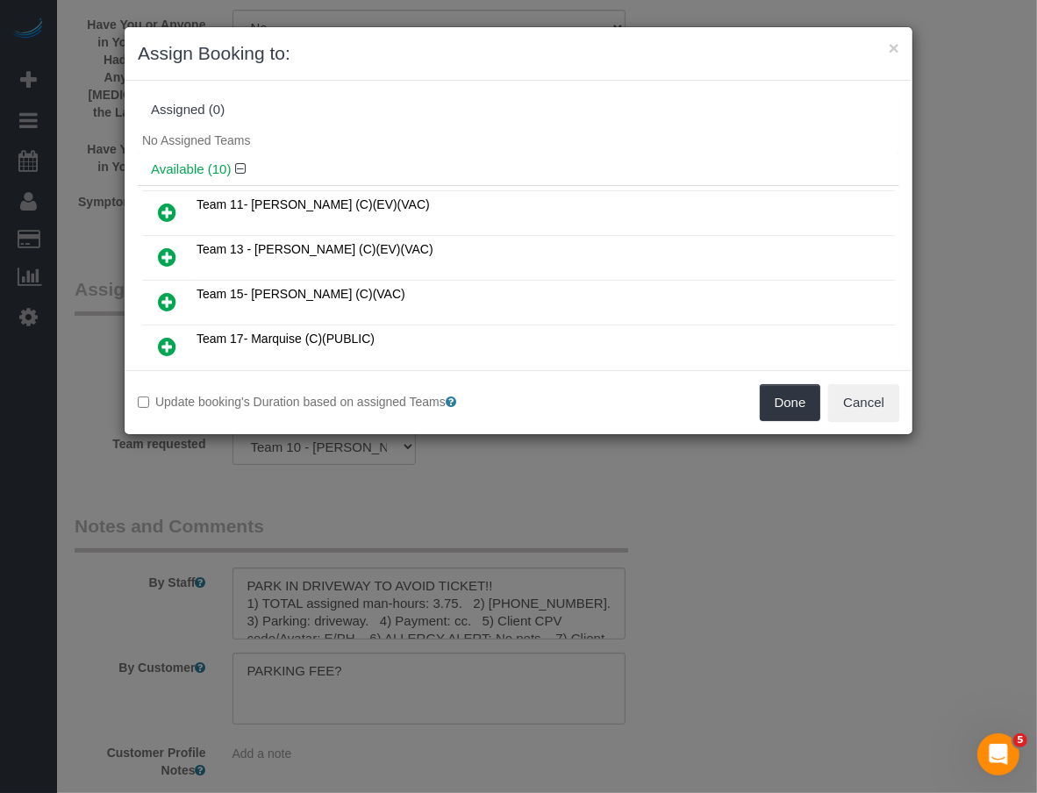
click at [167, 211] on icon at bounding box center [167, 212] width 18 height 21
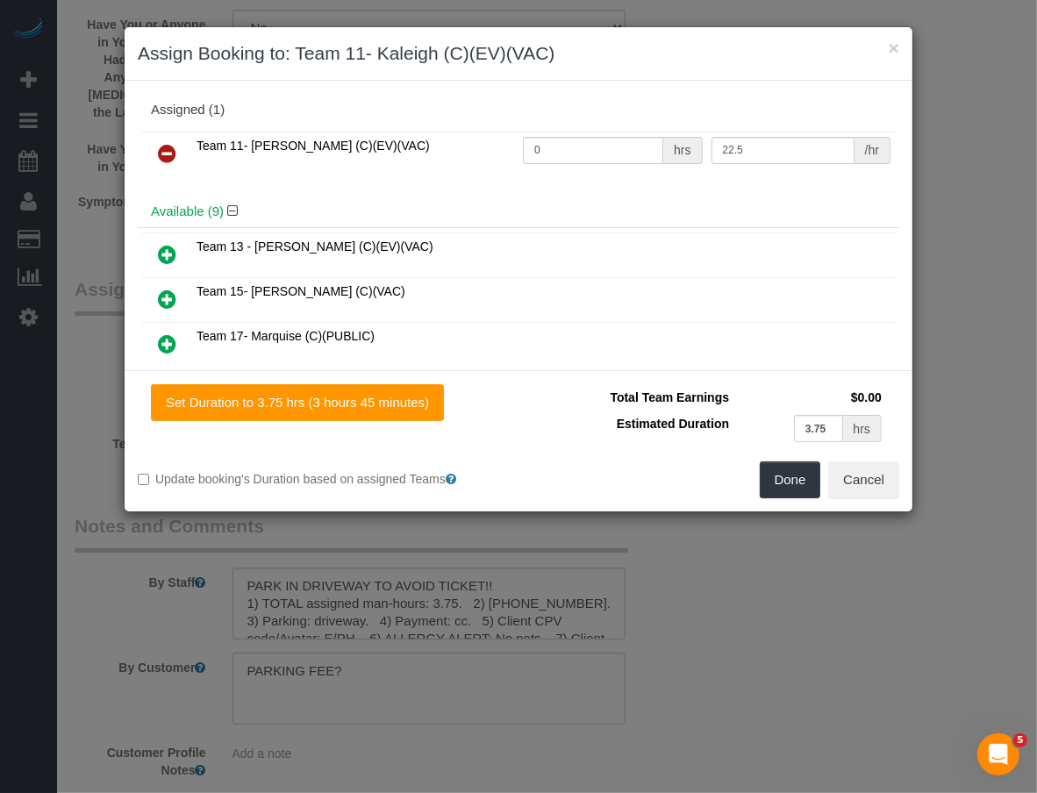
click at [382, 382] on div "Set Duration to 3.75 hrs (3 hours 45 minutes) Total Team Earnings $0.00 Estimat…" at bounding box center [519, 440] width 788 height 141
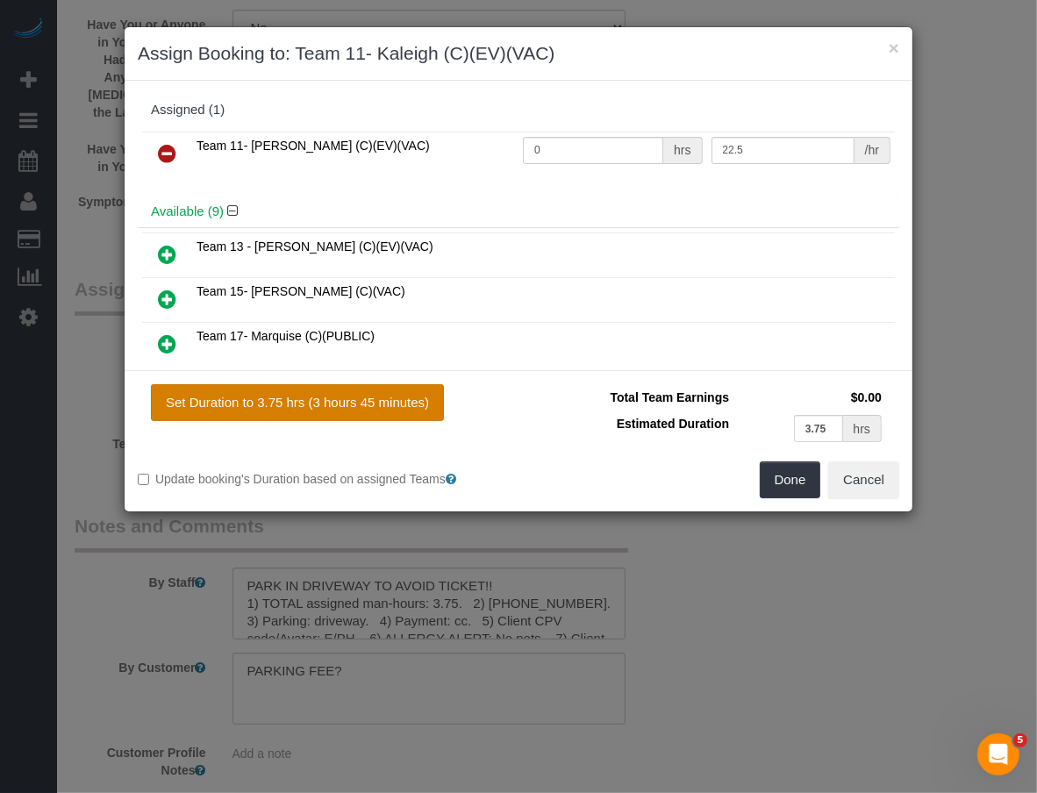
click at [382, 396] on button "Set Duration to 3.75 hrs (3 hours 45 minutes)" at bounding box center [297, 402] width 293 height 37
type input "3.75"
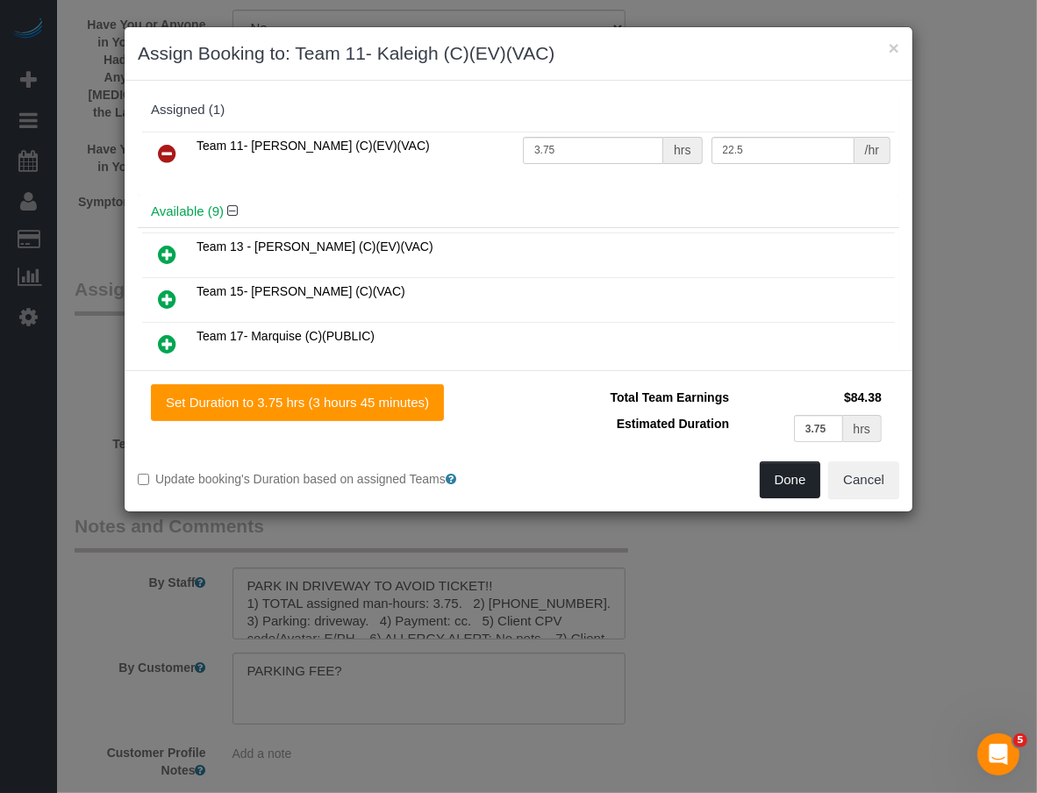
click at [788, 484] on button "Done" at bounding box center [790, 479] width 61 height 37
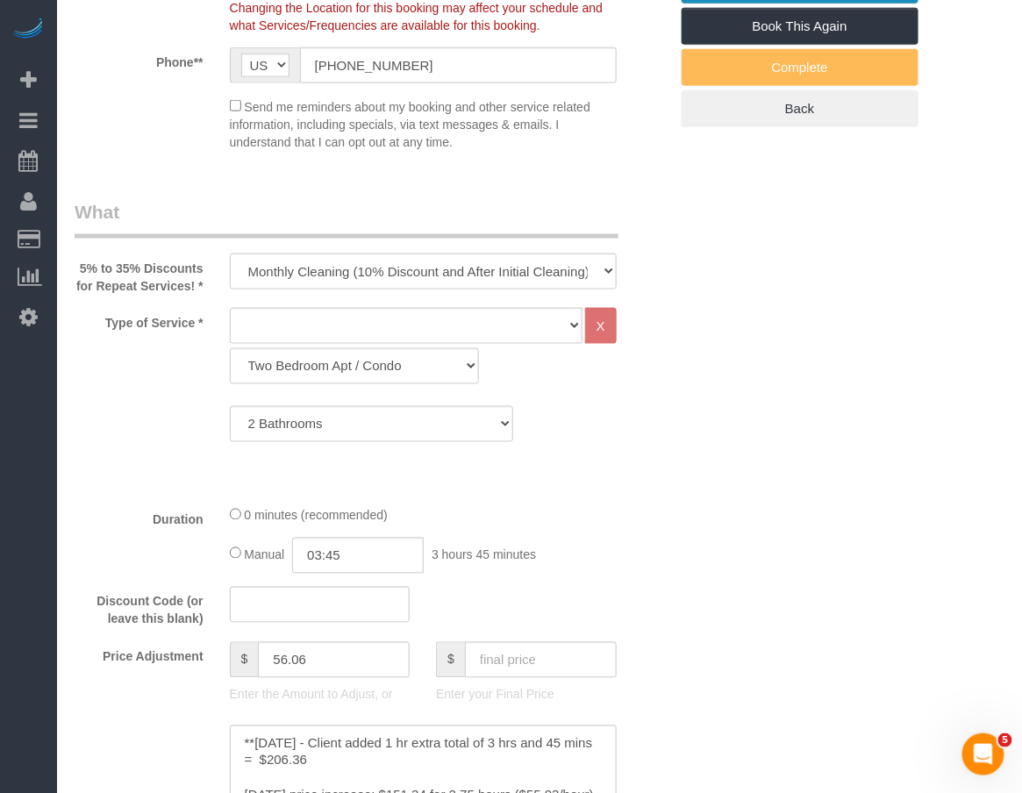
scroll to position [184, 0]
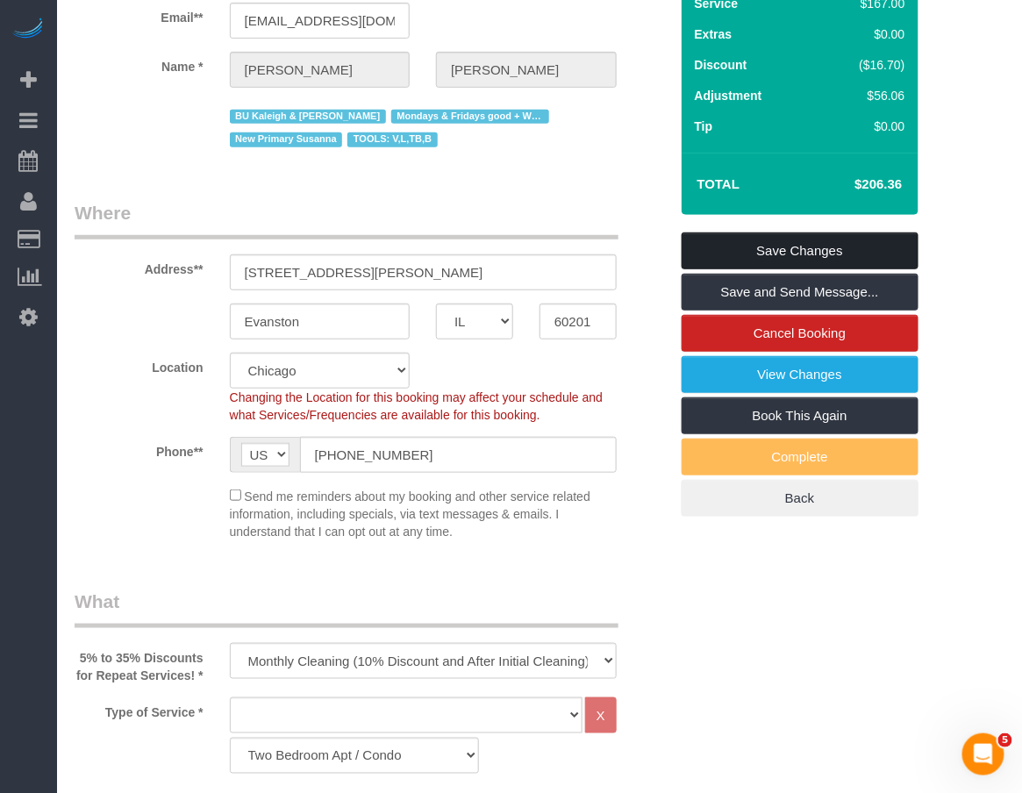
click at [779, 251] on link "Save Changes" at bounding box center [800, 250] width 237 height 37
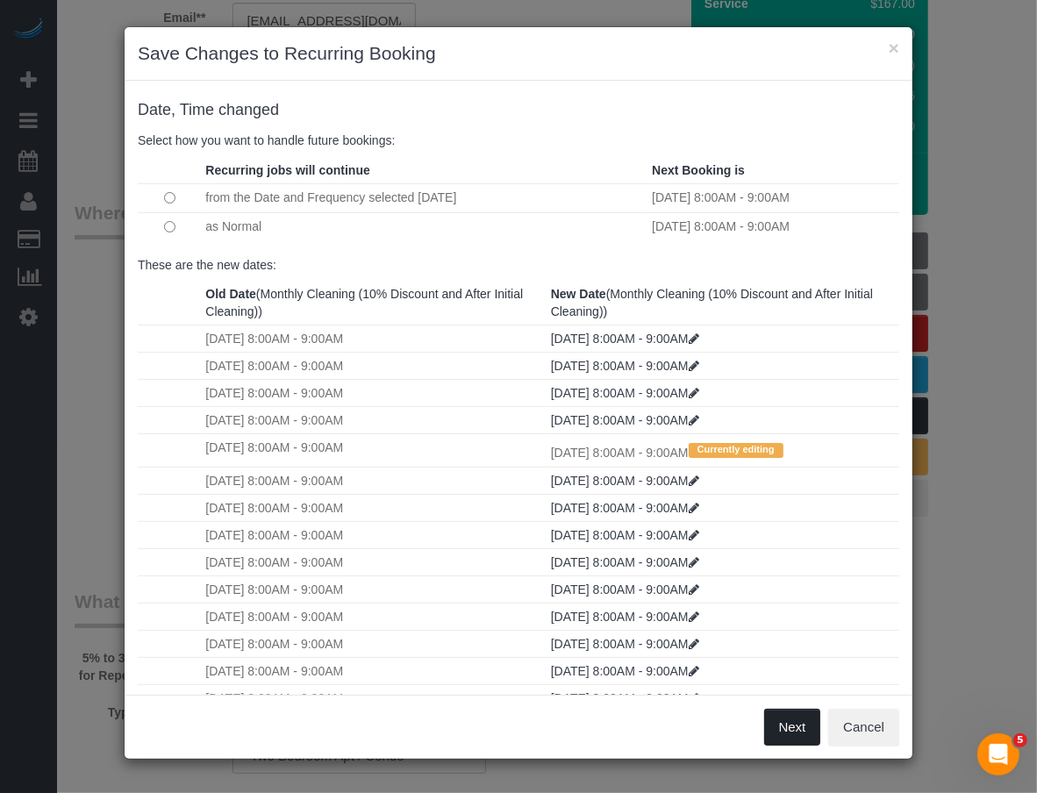
click at [778, 728] on button "Next" at bounding box center [792, 727] width 57 height 37
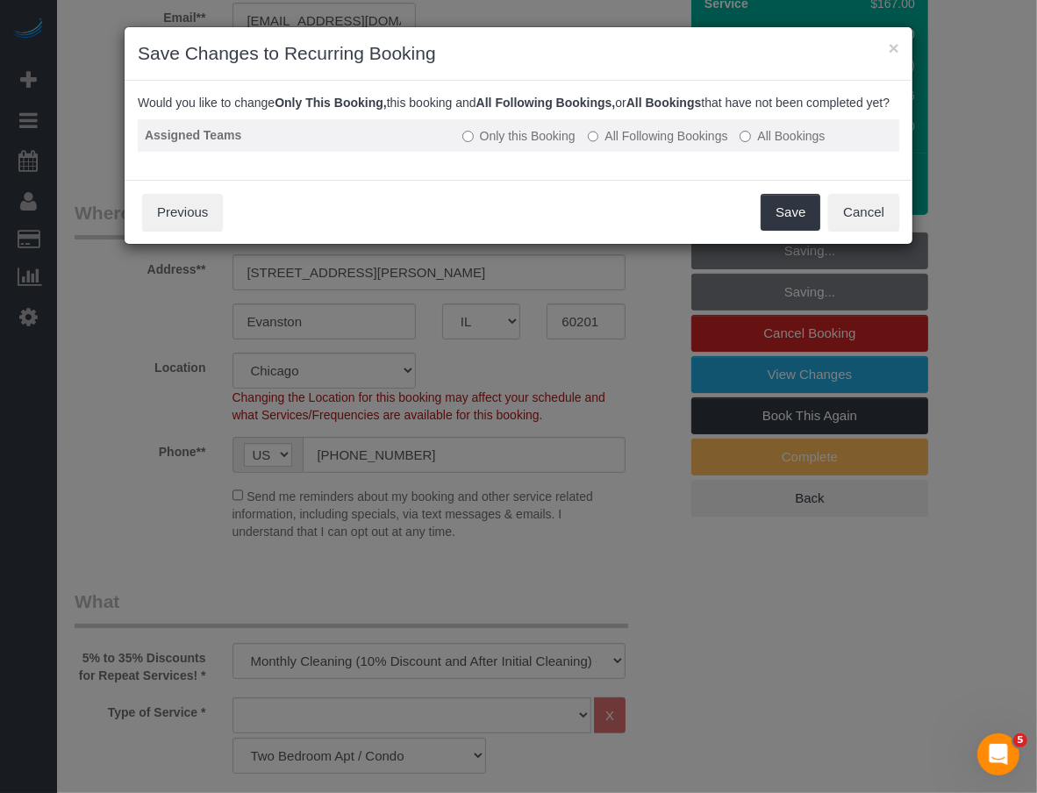
click at [653, 145] on label "All Following Bookings" at bounding box center [658, 136] width 140 height 18
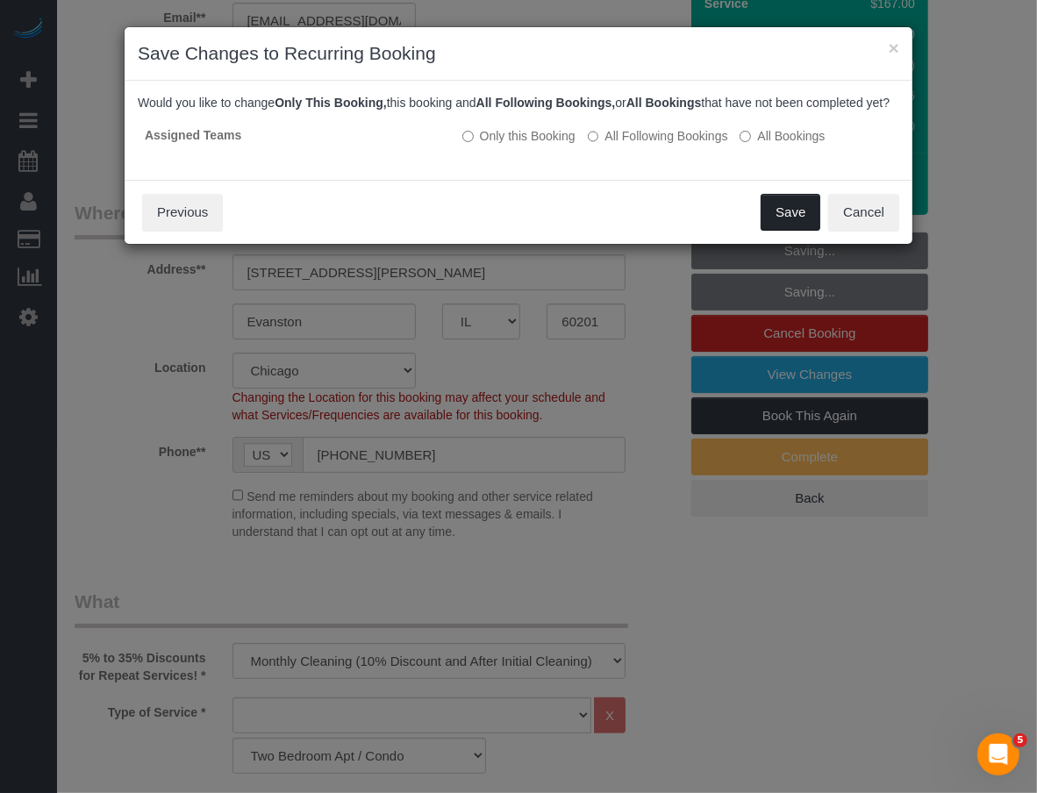
click at [781, 225] on button "Save" at bounding box center [790, 212] width 60 height 37
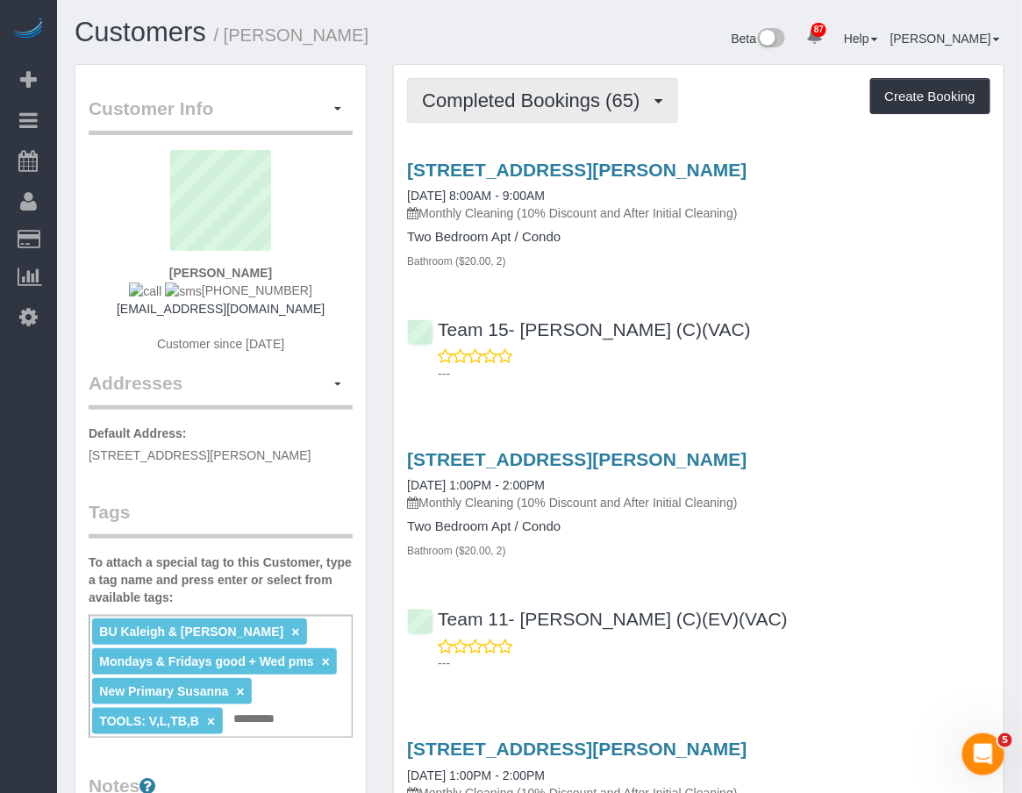
click at [445, 80] on button "Completed Bookings (65)" at bounding box center [542, 100] width 270 height 45
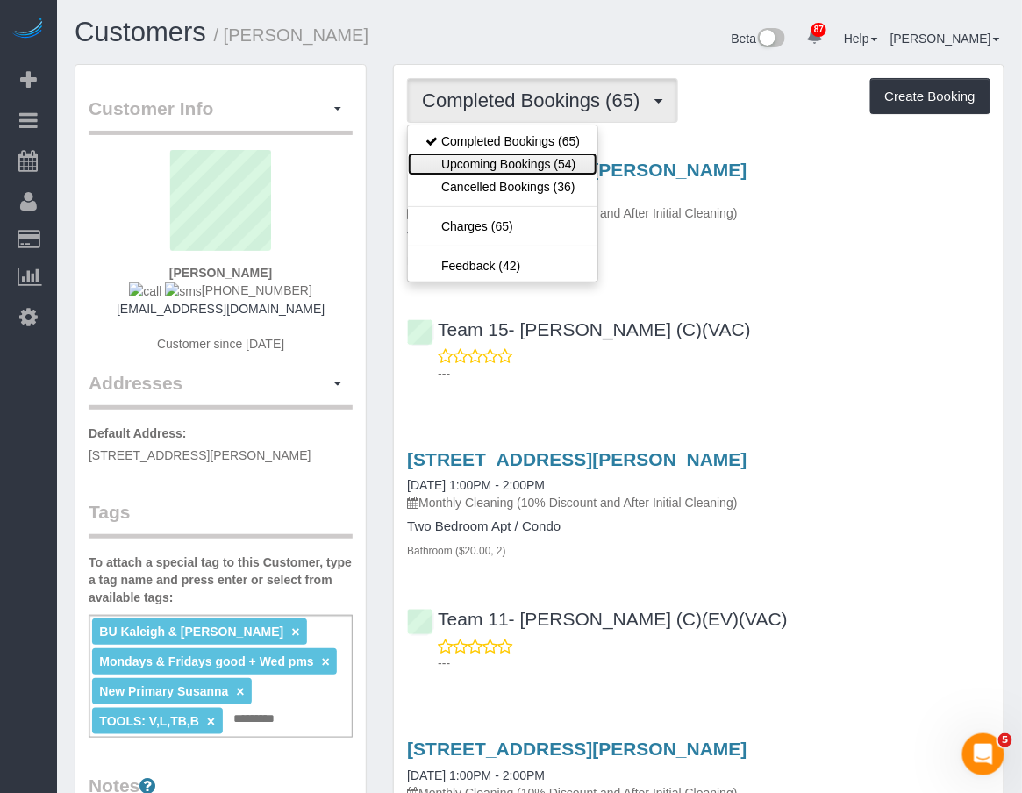
click at [462, 164] on link "Upcoming Bookings (54)" at bounding box center [502, 164] width 189 height 23
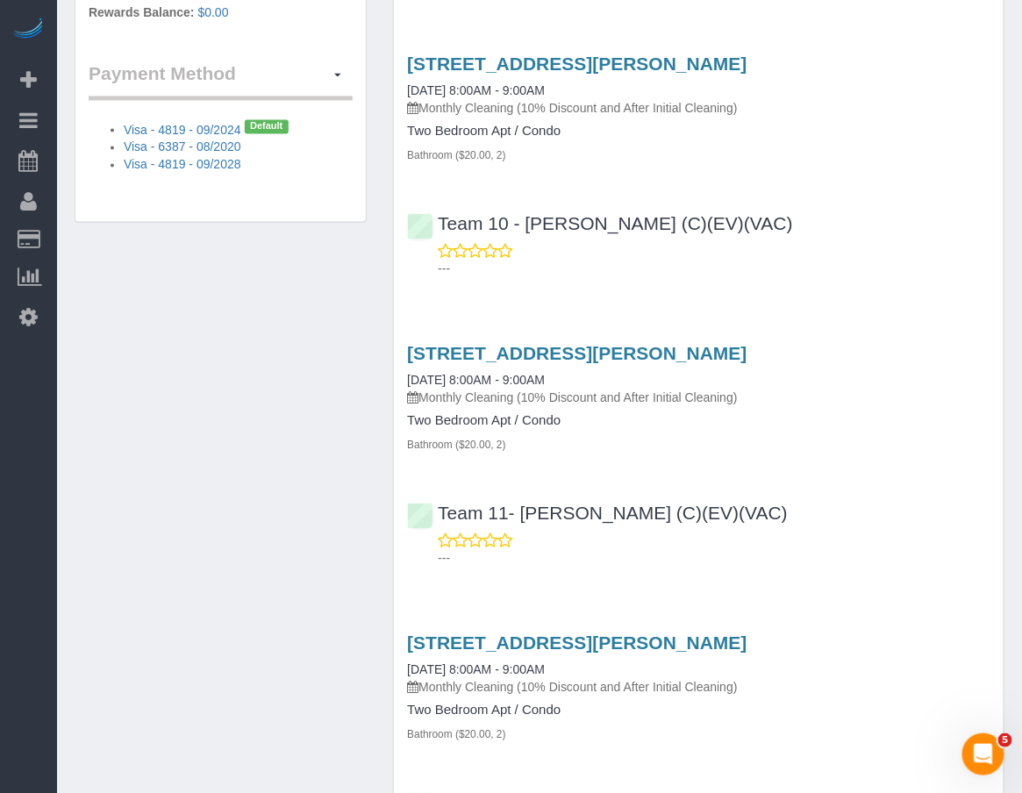
scroll to position [877, 0]
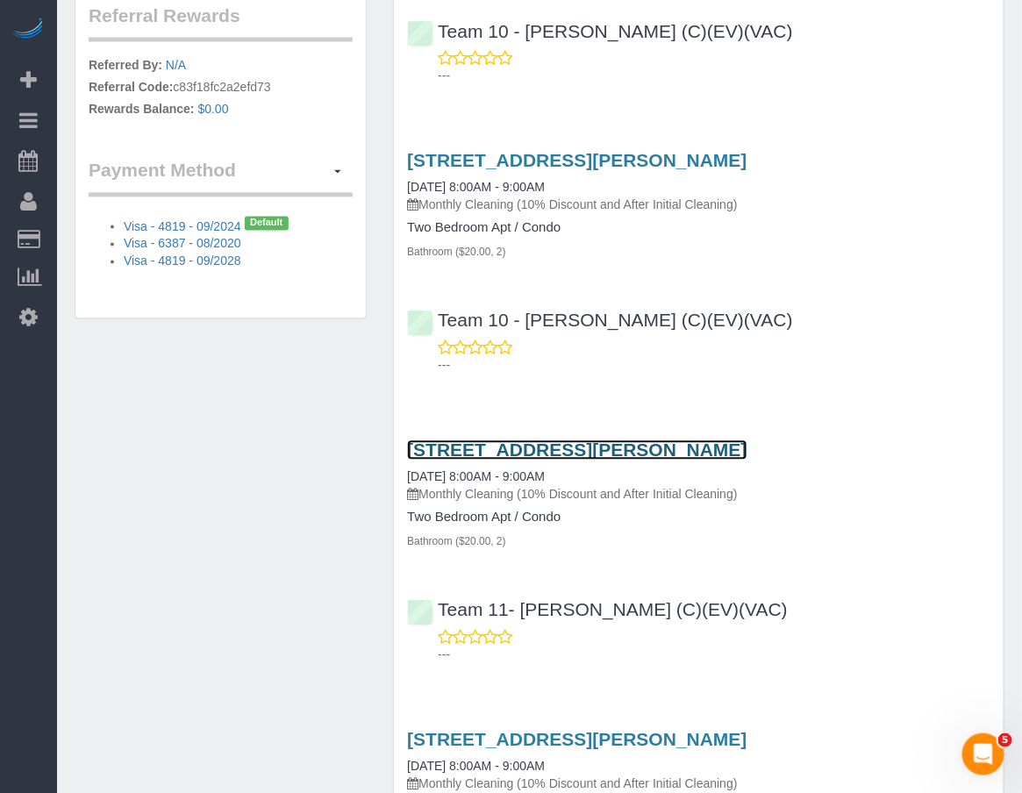
click at [632, 451] on link "[STREET_ADDRESS][PERSON_NAME]" at bounding box center [576, 450] width 339 height 20
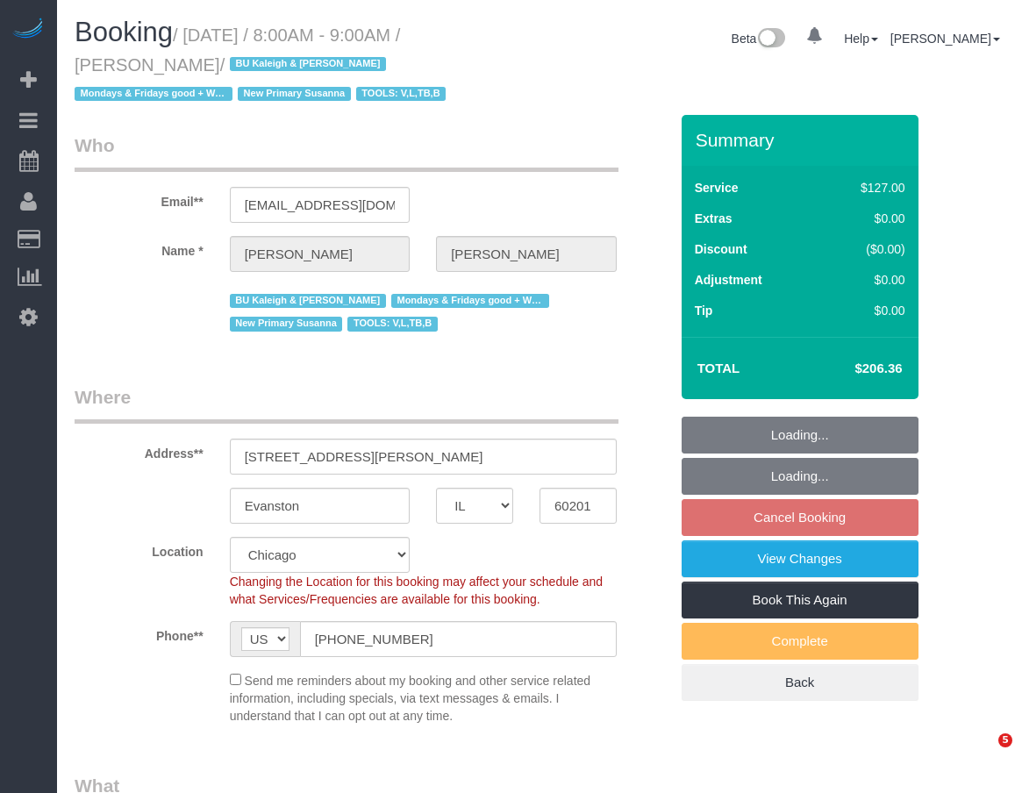
select select "IL"
select select "object:831"
select select "number:1"
select select "number:69"
select select "number:139"
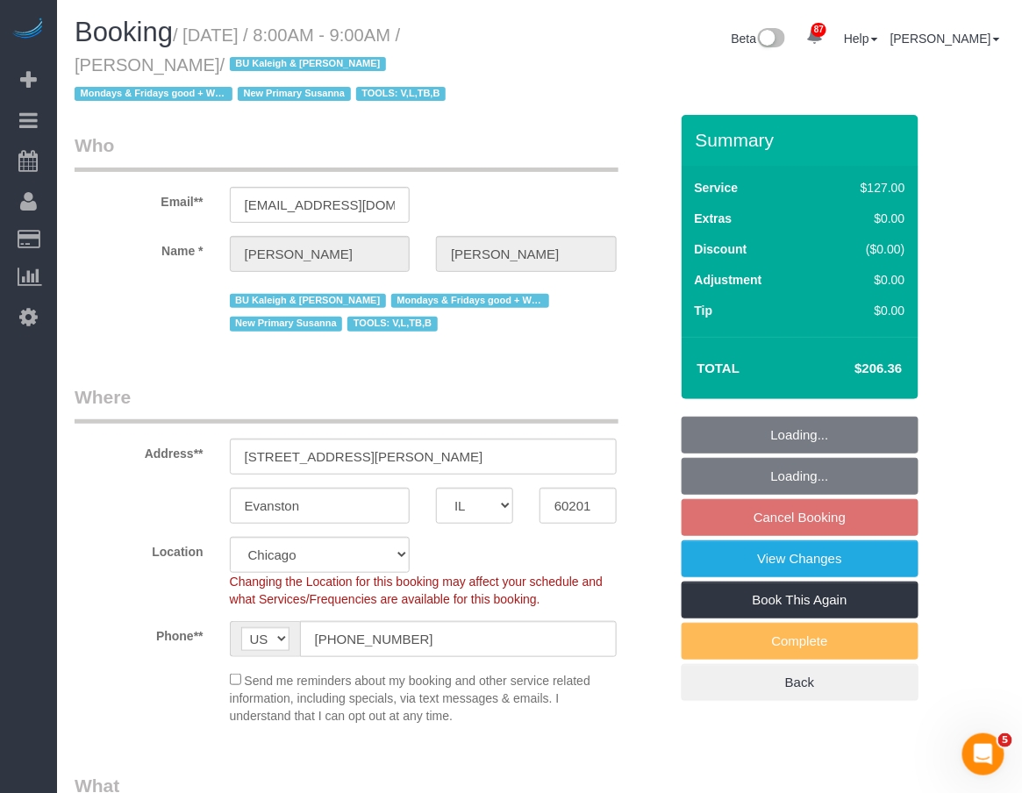
select select "number:98"
select select "number:141"
select select "number:143"
select select "spot1"
select select "2"
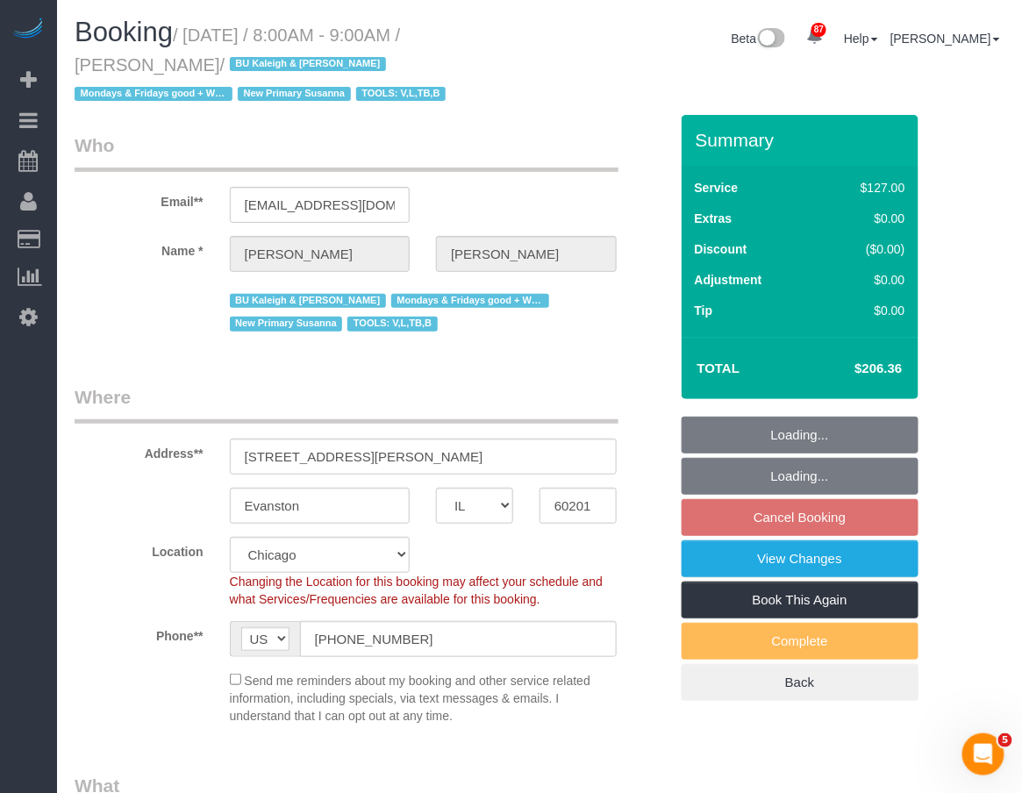
select select "2"
drag, startPoint x: 849, startPoint y: 369, endPoint x: 910, endPoint y: 368, distance: 61.4
click at [910, 368] on div "Total $206.36" at bounding box center [800, 368] width 237 height 62
copy table "Total"
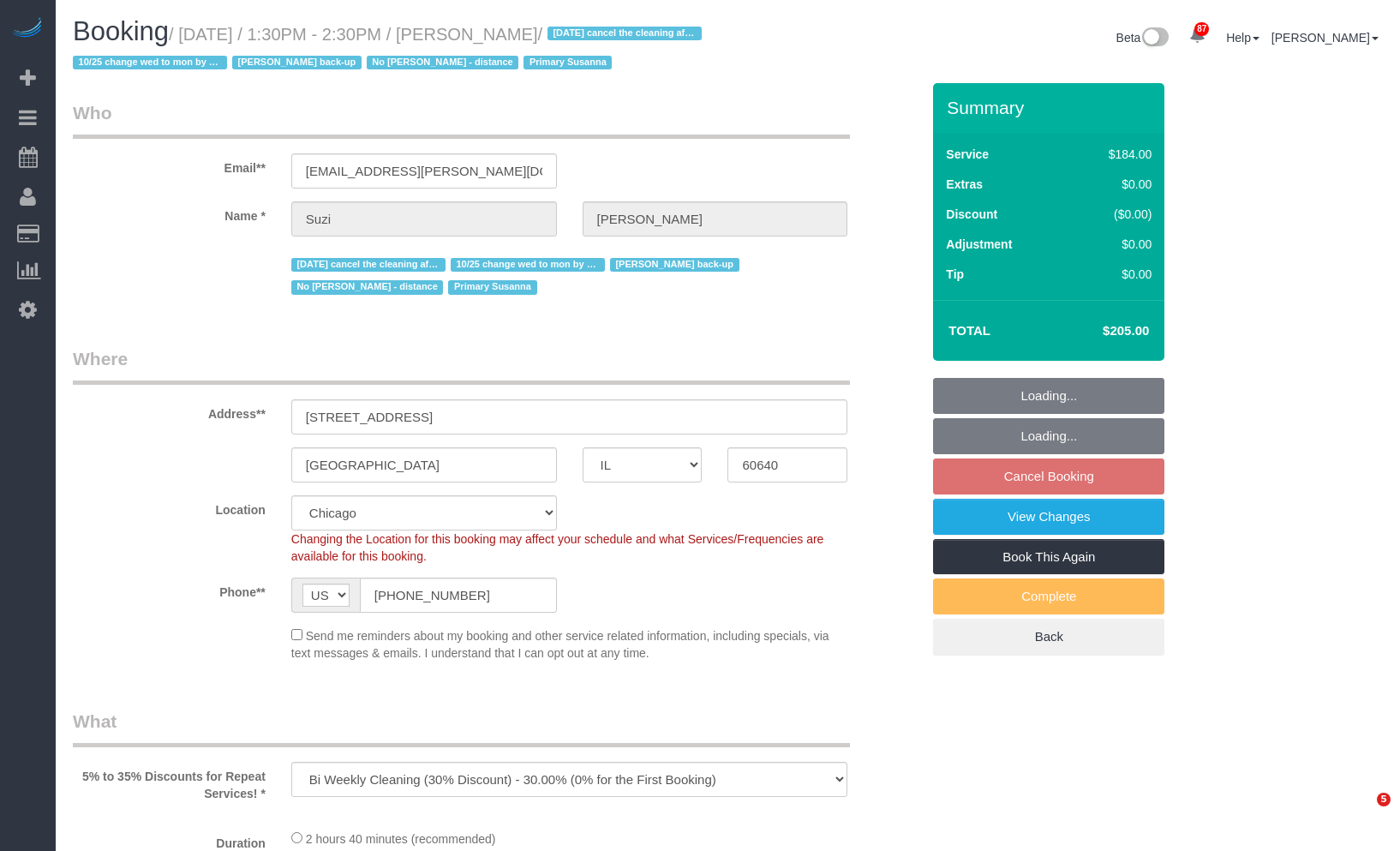
select select "IL"
select select "object:976"
select select "string:fspay-b8c91712-9b72-41d9-9cc2-be9fa02d8c30"
select select "512"
select select "2"
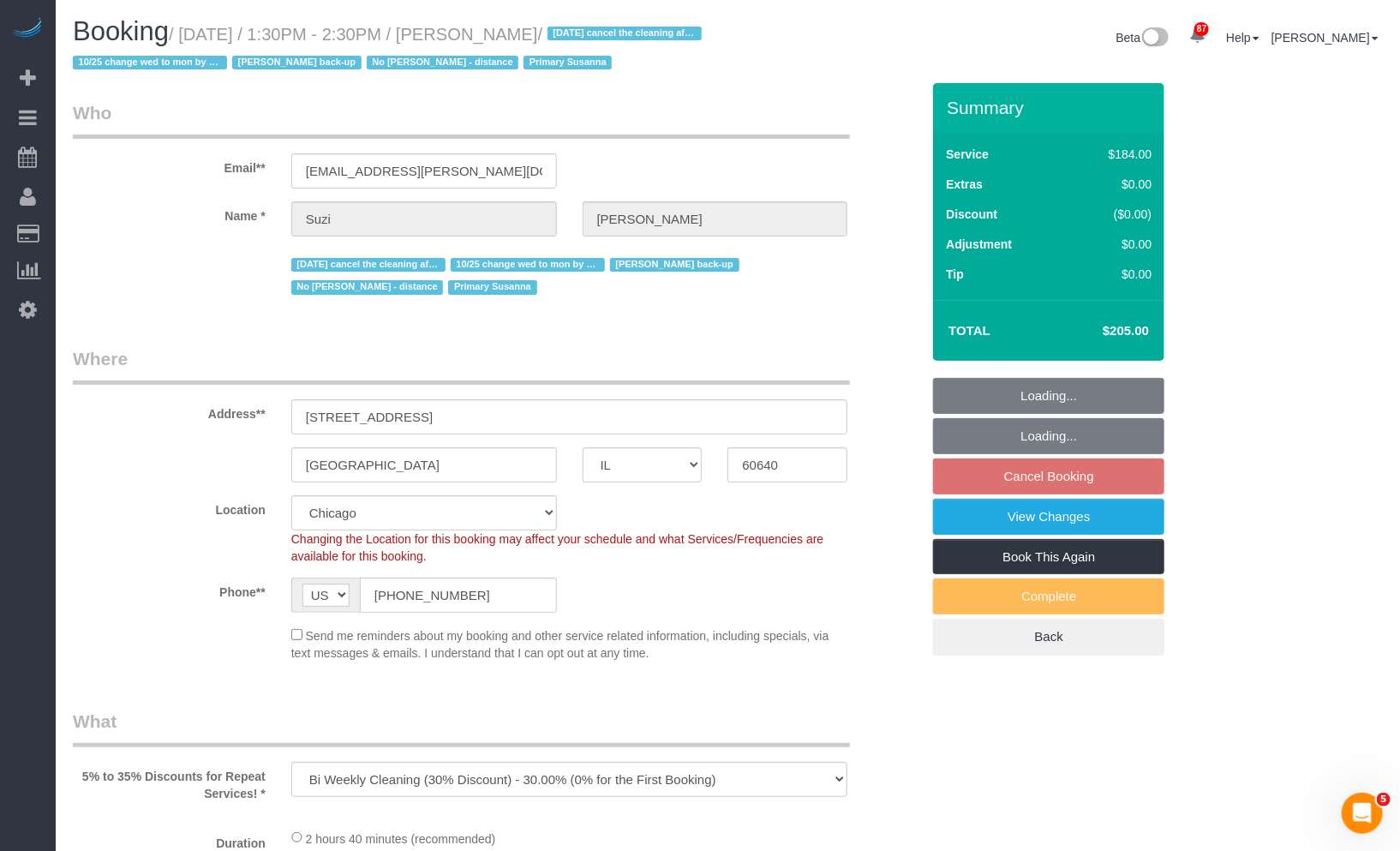
select select "5"
select select "number:1"
select select "number:58"
select select "number:139"
select select "number:106"
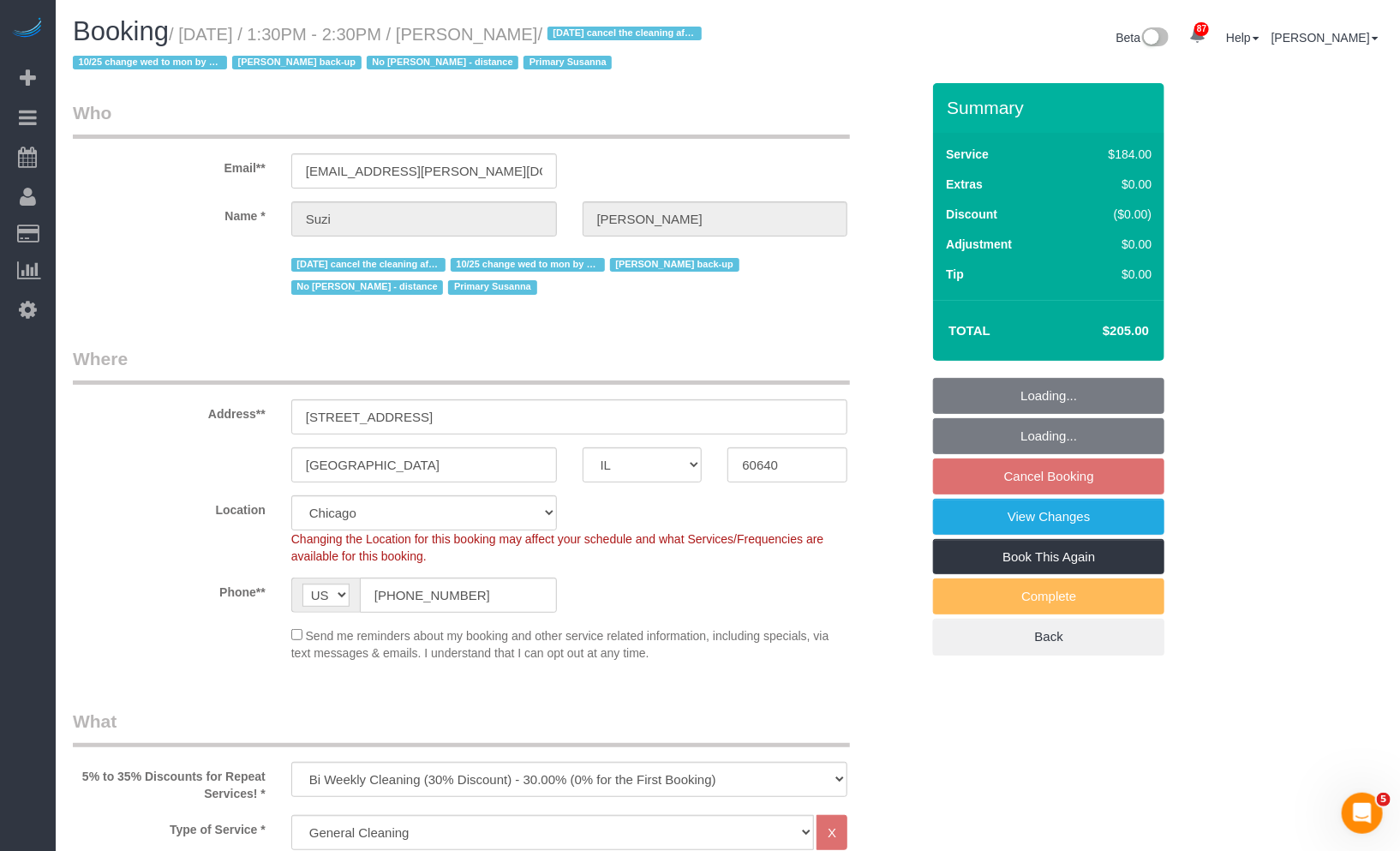
select select "2"
select select "5"
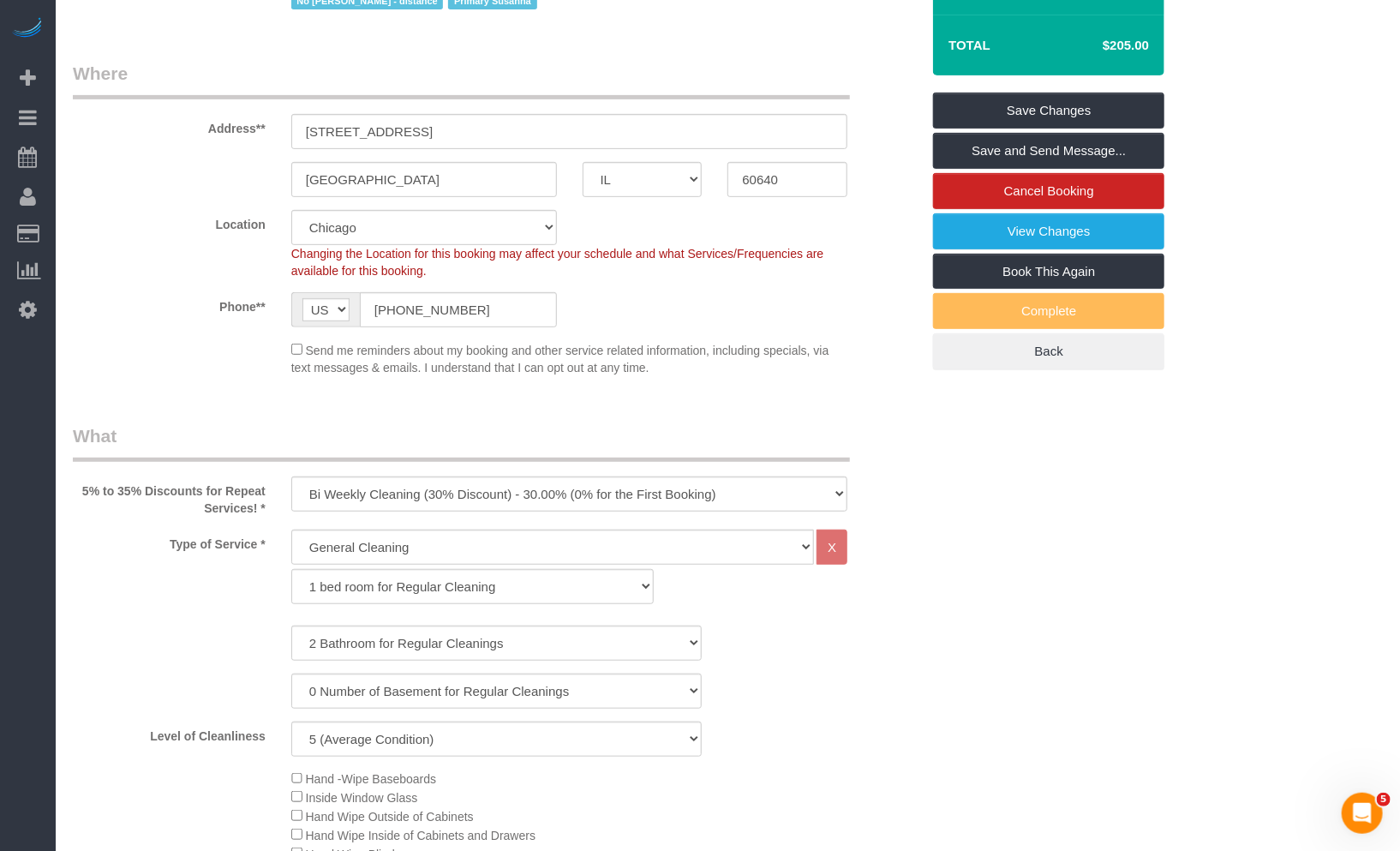
scroll to position [380, 0]
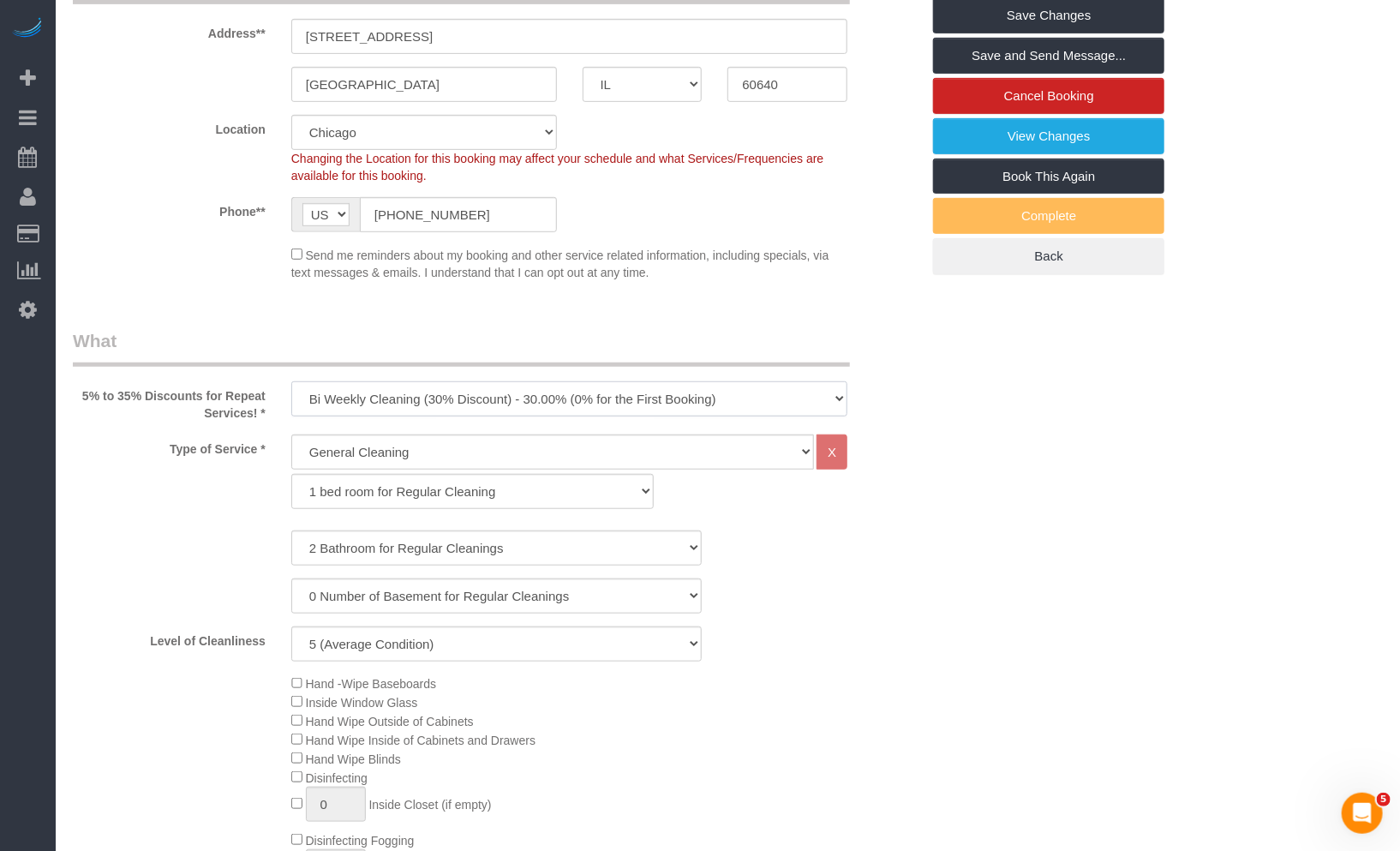
click at [438, 412] on select "One Time Cleaning Weekly Cleaning (35% Discount) - 35.00% (0% for the First Boo…" at bounding box center [570, 399] width 557 height 35
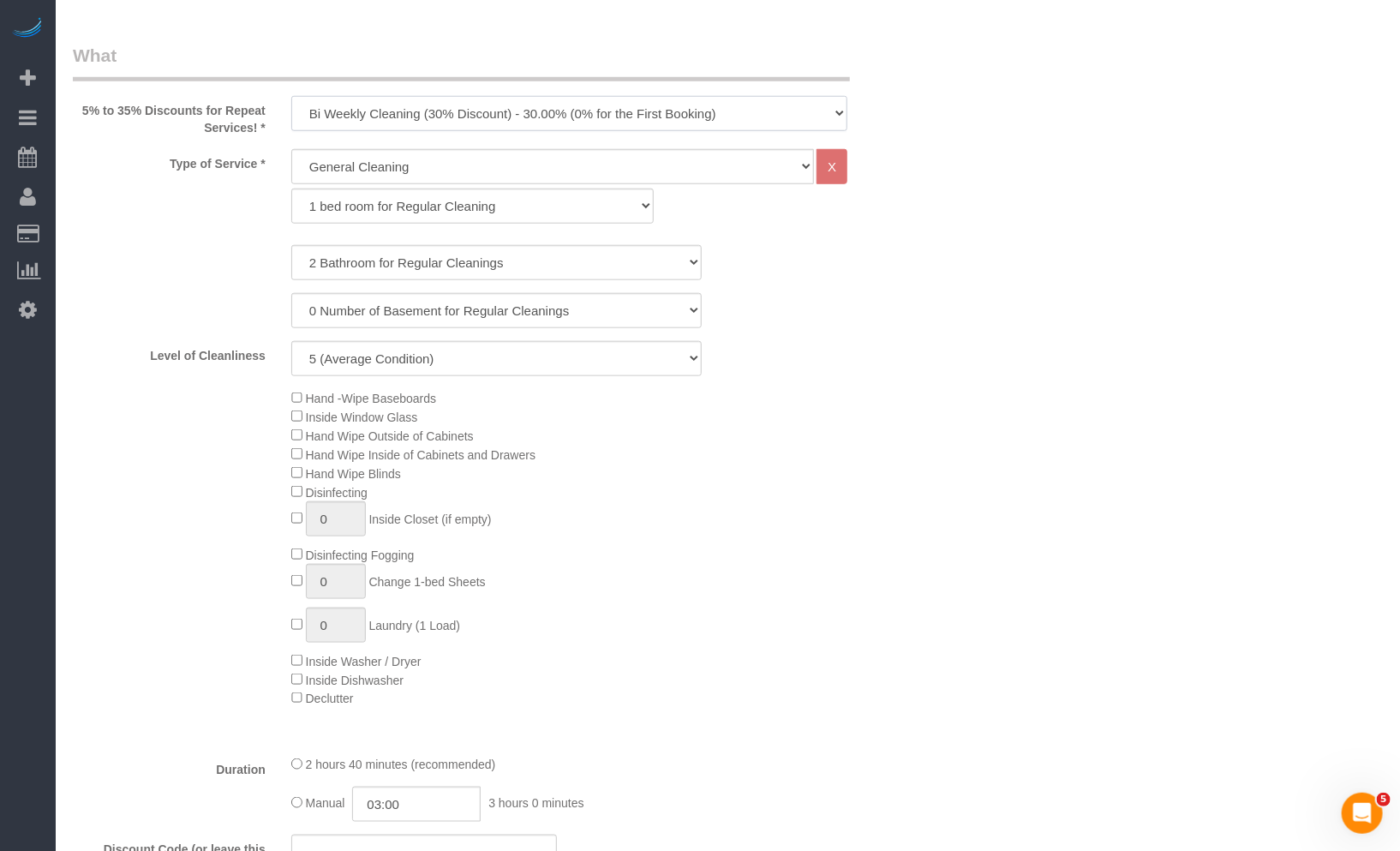
click at [390, 111] on select "One Time Cleaning Weekly Cleaning (35% Discount) - 35.00% (0% for the First Boo…" at bounding box center [570, 113] width 557 height 35
select select "object:978"
click at [291, 96] on select "One Time Cleaning Weekly Cleaning (35% Discount) - 35.00% (0% for the First Boo…" at bounding box center [570, 113] width 557 height 35
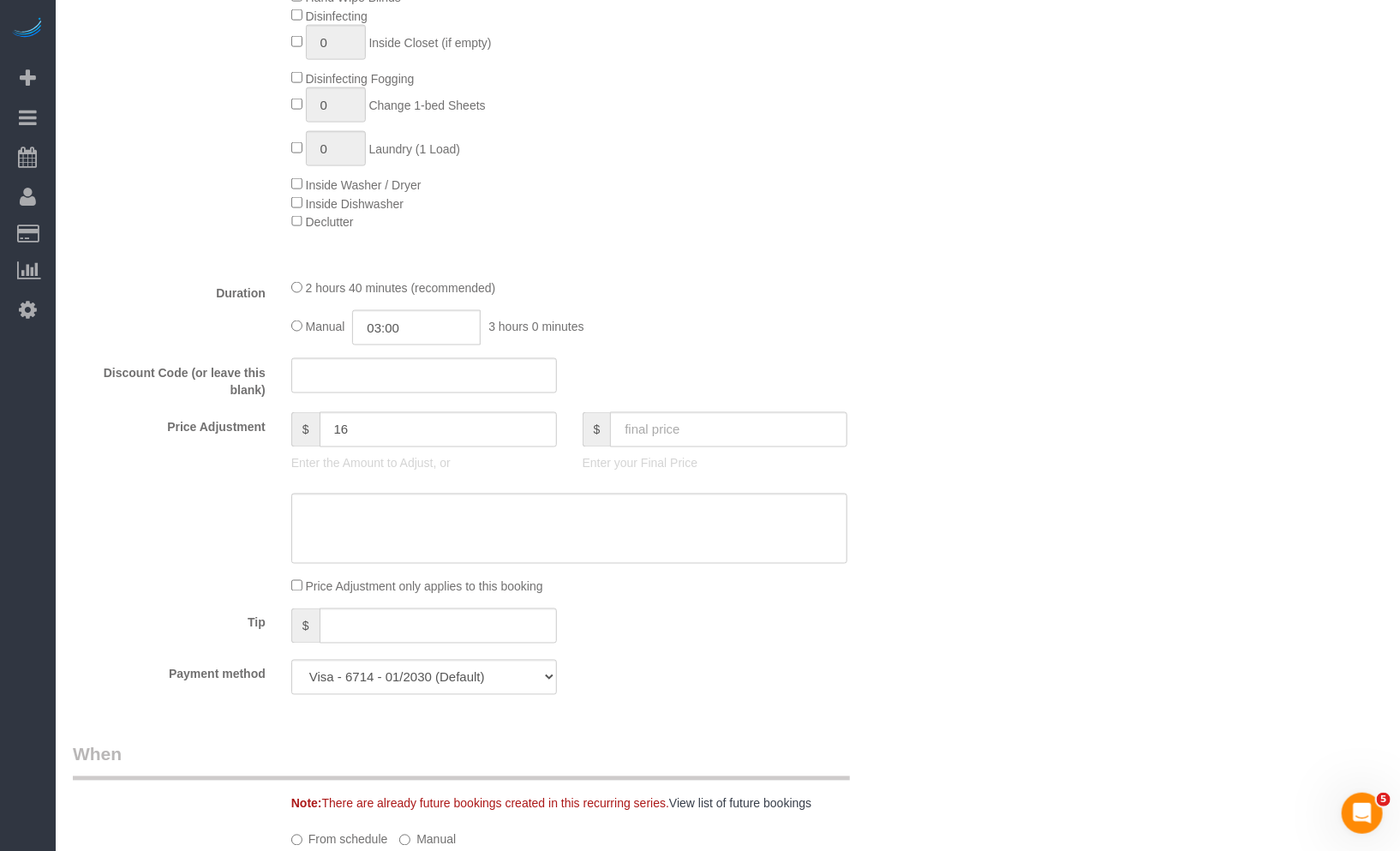
scroll to position [1618, 0]
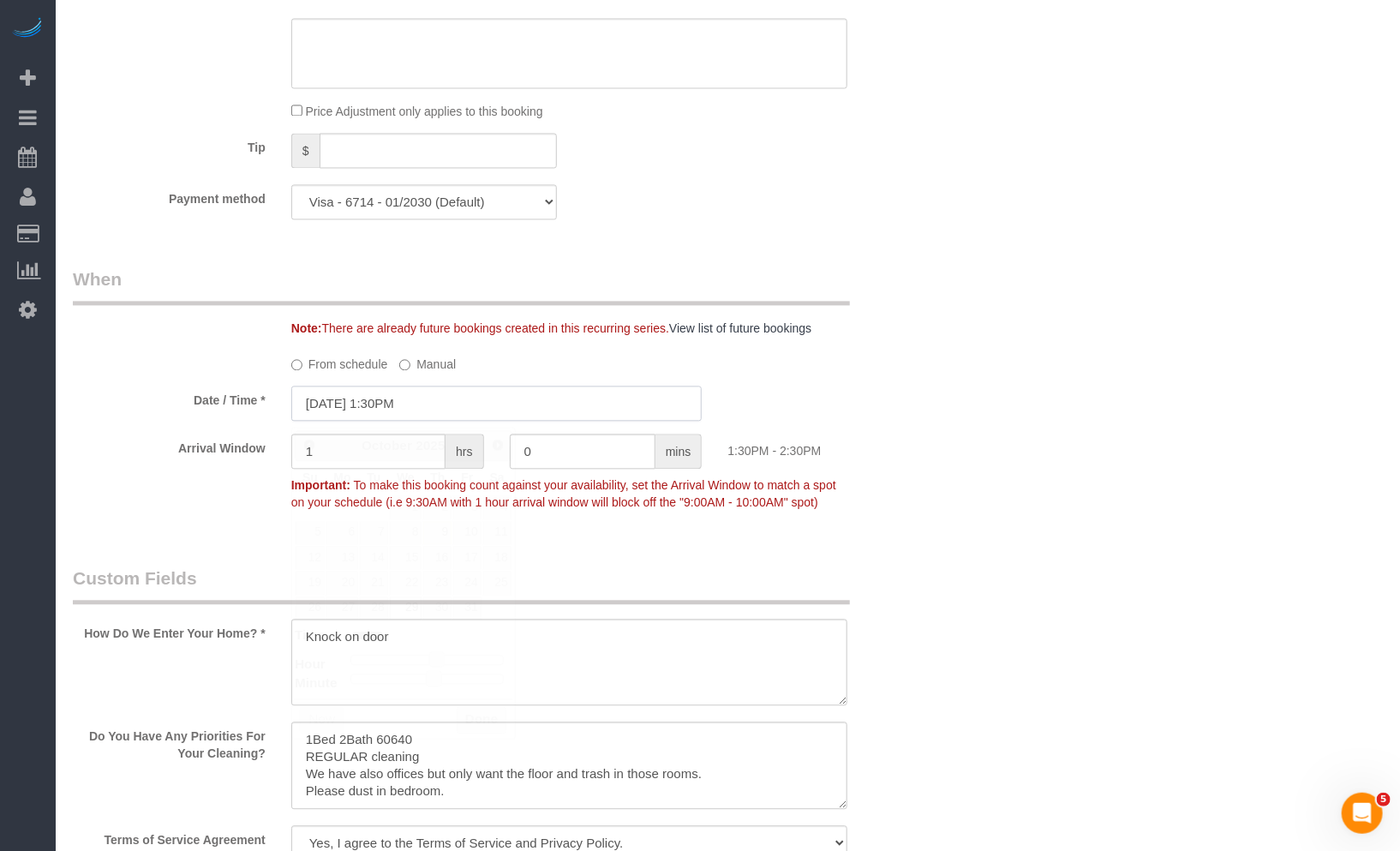
click at [493, 401] on input "[DATE] 1:30PM" at bounding box center [496, 404] width 411 height 35
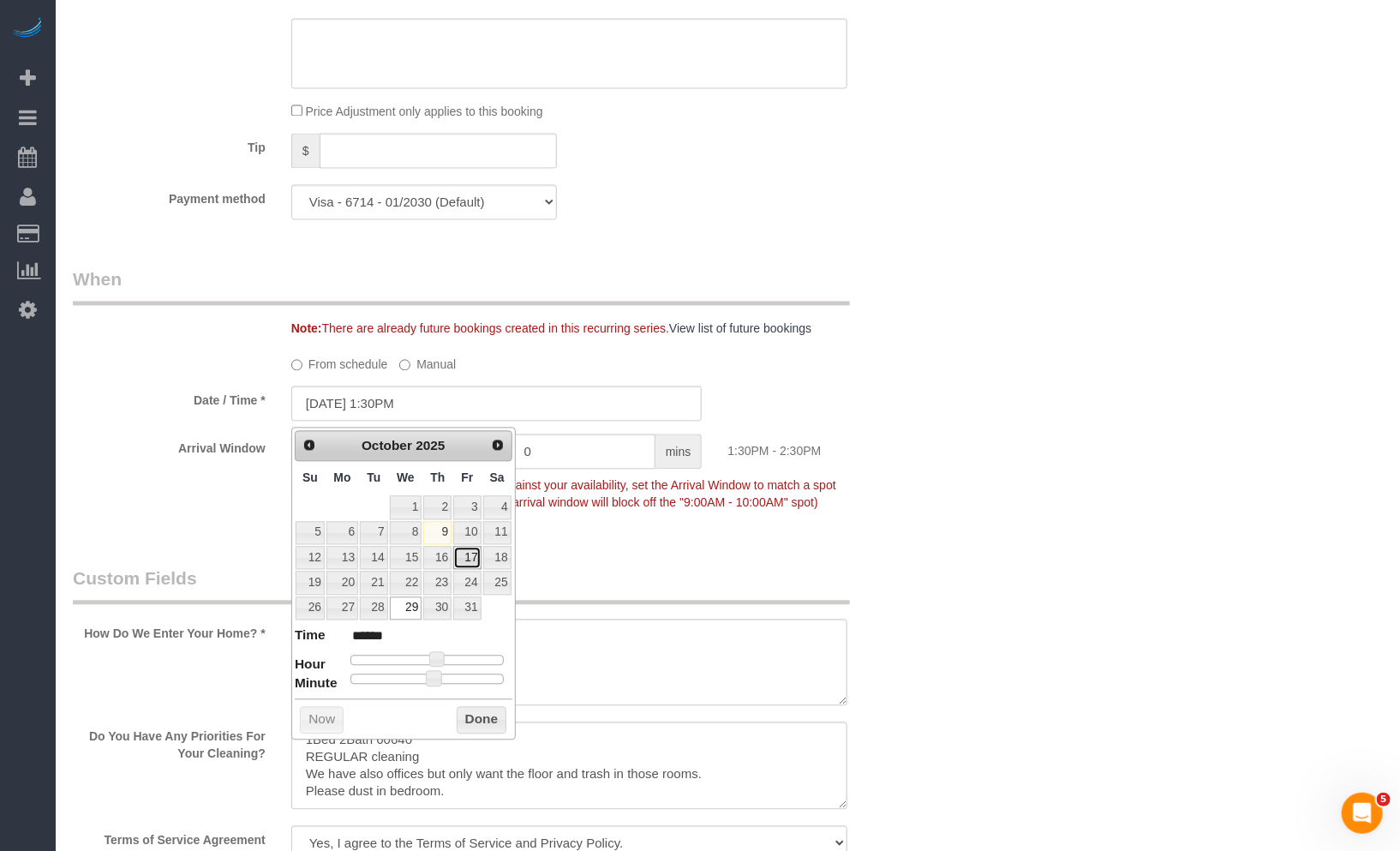
click at [464, 558] on link "17" at bounding box center [467, 558] width 27 height 23
click at [482, 724] on button "Done" at bounding box center [483, 720] width 51 height 27
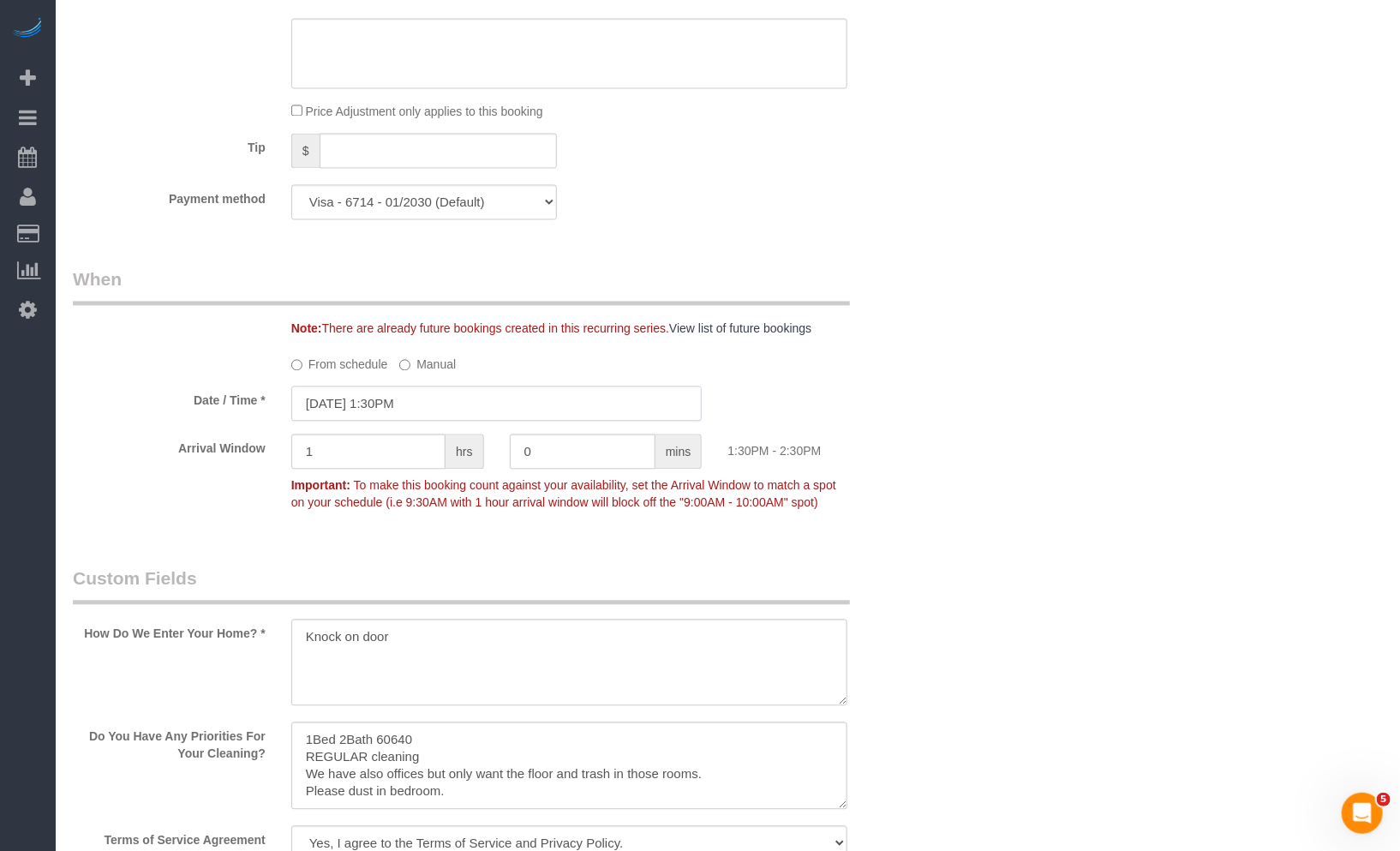
click at [407, 414] on input "[DATE] 1:30PM" at bounding box center [496, 404] width 411 height 35
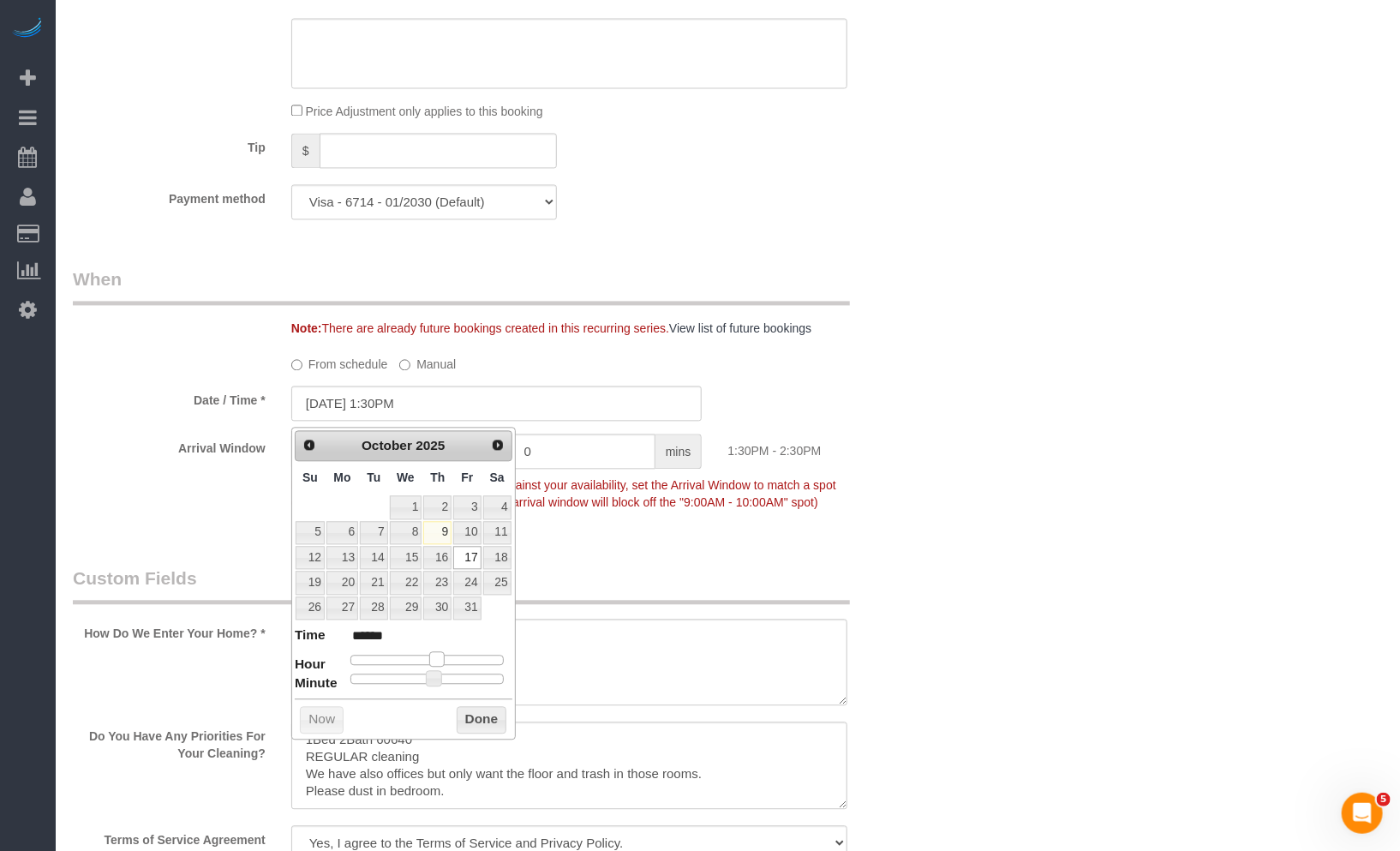
type input "[DATE] 2:30PM"
type input "******"
click at [447, 666] on span at bounding box center [444, 660] width 16 height 16
type input "[DATE] 2:25PM"
type input "******"
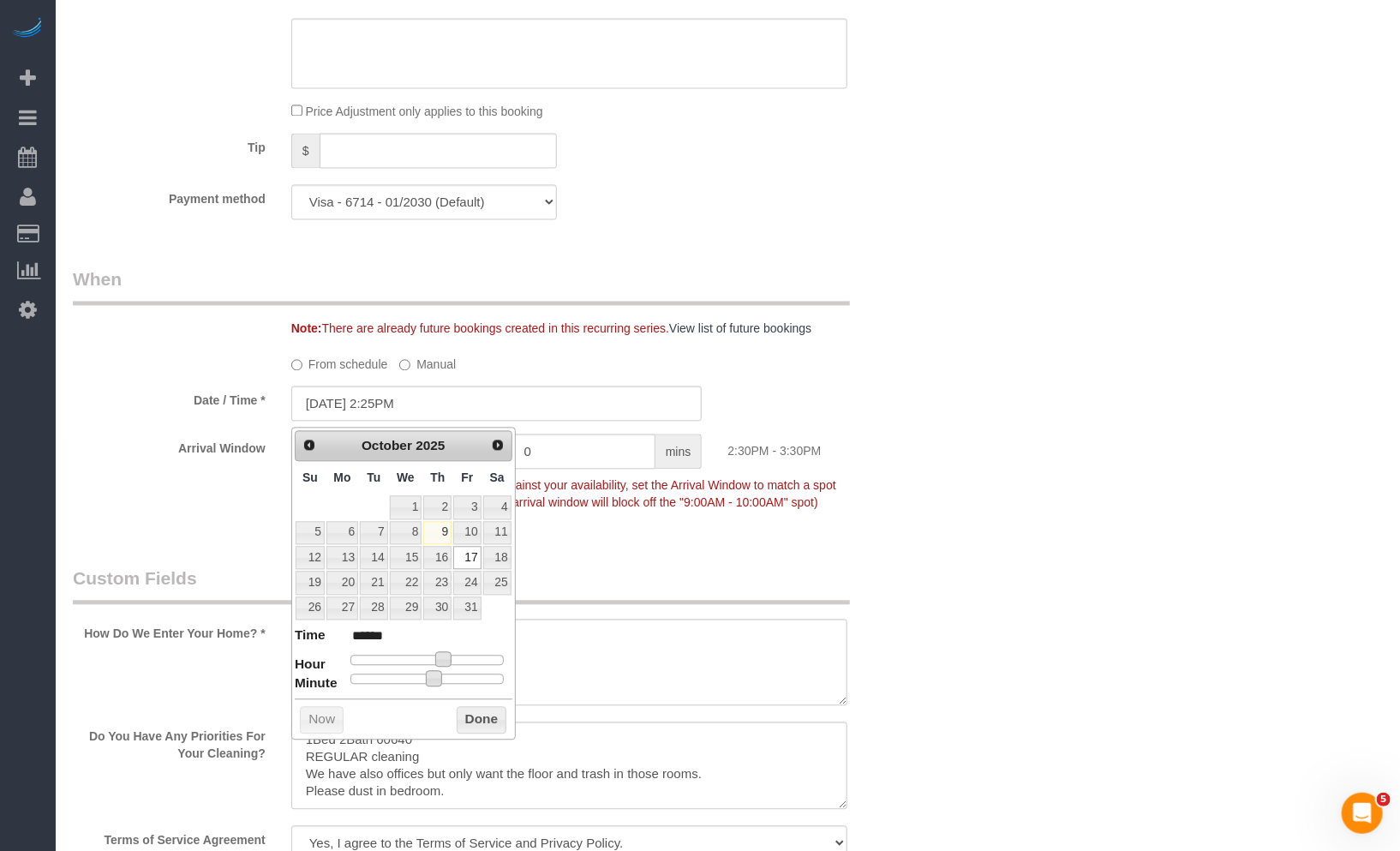
type input "[DATE] 2:20PM"
type input "******"
type input "[DATE] 2:15PM"
type input "******"
type input "[DATE] 2:05PM"
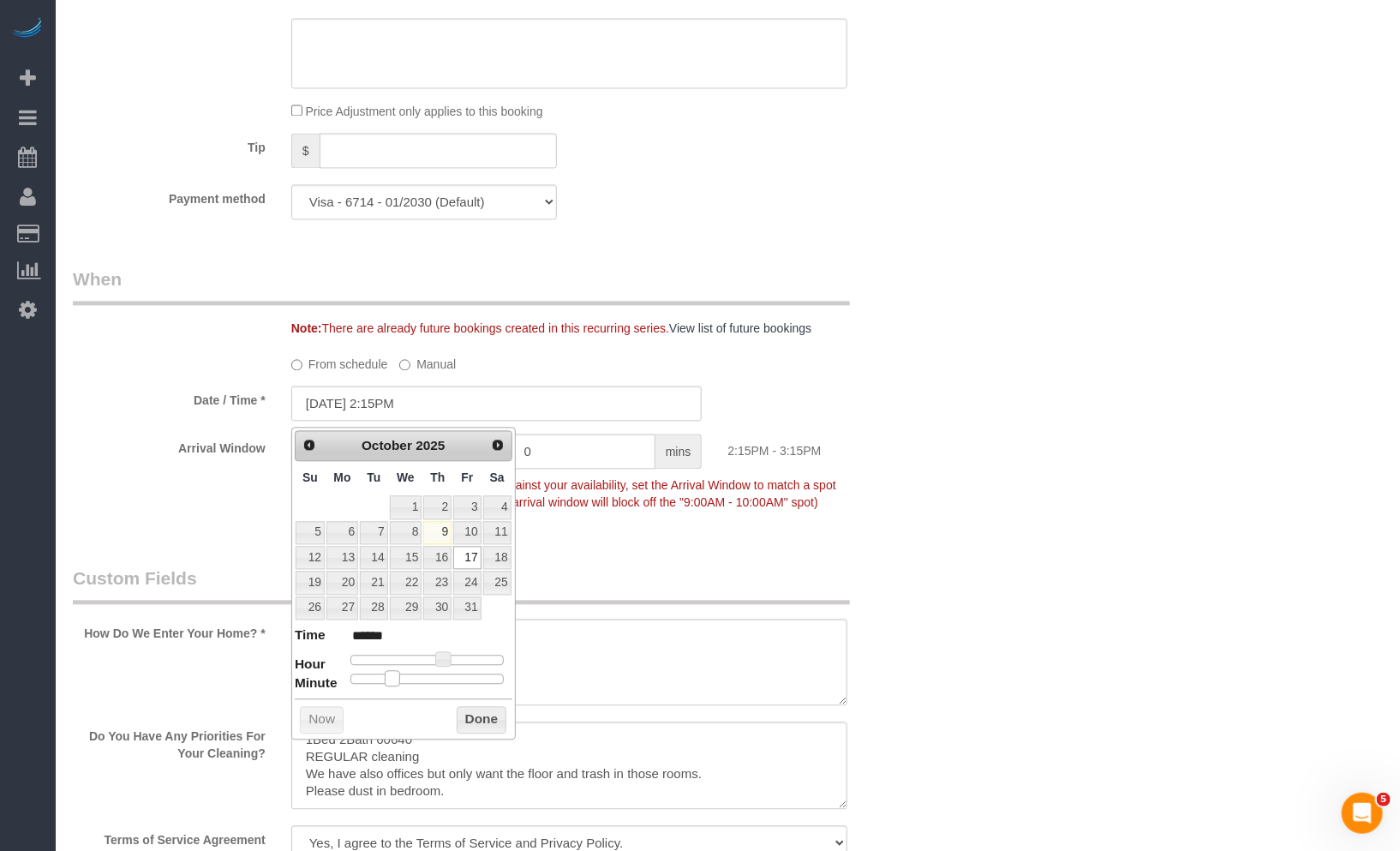
type input "******"
type input "[DATE] 2:00PM"
type input "******"
drag, startPoint x: 438, startPoint y: 680, endPoint x: 247, endPoint y: 673, distance: 191.1
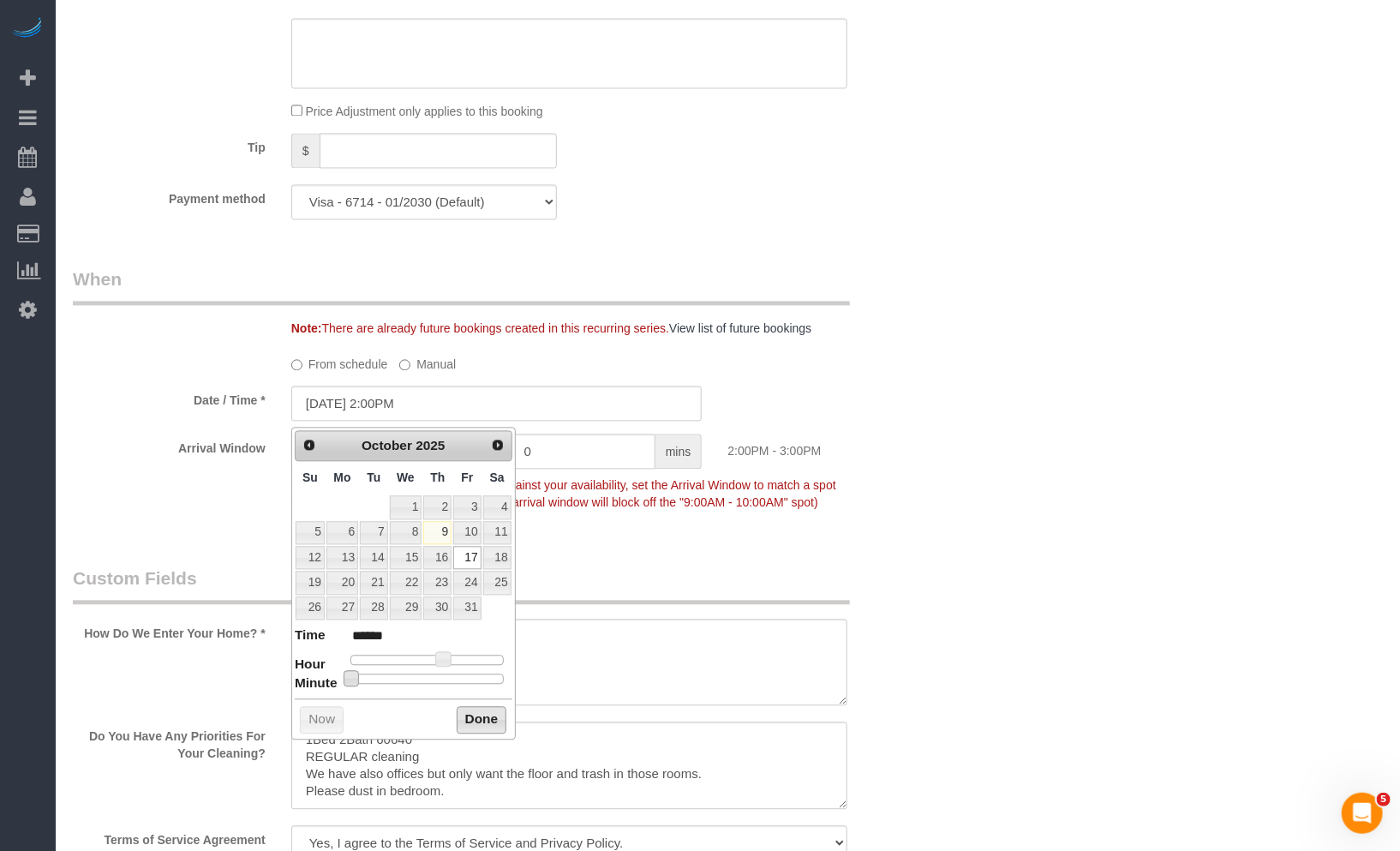
click at [472, 722] on button "Done" at bounding box center [483, 720] width 51 height 27
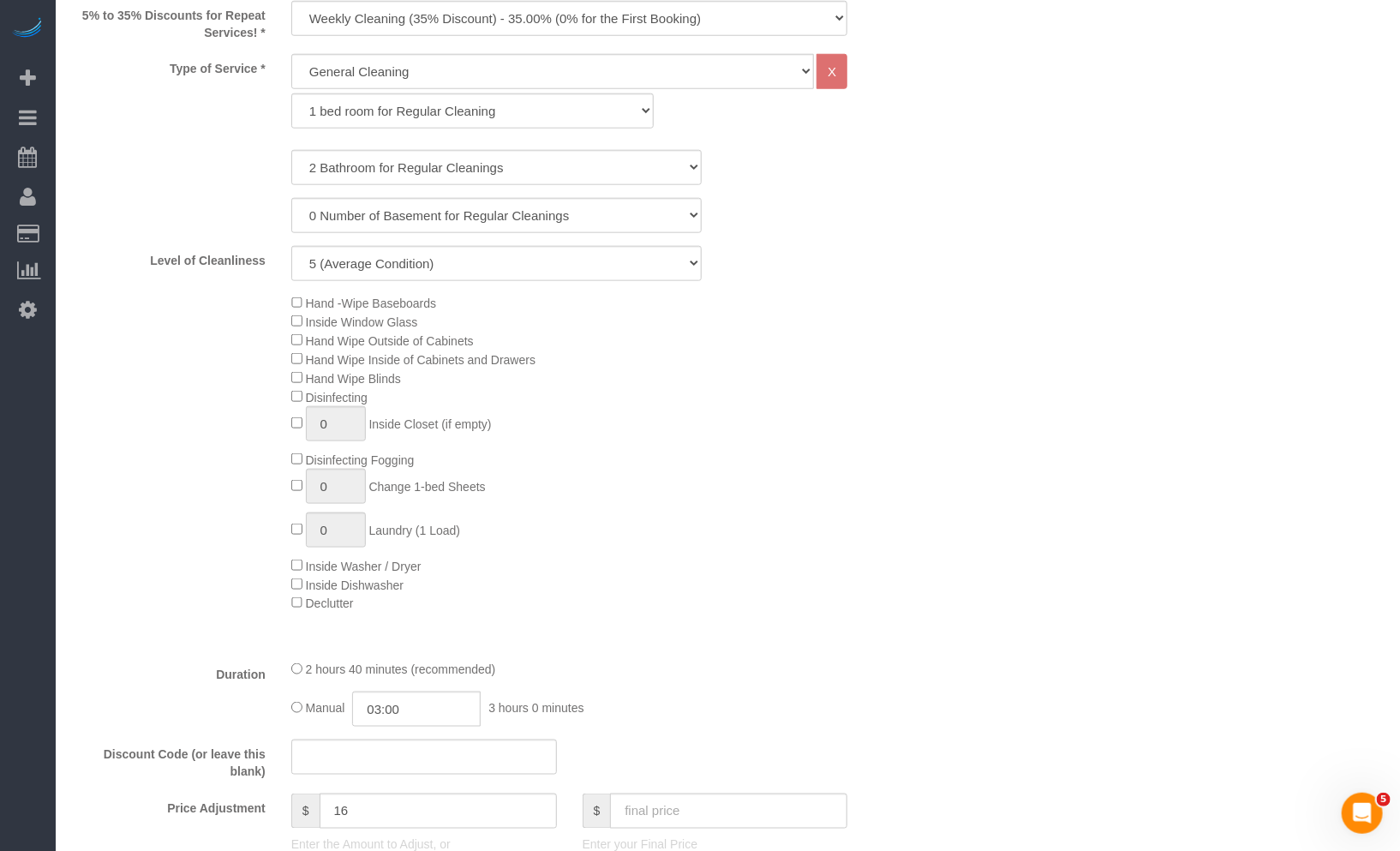
scroll to position [857, 0]
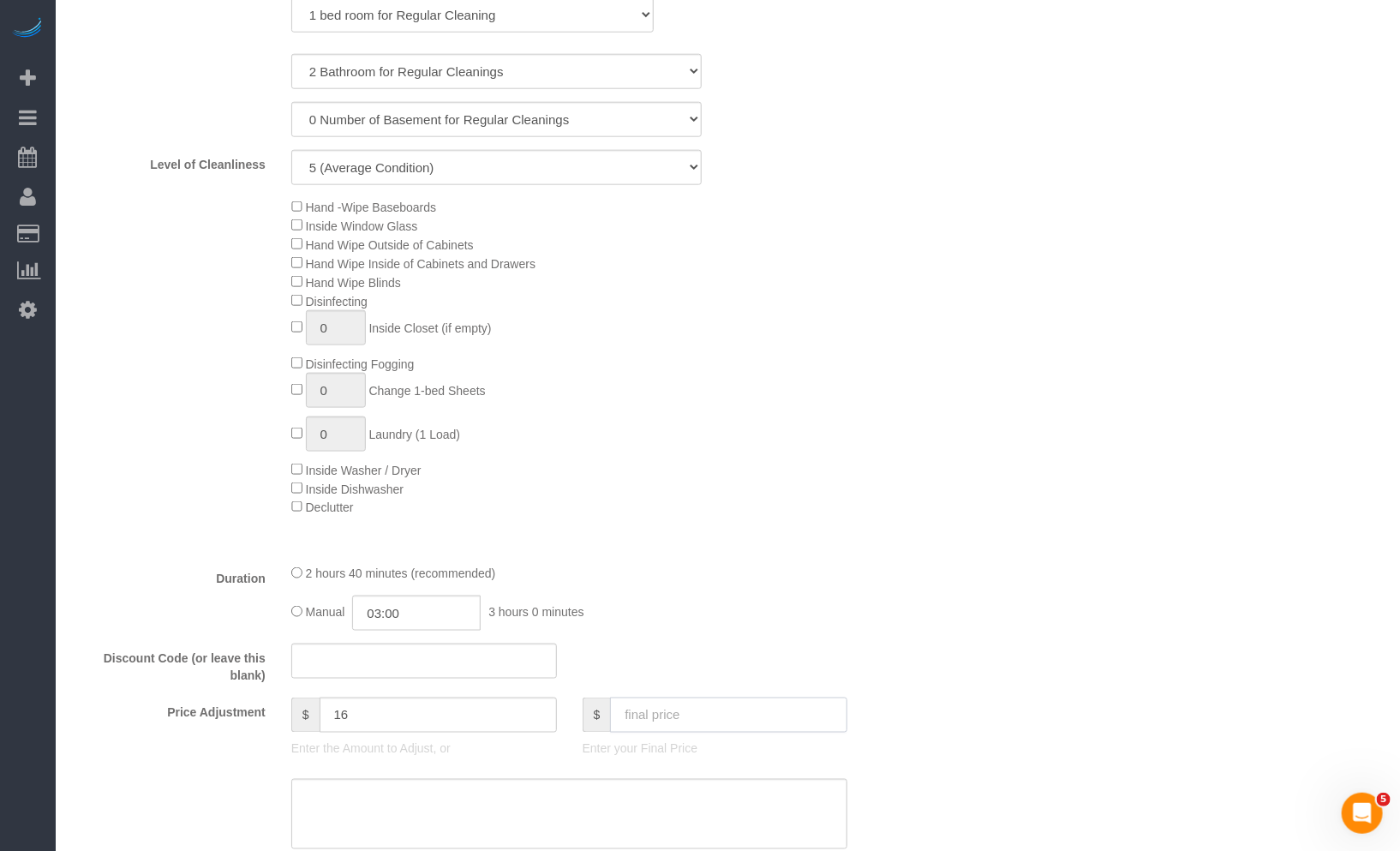
click at [709, 722] on input "text" at bounding box center [729, 715] width 237 height 35
type input "205"
click at [838, 477] on div "Hand -Wipe Baseboards Inside Window Glass Hand Wipe Outside of Cabinets Hand Wi…" at bounding box center [606, 358] width 655 height 319
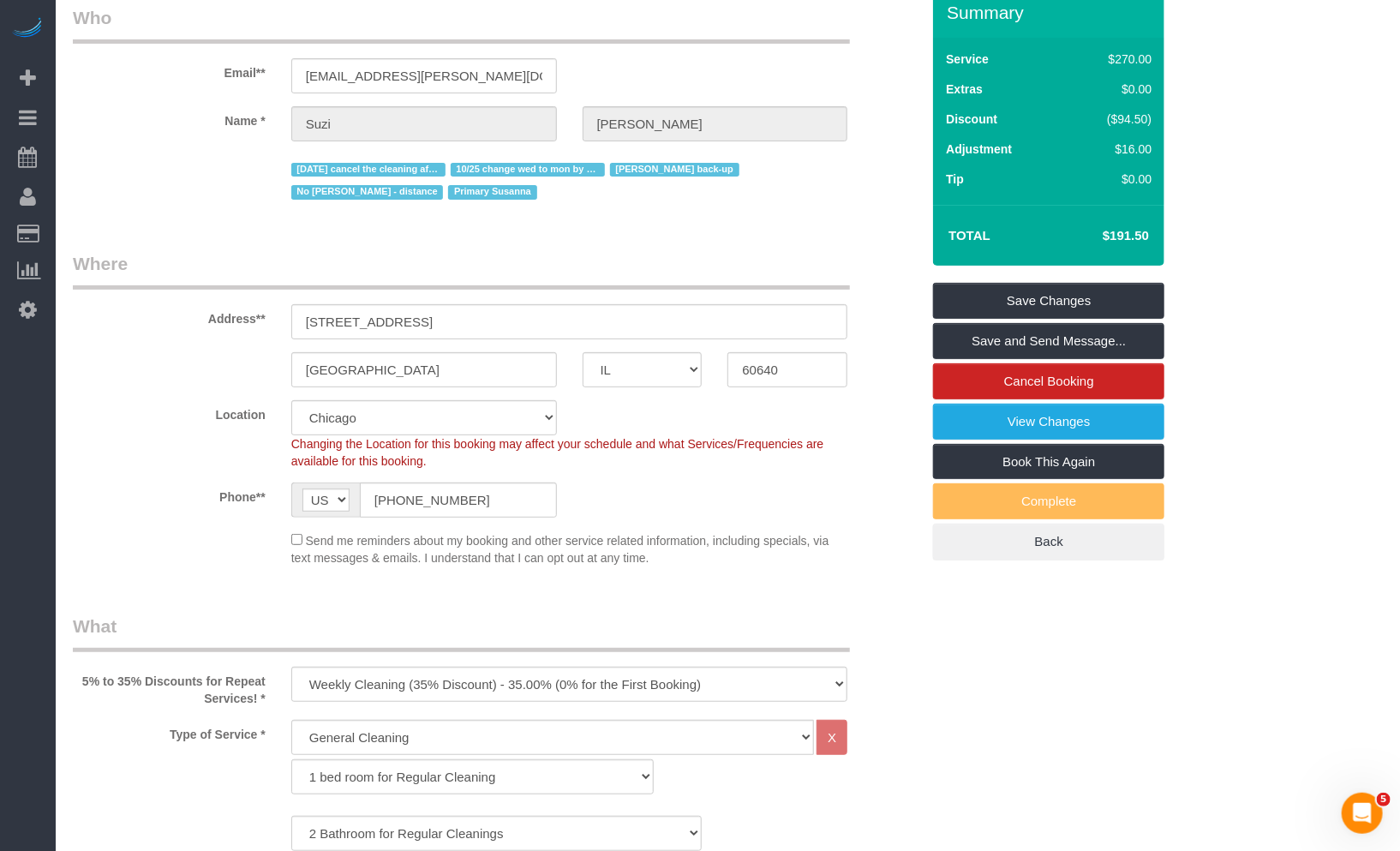
type input "29.5"
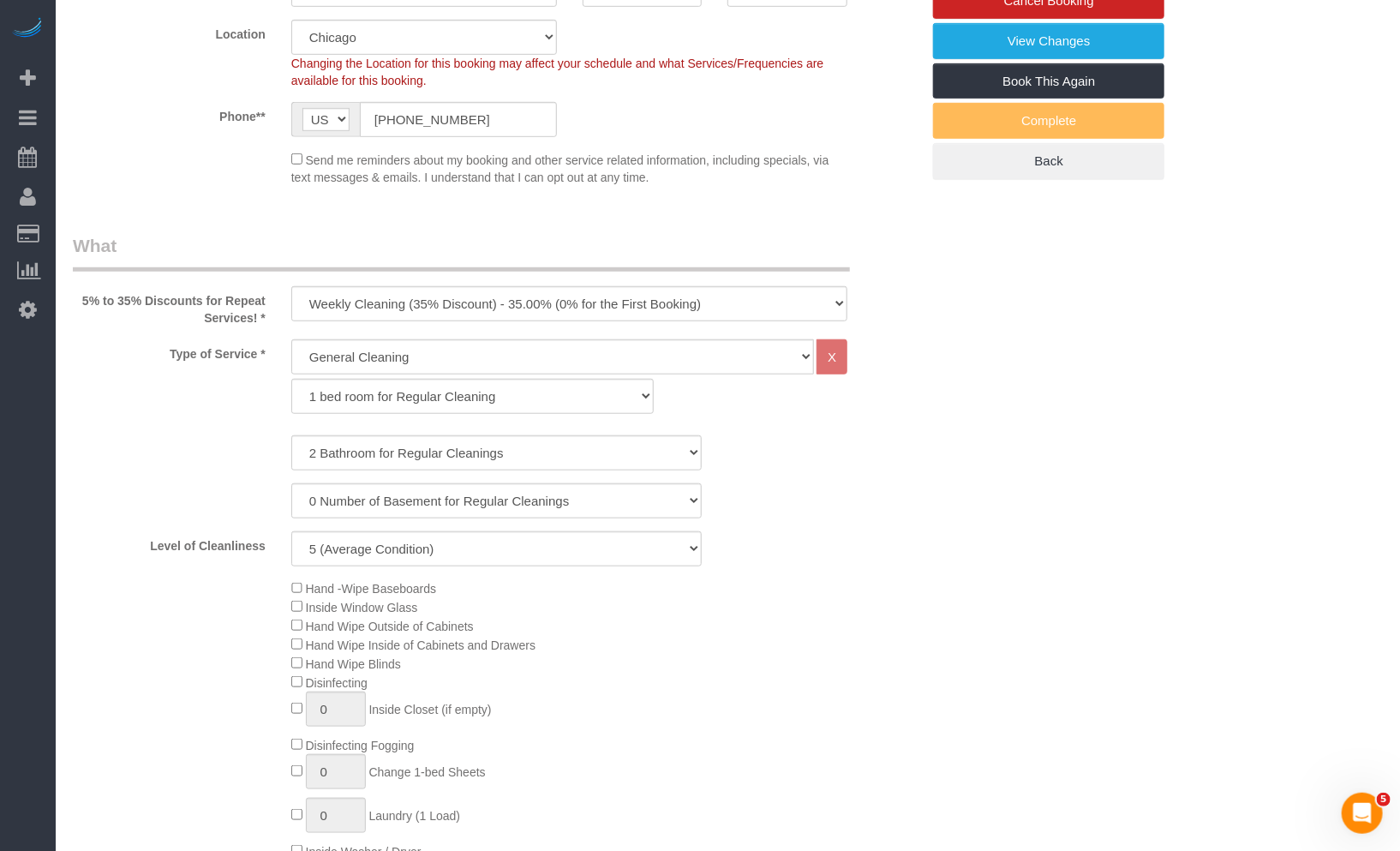
scroll to position [857, 0]
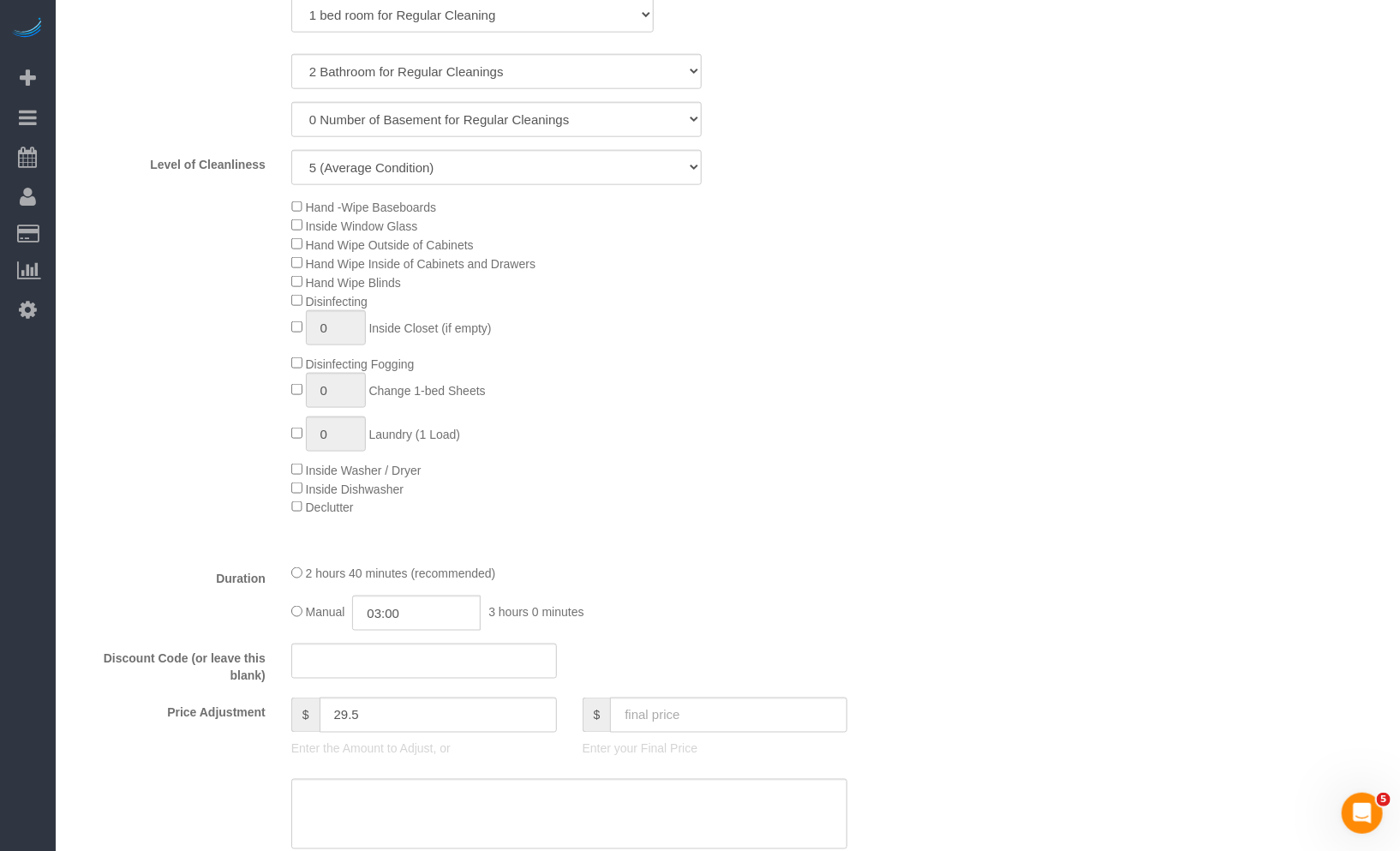
click at [907, 422] on div "Hand -Wipe Baseboards Inside Window Glass Hand Wipe Outside of Cabinets Hand Wi…" at bounding box center [606, 358] width 655 height 319
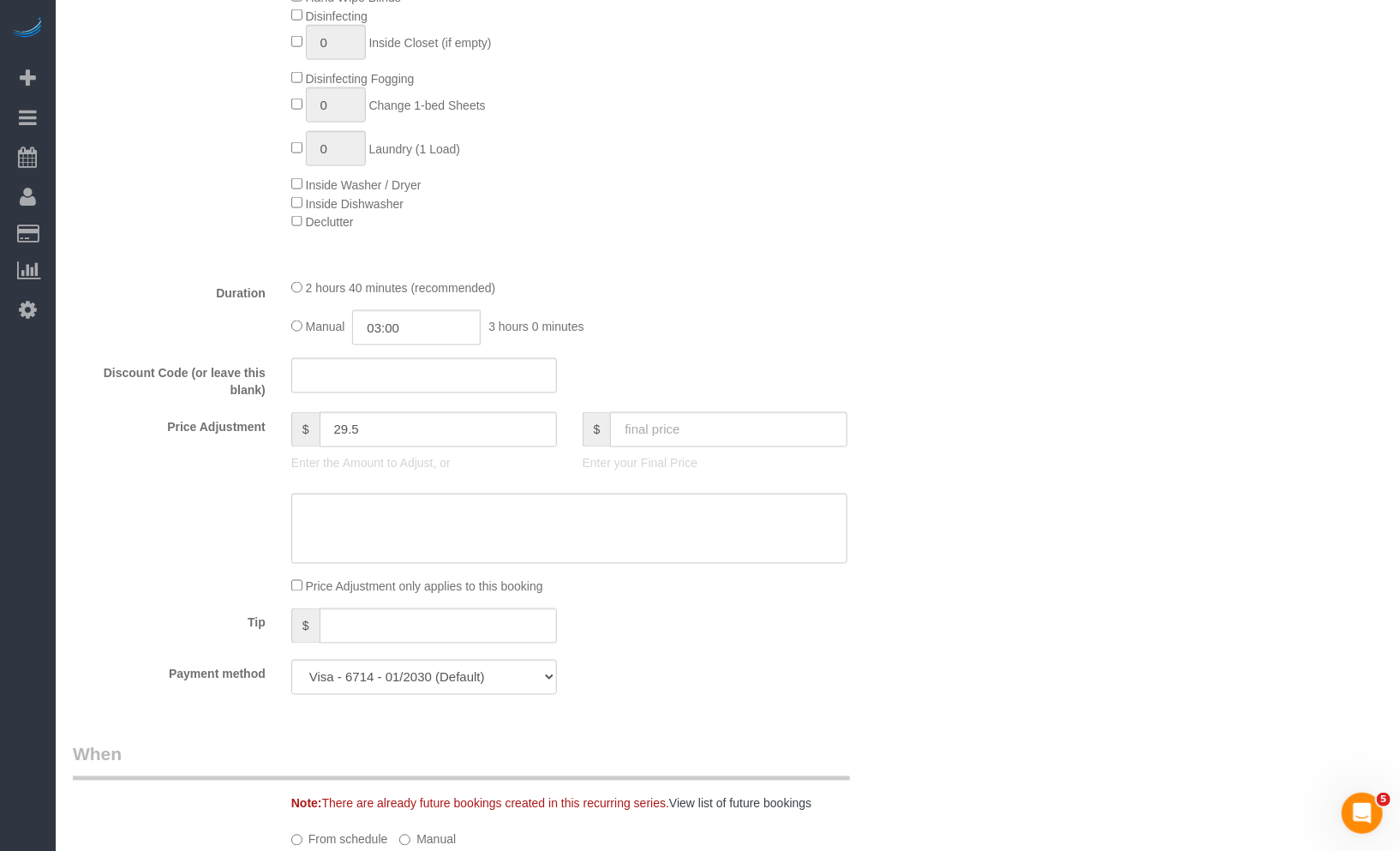
scroll to position [1238, 0]
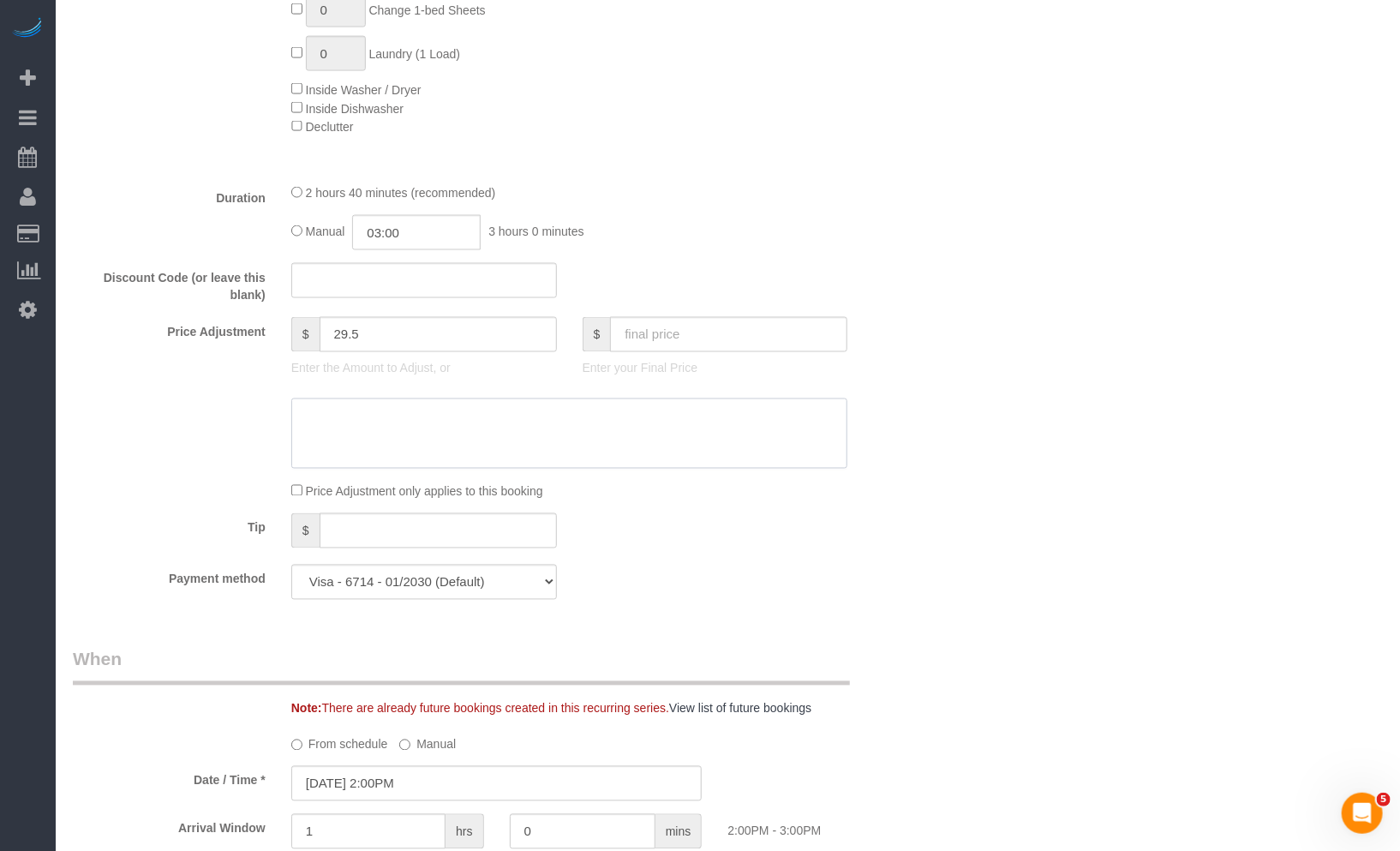
click at [481, 432] on textarea at bounding box center [570, 434] width 557 height 70
paste textarea "68.33"
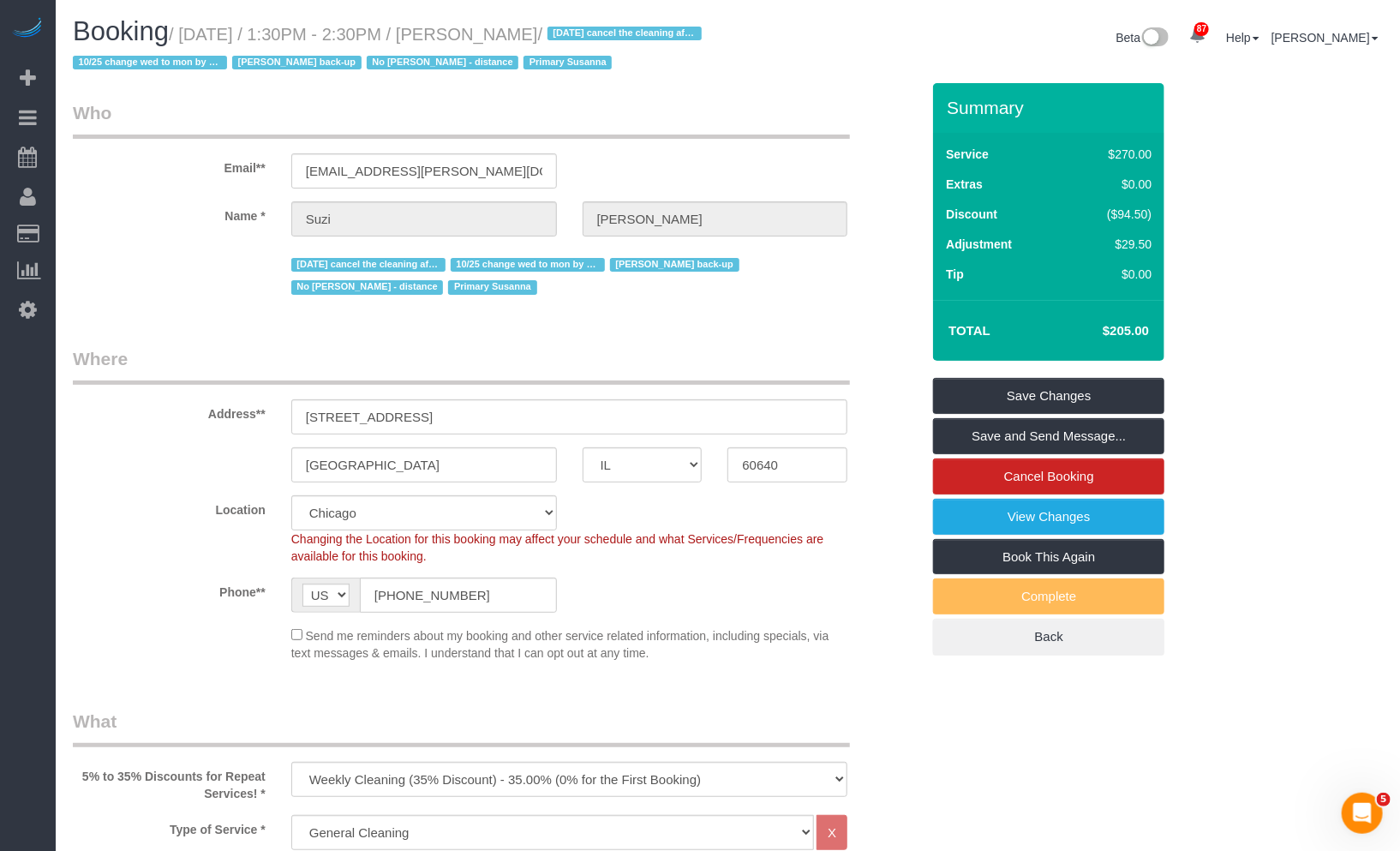
scroll to position [571, 0]
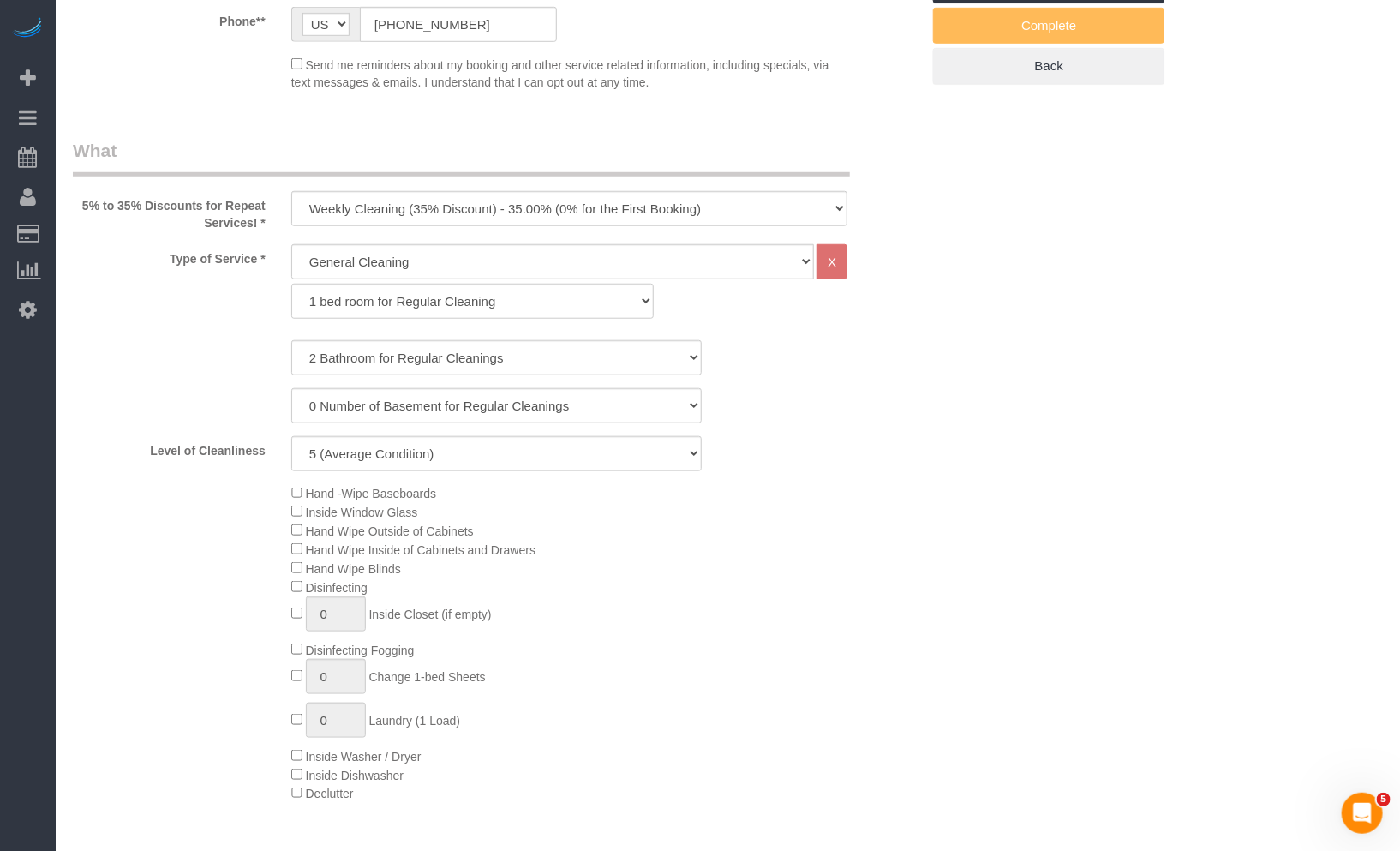
type textarea "68.33 hourly rate"
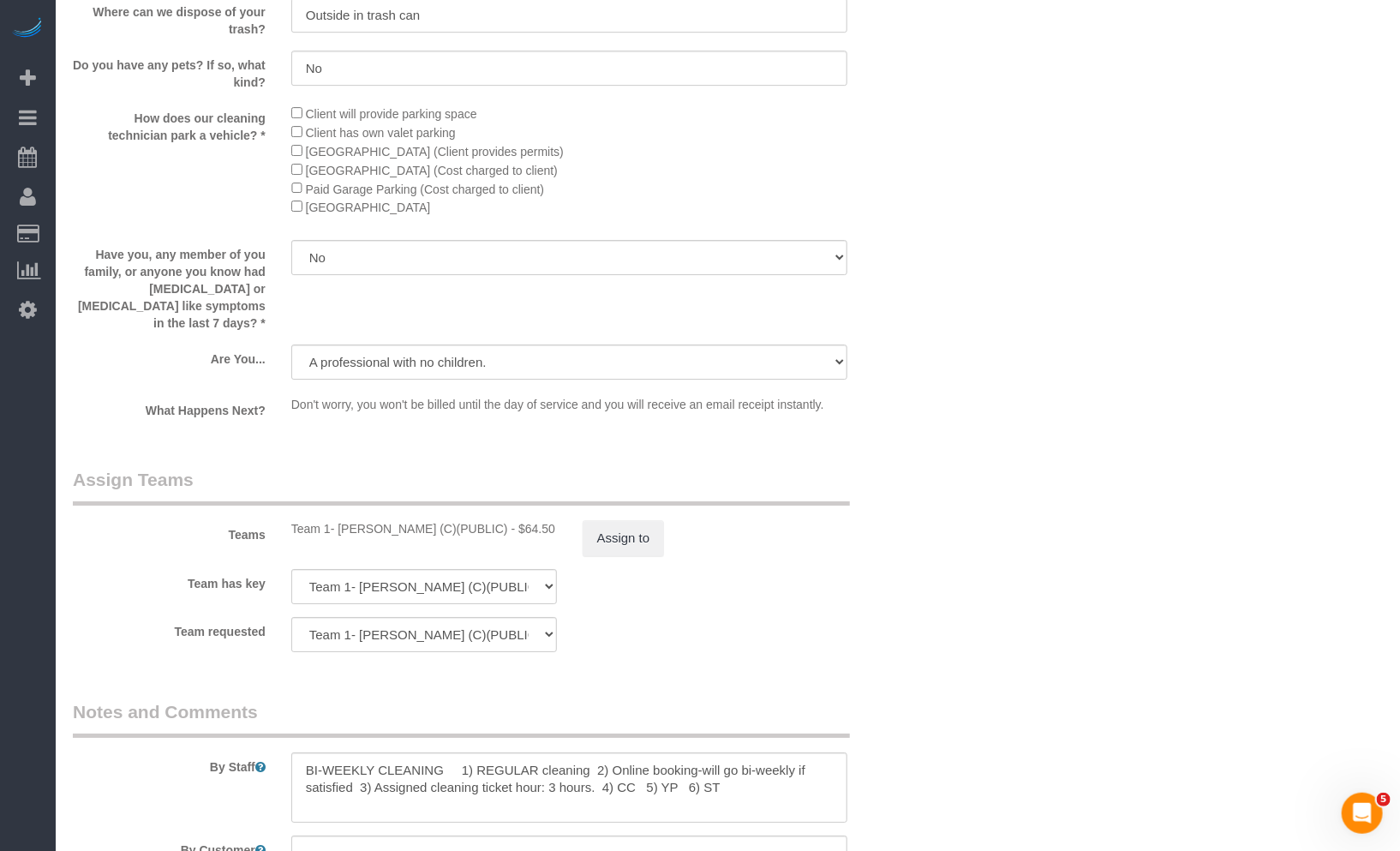
scroll to position [2987, 0]
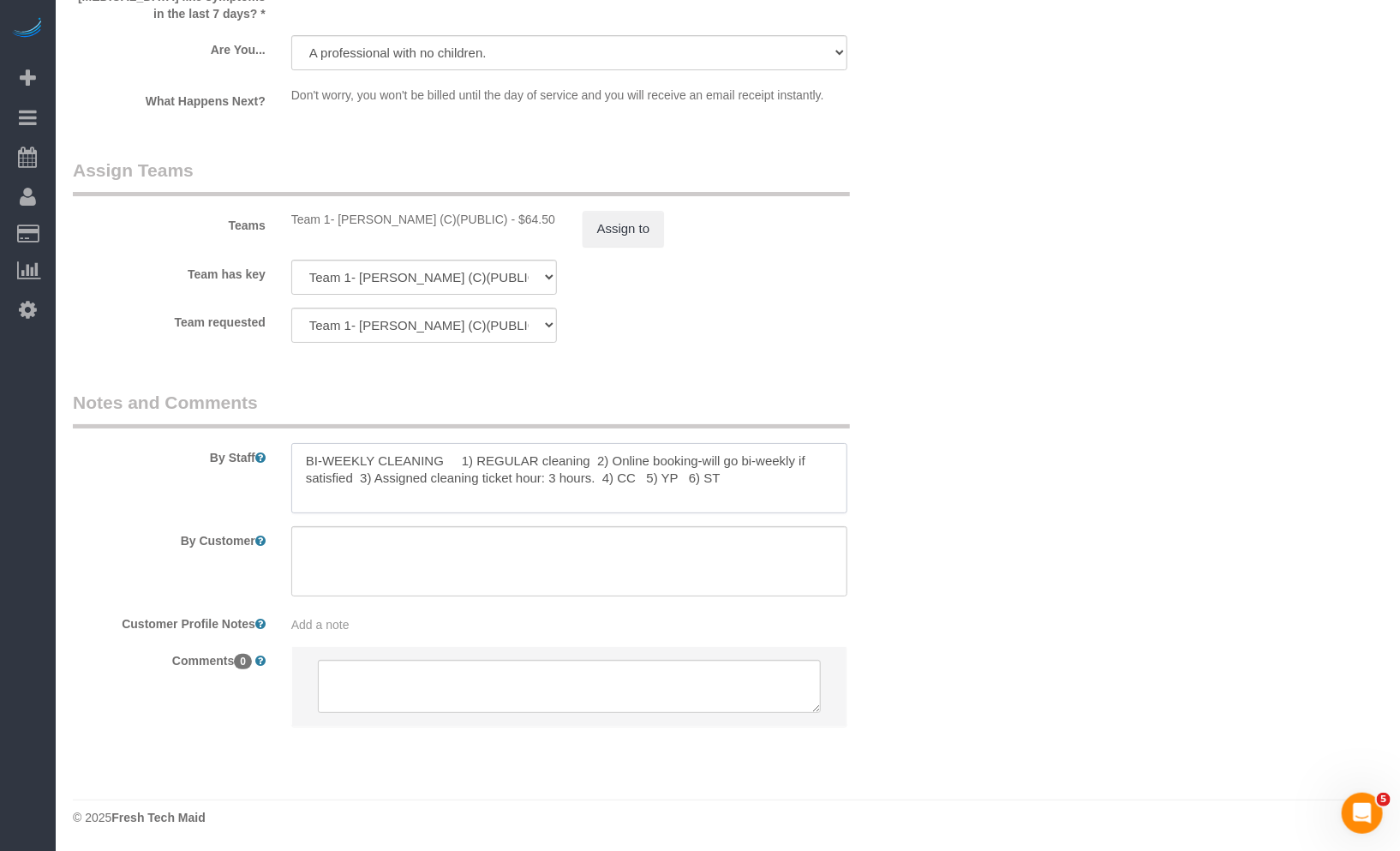
drag, startPoint x: 316, startPoint y: 460, endPoint x: 221, endPoint y: 457, distance: 95.0
click at [268, 461] on div "By Staff" at bounding box center [496, 451] width 873 height 123
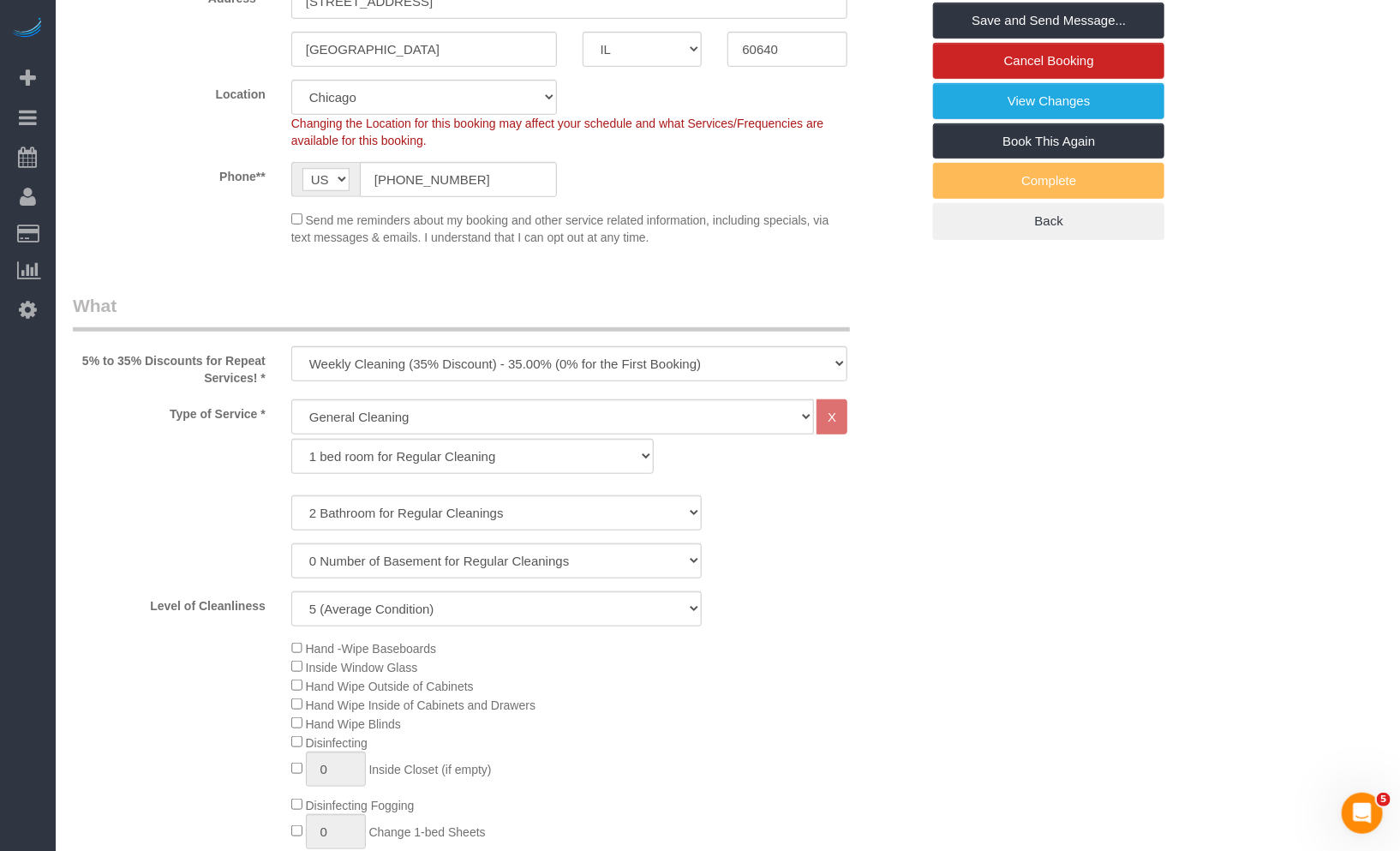
scroll to position [0, 0]
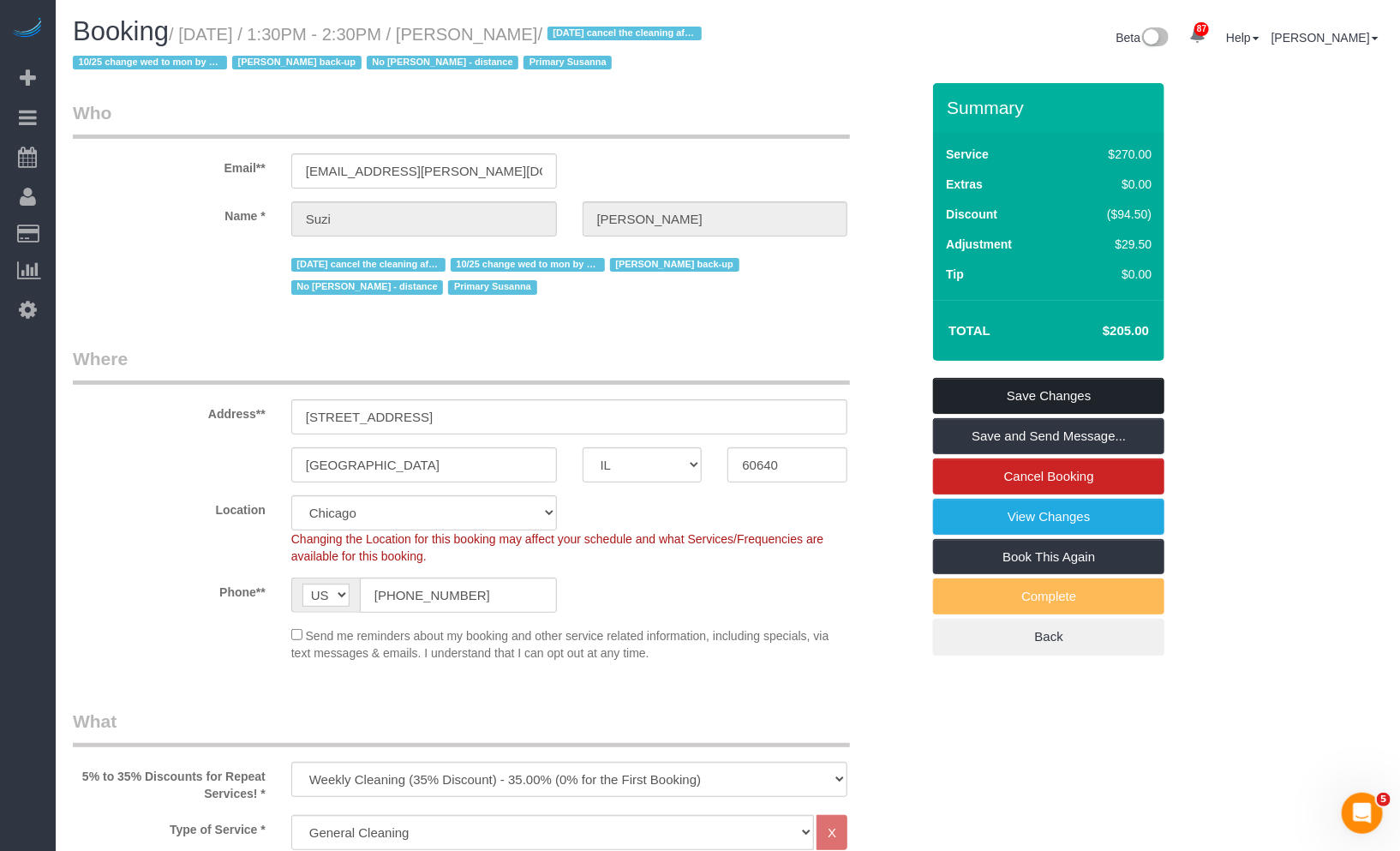
type textarea "WEEKLY CLEANING 1) REGULAR cleaning 2) Online booking-will go bi-weekly if sati…"
click at [1078, 398] on link "Save Changes" at bounding box center [1048, 396] width 232 height 36
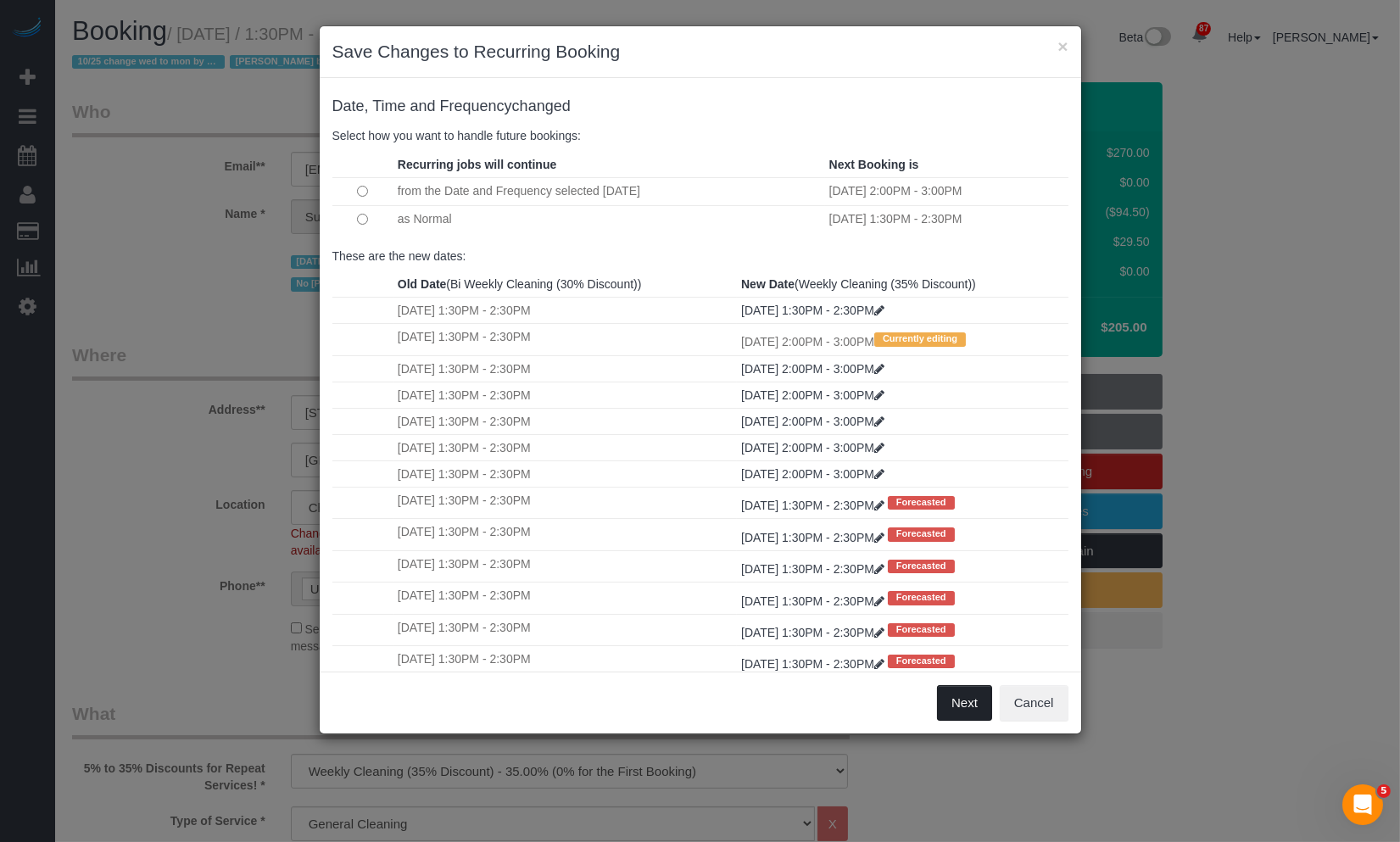
click at [956, 690] on button "Next" at bounding box center [964, 703] width 55 height 36
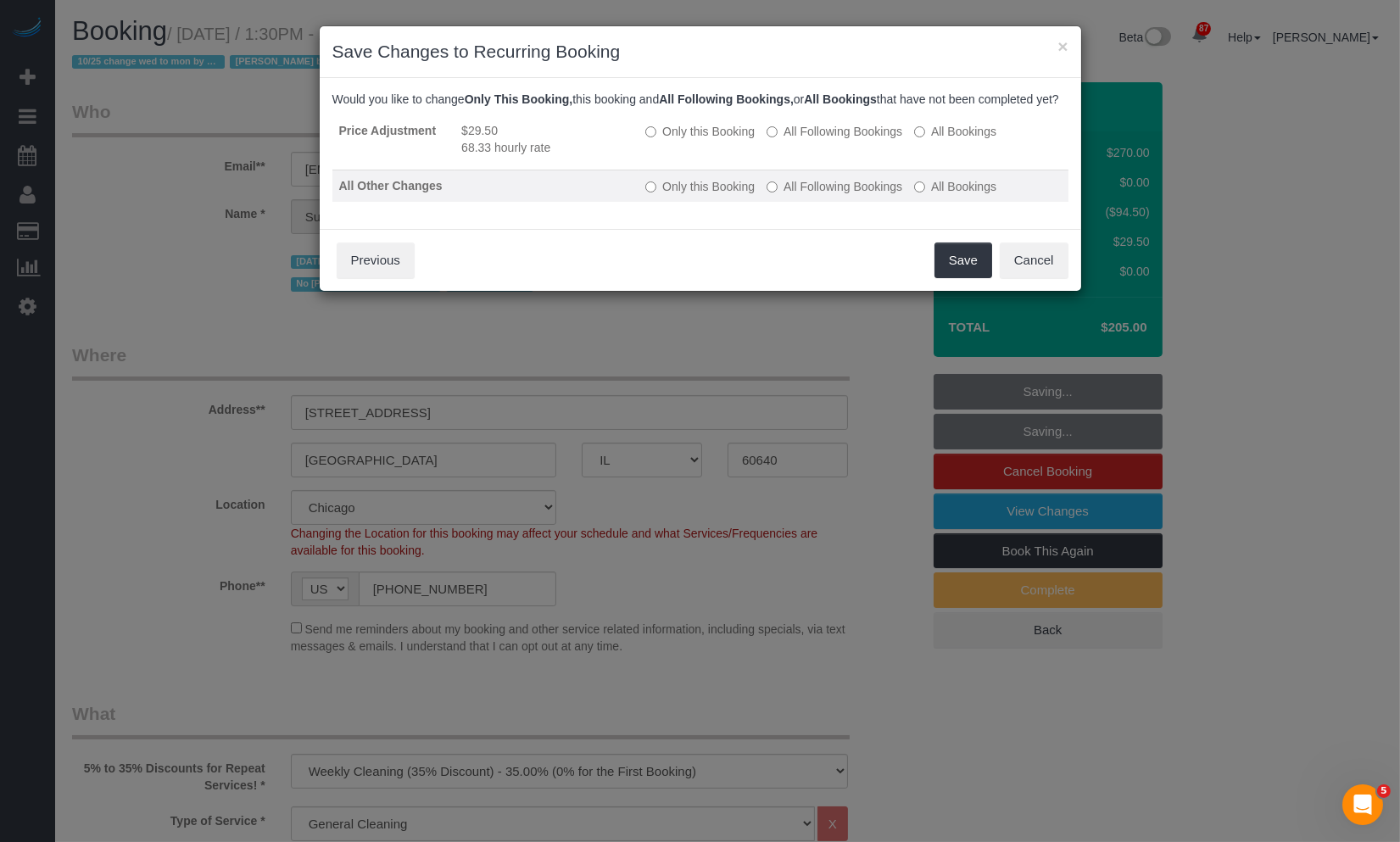
click at [860, 195] on label "All Following Bookings" at bounding box center [834, 187] width 135 height 17
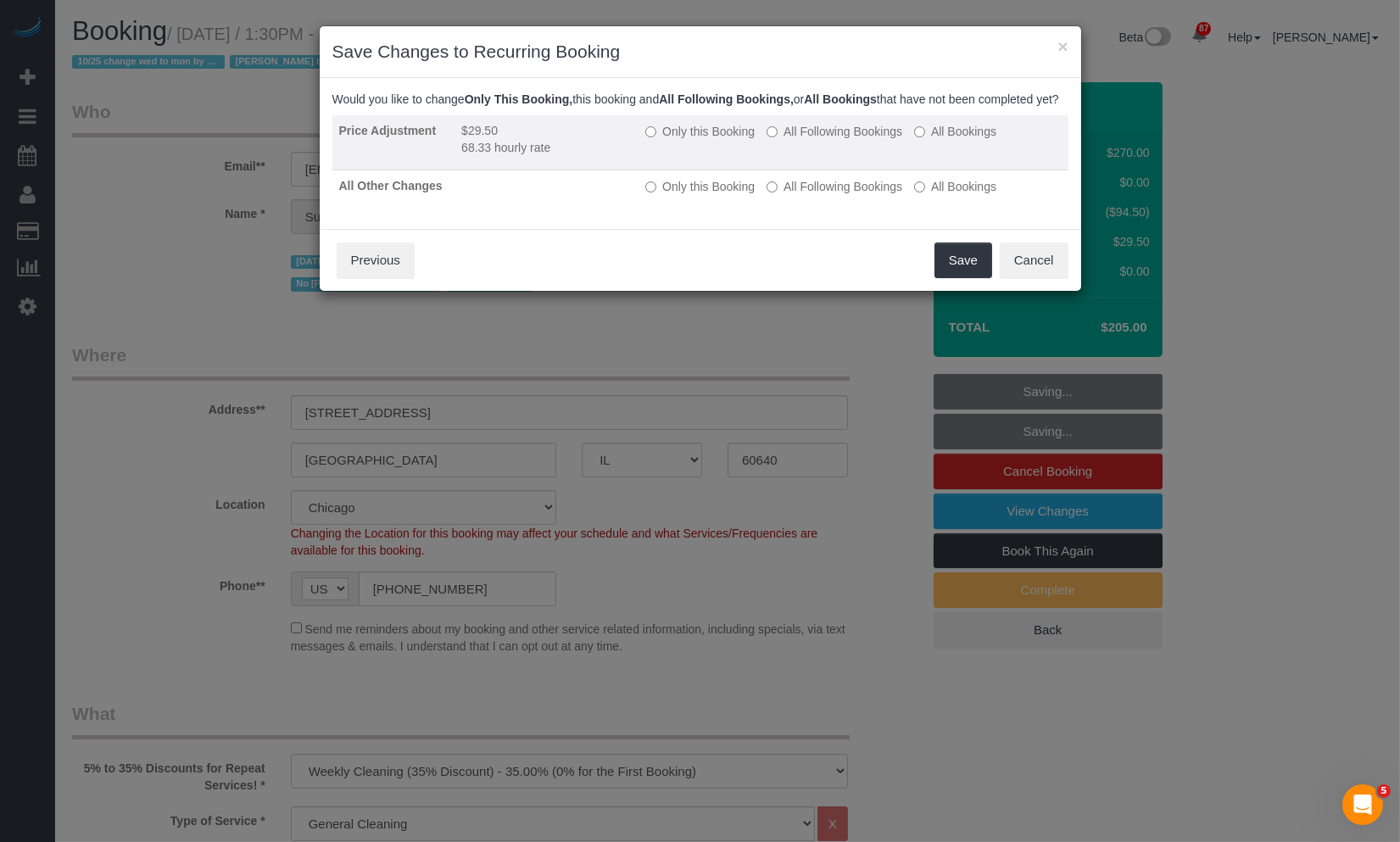
click at [860, 140] on label "All Following Bookings" at bounding box center [834, 131] width 135 height 17
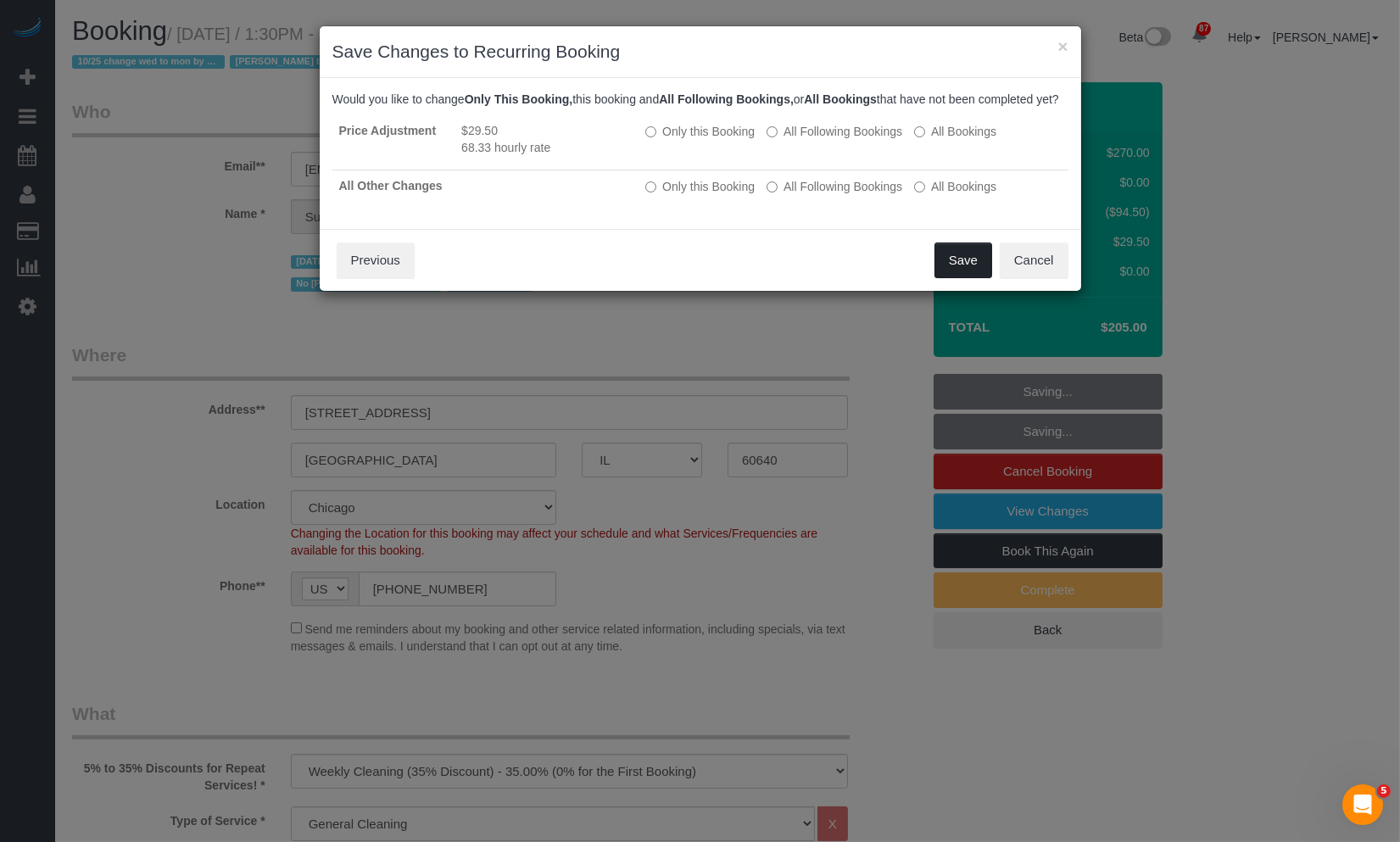
click at [948, 278] on button "Save" at bounding box center [964, 260] width 58 height 36
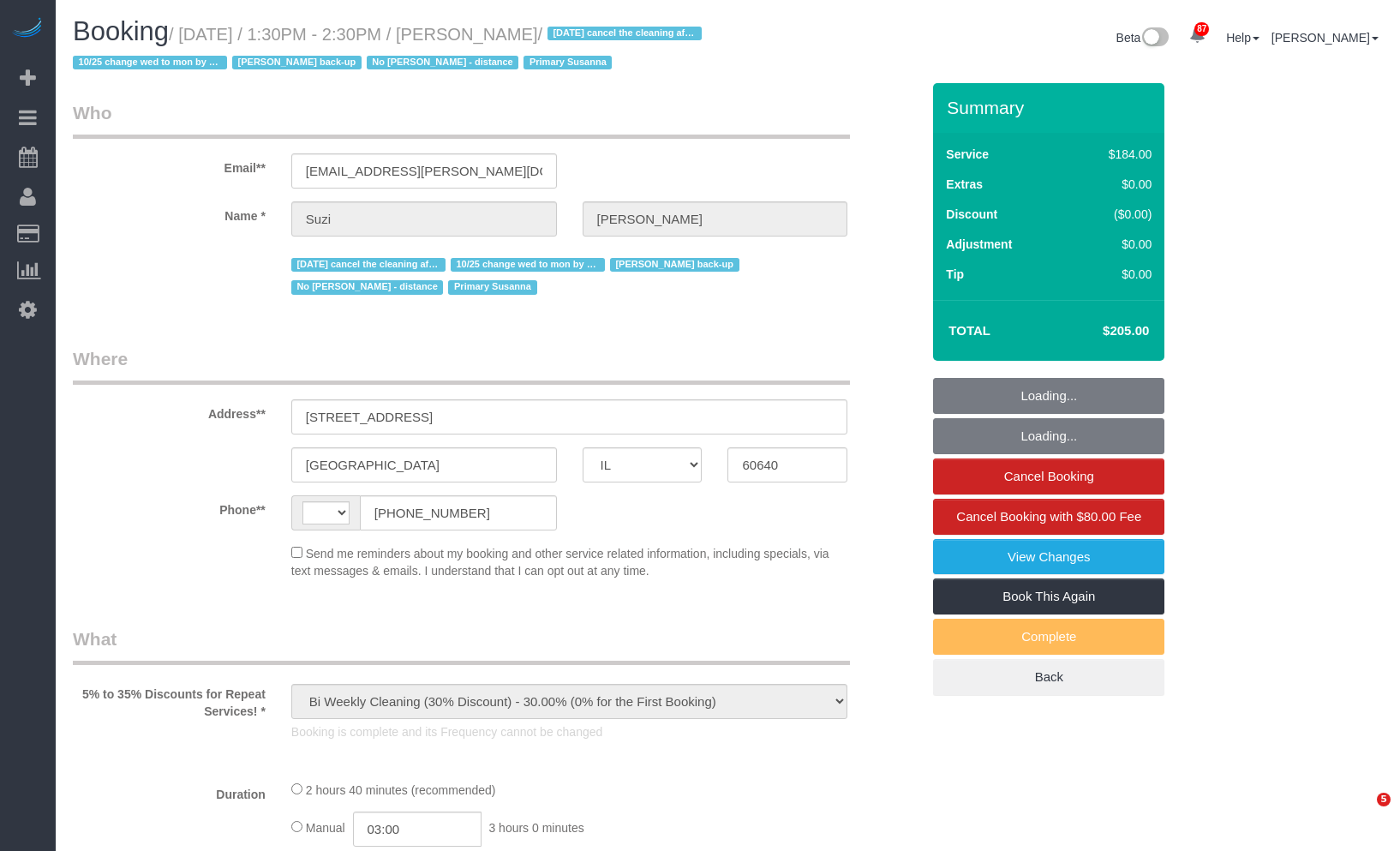
select select "IL"
select select "string:[GEOGRAPHIC_DATA]"
select select "512"
select select "2"
select select "5"
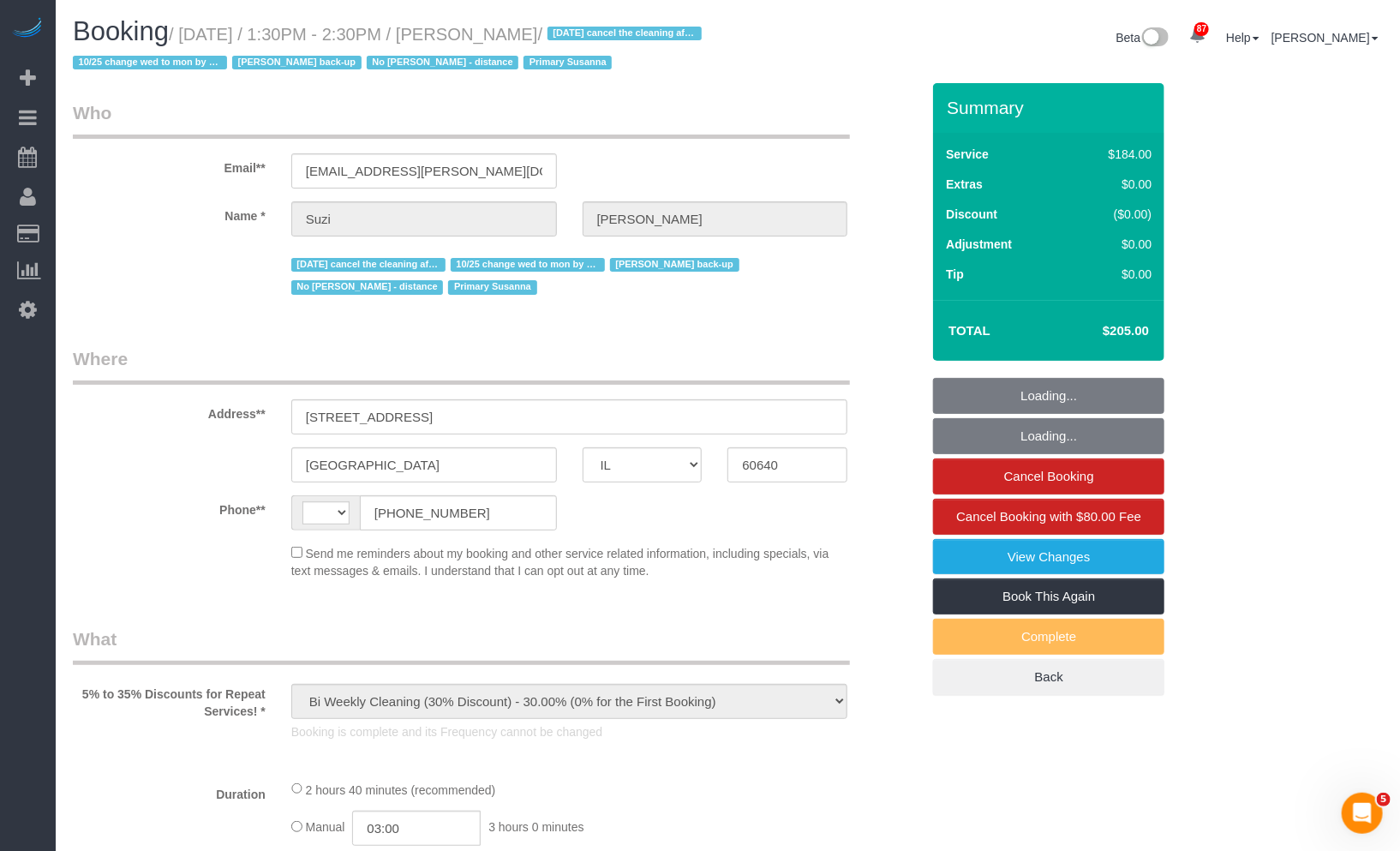
select select "number:1"
select select "number:58"
select select "number:139"
select select "number:106"
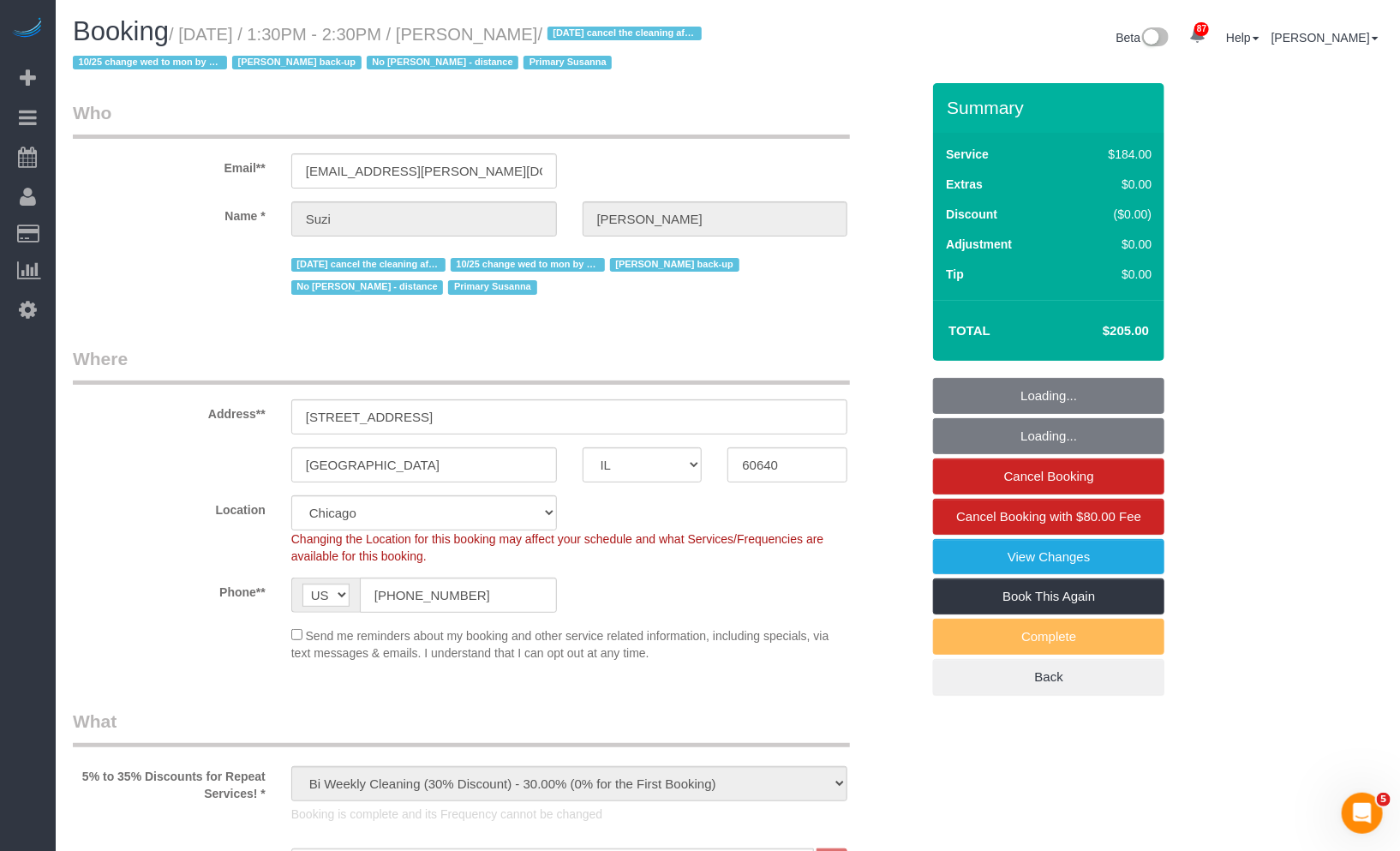
select select "object:1213"
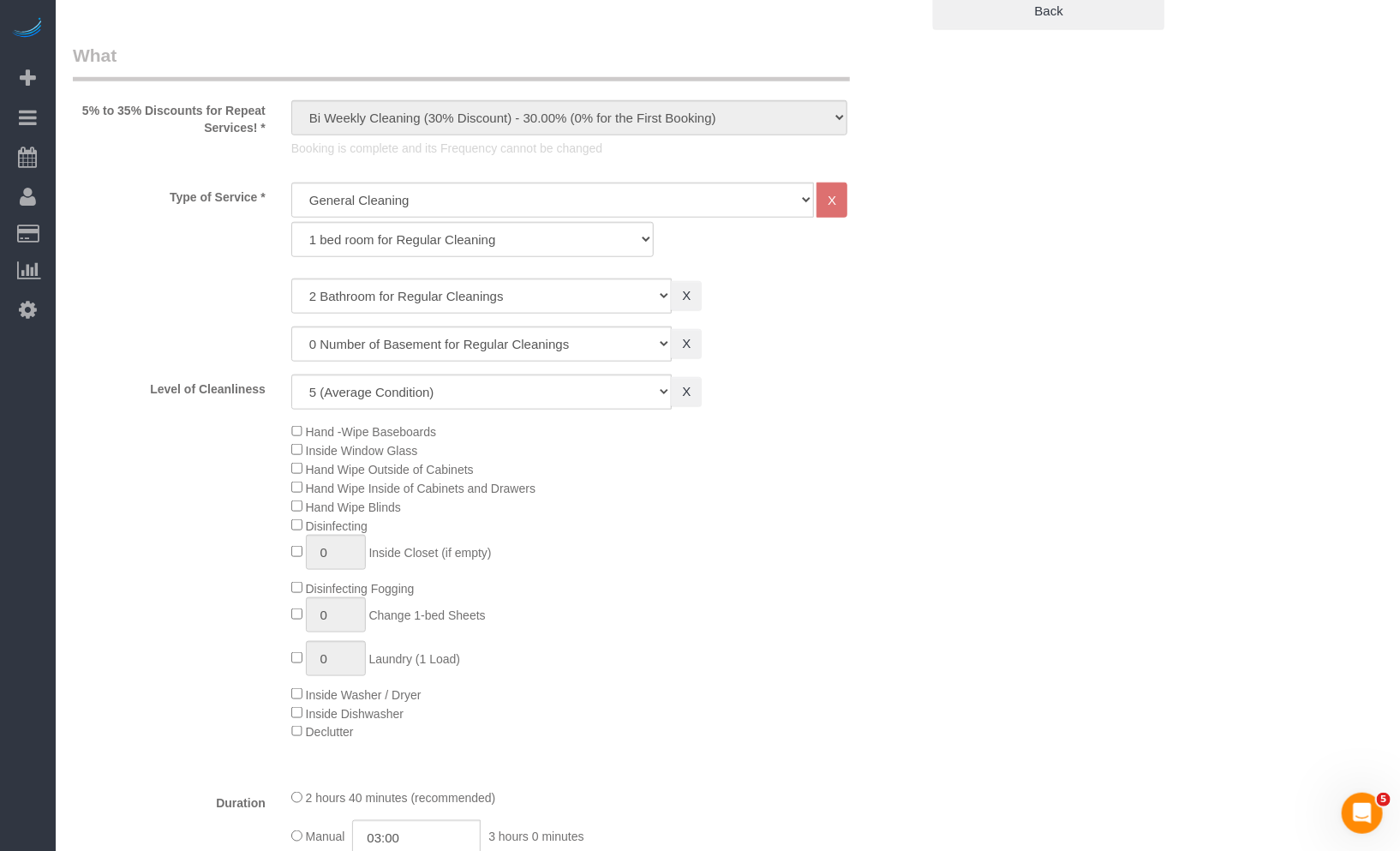
select select "2"
select select "5"
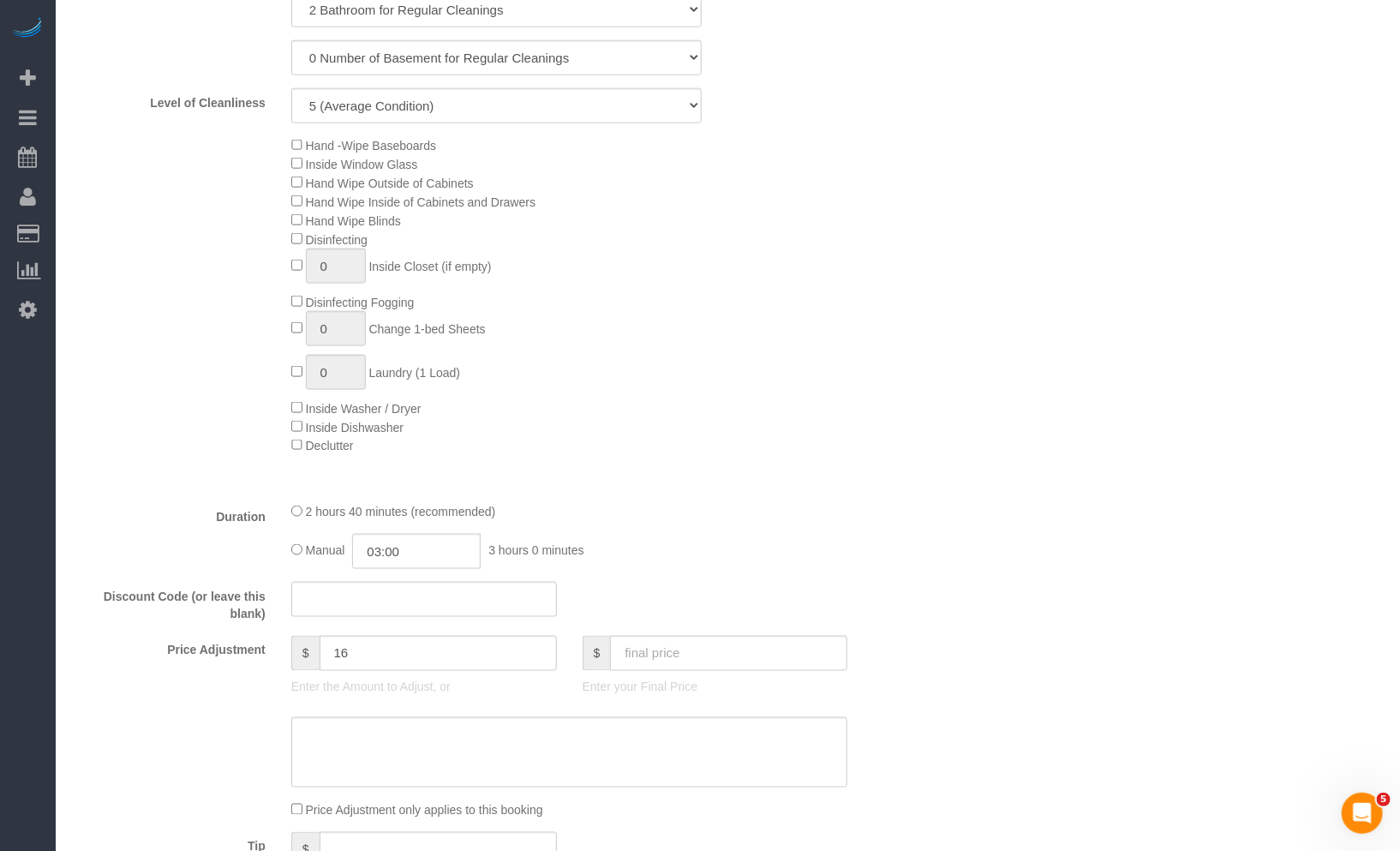
scroll to position [1047, 0]
